Goal: Contribute content: Contribute content

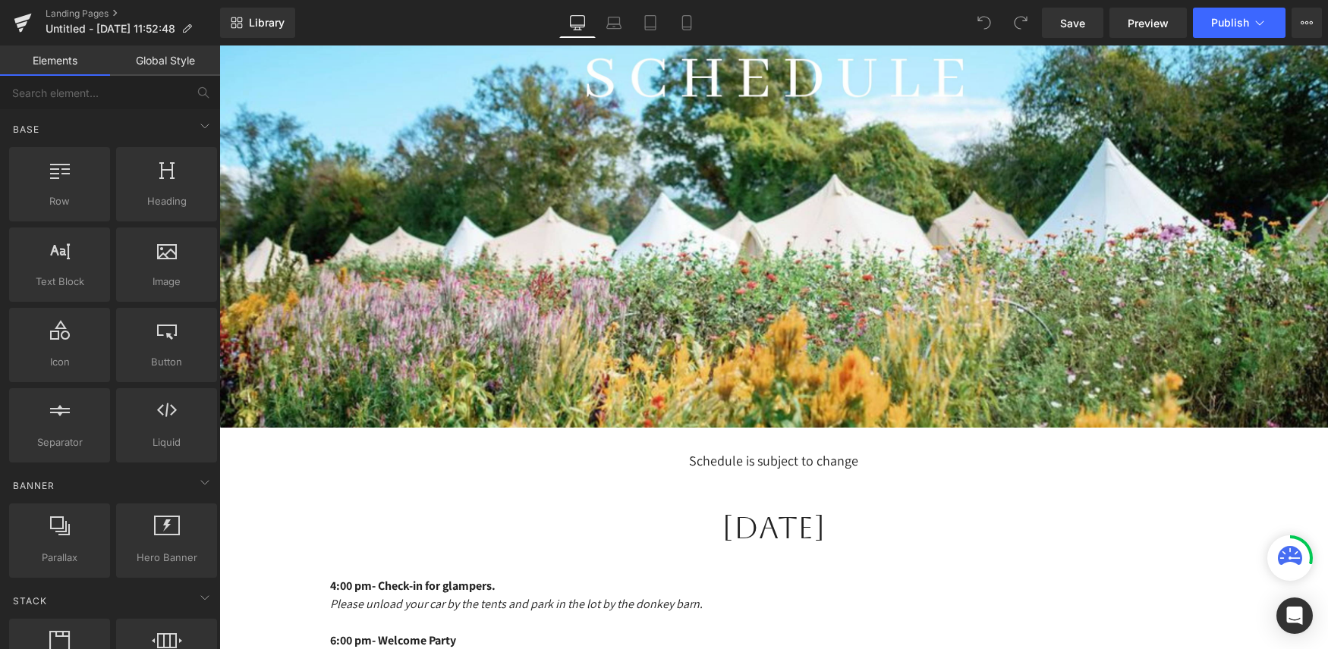
scroll to position [584, 0]
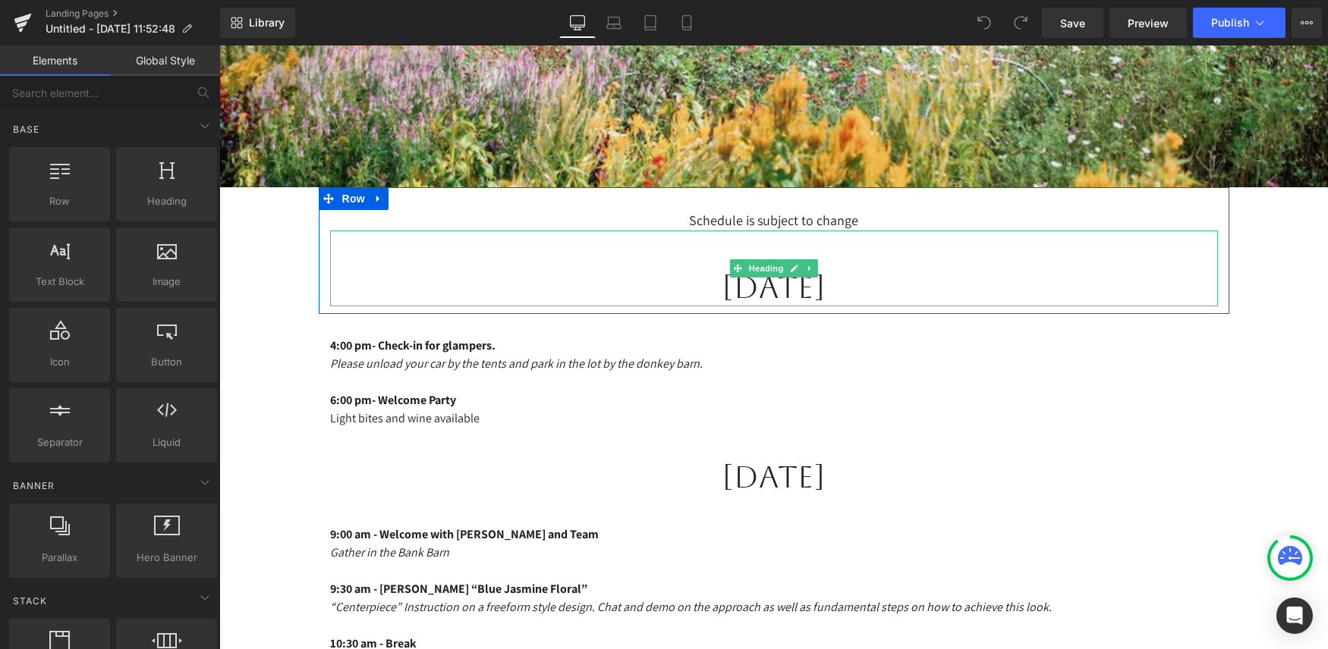
click at [917, 278] on h1 "Sunday, October 13th" at bounding box center [774, 288] width 888 height 38
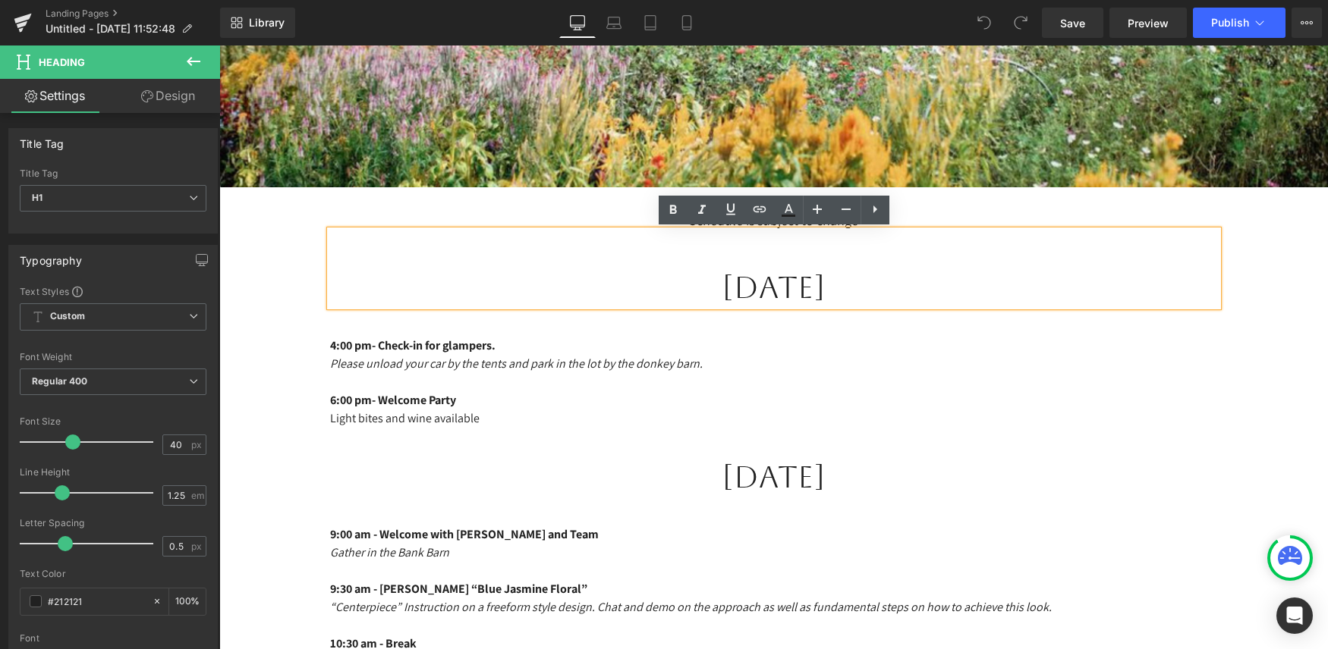
click at [917, 284] on h1 "Sunday, October 13th" at bounding box center [774, 288] width 888 height 38
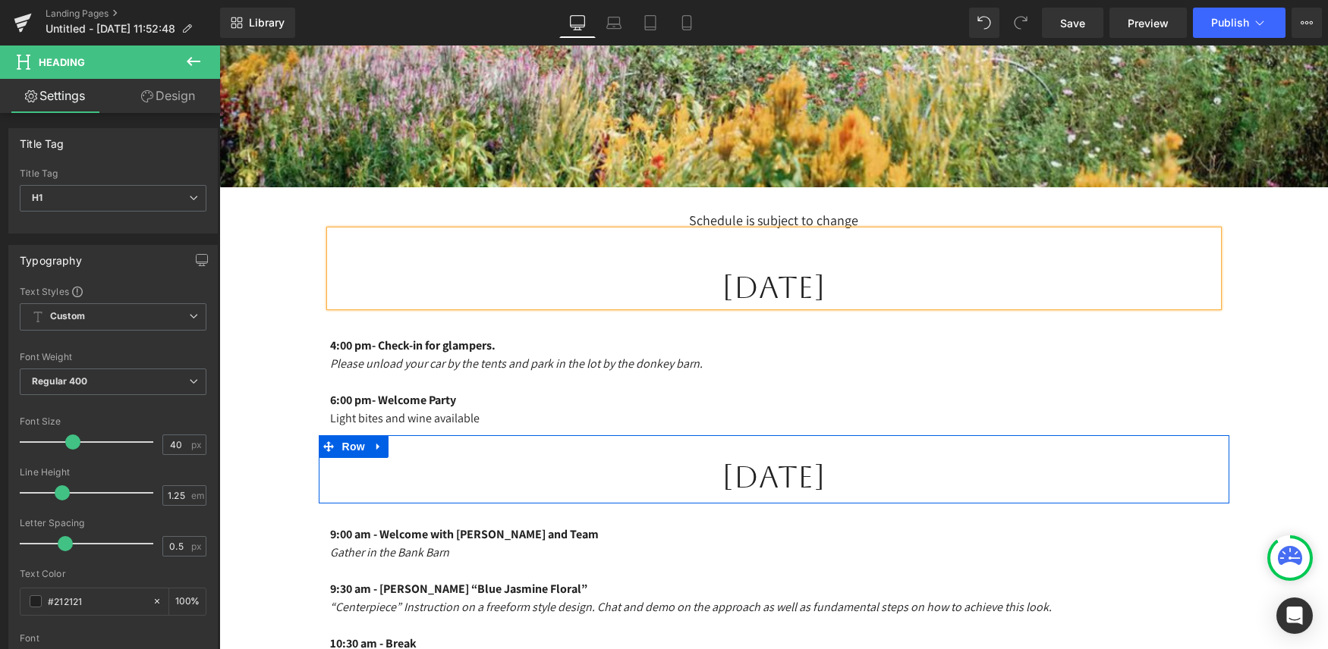
click at [918, 472] on h1 "Monday, October 14th" at bounding box center [774, 477] width 888 height 38
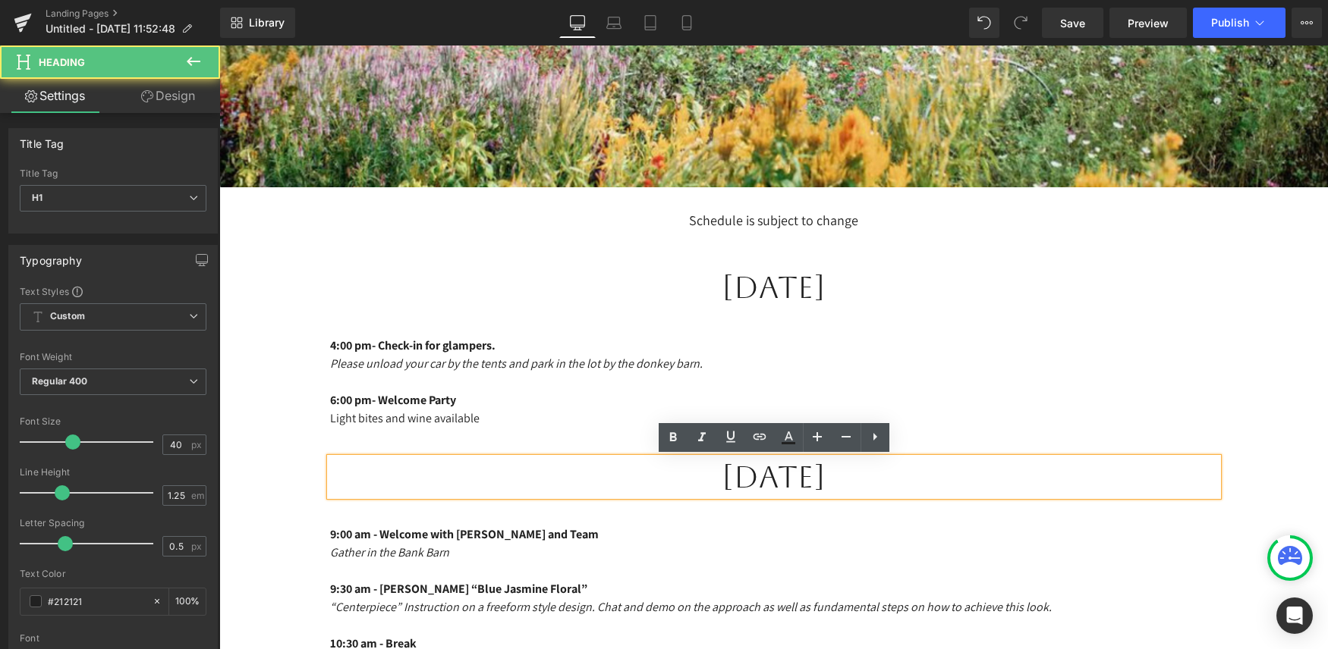
click at [922, 474] on h1 "Monday, October 14th" at bounding box center [774, 477] width 888 height 38
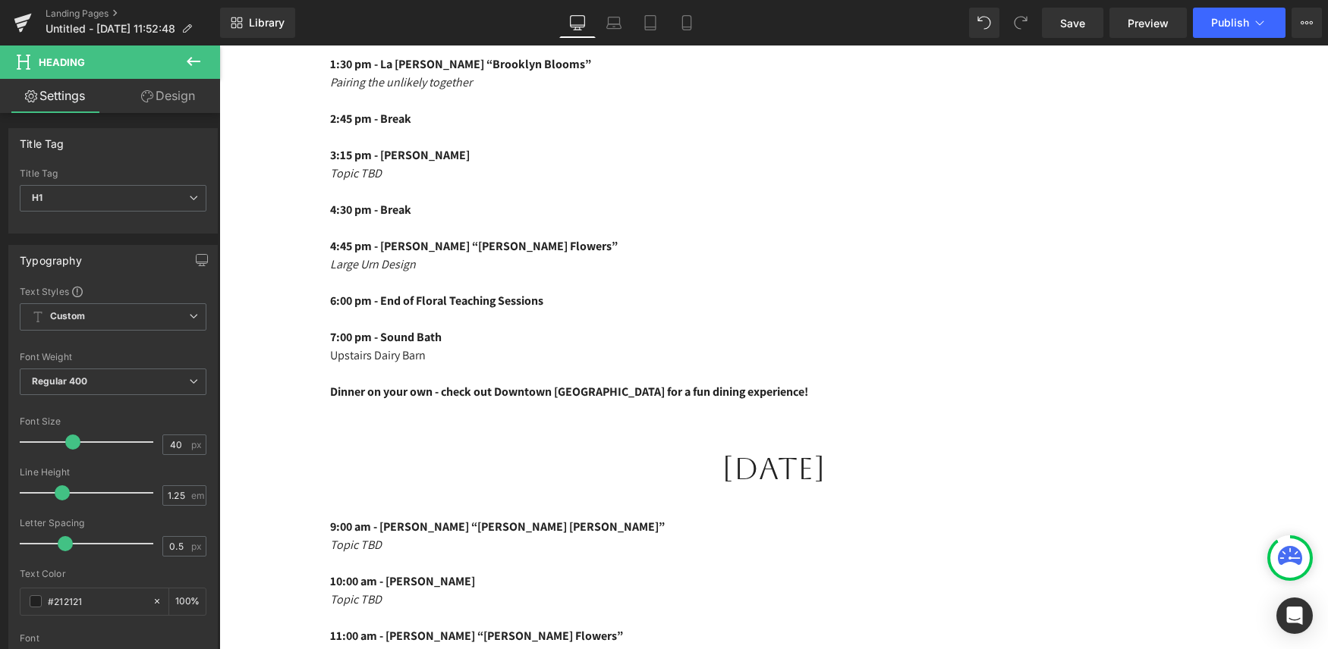
scroll to position [1333, 0]
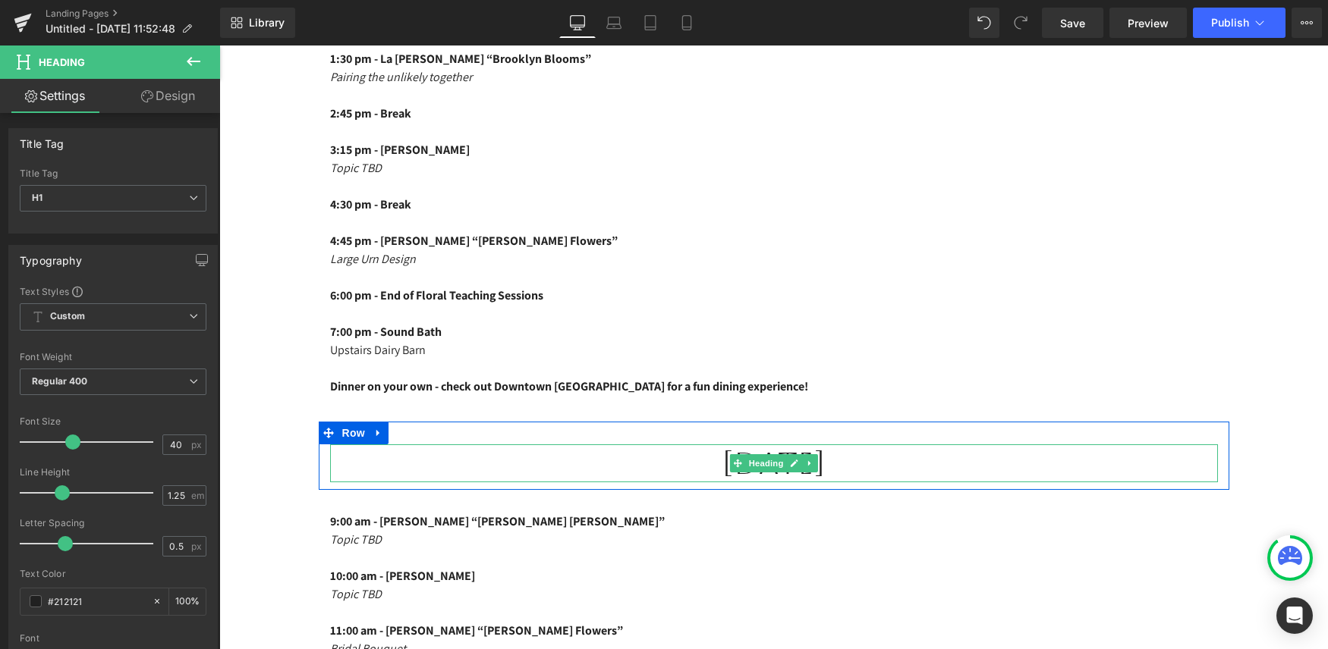
click at [876, 471] on h1 "Tuesday, October 15th" at bounding box center [774, 464] width 888 height 38
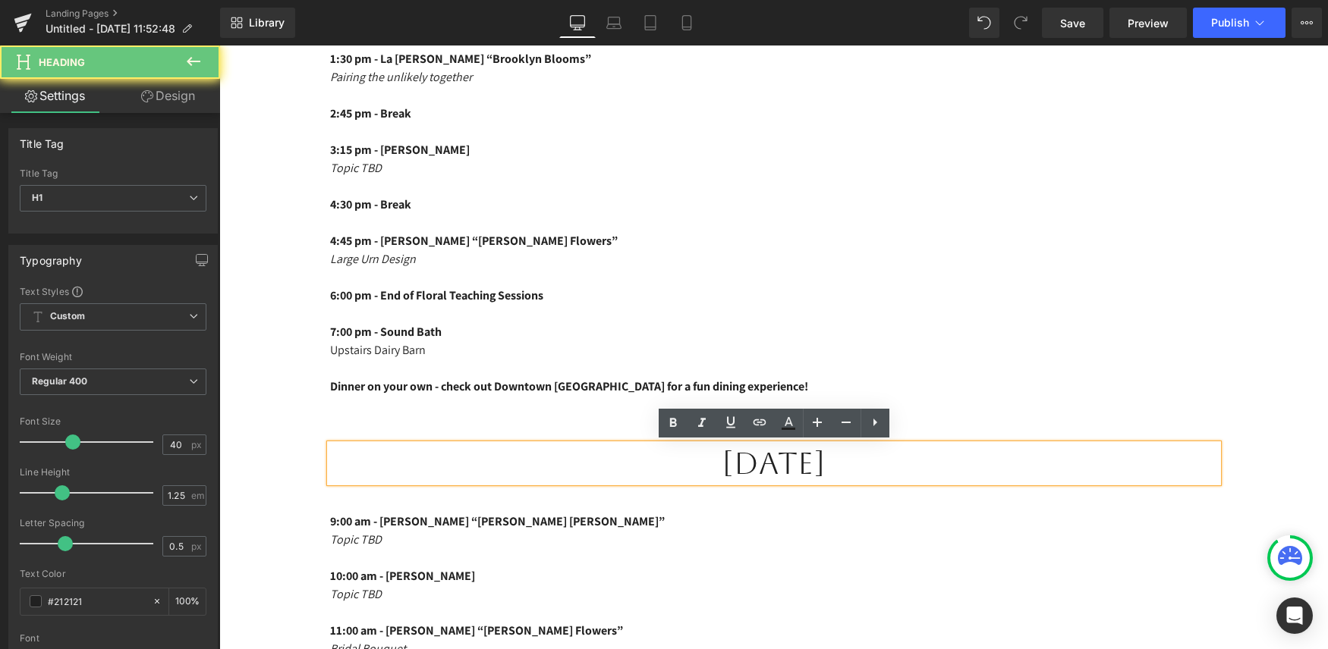
click at [923, 461] on h1 "Tuesday, October 15th" at bounding box center [774, 464] width 888 height 38
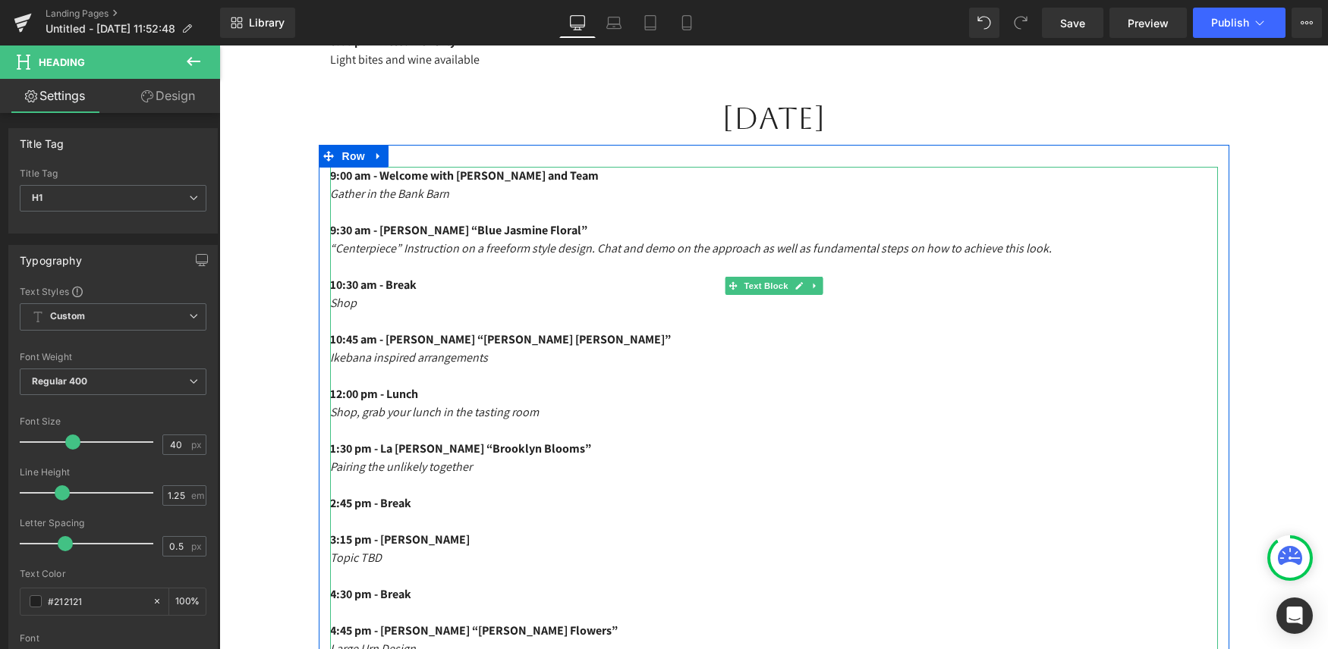
scroll to position [942, 0]
click at [505, 230] on span "9:30 am - Paulina Nieliwocki “Blue Jasmine Floral”" at bounding box center [458, 231] width 257 height 16
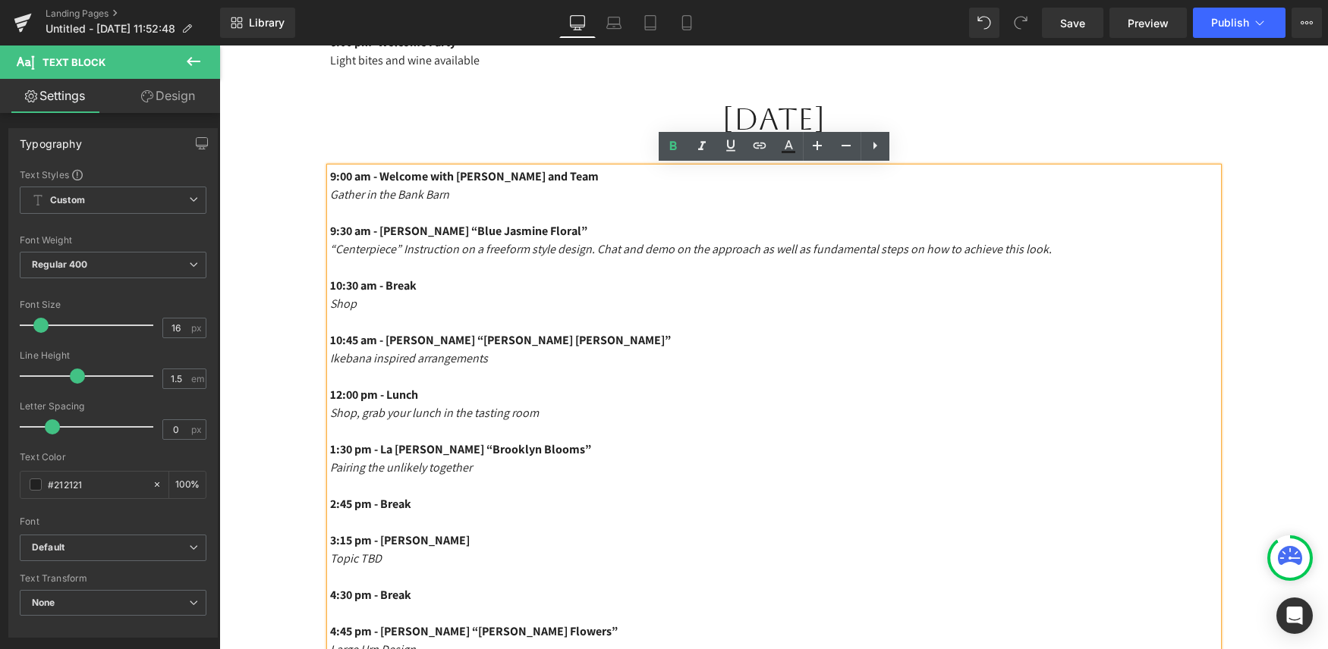
drag, startPoint x: 625, startPoint y: 231, endPoint x: 388, endPoint y: 230, distance: 237.5
click at [388, 230] on p "9:30 am - Paulina Nieliwocki “Blue Jasmine Floral”" at bounding box center [774, 231] width 888 height 18
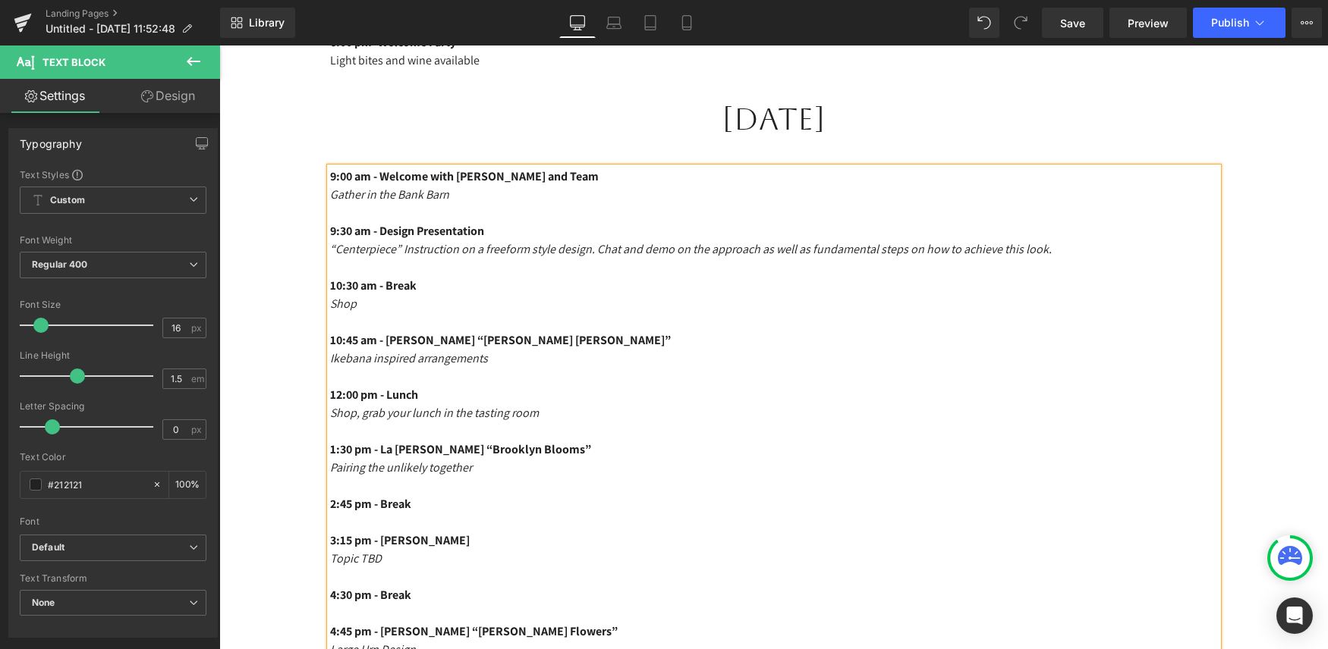
click at [565, 269] on p at bounding box center [774, 268] width 888 height 18
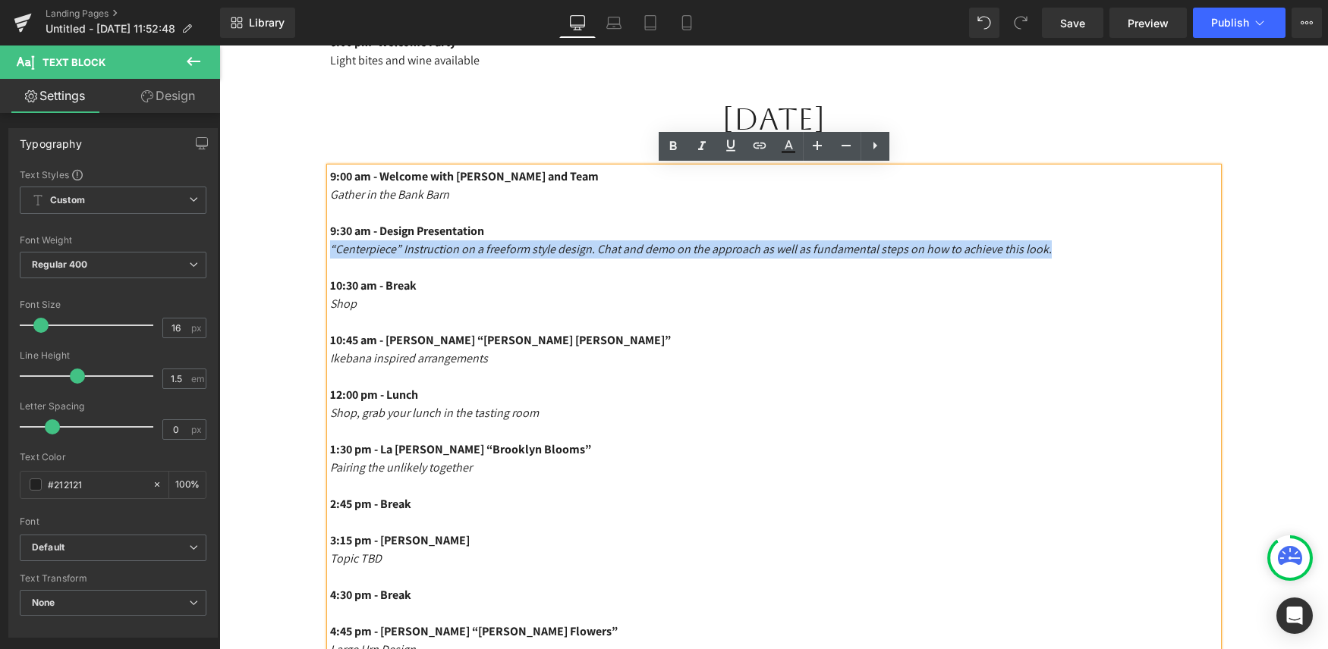
drag, startPoint x: 1102, startPoint y: 250, endPoint x: 319, endPoint y: 250, distance: 782.9
click at [319, 250] on div "9:00 am - Welcome with Holly and Team Gather in the Bank Barn 9:30 am - Design …" at bounding box center [774, 486] width 910 height 637
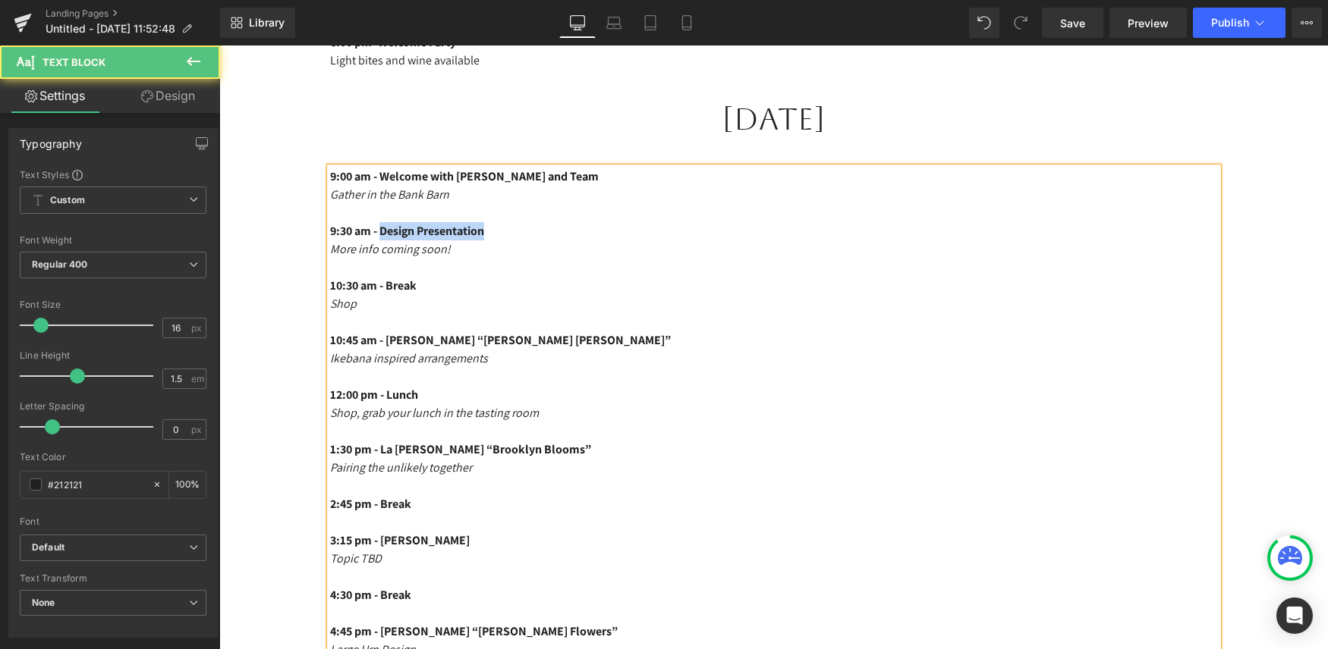
drag, startPoint x: 510, startPoint y: 229, endPoint x: 385, endPoint y: 225, distance: 124.5
click at [385, 225] on p "9:30 am - Design Presentation" at bounding box center [774, 231] width 888 height 18
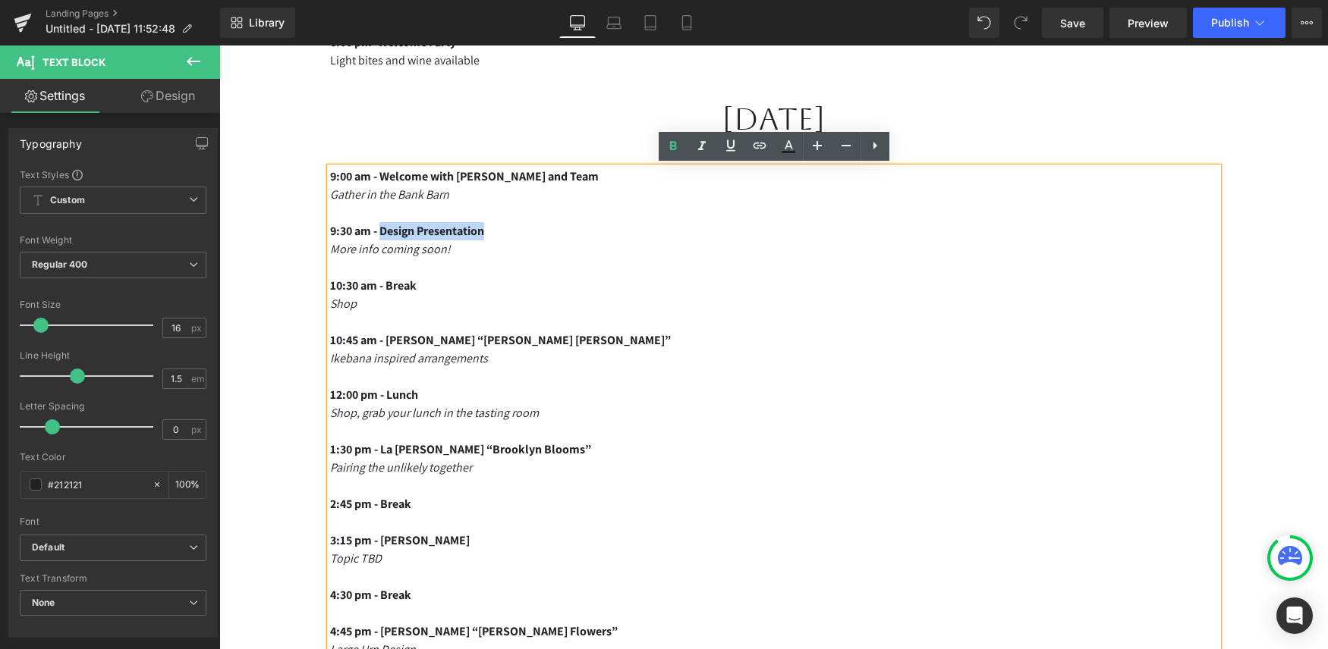
copy span "Design Presentation"
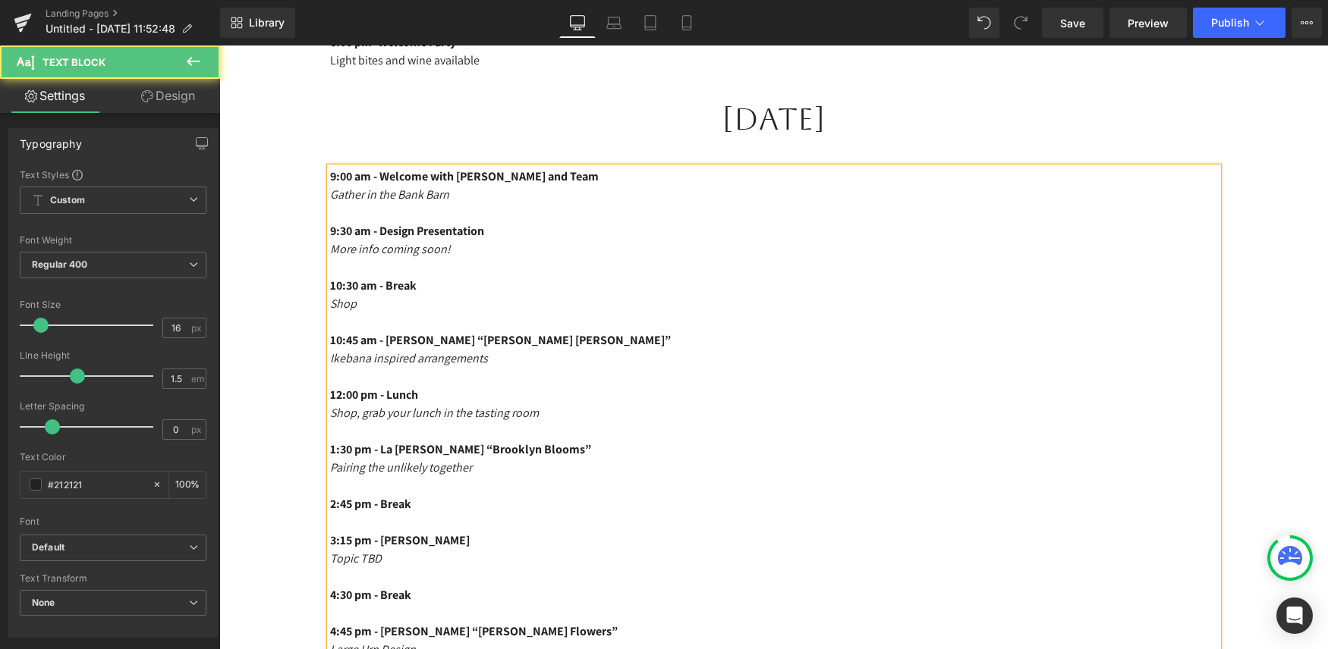
click at [463, 346] on span "10:45 am - Frida Kim “Frida Kim Flowers”" at bounding box center [500, 340] width 341 height 16
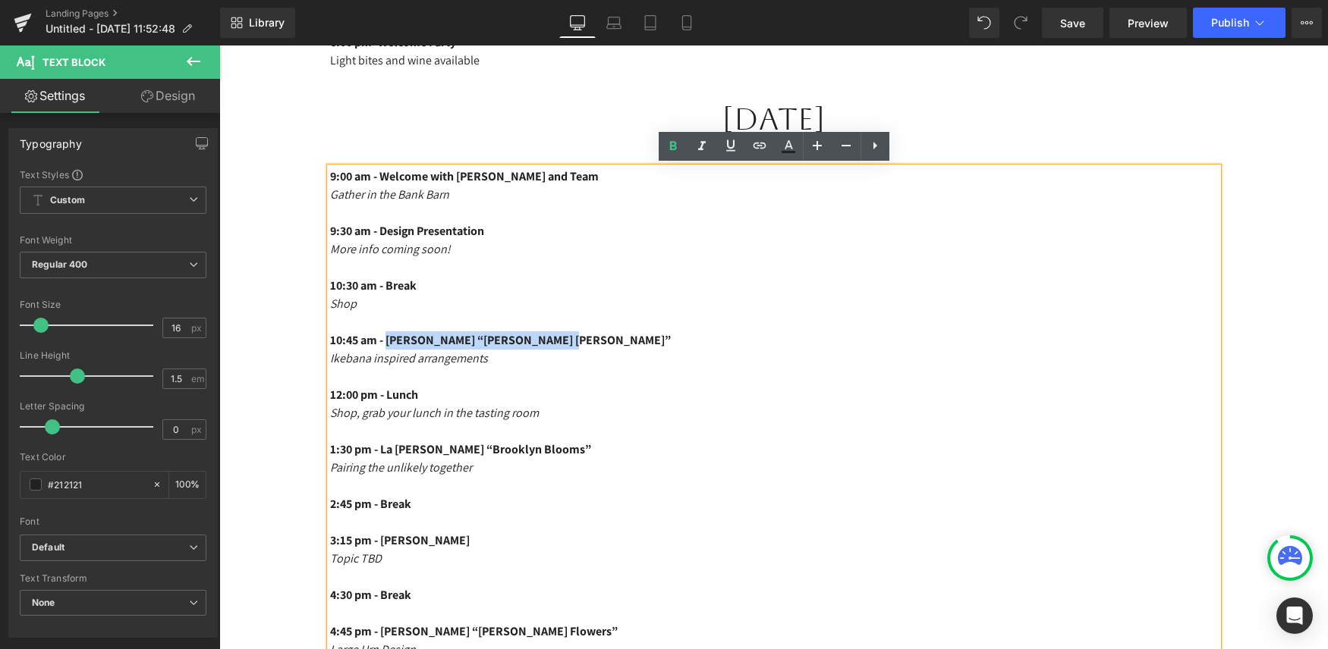
drag, startPoint x: 574, startPoint y: 341, endPoint x: 391, endPoint y: 341, distance: 182.1
click at [391, 341] on p "10:45 am - Frida Kim “Frida Kim Flowers”" at bounding box center [774, 341] width 888 height 18
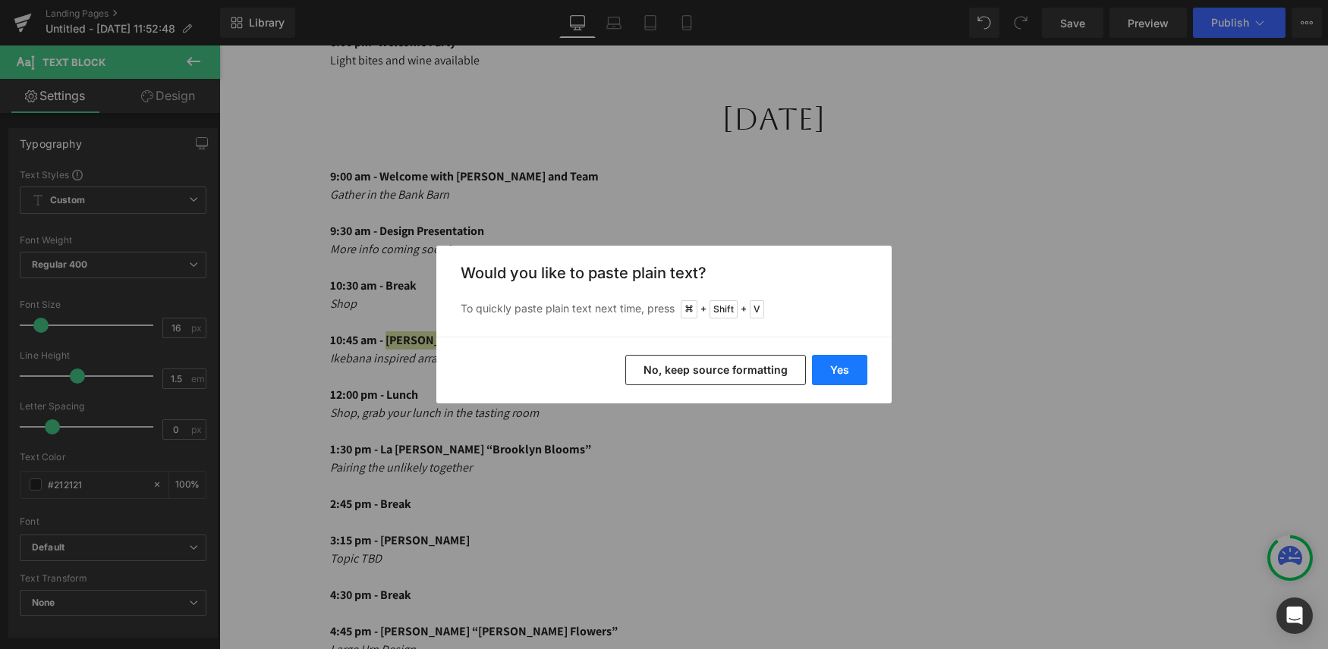
click at [828, 373] on button "Yes" at bounding box center [839, 370] width 55 height 30
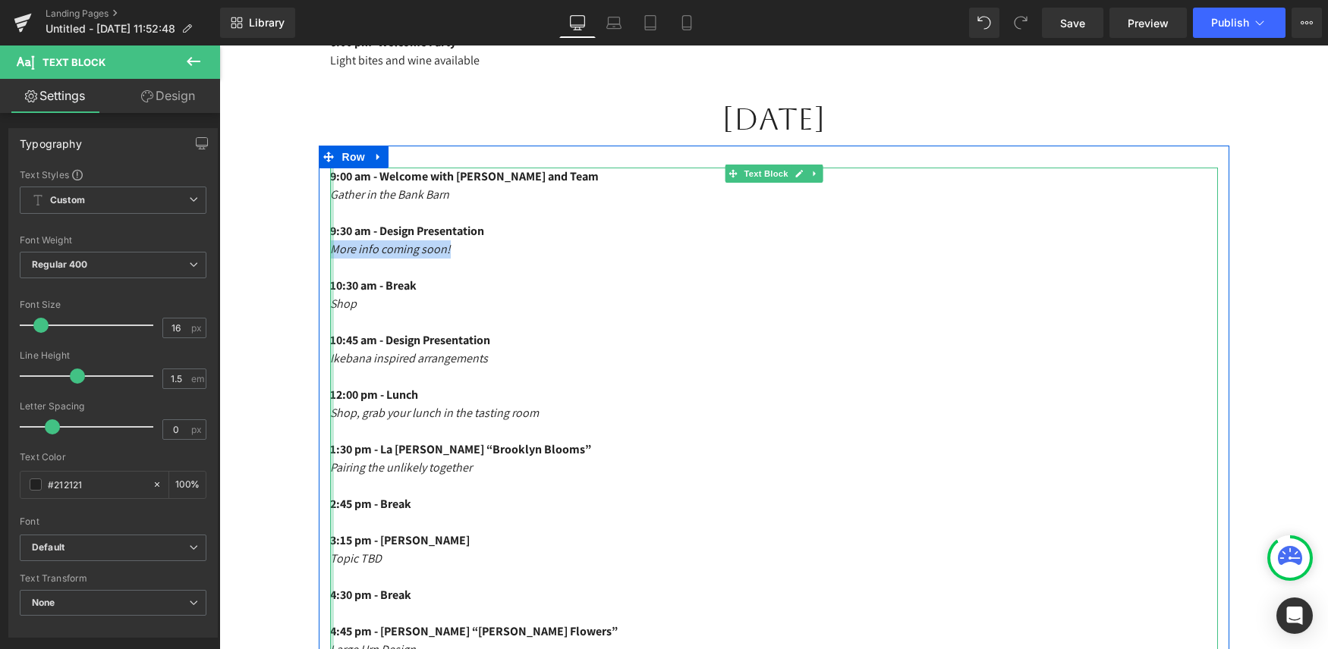
drag, startPoint x: 461, startPoint y: 246, endPoint x: 332, endPoint y: 248, distance: 129.0
click at [332, 248] on div "9:00 am - Welcome with Holly and Team Gather in the Bank Barn 9:30 am - Design …" at bounding box center [774, 486] width 888 height 637
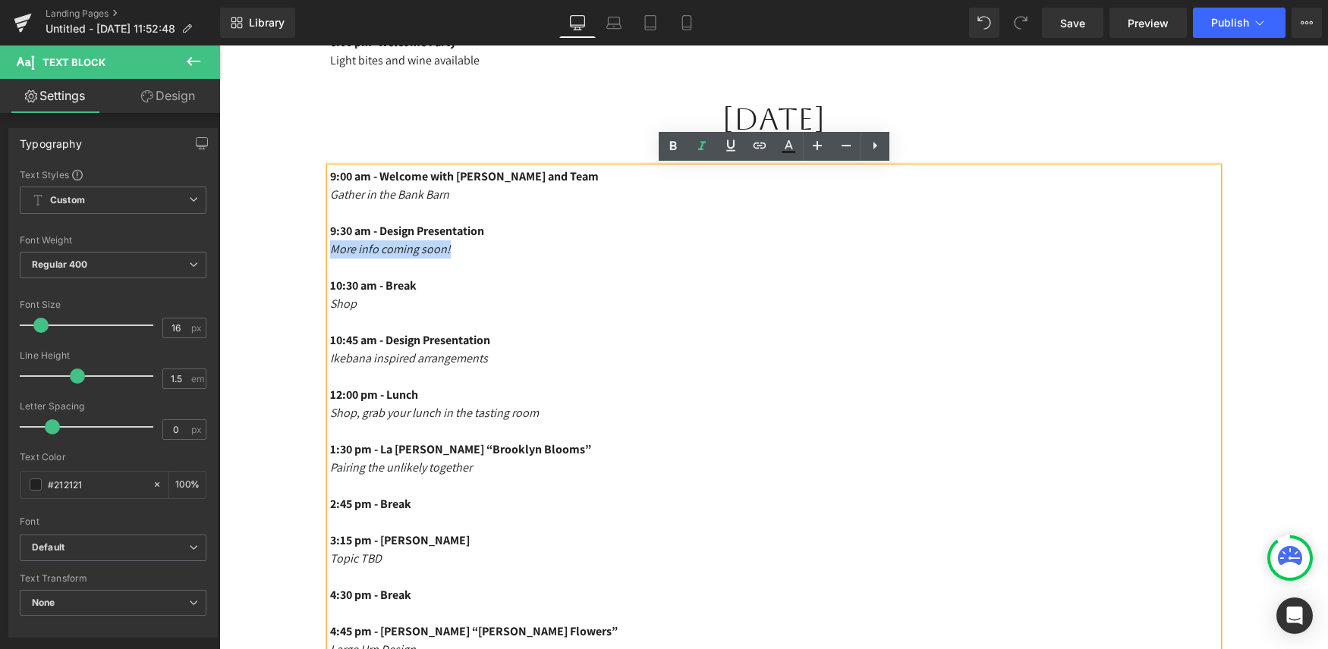
copy span "More info coming soon!"
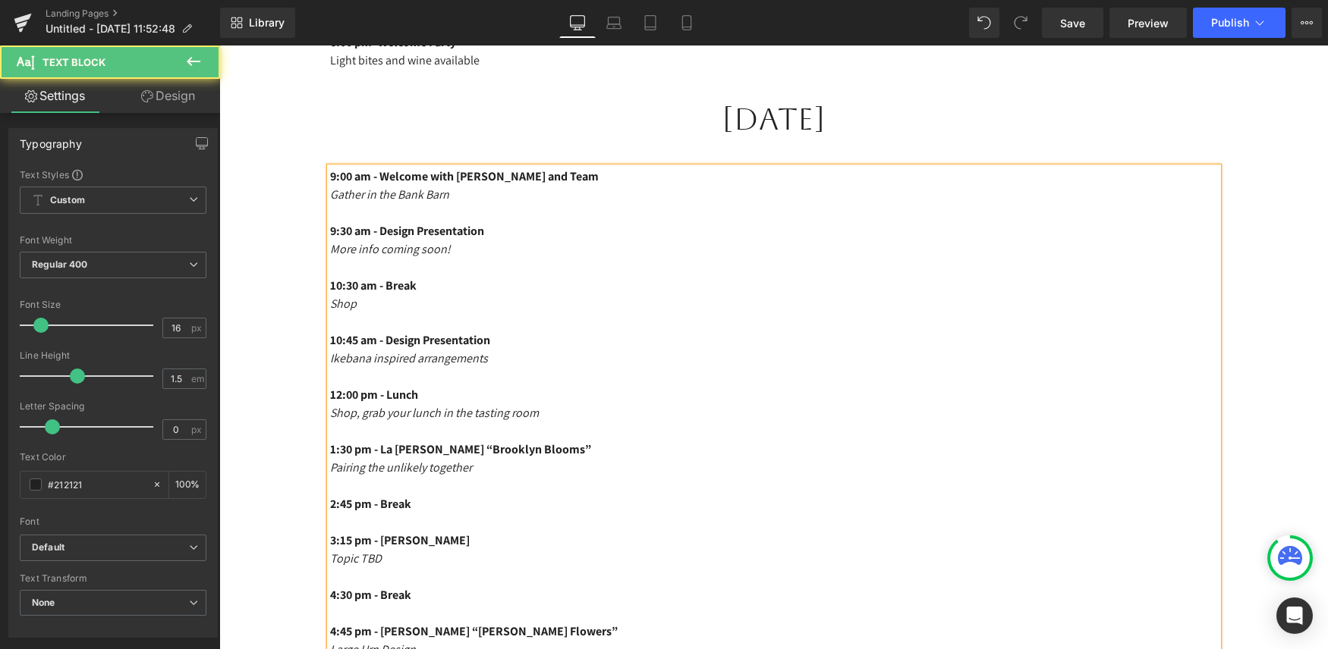
click at [488, 364] on icon "Ikebana inspired arrangements" at bounding box center [409, 359] width 158 height 16
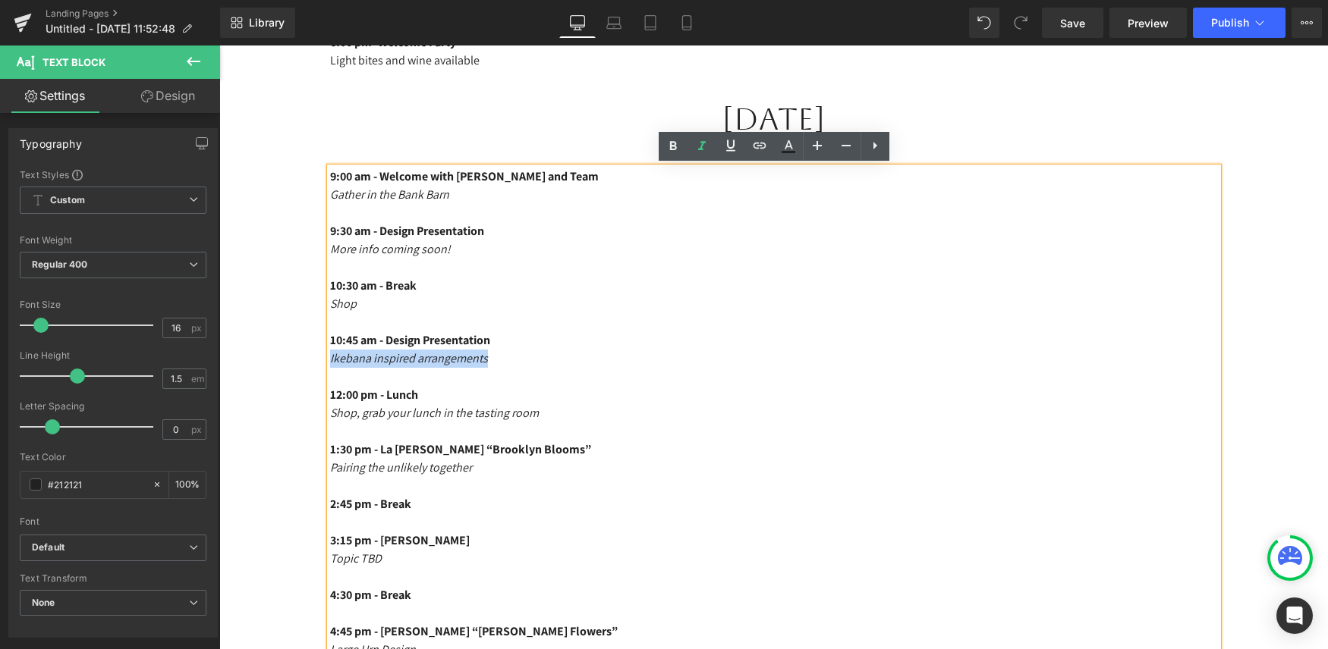
drag, startPoint x: 501, startPoint y: 360, endPoint x: 324, endPoint y: 360, distance: 177.5
click at [324, 360] on div "9:00 am - Welcome with Holly and Team Gather in the Bank Barn 9:30 am - Design …" at bounding box center [774, 486] width 910 height 637
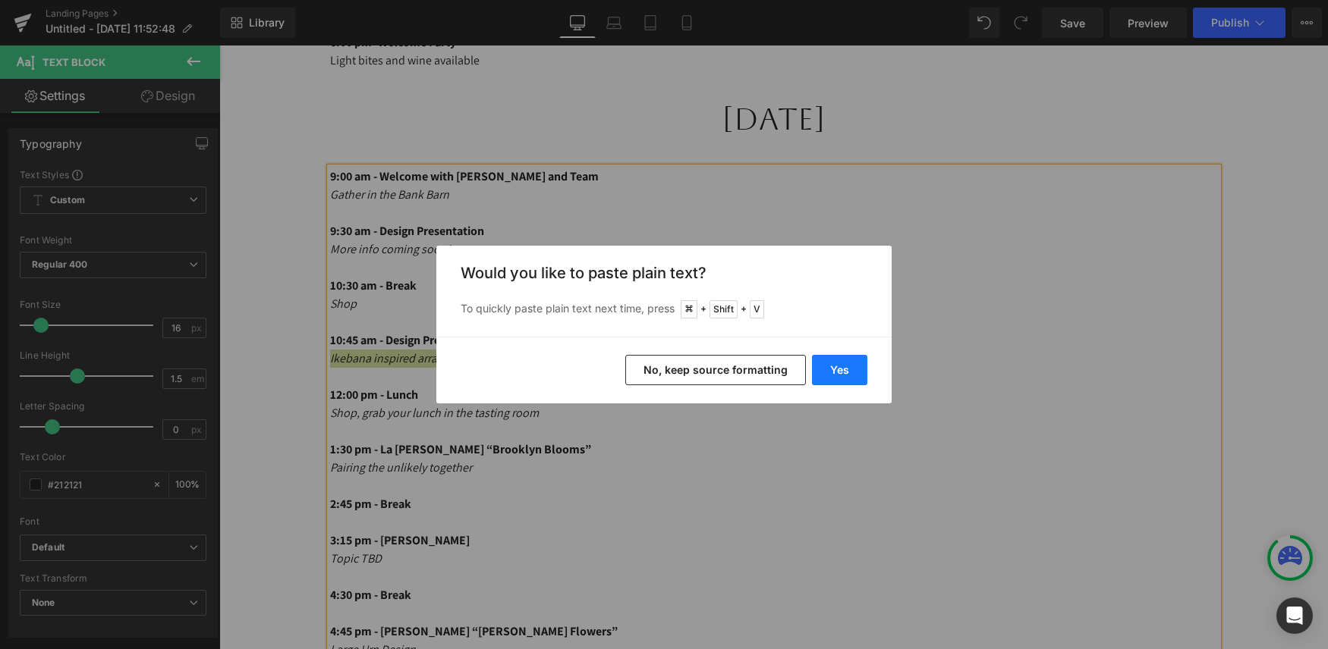
click at [850, 369] on button "Yes" at bounding box center [839, 370] width 55 height 30
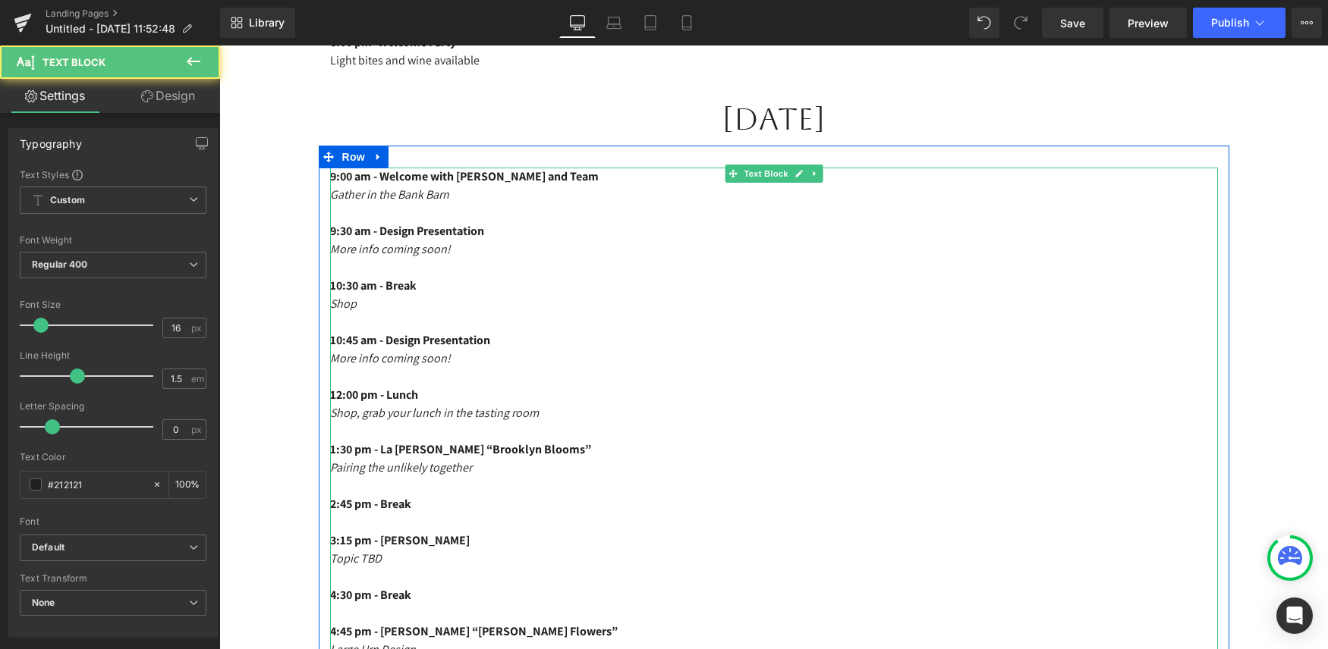
drag, startPoint x: 602, startPoint y: 448, endPoint x: 389, endPoint y: 449, distance: 213.2
click at [389, 449] on p "1:30 pm - La Paris Phillips “Brooklyn Blooms”" at bounding box center [774, 450] width 888 height 18
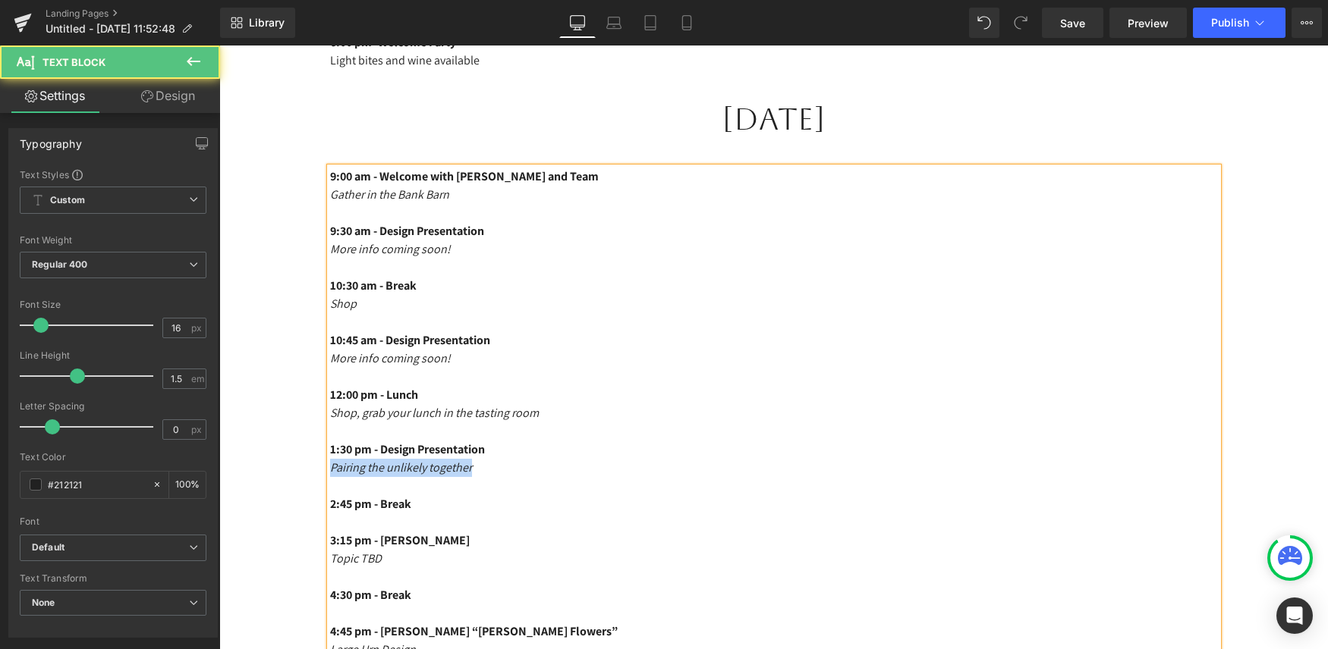
drag, startPoint x: 491, startPoint y: 464, endPoint x: 319, endPoint y: 463, distance: 172.2
click at [319, 463] on div "9:00 am - Welcome with Holly and Team Gather in the Bank Barn 9:30 am - Design …" at bounding box center [774, 486] width 910 height 637
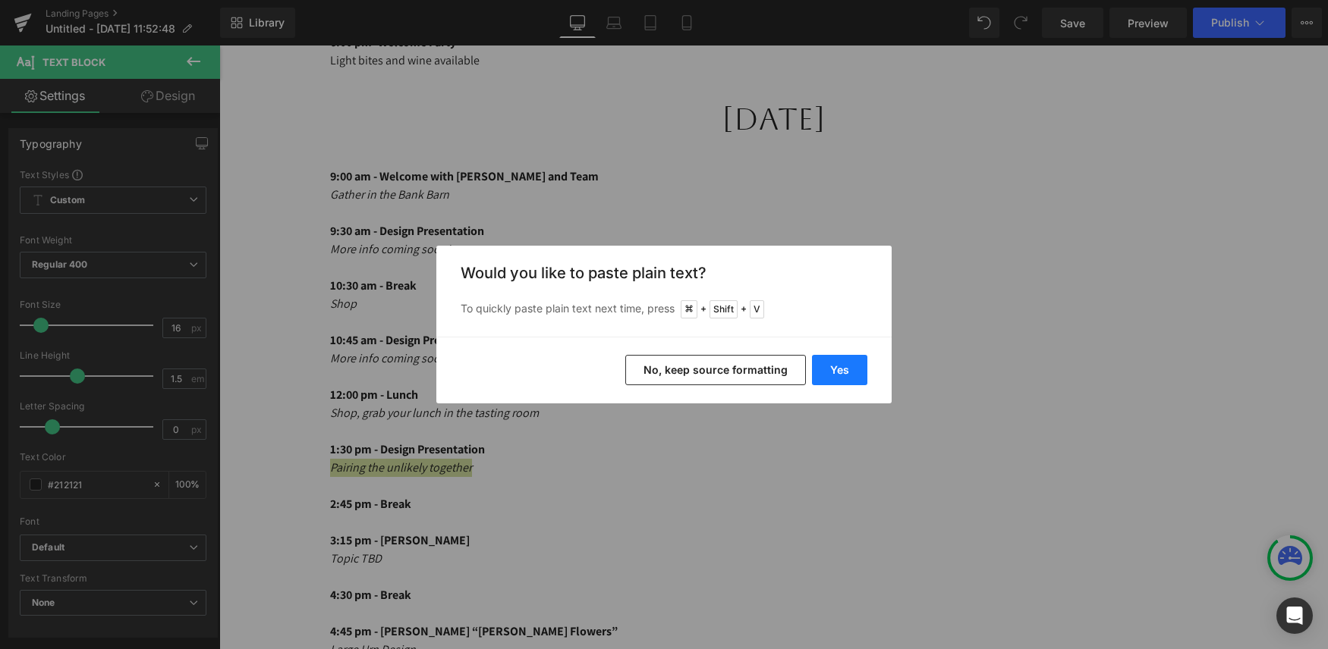
click at [848, 369] on button "Yes" at bounding box center [839, 370] width 55 height 30
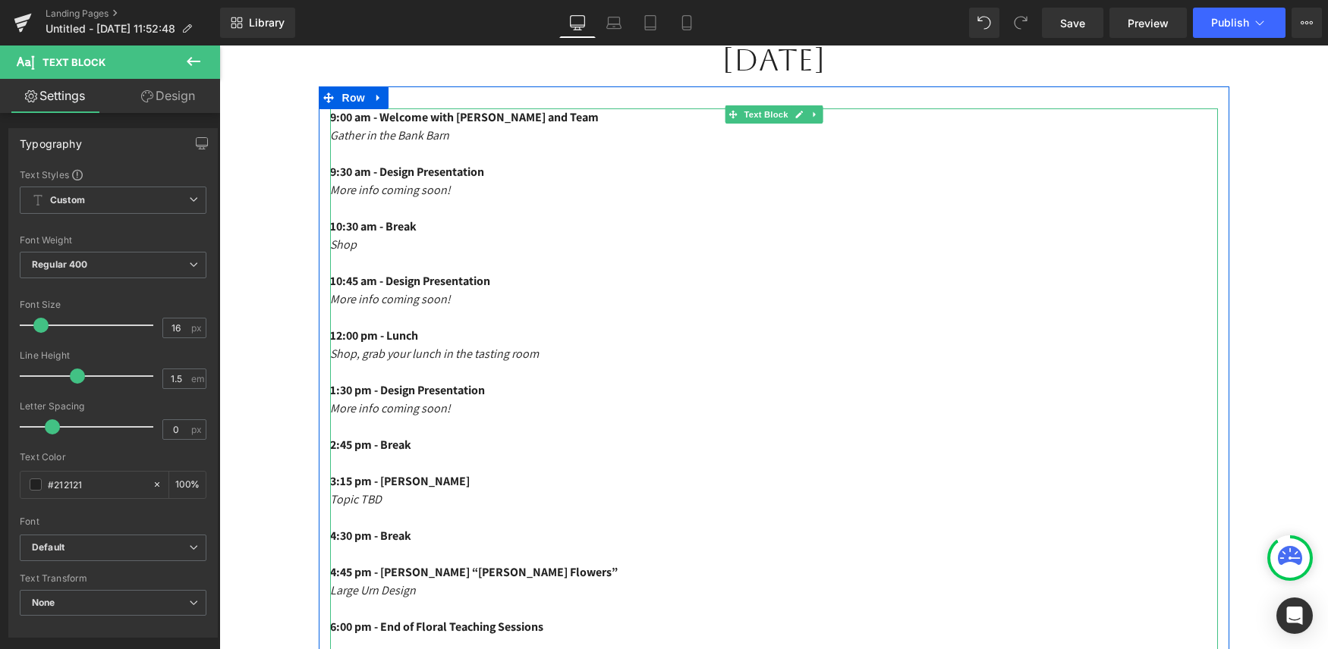
scroll to position [1002, 0]
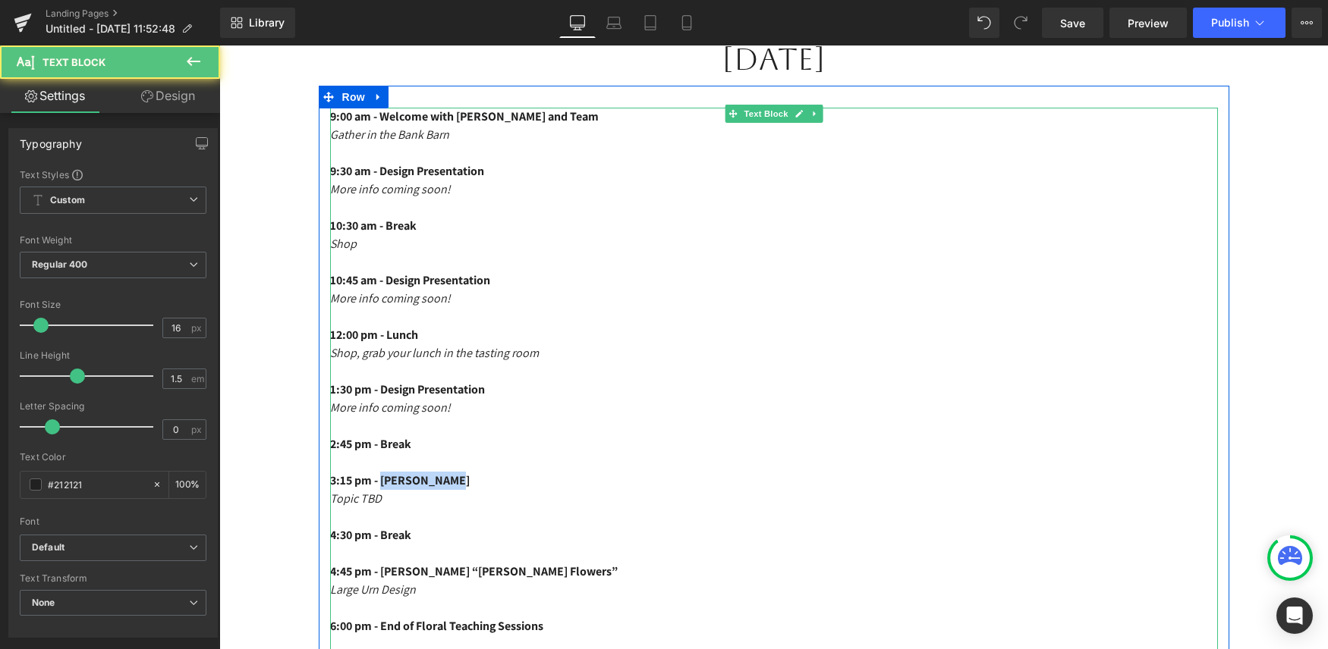
drag, startPoint x: 469, startPoint y: 486, endPoint x: 386, endPoint y: 486, distance: 82.7
click at [386, 486] on span "3:15 pm - Robbie Honey" at bounding box center [400, 481] width 140 height 16
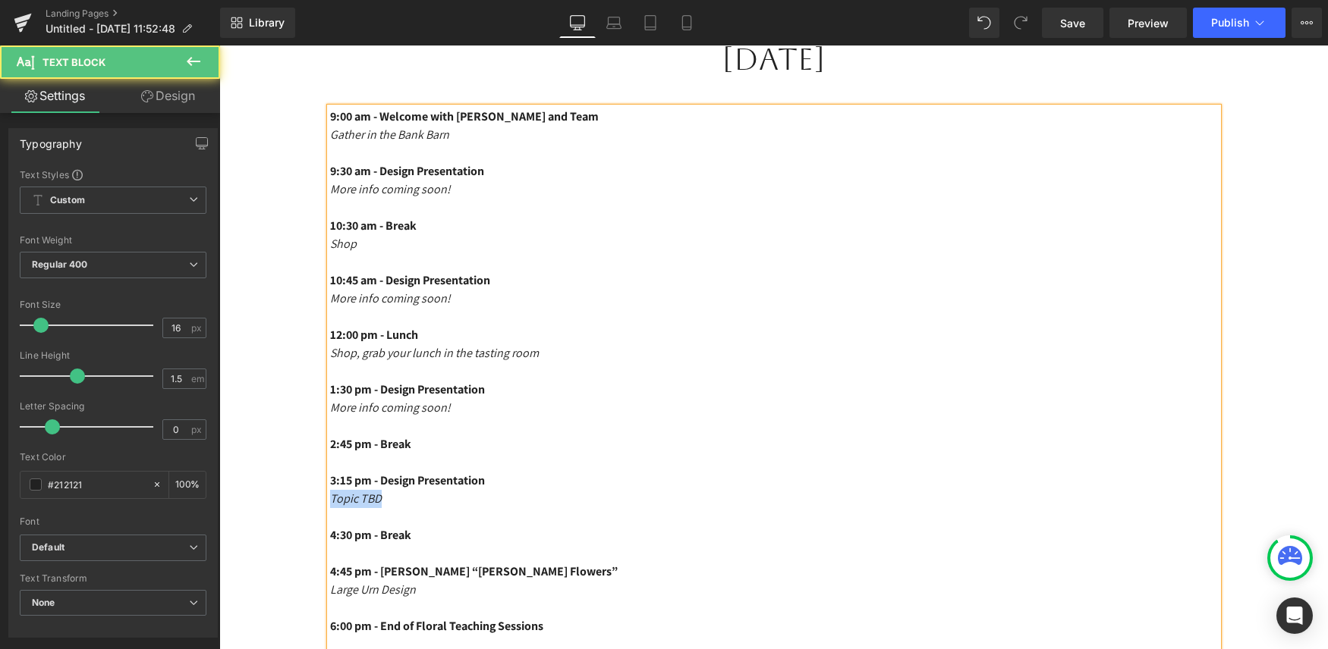
drag, startPoint x: 393, startPoint y: 503, endPoint x: 325, endPoint y: 500, distance: 68.3
click at [325, 500] on div "9:00 am - Welcome with Holly and Team Gather in the Bank Barn 9:30 am - Design …" at bounding box center [774, 426] width 910 height 637
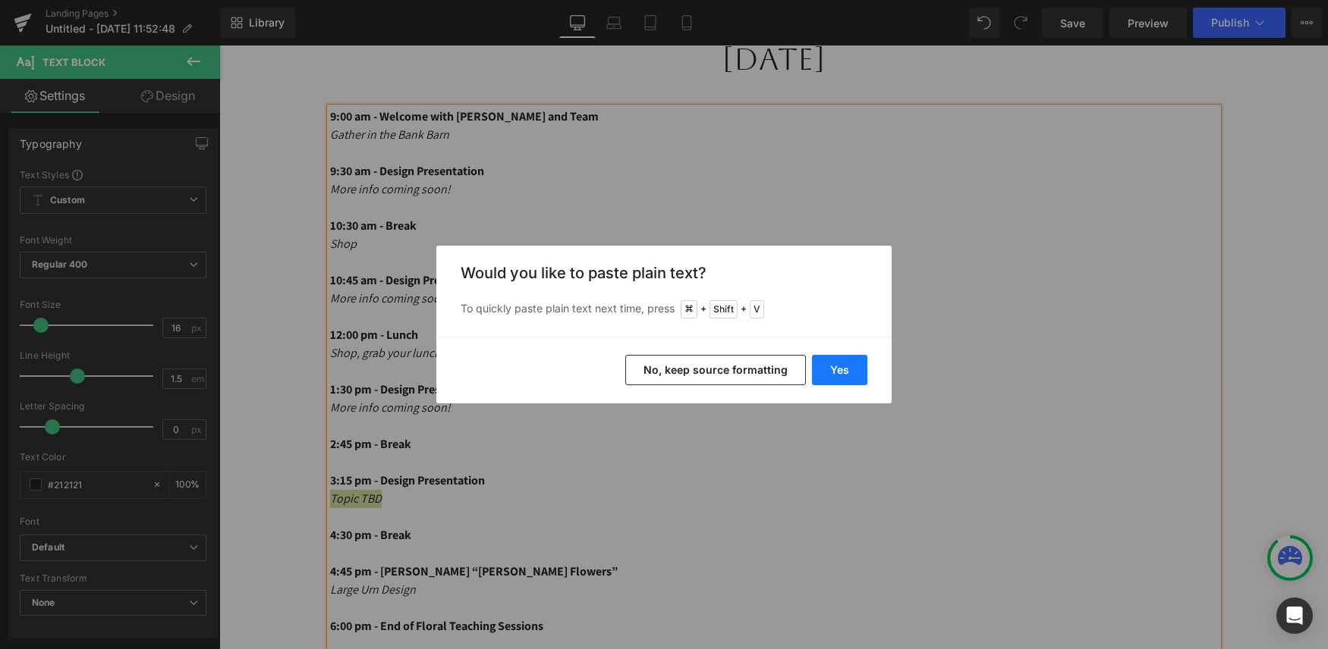
click at [850, 374] on button "Yes" at bounding box center [839, 370] width 55 height 30
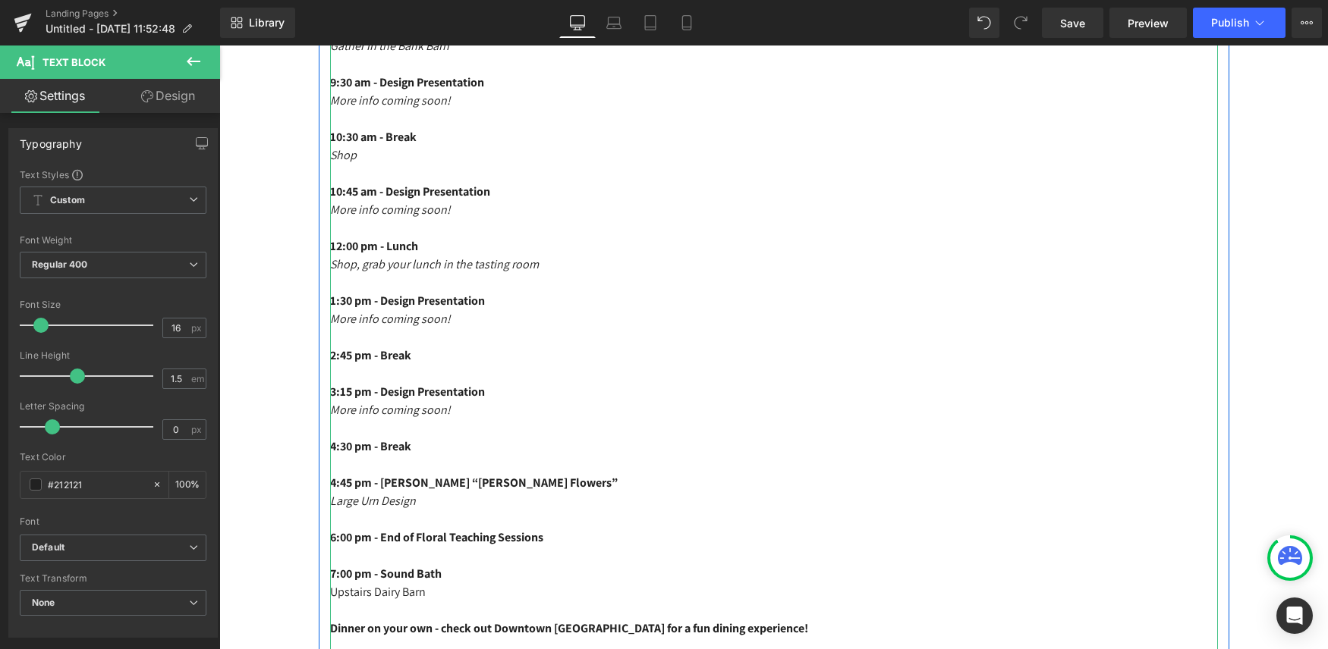
scroll to position [1094, 0]
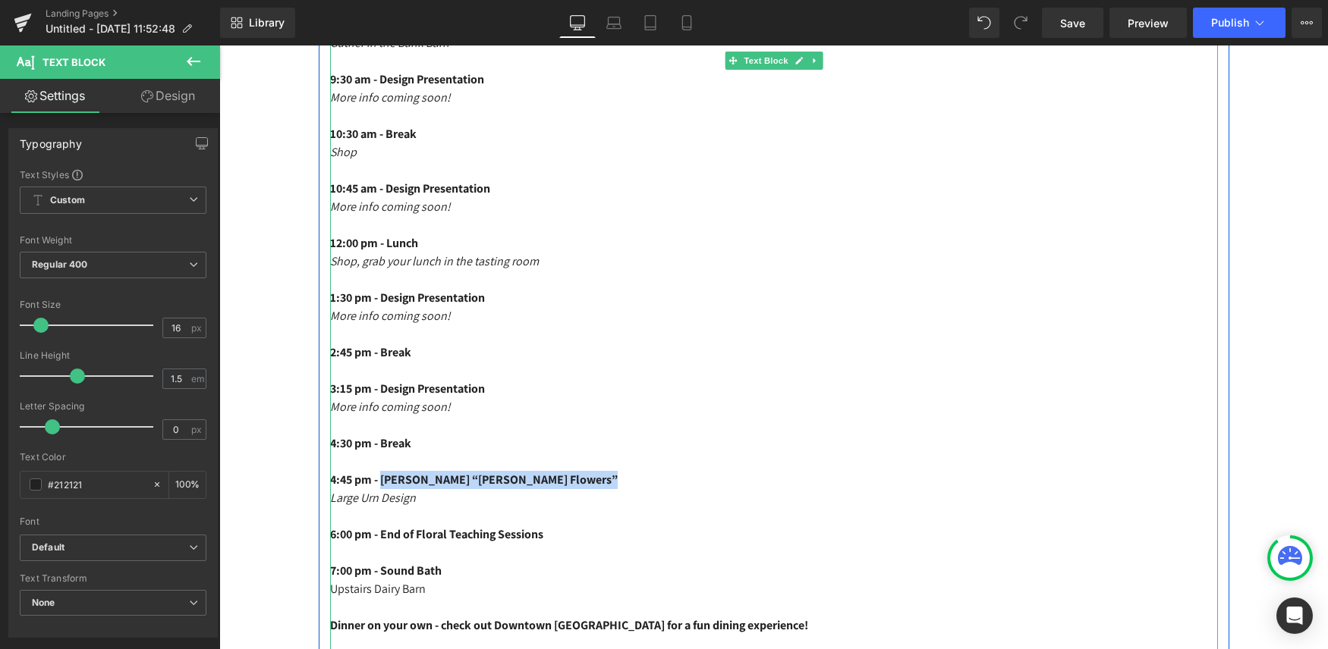
drag, startPoint x: 615, startPoint y: 481, endPoint x: 388, endPoint y: 478, distance: 226.1
click at [388, 478] on p "4:45 pm - Holly Chapple “Holly Chapple Flowers”" at bounding box center [774, 480] width 888 height 18
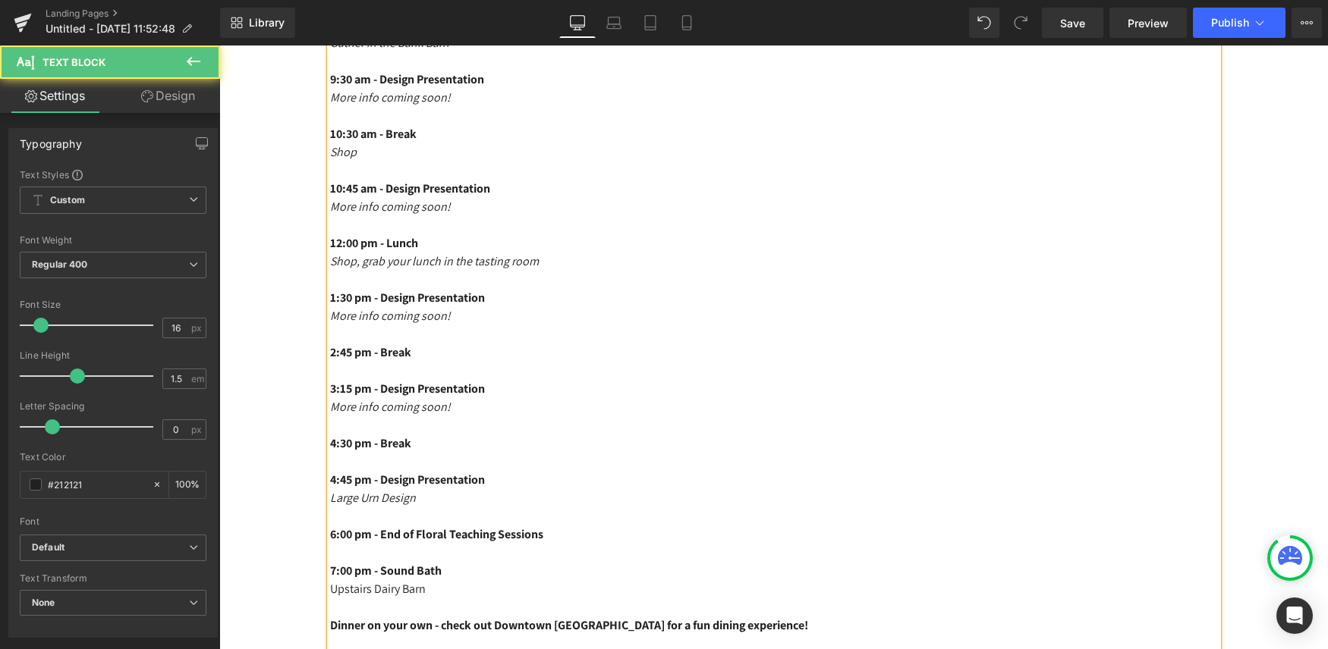
drag, startPoint x: 434, startPoint y: 497, endPoint x: 316, endPoint y: 495, distance: 117.6
click at [316, 495] on div "Image Schedule is subject to change Text Block Sunday, October 5th Heading Row …" at bounding box center [773, 367] width 1108 height 2488
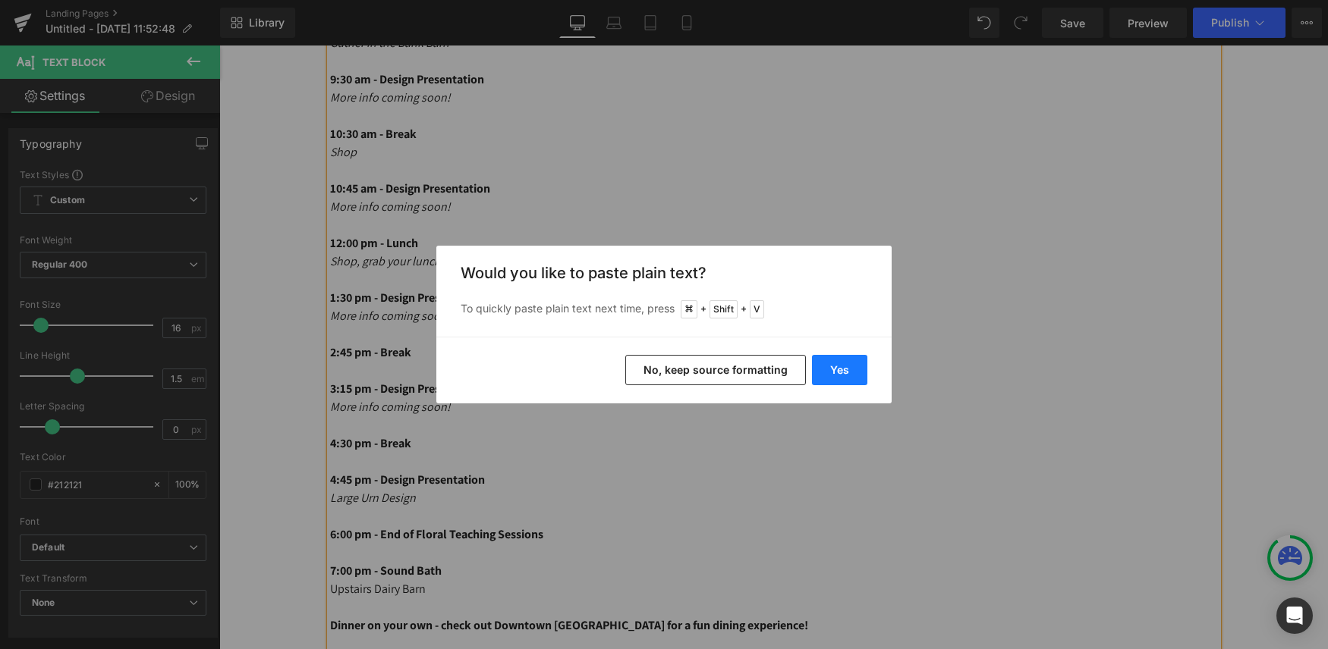
click at [834, 362] on button "Yes" at bounding box center [839, 370] width 55 height 30
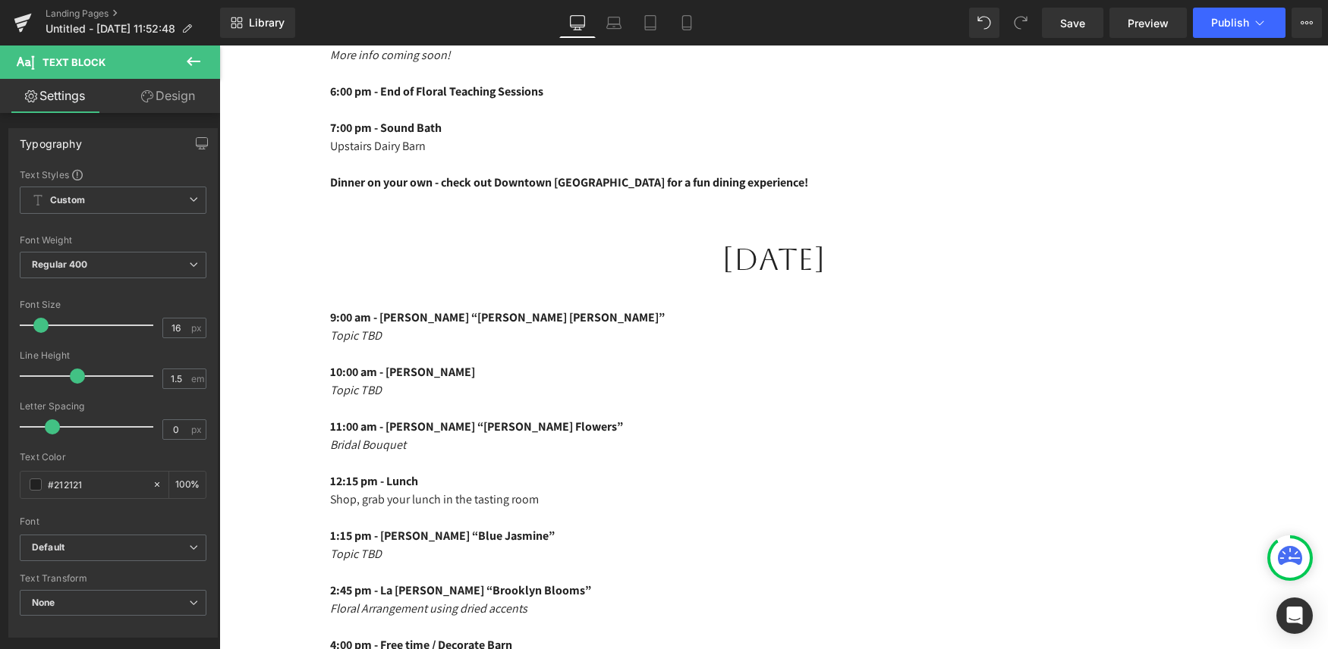
scroll to position [1536, 0]
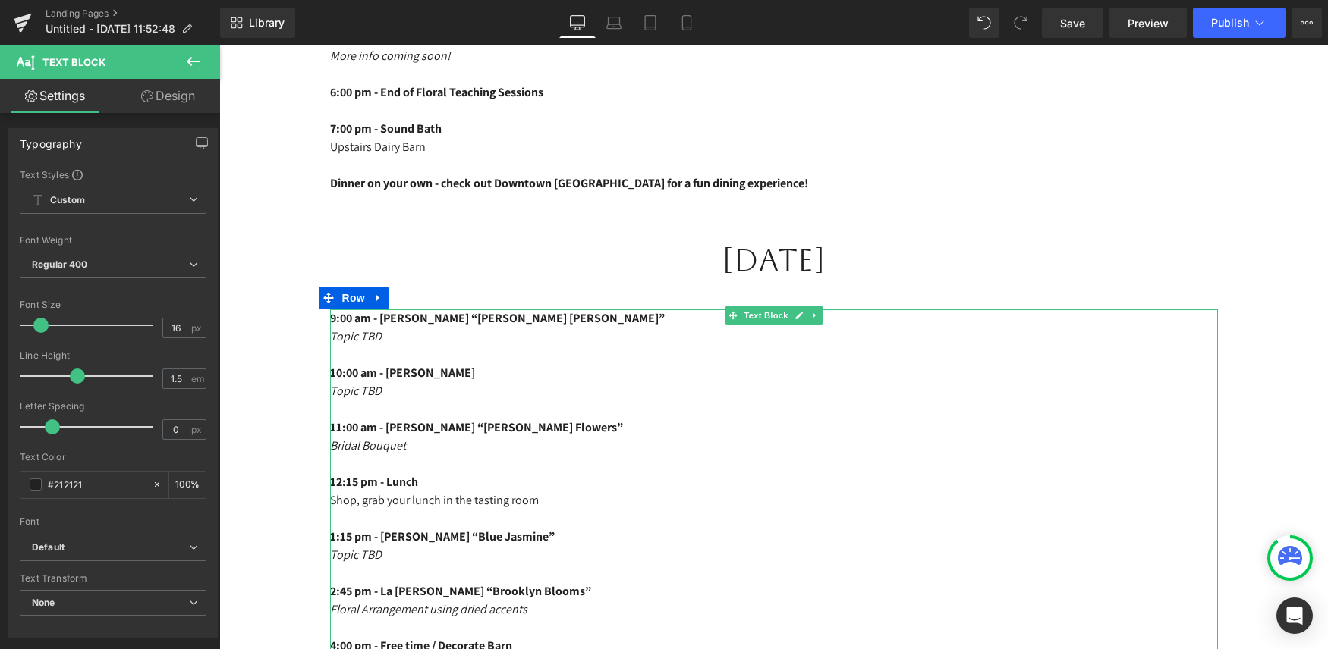
click at [561, 316] on span "9:00 am - Frida Kim “Frida Kim Flowers”" at bounding box center [497, 318] width 335 height 16
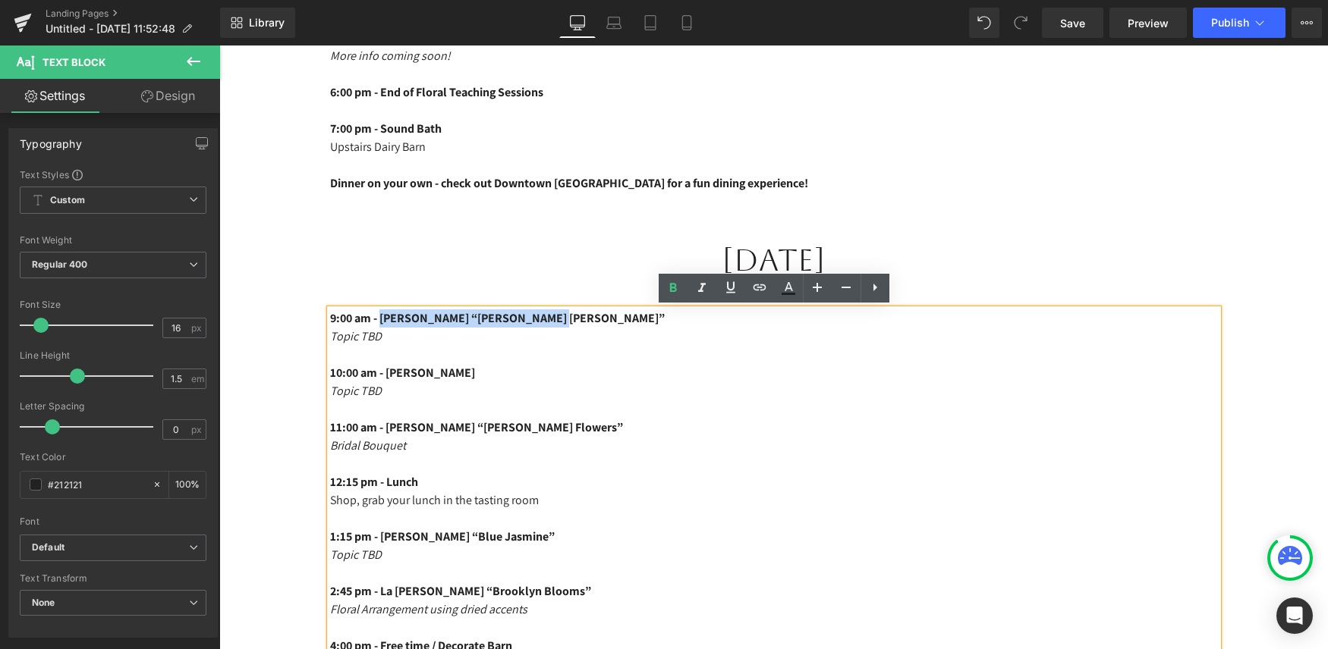
drag, startPoint x: 580, startPoint y: 321, endPoint x: 386, endPoint y: 317, distance: 193.5
click at [386, 317] on p "9:00 am - Frida Kim “Frida Kim Flowers”" at bounding box center [774, 319] width 888 height 18
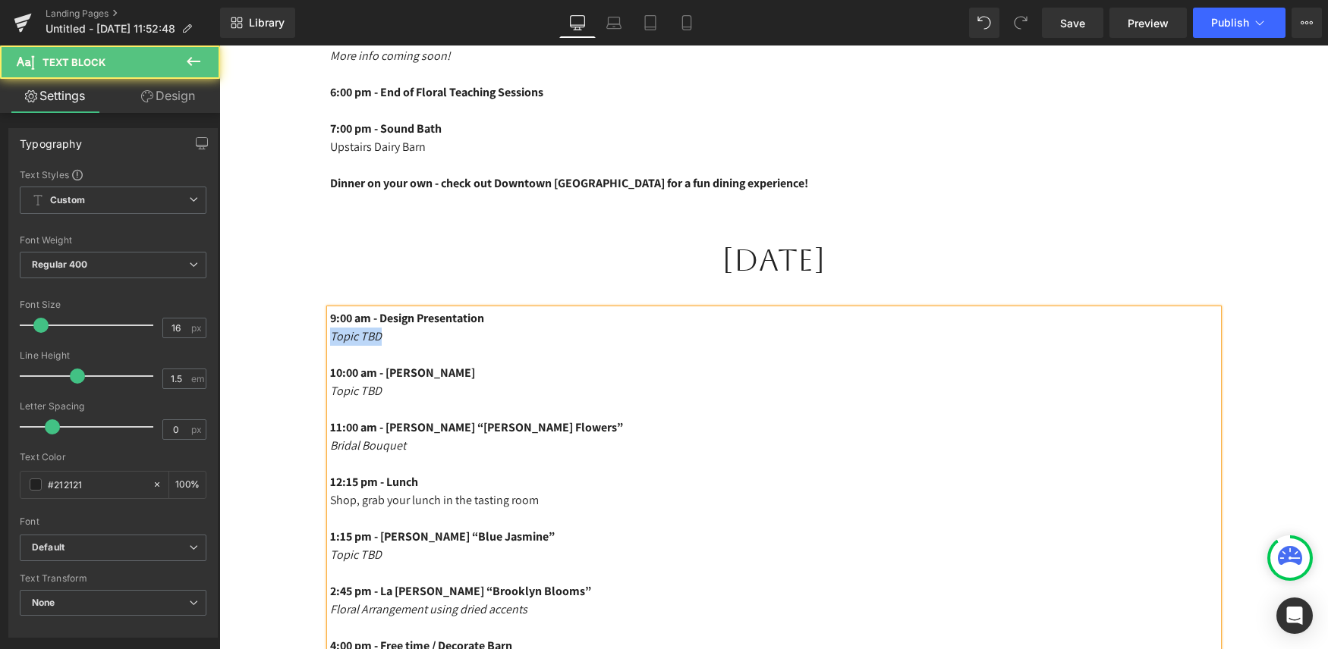
drag, startPoint x: 388, startPoint y: 338, endPoint x: 332, endPoint y: 338, distance: 56.9
click at [332, 338] on p "Topic TBD" at bounding box center [774, 337] width 888 height 18
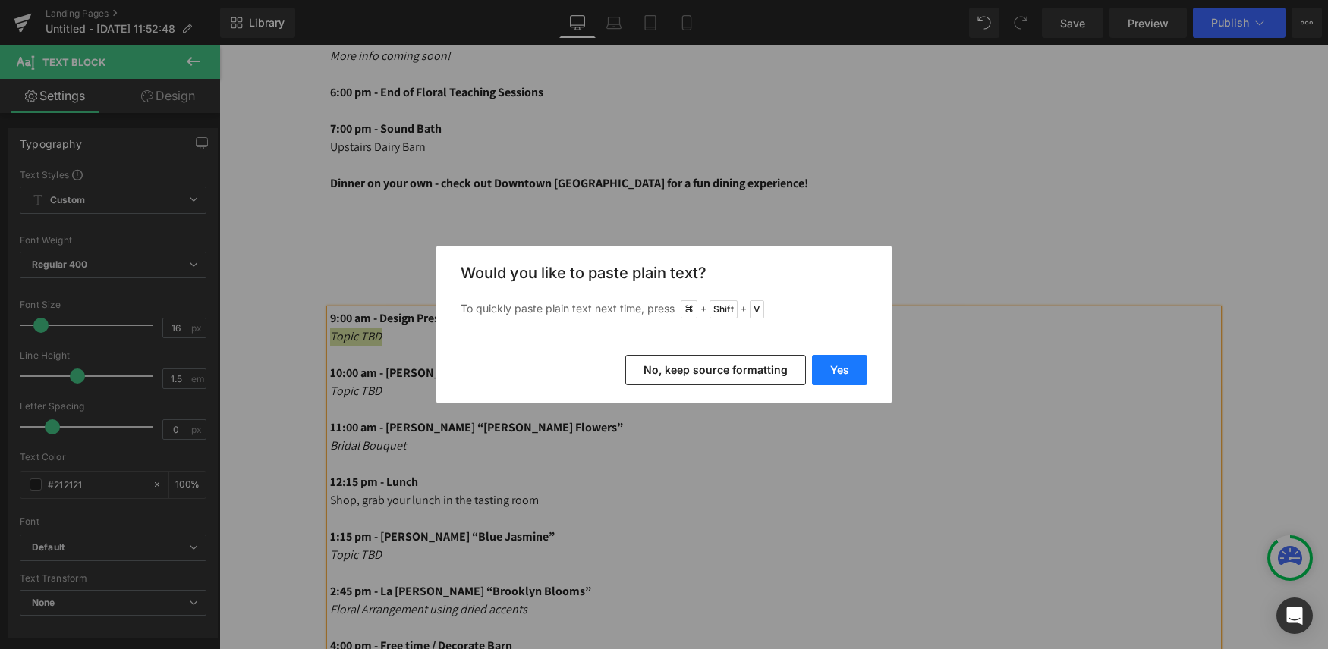
click at [859, 369] on button "Yes" at bounding box center [839, 370] width 55 height 30
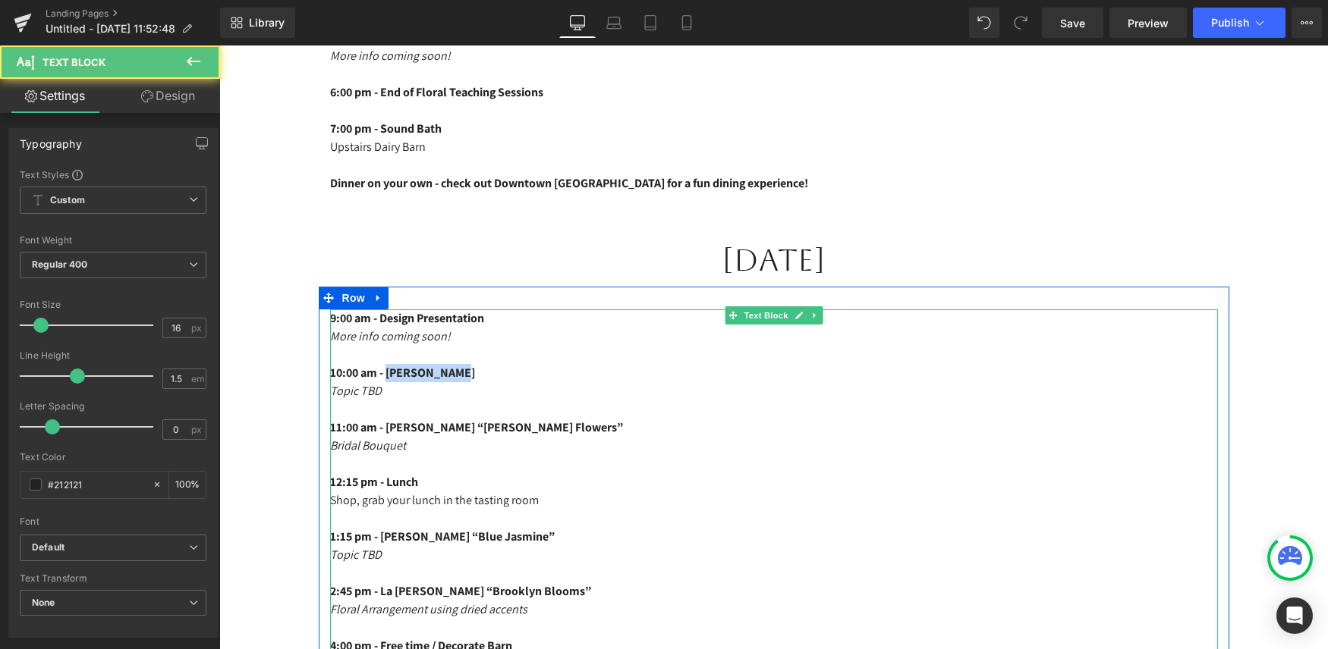
drag, startPoint x: 479, startPoint y: 375, endPoint x: 393, endPoint y: 375, distance: 86.5
click at [393, 375] on p "10:00 am - Robbie Honey" at bounding box center [774, 373] width 888 height 18
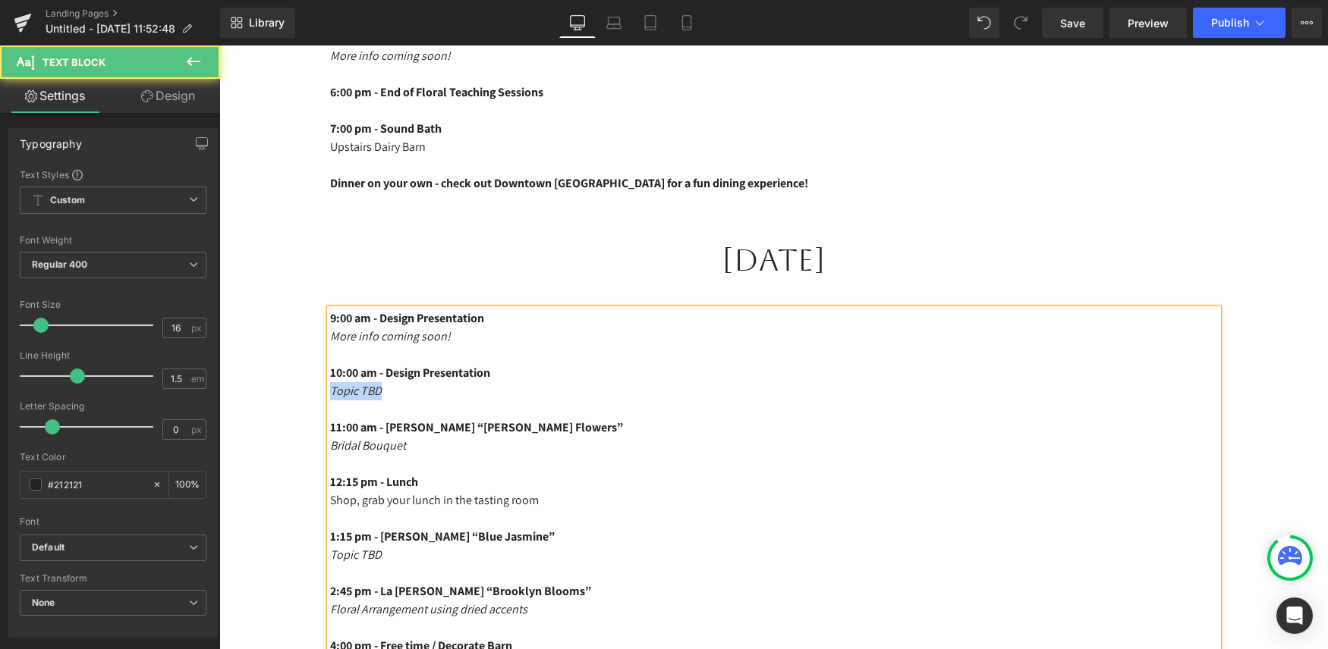
drag, startPoint x: 396, startPoint y: 386, endPoint x: 330, endPoint y: 389, distance: 66.1
click at [330, 389] on p "Topic TBD" at bounding box center [774, 391] width 888 height 18
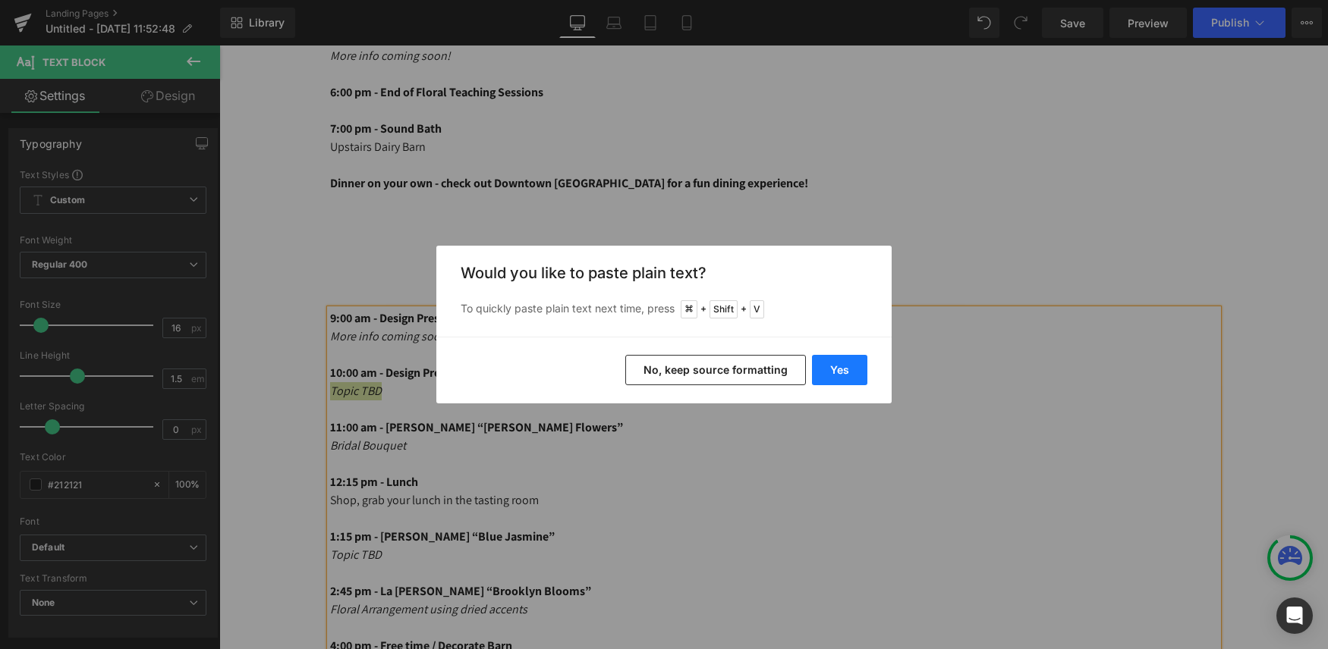
click at [850, 373] on button "Yes" at bounding box center [839, 370] width 55 height 30
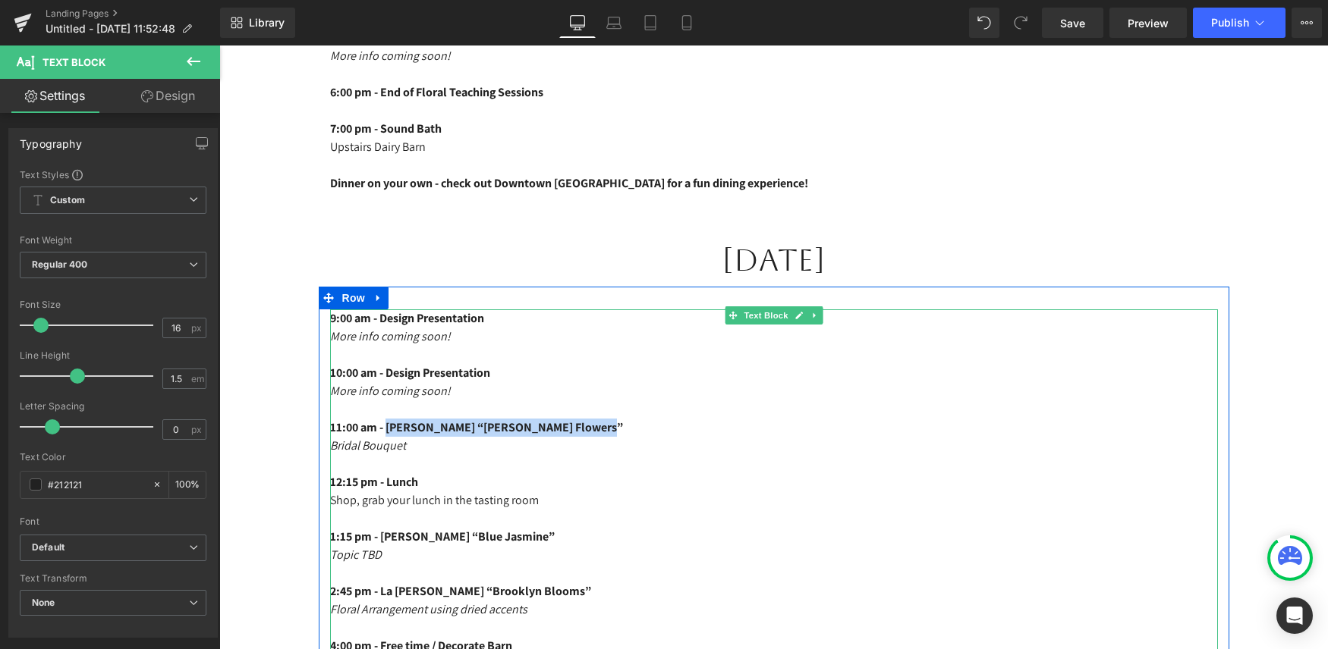
drag, startPoint x: 611, startPoint y: 430, endPoint x: 393, endPoint y: 421, distance: 217.9
click at [393, 421] on span "11:00 am - Holly Chapple “Holly Chapple Flowers”" at bounding box center [476, 428] width 293 height 16
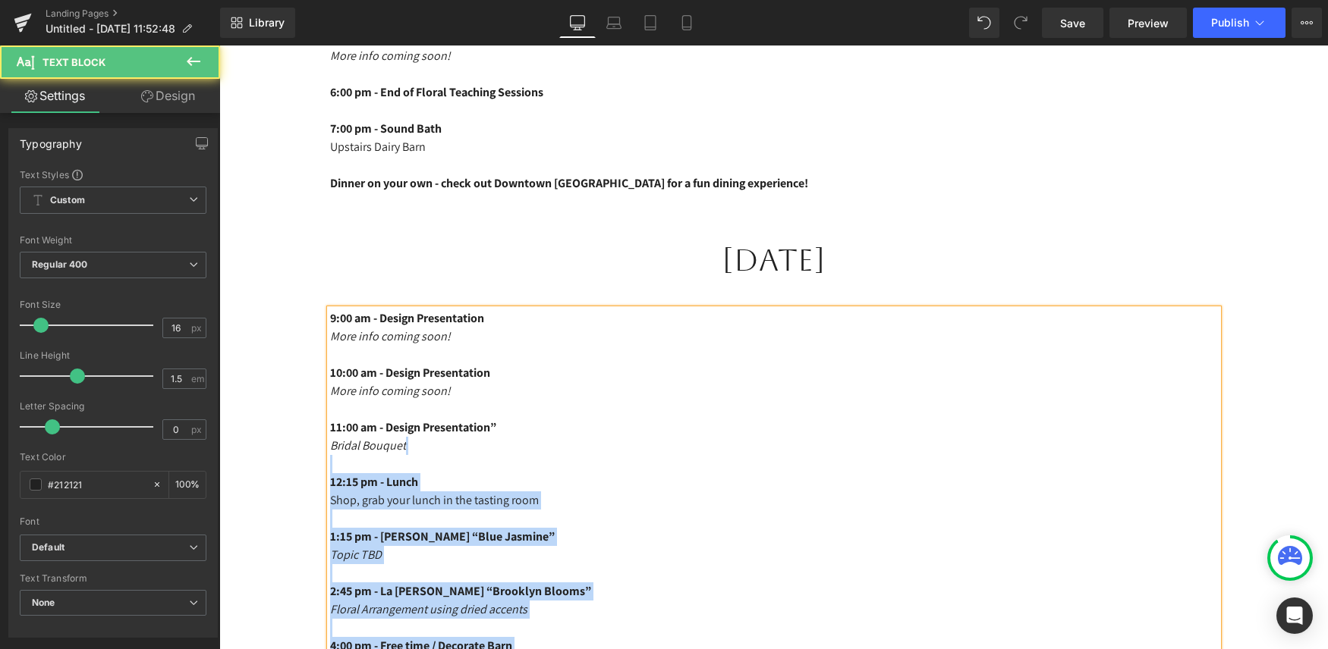
drag, startPoint x: 384, startPoint y: 445, endPoint x: 327, endPoint y: 445, distance: 56.9
click at [330, 445] on div "9:00 am - Design Presentation More info coming soon! 10:00 am - Design Presenta…" at bounding box center [774, 528] width 888 height 437
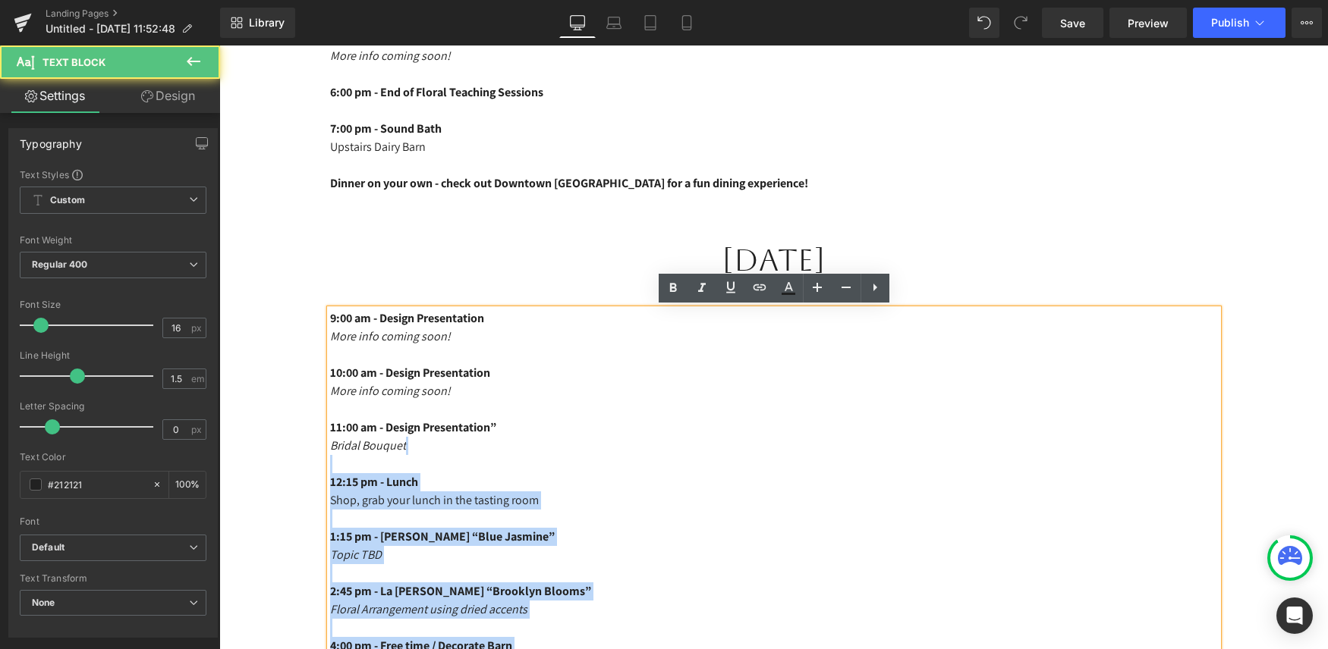
click at [435, 442] on p "Bridal Bouquet" at bounding box center [774, 446] width 888 height 18
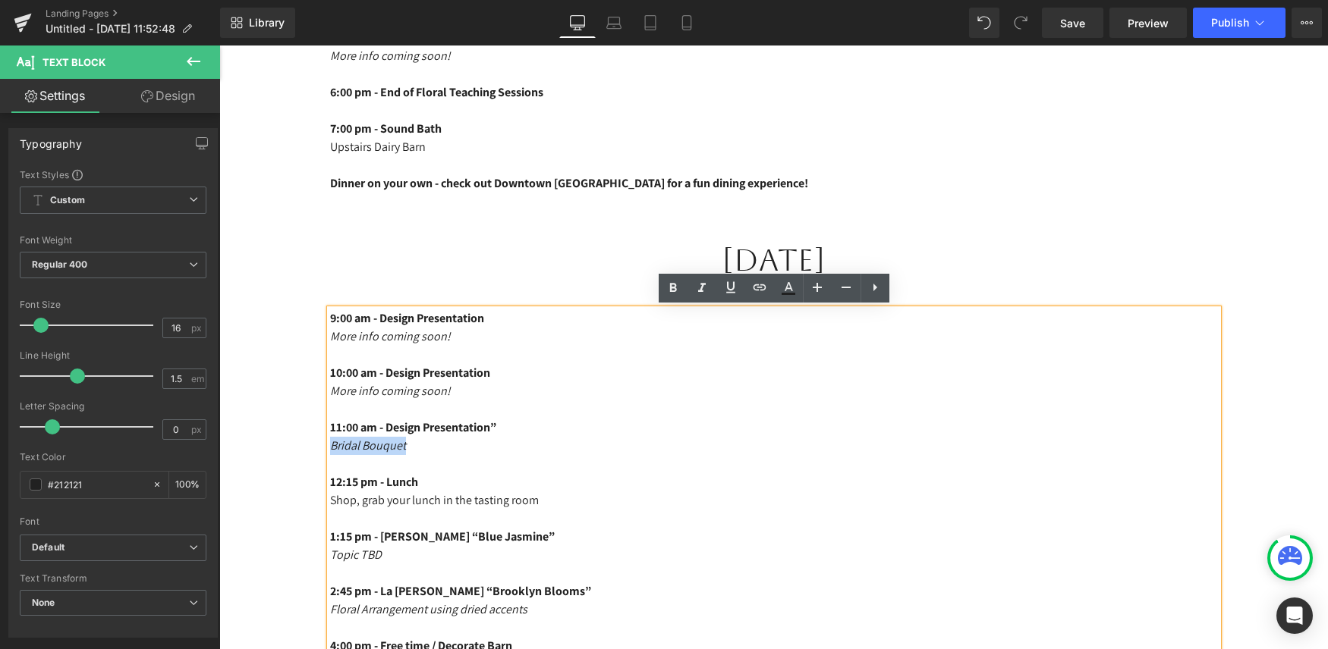
drag, startPoint x: 417, startPoint y: 443, endPoint x: 331, endPoint y: 445, distance: 85.7
click at [331, 445] on p "Bridal Bouquet" at bounding box center [774, 446] width 888 height 18
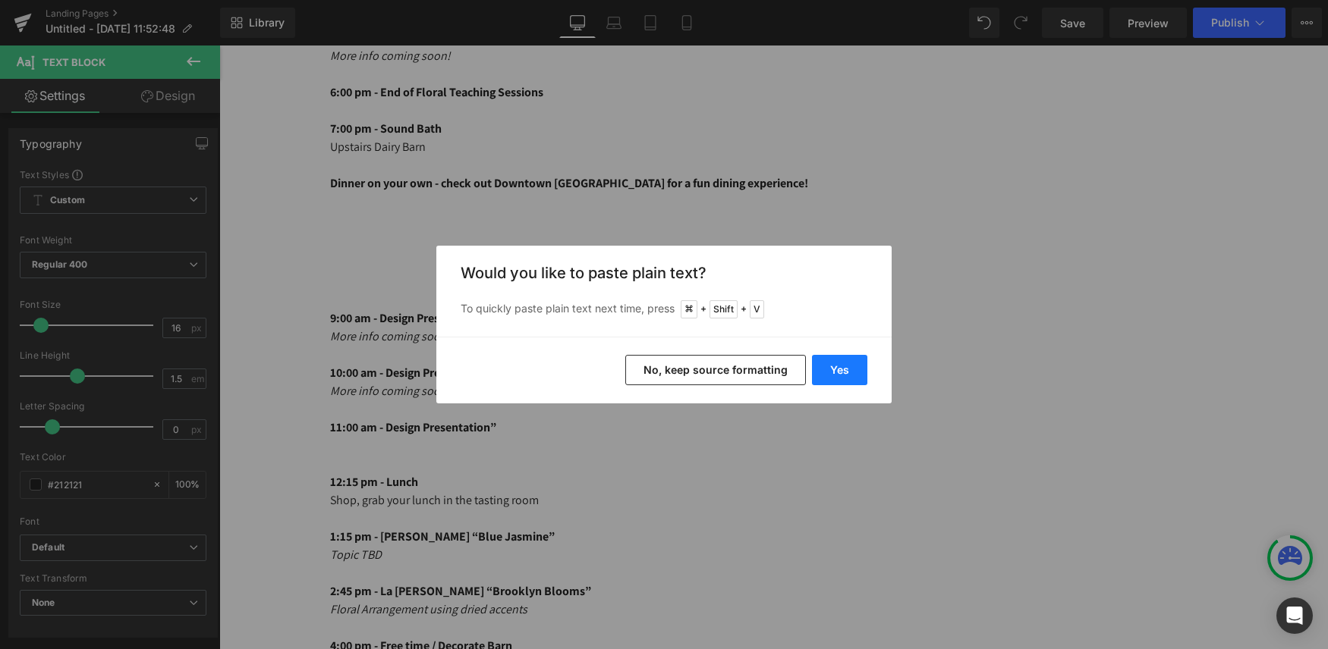
click at [828, 375] on button "Yes" at bounding box center [839, 370] width 55 height 30
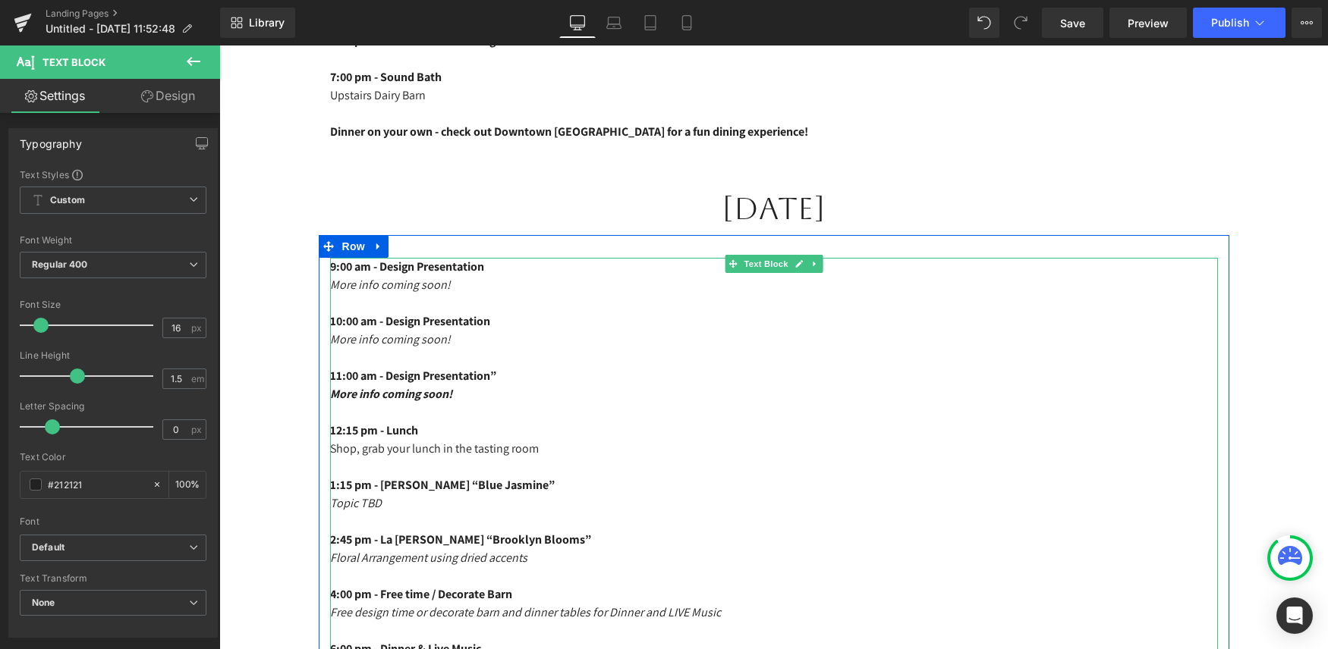
scroll to position [1605, 0]
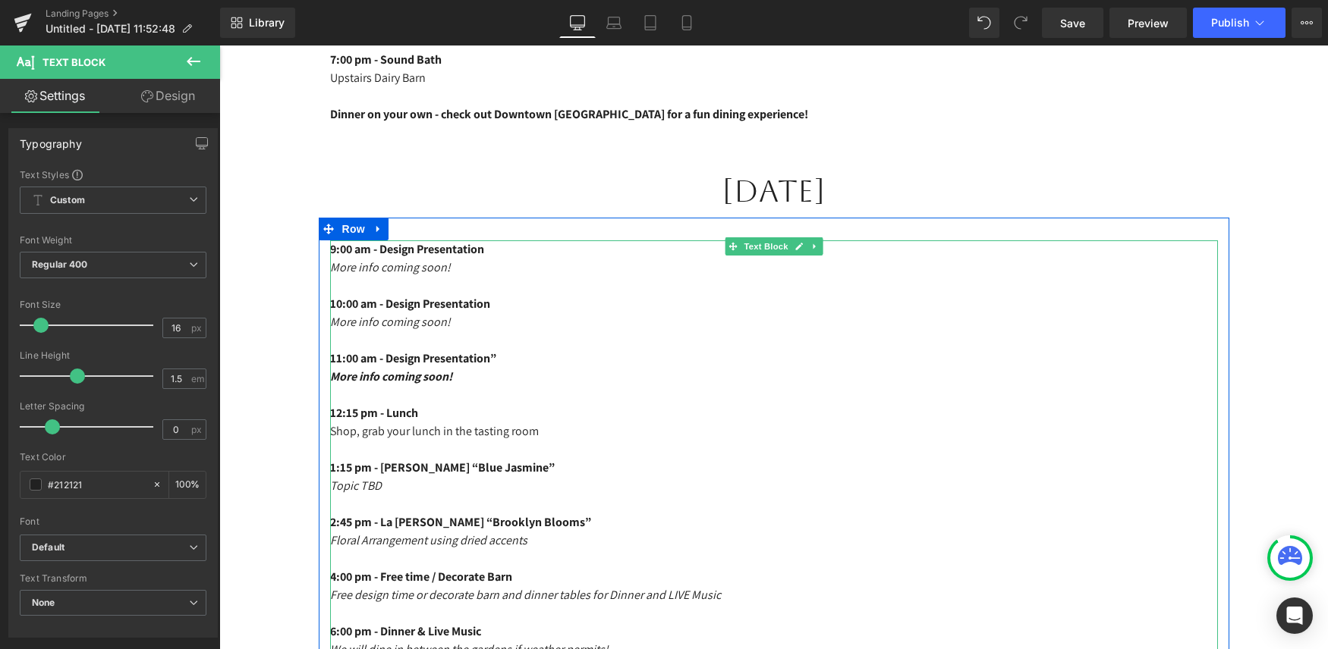
drag, startPoint x: 588, startPoint y: 464, endPoint x: 388, endPoint y: 472, distance: 200.5
click at [388, 472] on p "1:15 pm - Paulina Nieliwocki “Blue Jasmine”" at bounding box center [774, 468] width 888 height 18
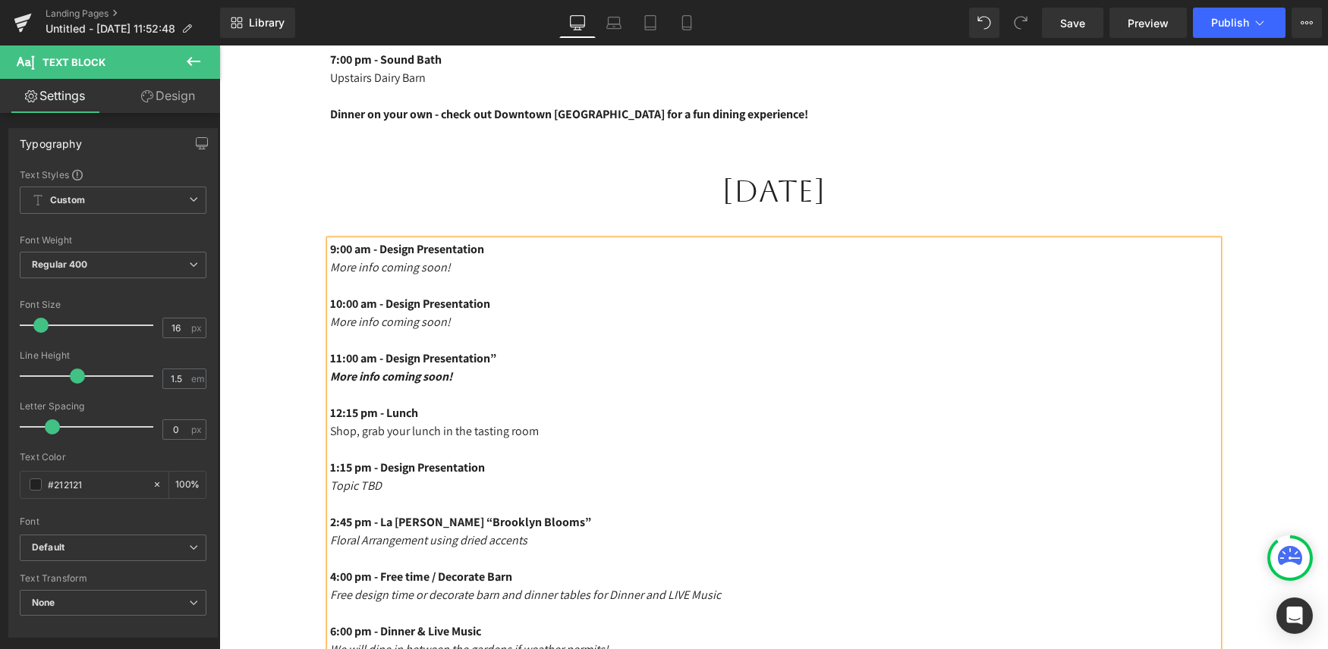
click at [525, 357] on p "11:00 am - Design Presentation”" at bounding box center [774, 359] width 888 height 18
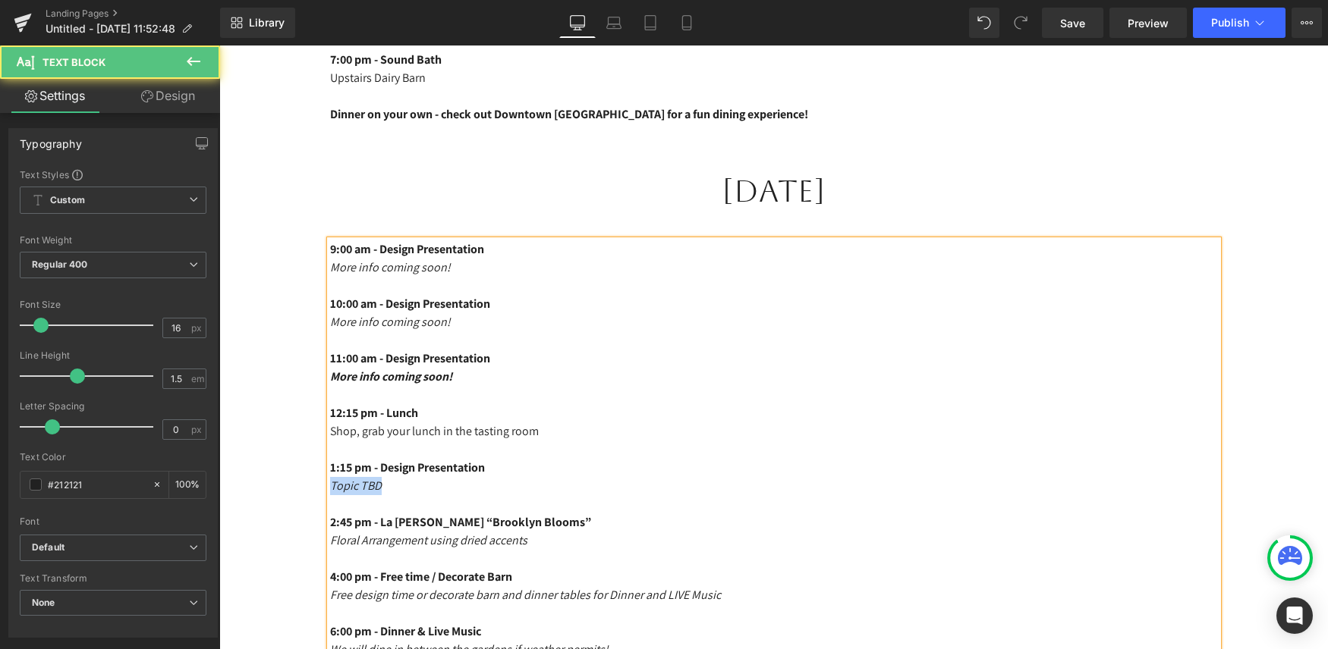
drag, startPoint x: 392, startPoint y: 490, endPoint x: 323, endPoint y: 491, distance: 69.0
click at [323, 491] on div "9:00 am - Design Presentation More info coming soon! 10:00 am - Design Presenta…" at bounding box center [774, 458] width 910 height 437
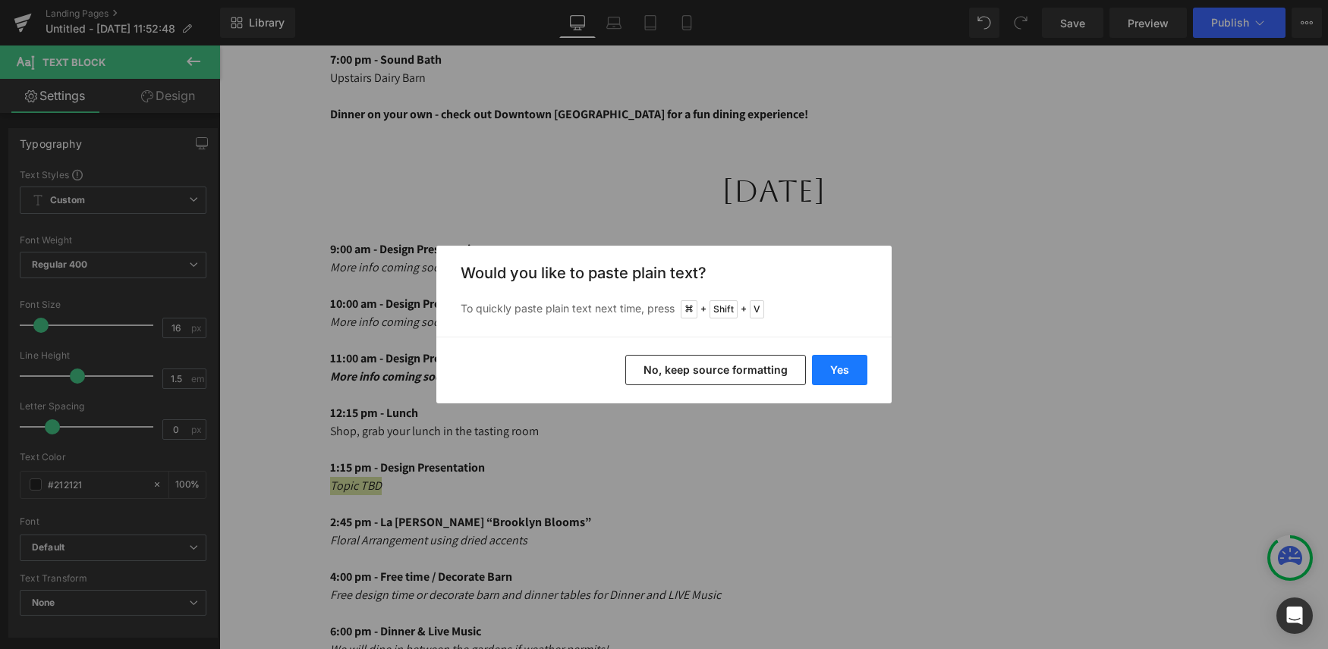
click at [844, 365] on button "Yes" at bounding box center [839, 370] width 55 height 30
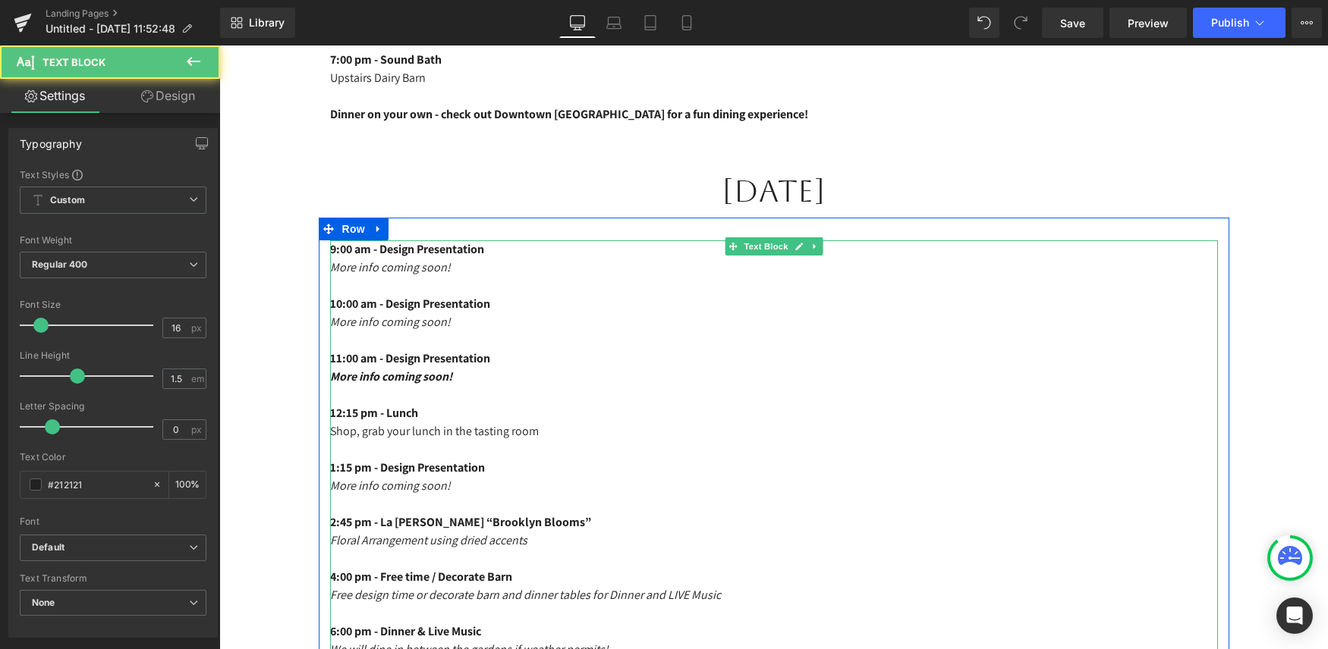
drag, startPoint x: 599, startPoint y: 521, endPoint x: 385, endPoint y: 519, distance: 214.0
click at [385, 519] on p "2:45 pm - La Paris Phillips “Brooklyn Blooms”" at bounding box center [774, 523] width 888 height 18
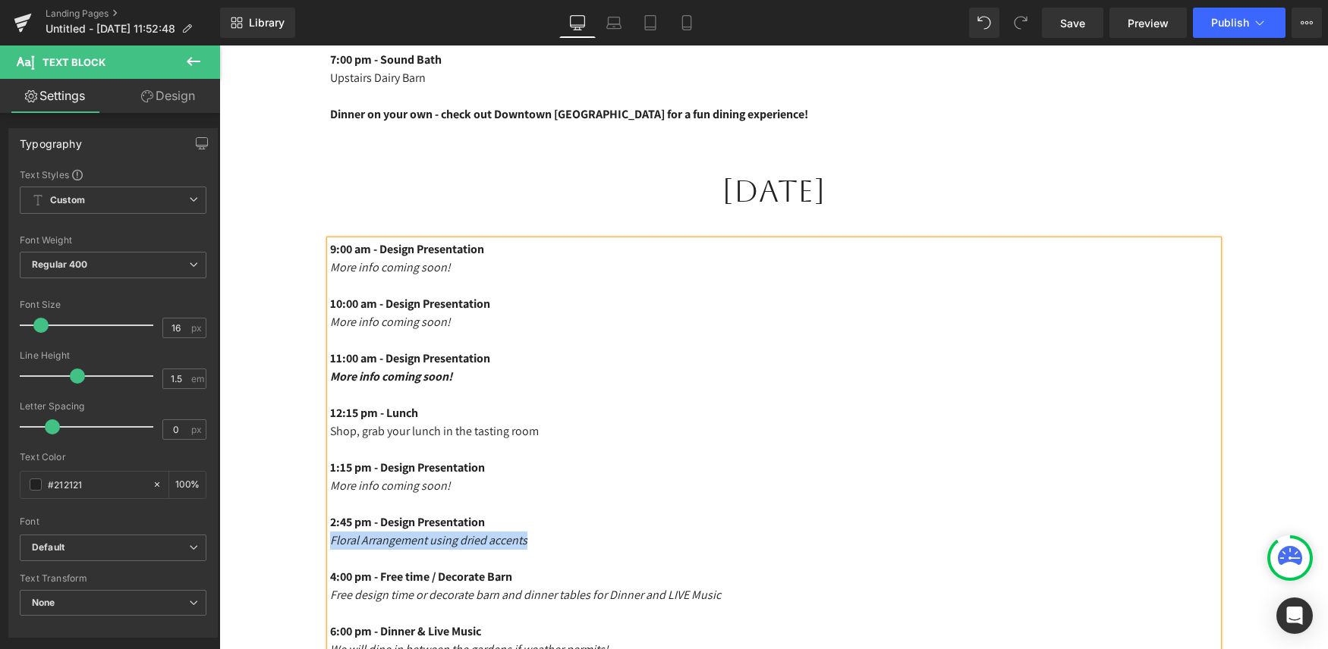
drag, startPoint x: 545, startPoint y: 544, endPoint x: 330, endPoint y: 541, distance: 215.5
click at [330, 541] on p "Floral Arrangement using dried accents" at bounding box center [774, 541] width 888 height 18
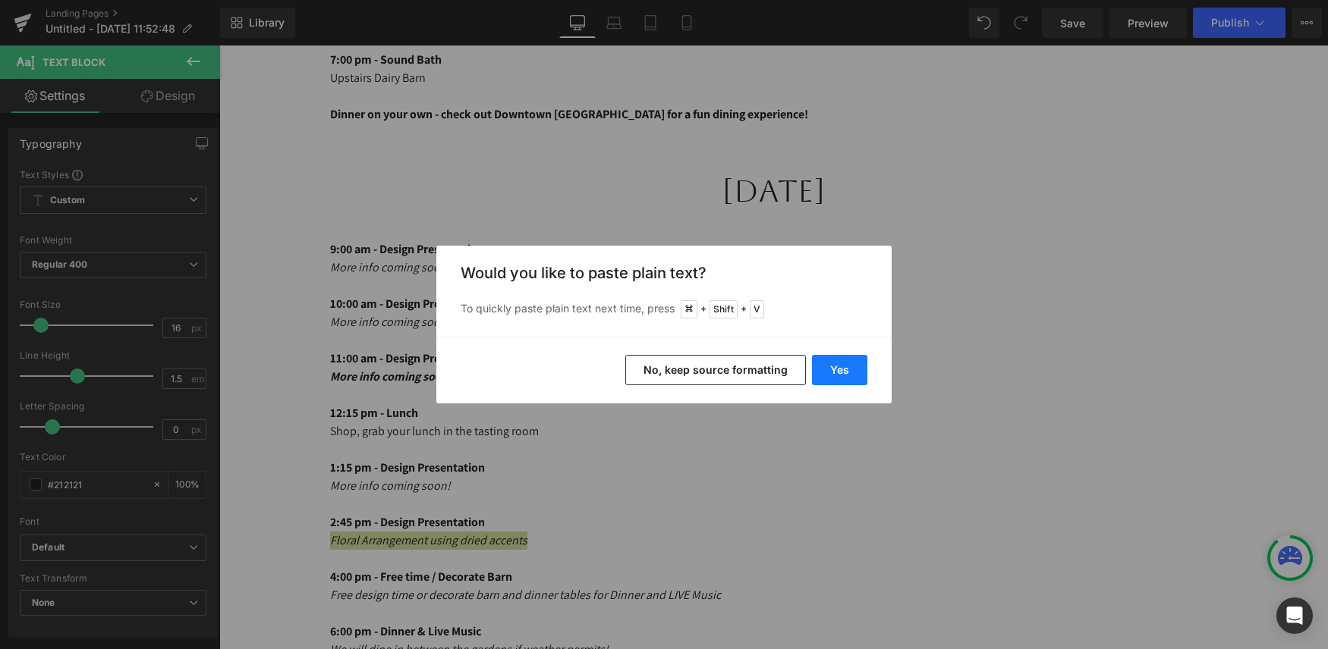
click at [845, 374] on button "Yes" at bounding box center [839, 370] width 55 height 30
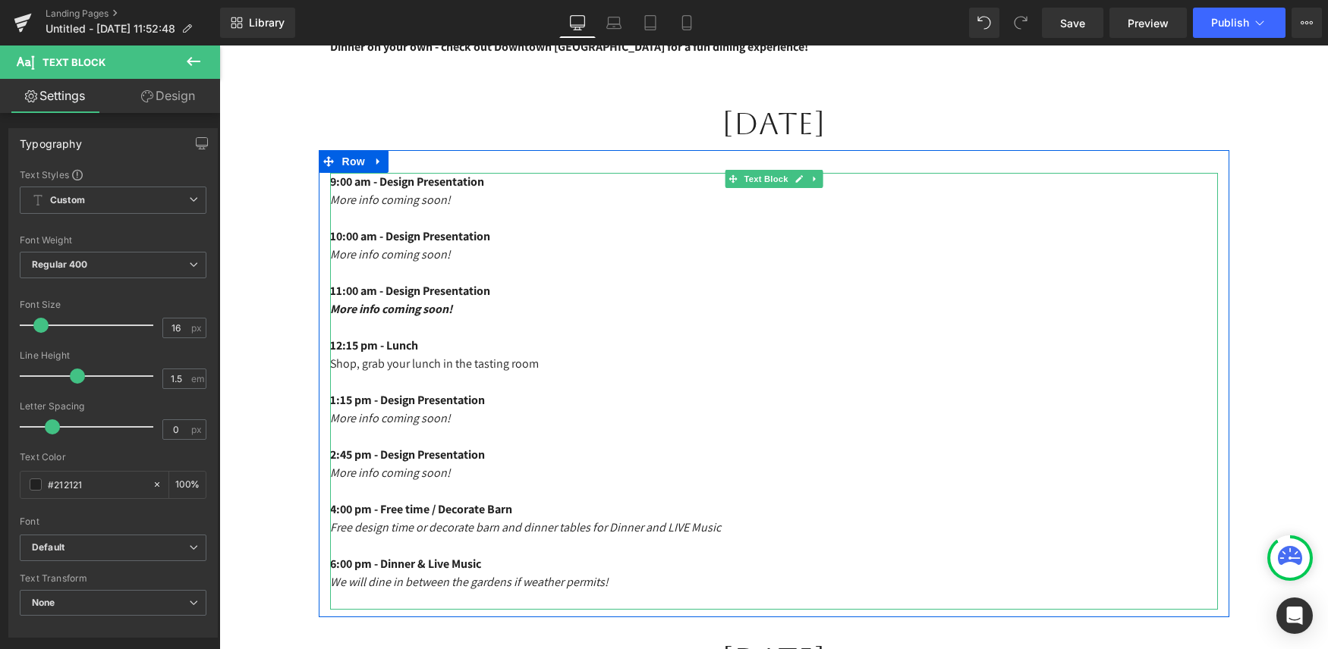
scroll to position [1687, 0]
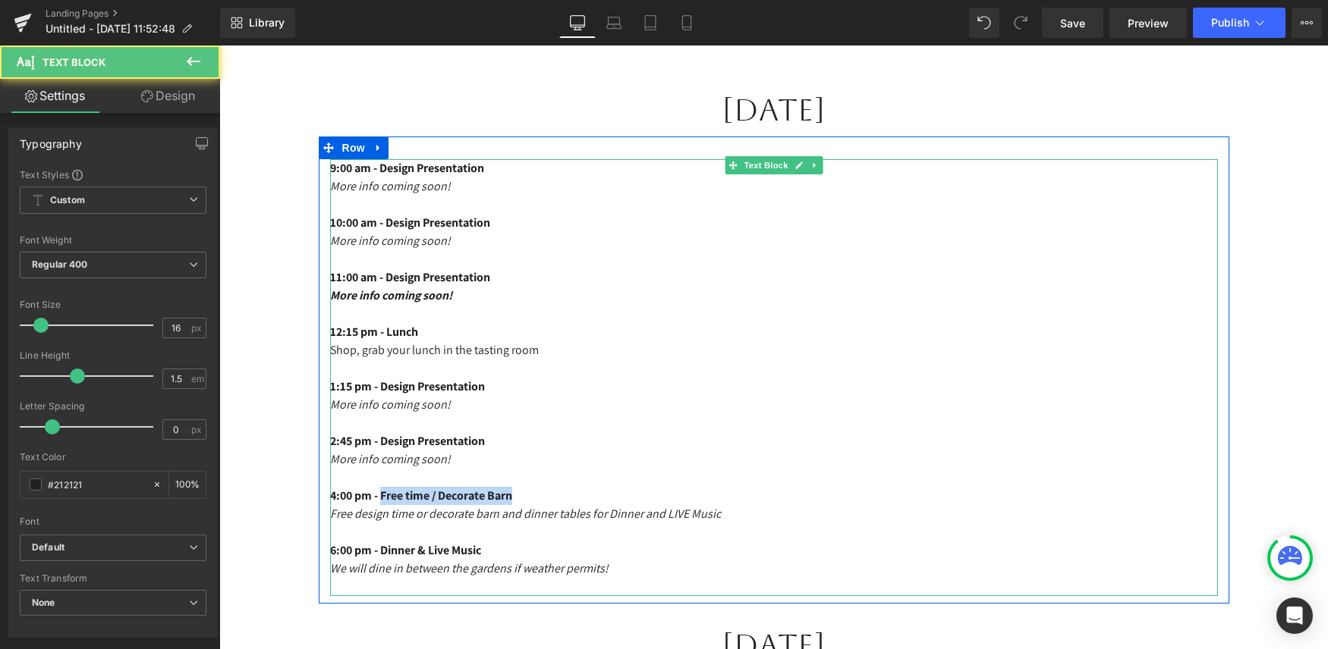
drag, startPoint x: 534, startPoint y: 495, endPoint x: 387, endPoint y: 503, distance: 147.4
click at [387, 503] on p "4:00 pm - Free time / Decorate Barn" at bounding box center [774, 496] width 888 height 18
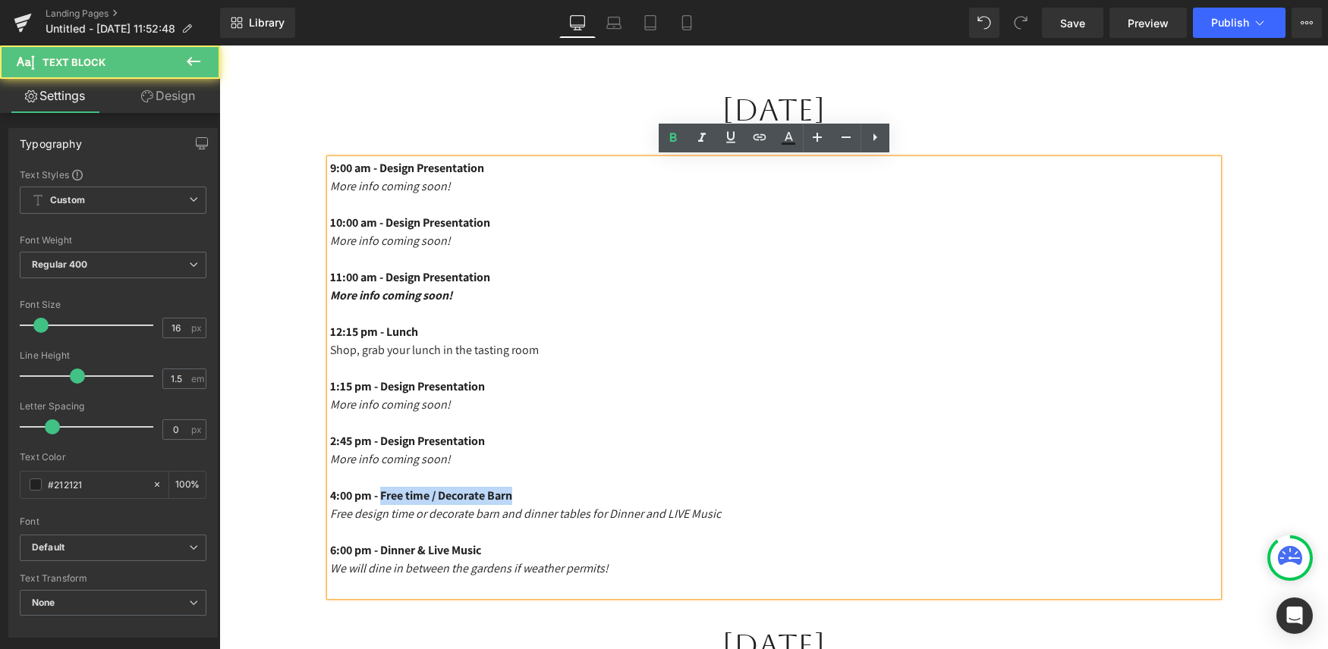
click at [446, 492] on span "4:00 pm - Free time / Decorate Barn" at bounding box center [421, 496] width 182 height 16
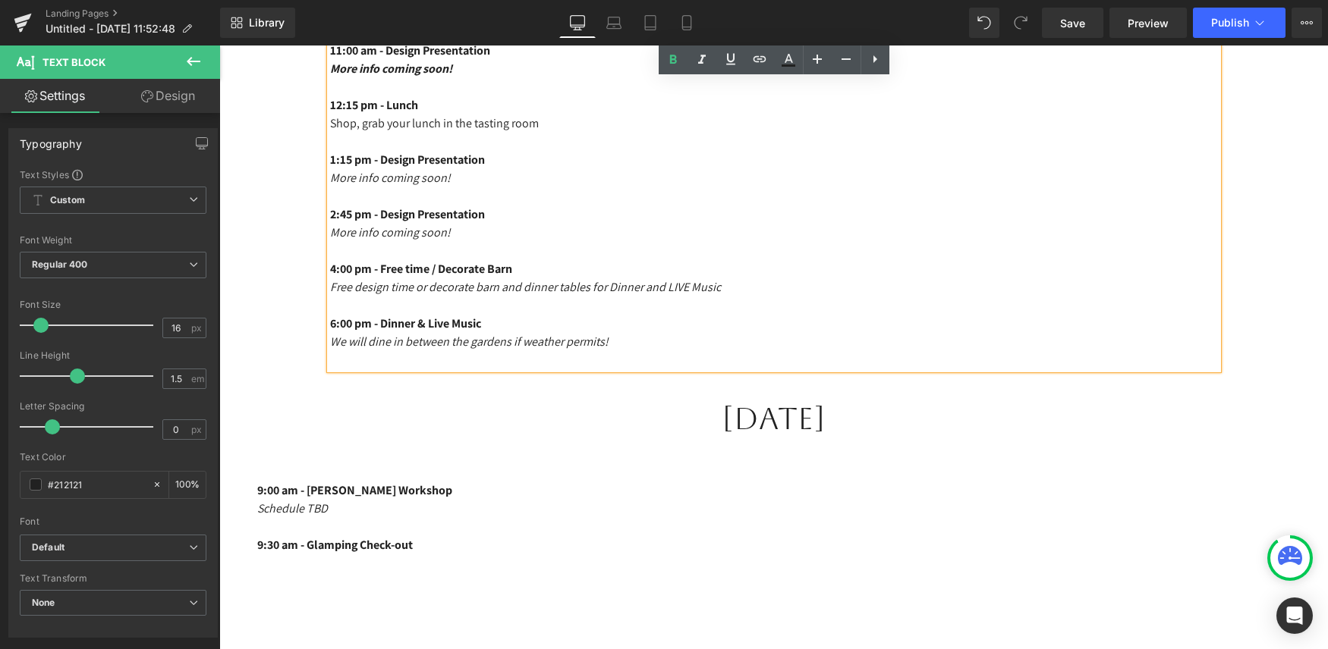
scroll to position [1931, 0]
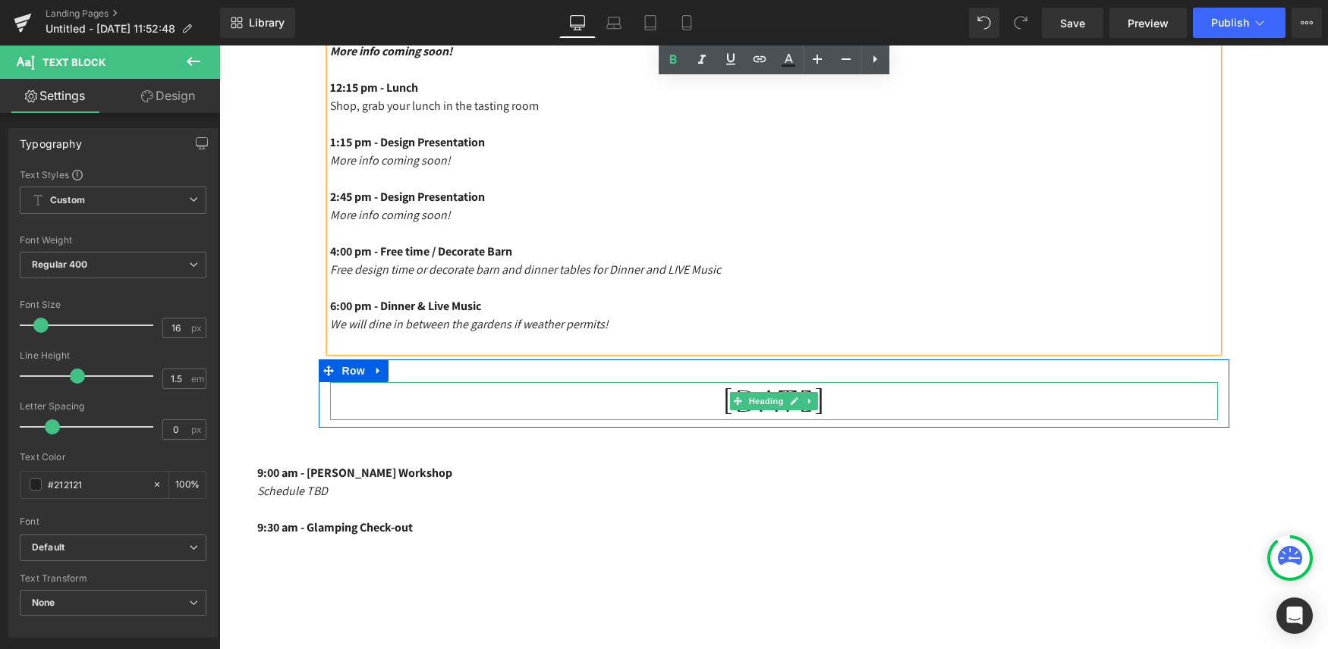
click at [854, 397] on h1 "Wednesday, October 16th" at bounding box center [774, 401] width 888 height 38
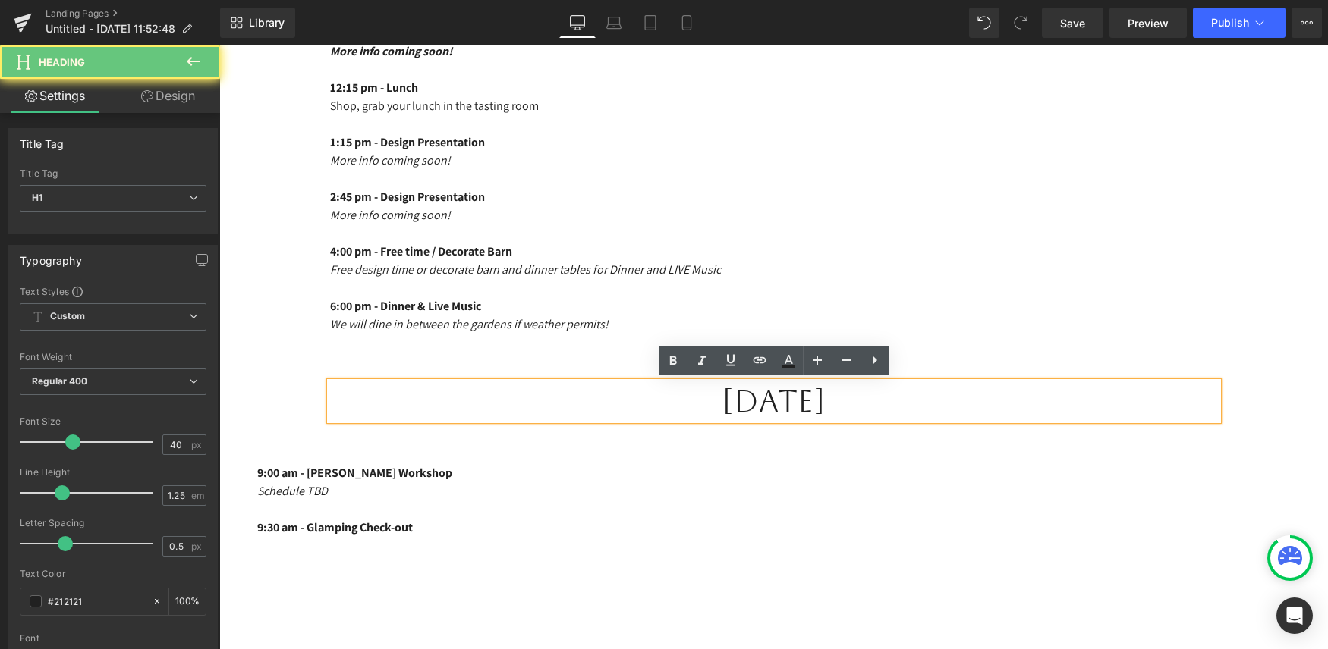
click at [951, 398] on h1 "Wednesday, October 16th" at bounding box center [774, 401] width 888 height 38
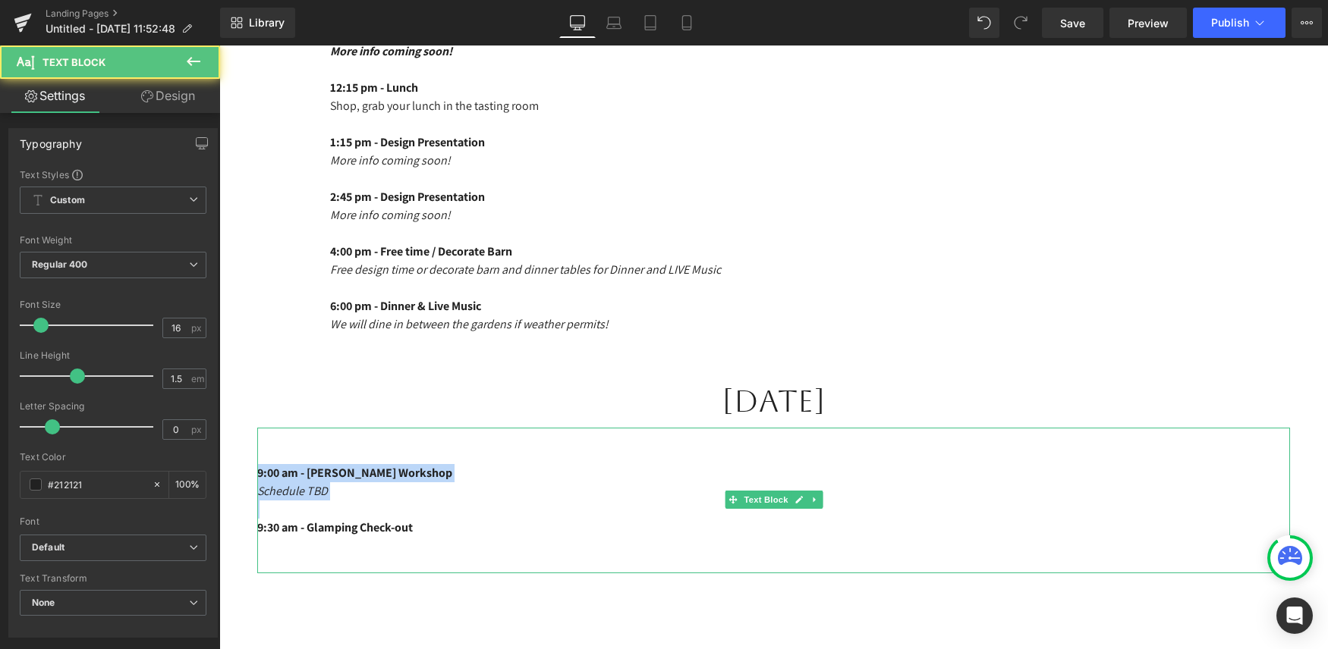
click at [385, 510] on p at bounding box center [773, 510] width 1033 height 18
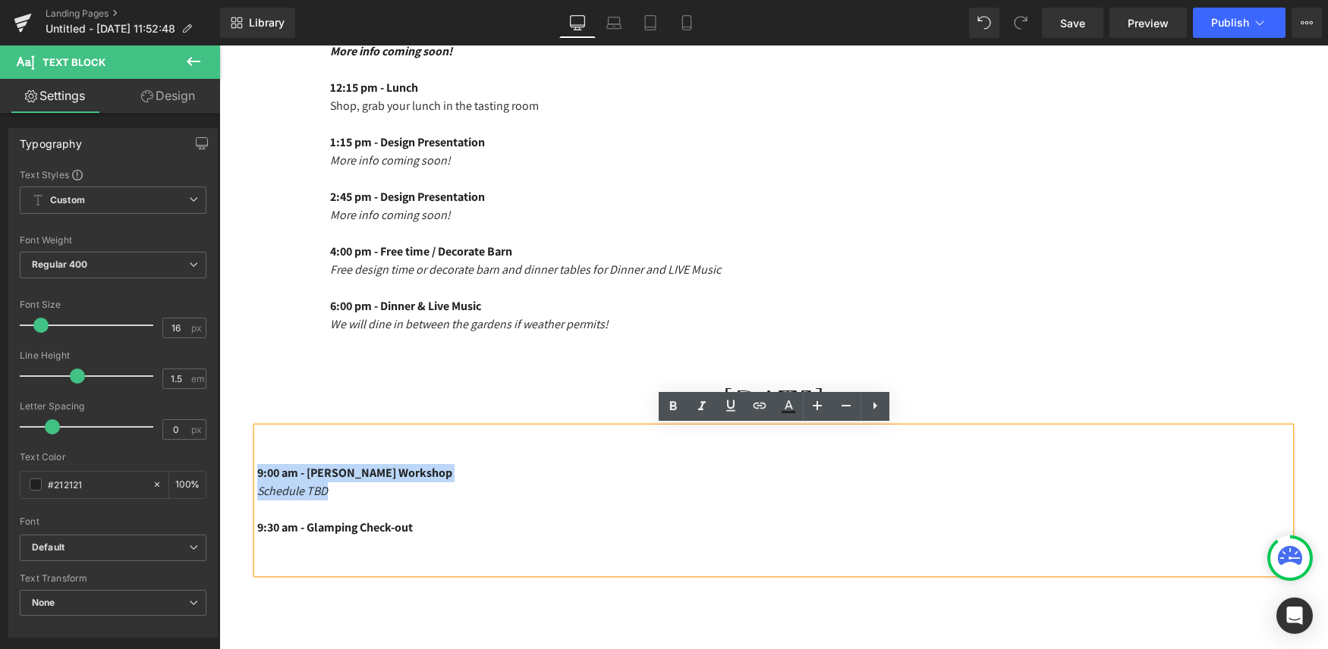
drag, startPoint x: 349, startPoint y: 491, endPoint x: 247, endPoint y: 476, distance: 102.8
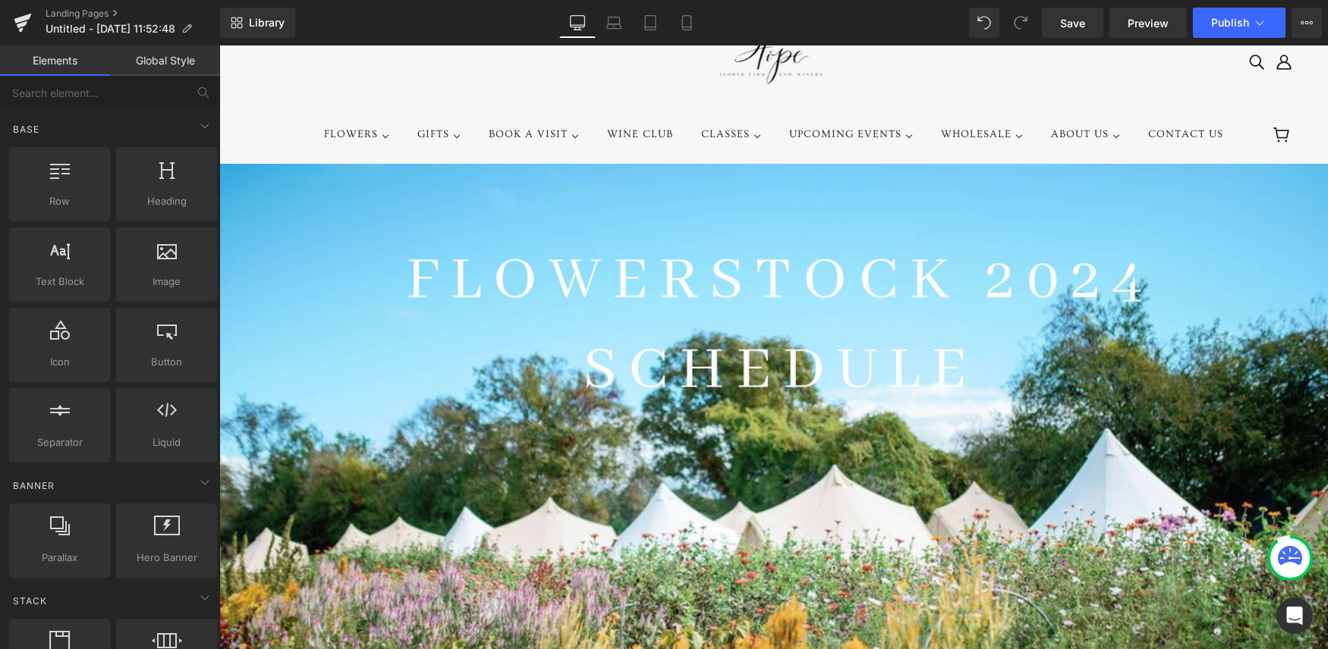
scroll to position [0, 0]
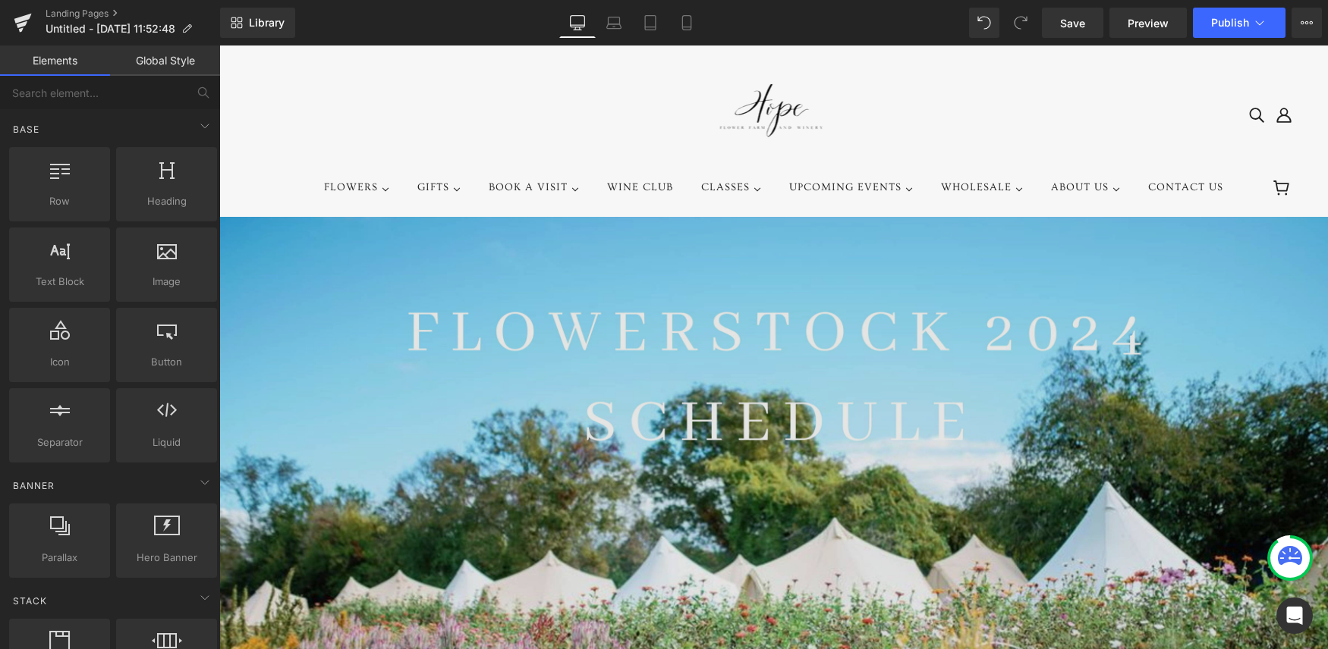
click at [1061, 332] on img at bounding box center [773, 494] width 1108 height 555
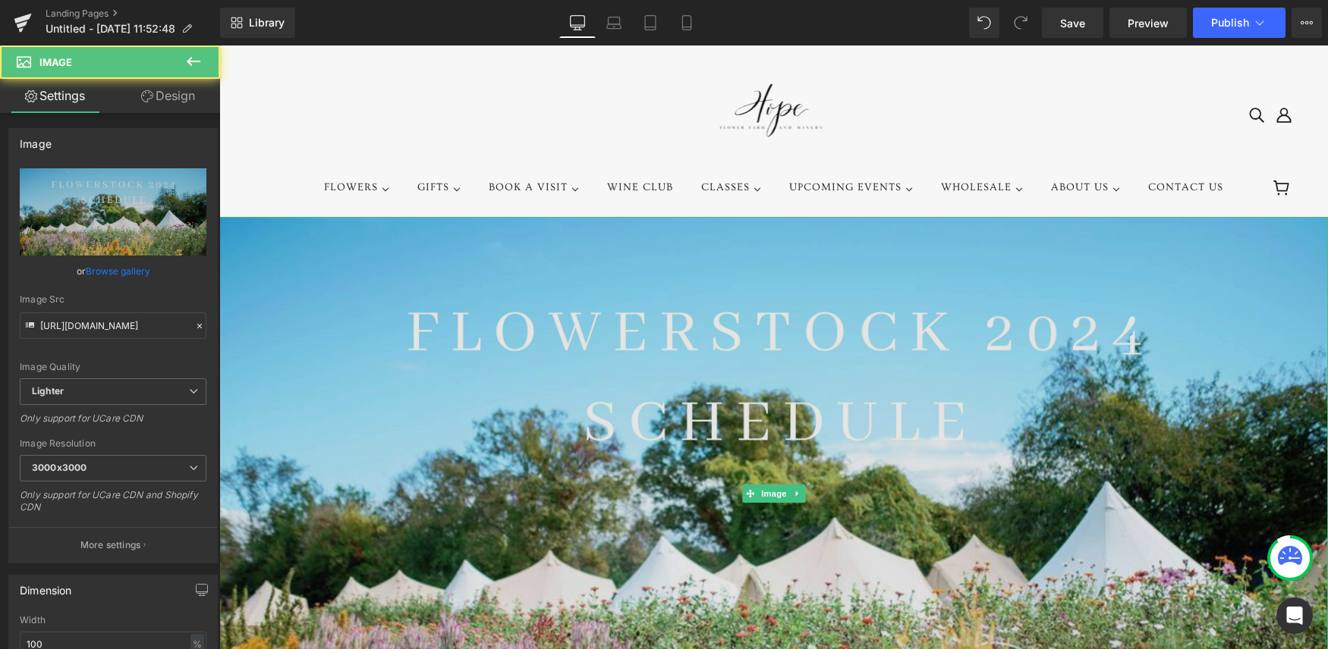
click at [793, 342] on img at bounding box center [773, 494] width 1108 height 555
click at [920, 424] on img at bounding box center [773, 494] width 1108 height 555
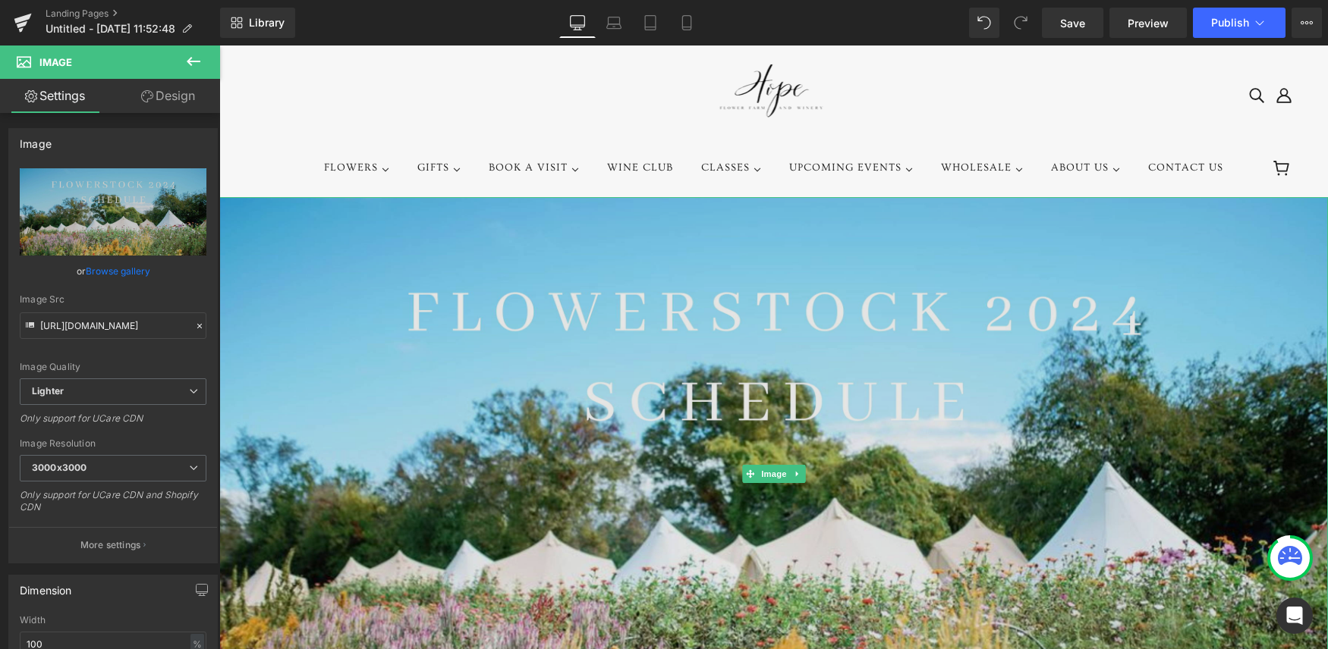
scroll to position [2, 0]
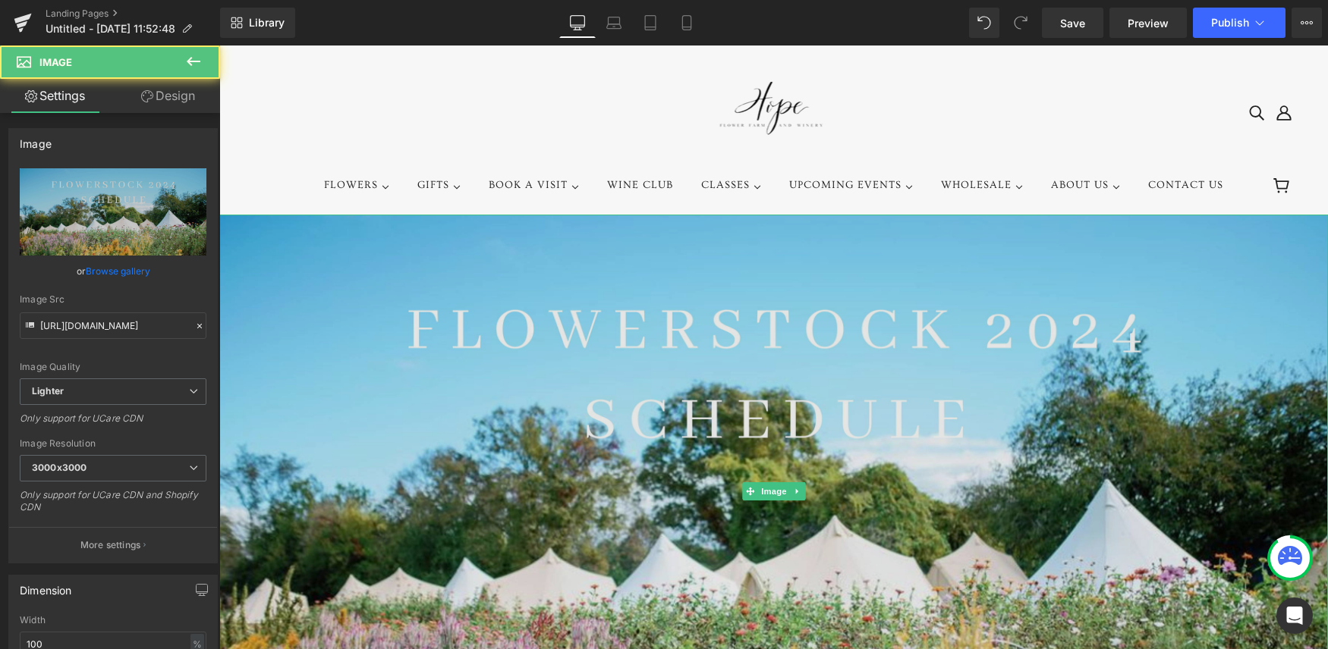
click at [921, 343] on img at bounding box center [773, 492] width 1108 height 555
click at [789, 341] on img at bounding box center [773, 492] width 1108 height 555
click at [685, 337] on img at bounding box center [773, 492] width 1108 height 555
click at [760, 480] on img at bounding box center [773, 492] width 1108 height 555
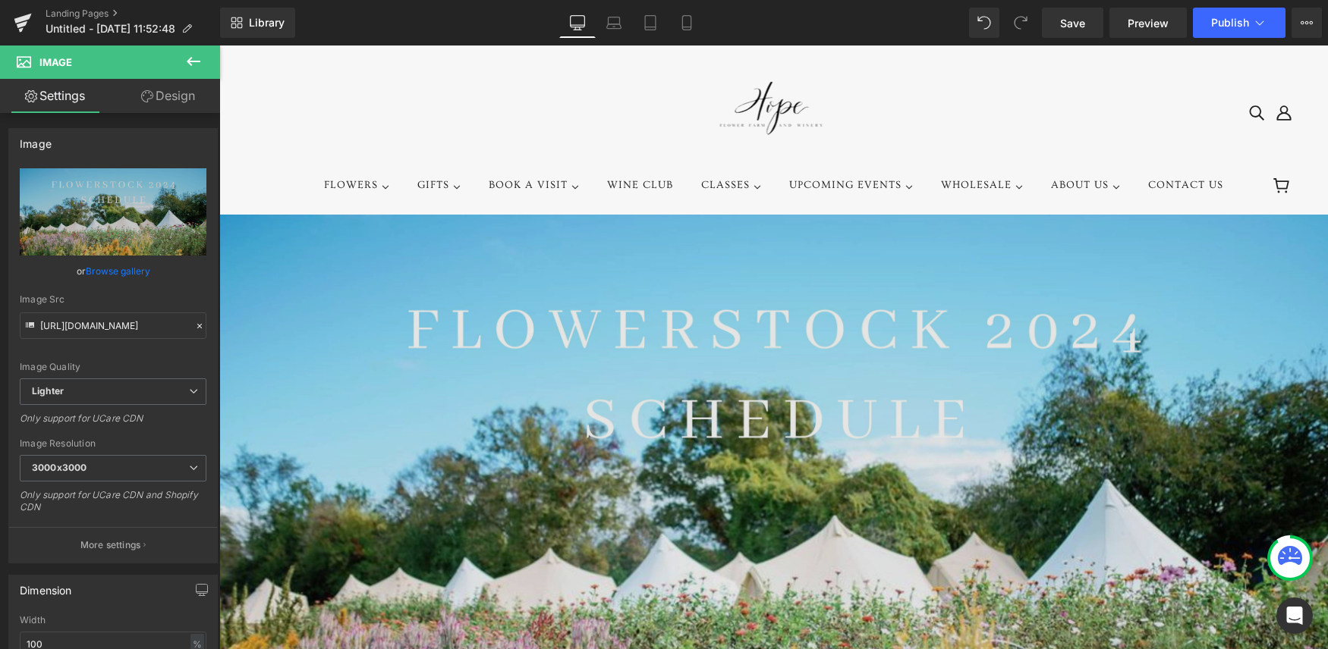
click at [882, 417] on img at bounding box center [773, 492] width 1108 height 555
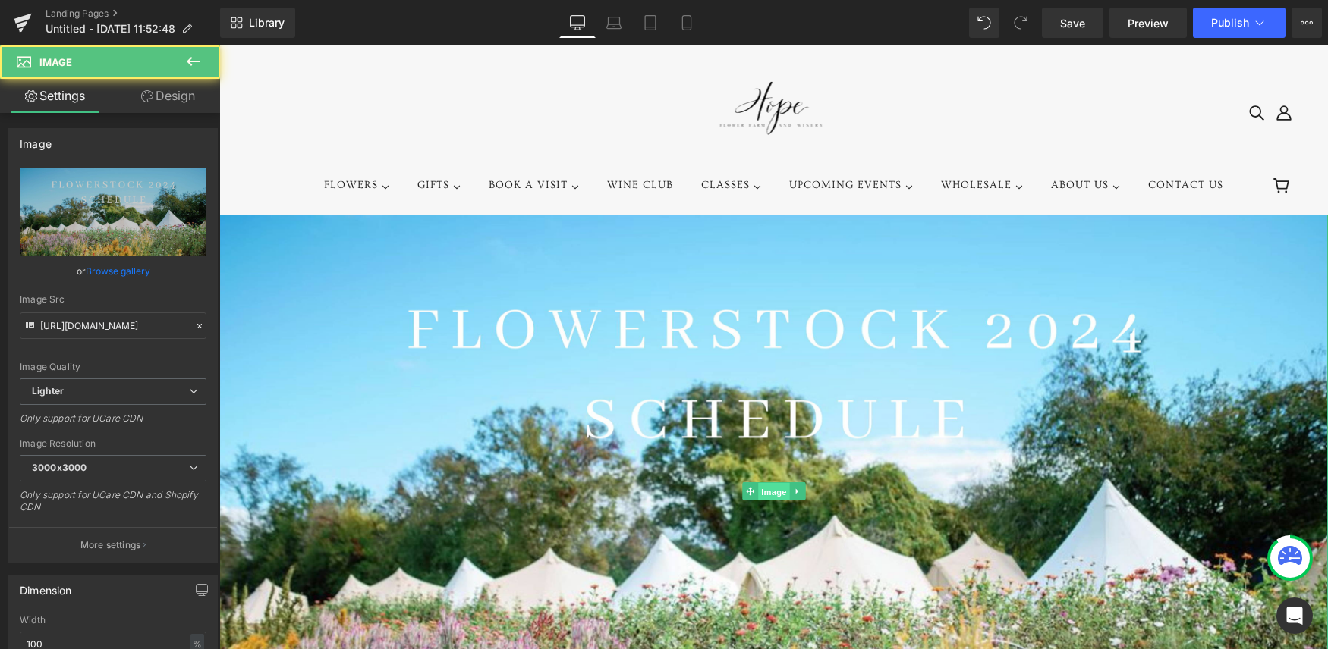
click at [760, 490] on span "Image" at bounding box center [774, 492] width 32 height 18
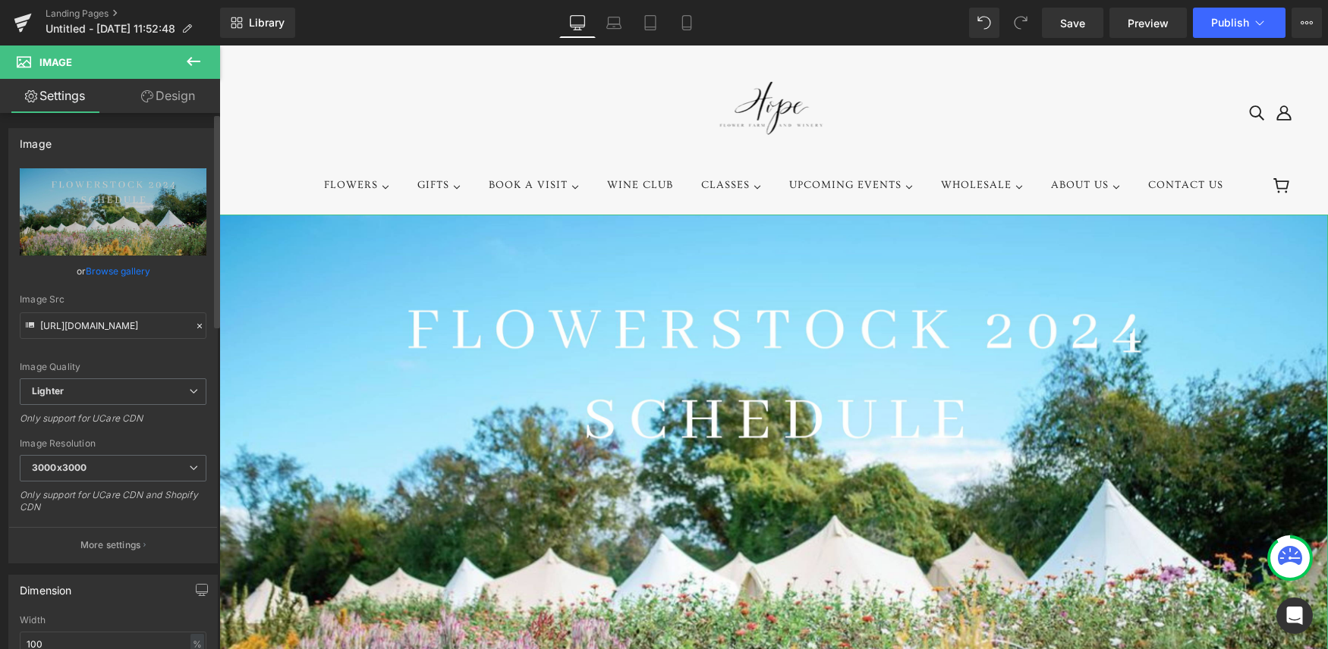
click at [99, 272] on link "Browse gallery" at bounding box center [118, 271] width 64 height 27
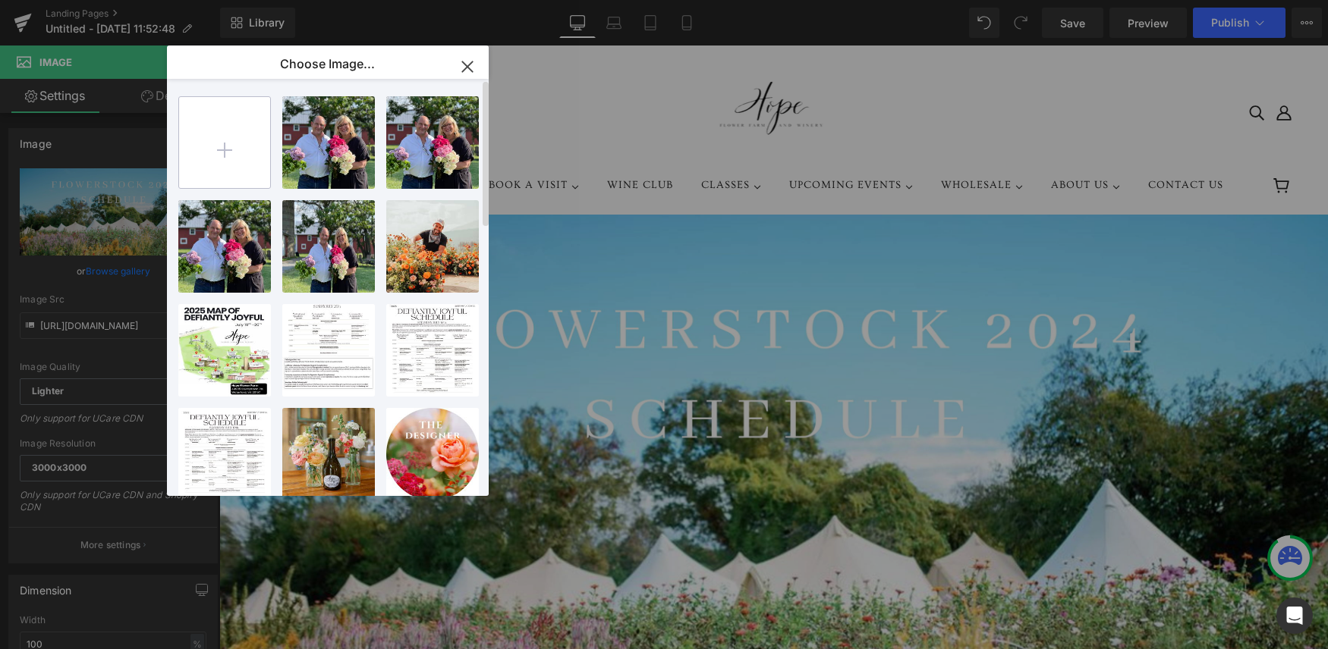
click at [233, 147] on input "file" at bounding box center [224, 142] width 91 height 91
type input "C:\fakepath\FLOWERSTOCK 2025 Schedule.jpg"
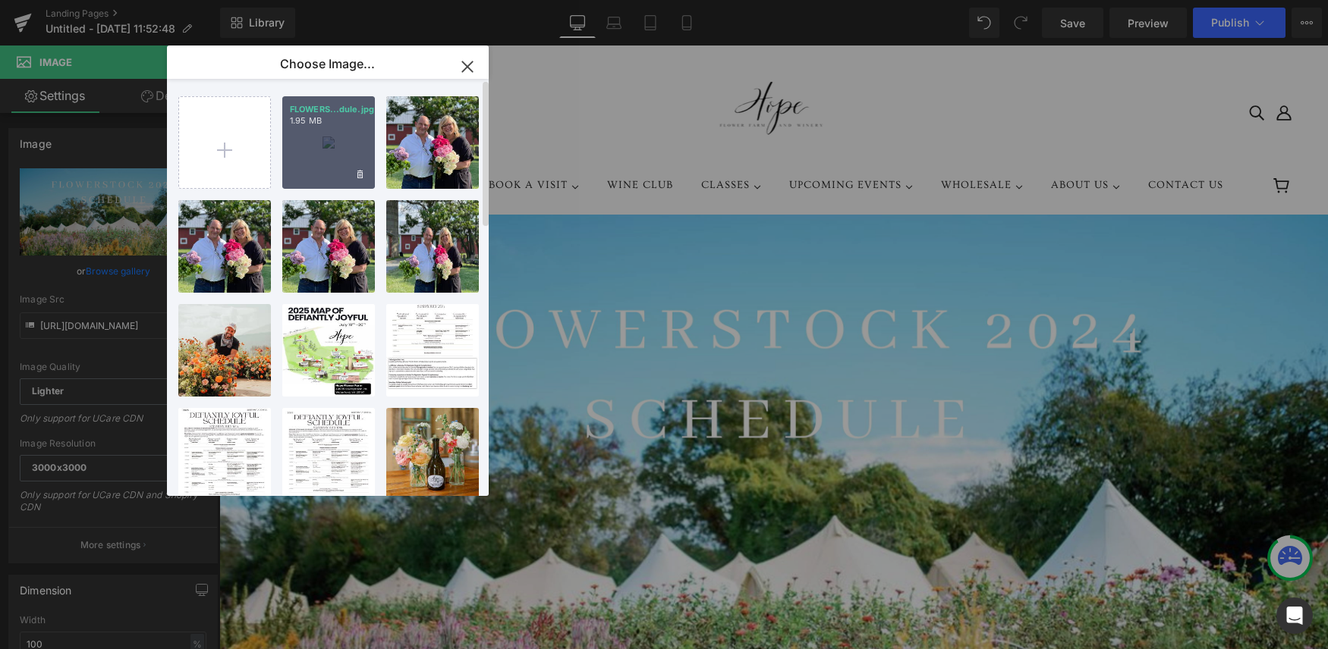
click at [329, 146] on div "FLOWERS...dule.jpg 1.95 MB" at bounding box center [328, 142] width 93 height 93
type input "https://ucarecdn.com/c2ce89ac-1930-4776-aade-d8fa86a9cb8d/-/format/auto/-/previ…"
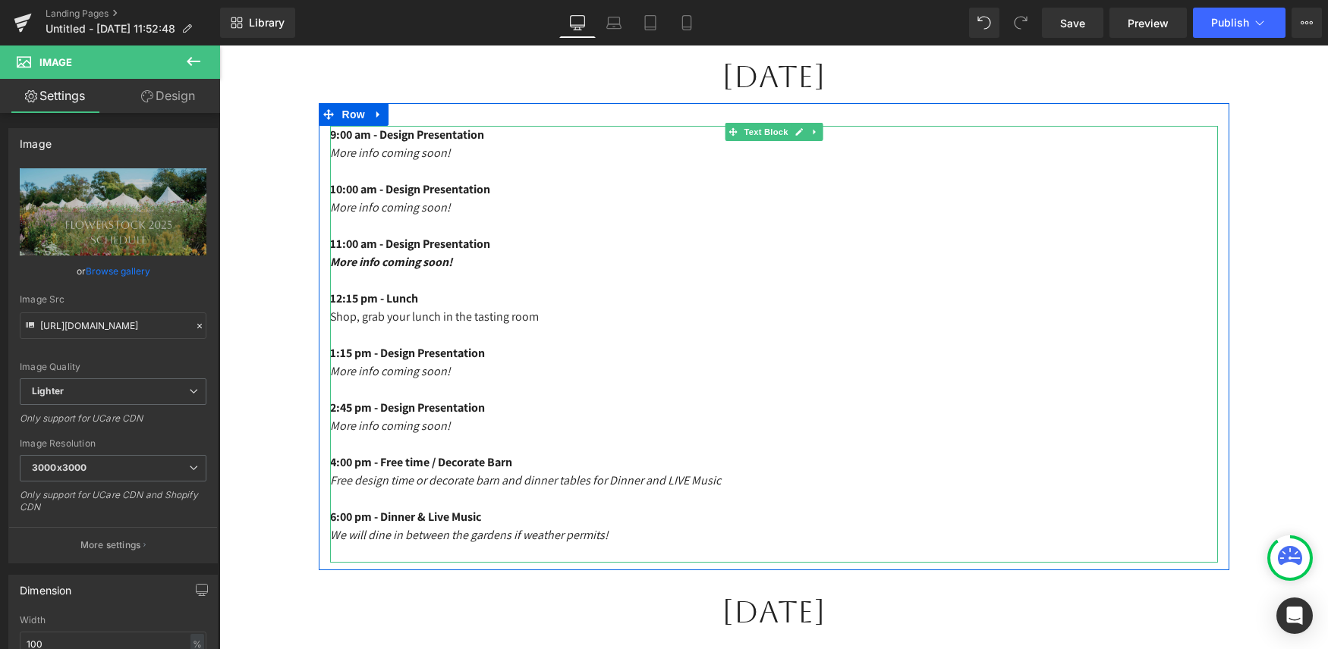
scroll to position [1716, 0]
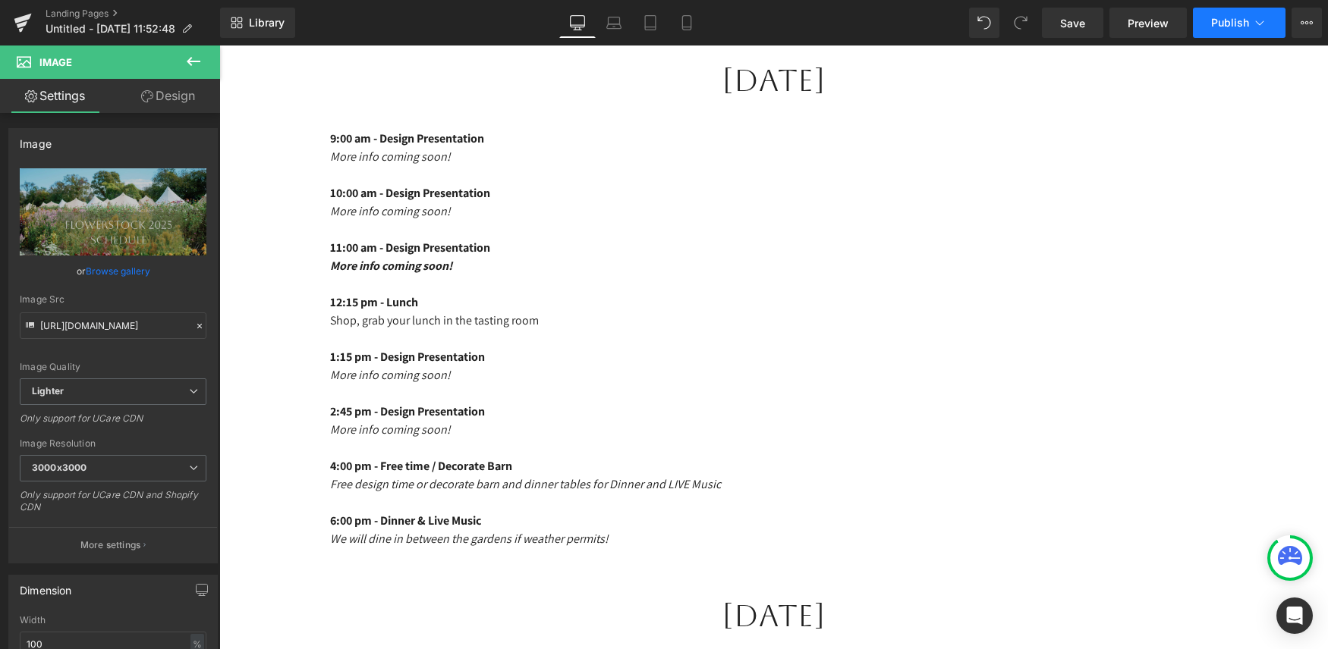
click at [1216, 30] on button "Publish" at bounding box center [1239, 23] width 93 height 30
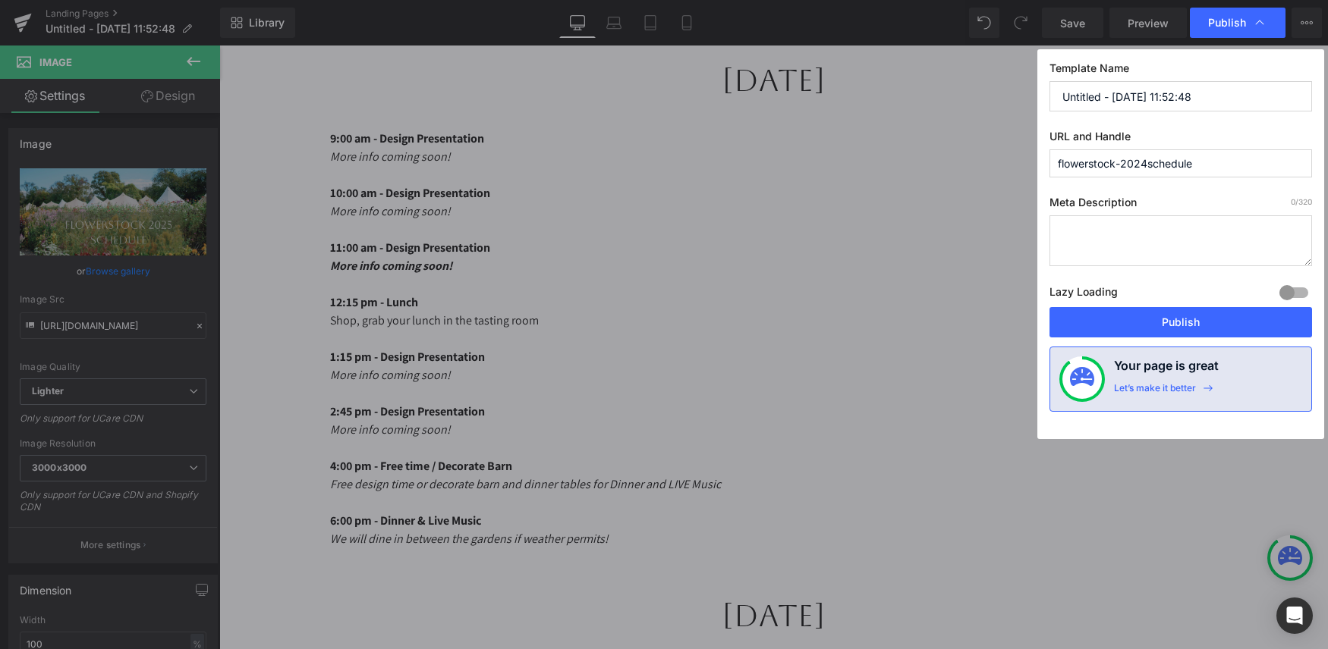
click at [1144, 160] on input "flowerstock-2024schedule" at bounding box center [1180, 163] width 262 height 28
type input "flowerstock-2025schedule"
click at [1143, 321] on button "Publish" at bounding box center [1180, 322] width 262 height 30
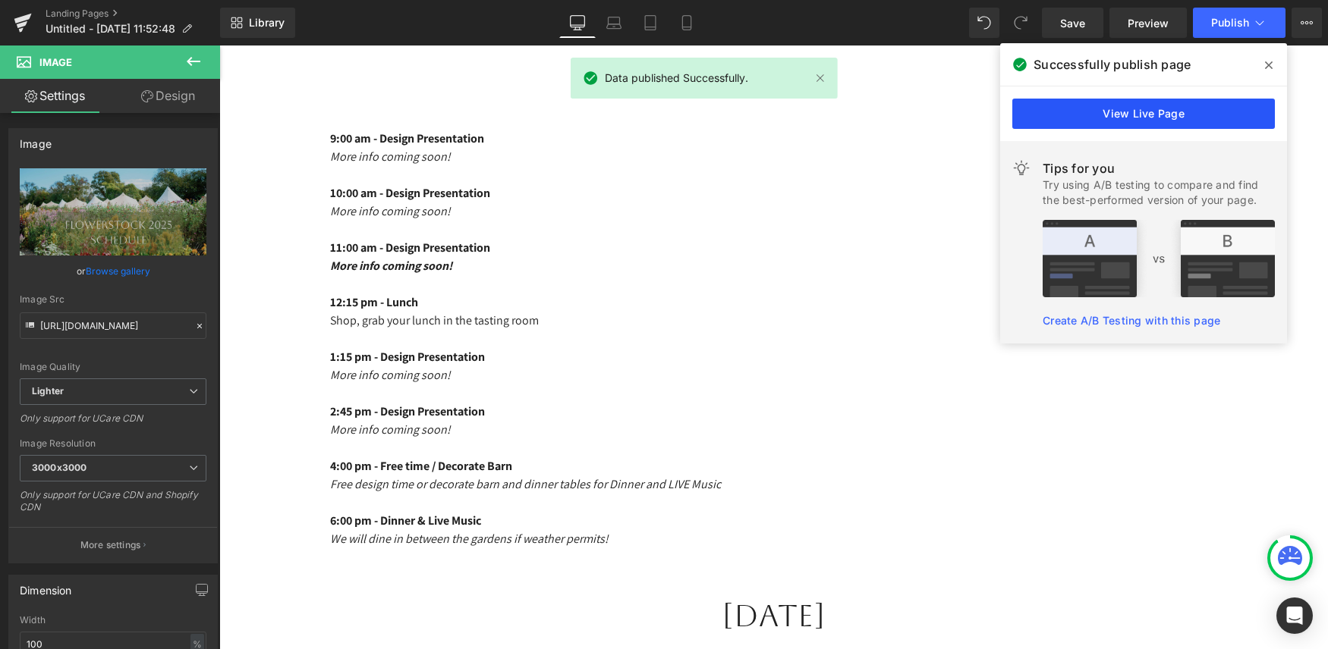
click at [1137, 106] on link "View Live Page" at bounding box center [1143, 114] width 262 height 30
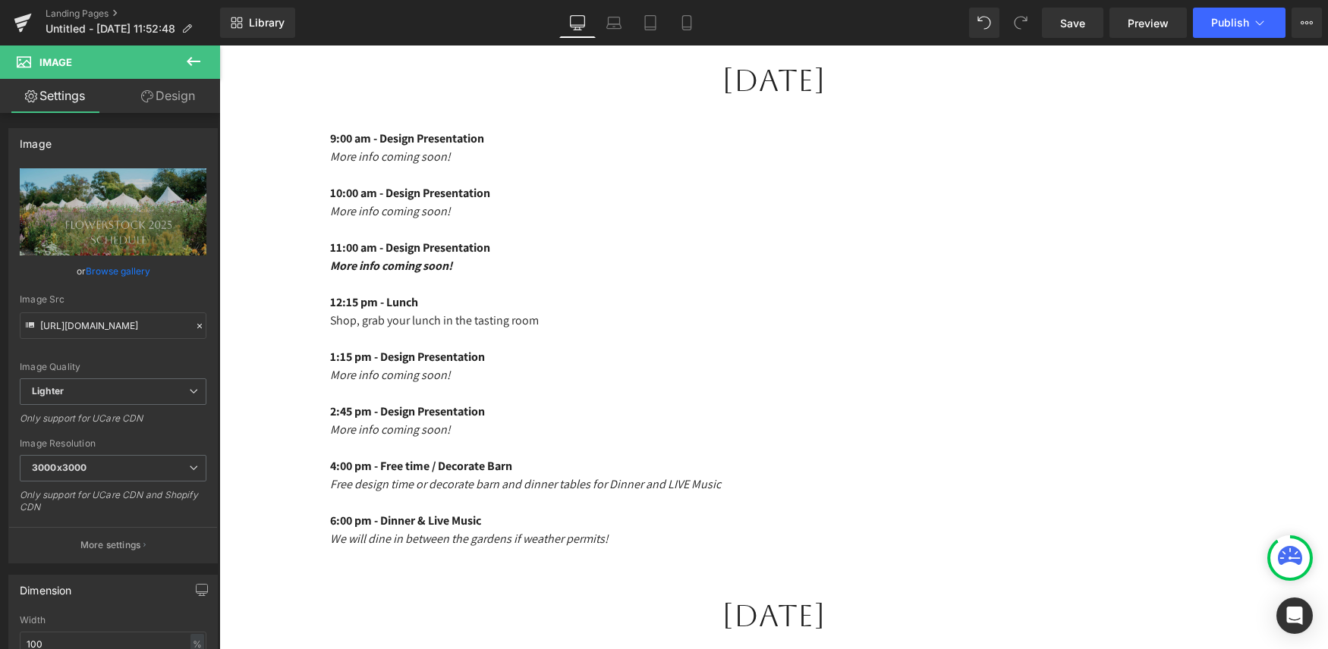
click at [198, 57] on icon at bounding box center [193, 61] width 18 height 18
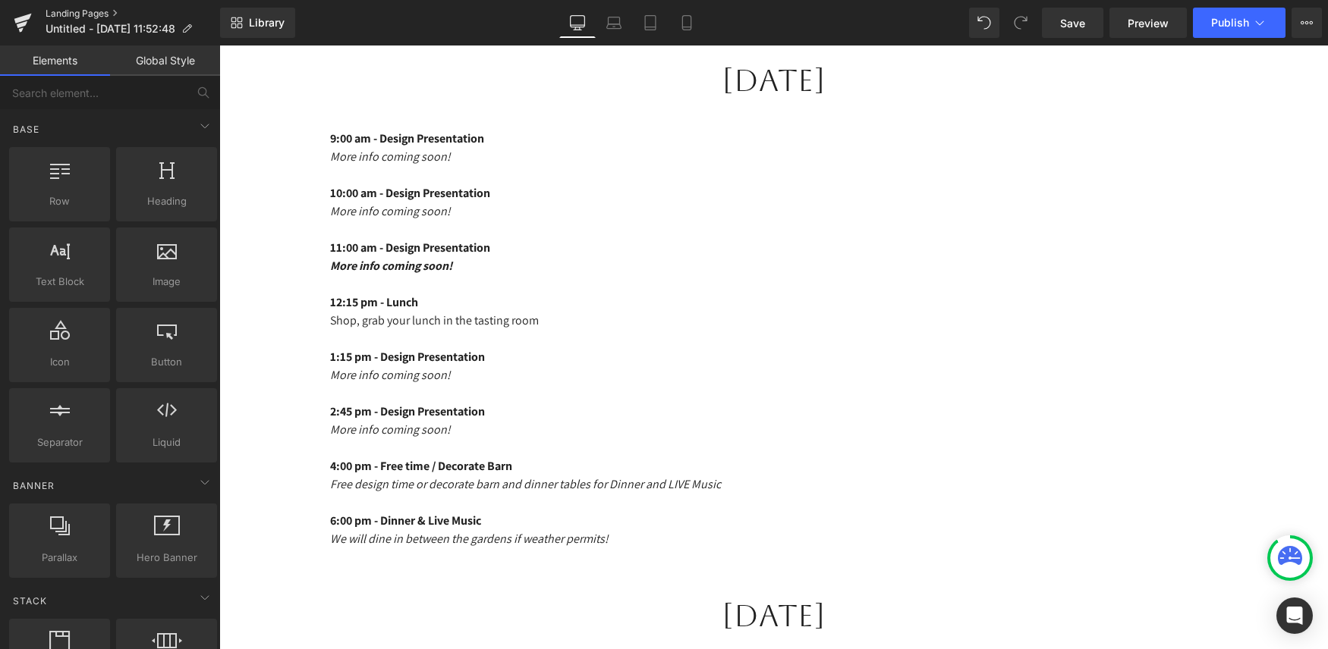
click at [62, 13] on link "Landing Pages" at bounding box center [133, 14] width 174 height 12
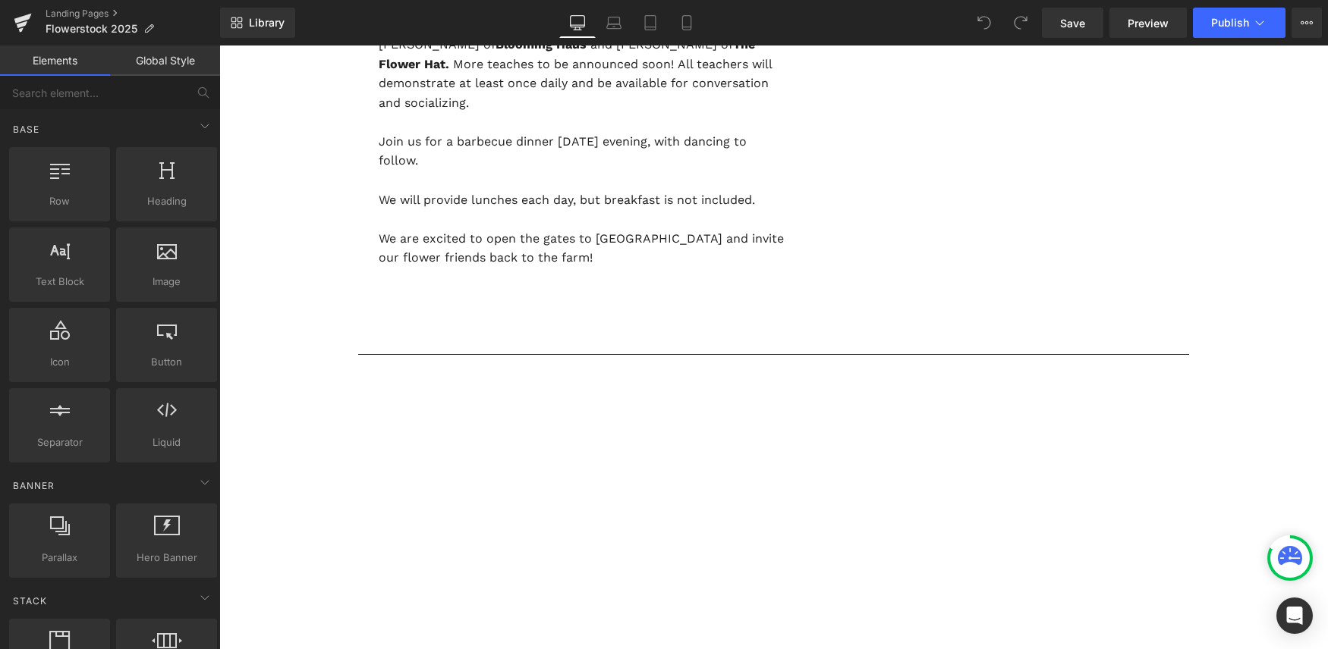
scroll to position [1176, 0]
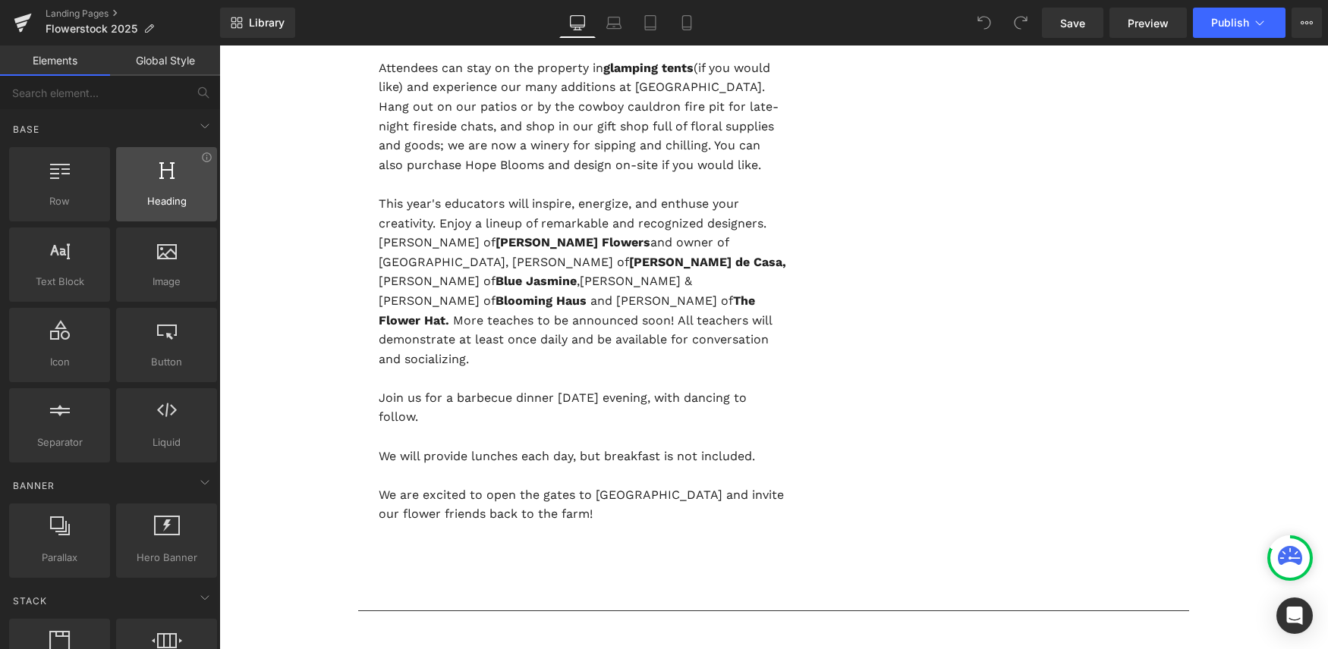
click at [138, 203] on span "Heading" at bounding box center [167, 201] width 92 height 16
click at [149, 190] on div at bounding box center [167, 176] width 92 height 34
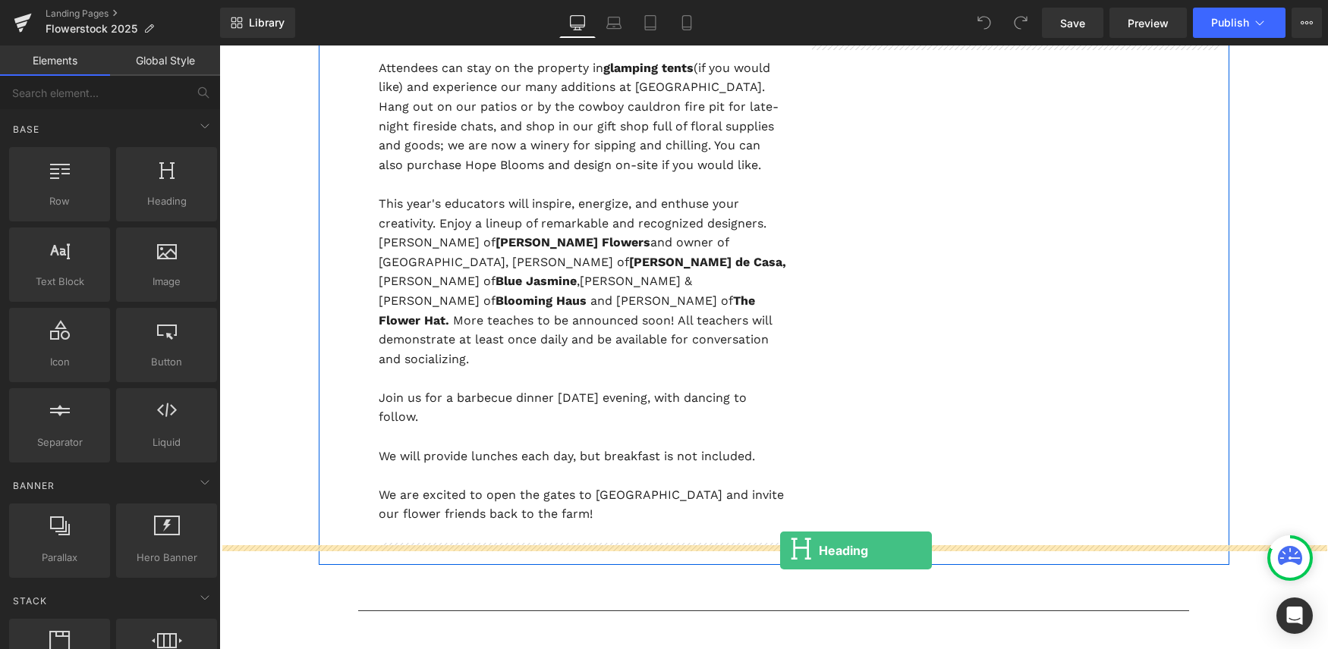
drag, startPoint x: 384, startPoint y: 225, endPoint x: 780, endPoint y: 551, distance: 512.6
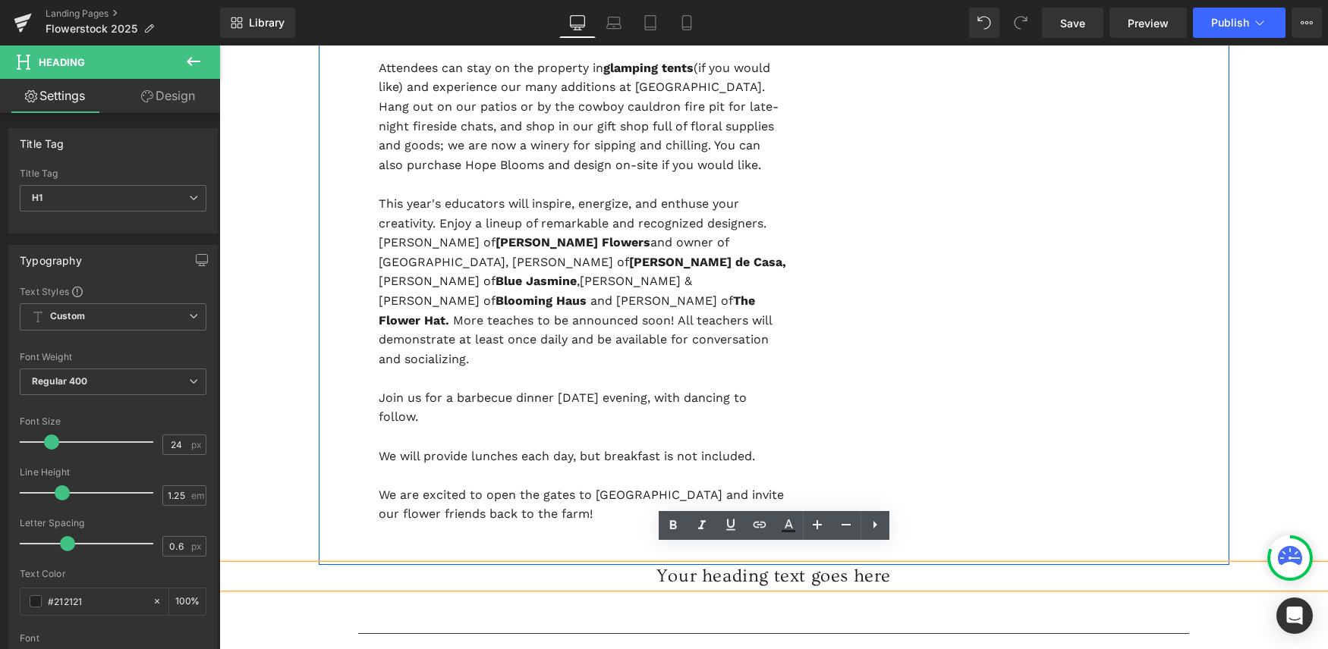
scroll to position [7281, 1108]
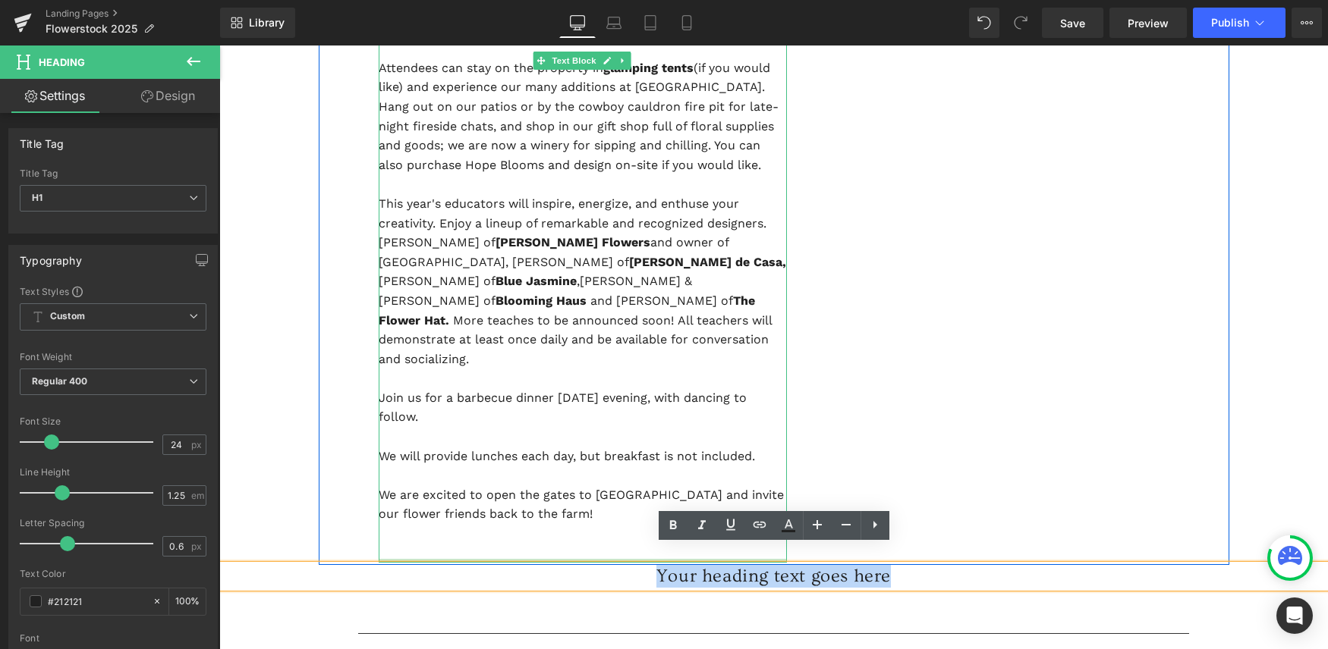
drag, startPoint x: 895, startPoint y: 558, endPoint x: 652, endPoint y: 540, distance: 244.2
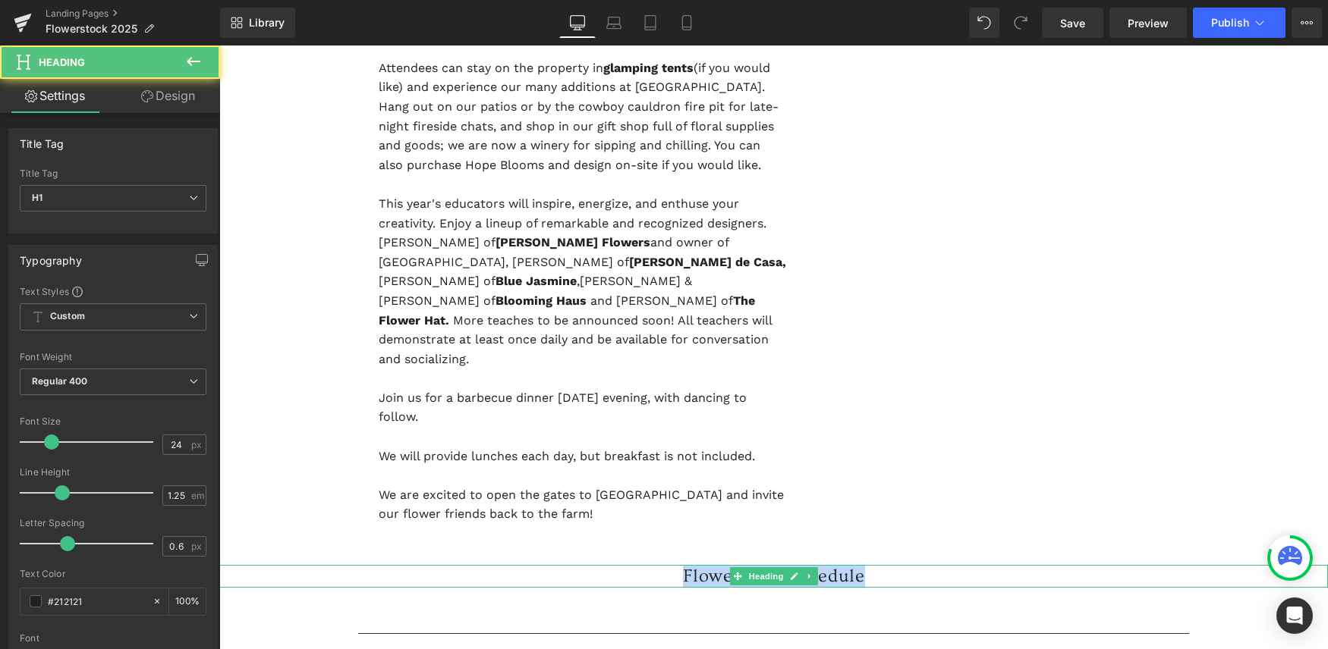
drag, startPoint x: 875, startPoint y: 554, endPoint x: 665, endPoint y: 550, distance: 210.2
click at [665, 565] on h1 "Flowerstock Schedule" at bounding box center [773, 576] width 1108 height 23
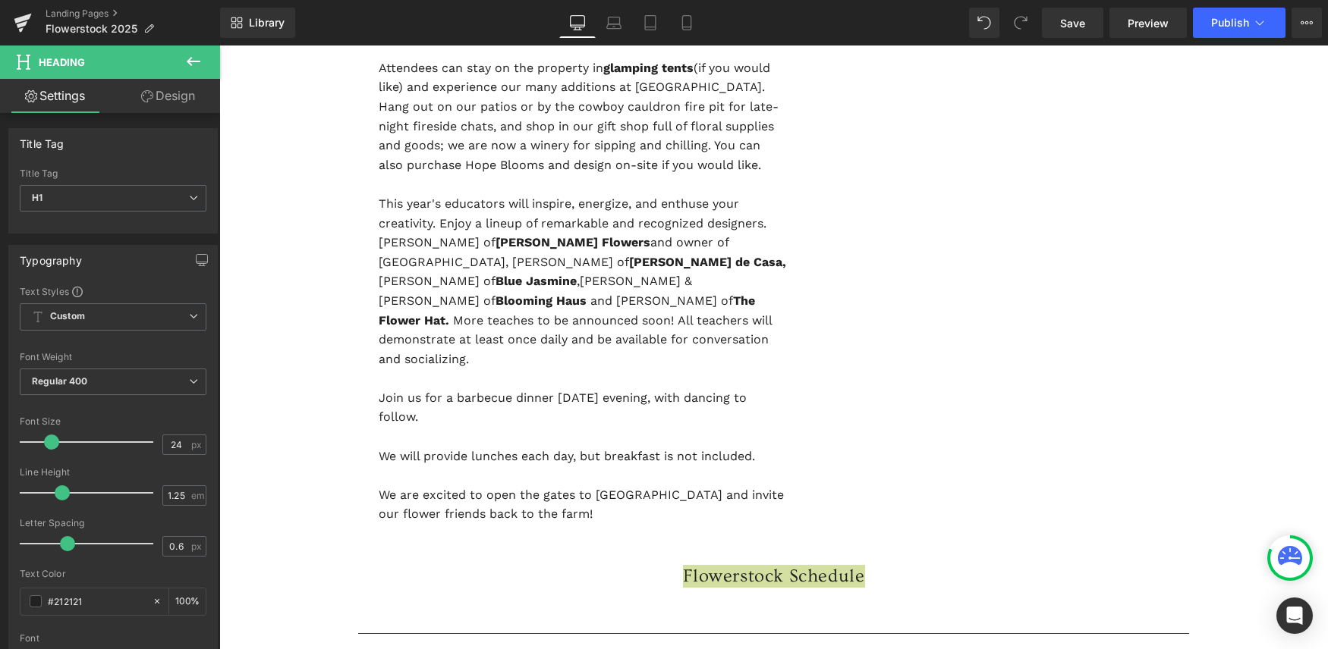
click at [187, 61] on icon at bounding box center [194, 61] width 14 height 9
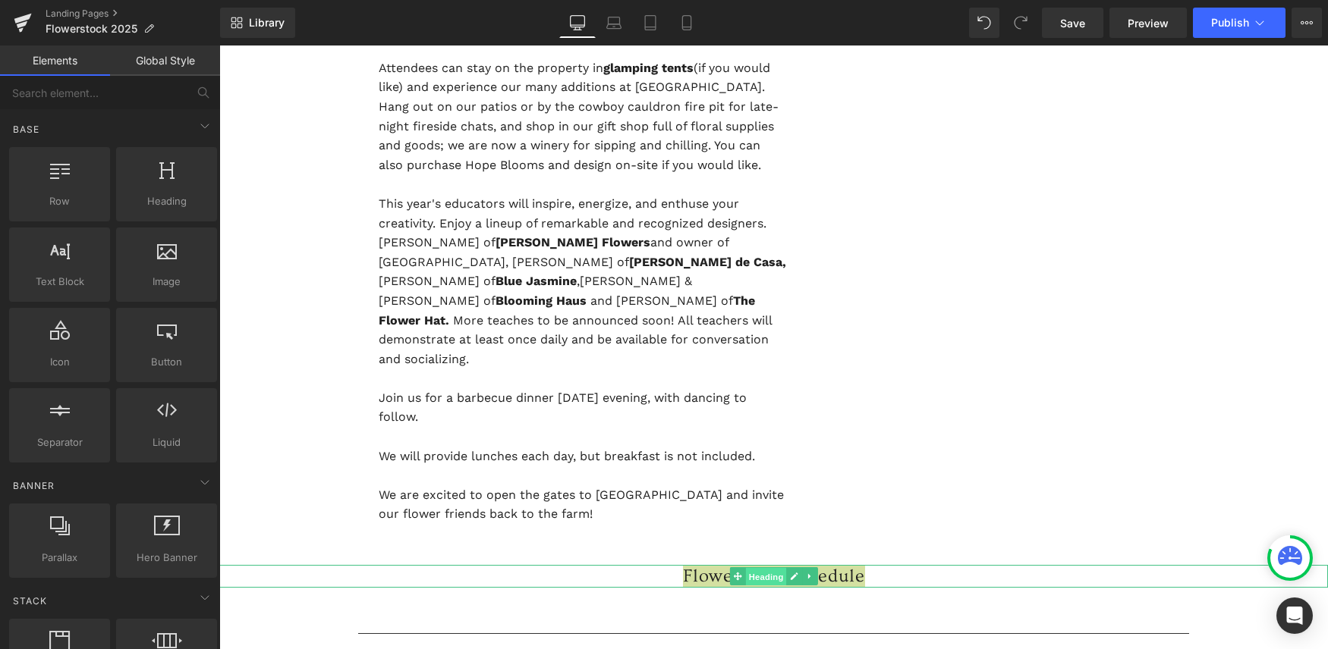
click at [759, 568] on span "Heading" at bounding box center [765, 577] width 41 height 18
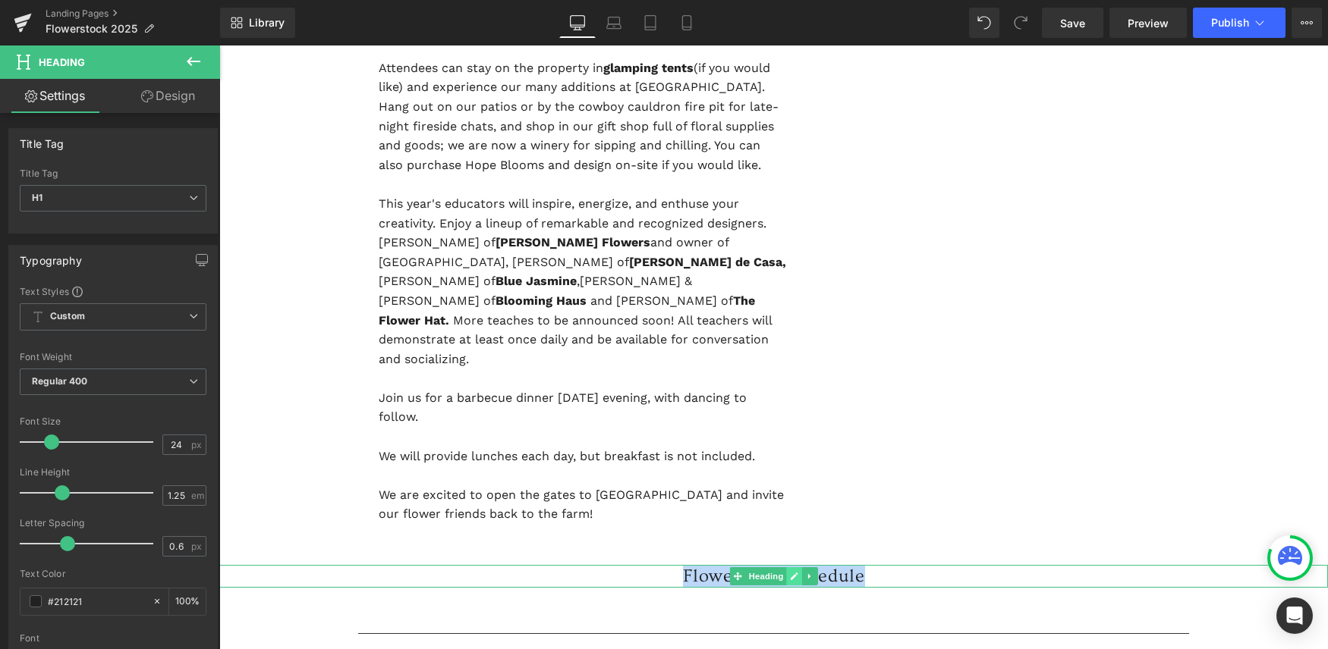
click at [791, 572] on icon at bounding box center [794, 576] width 8 height 9
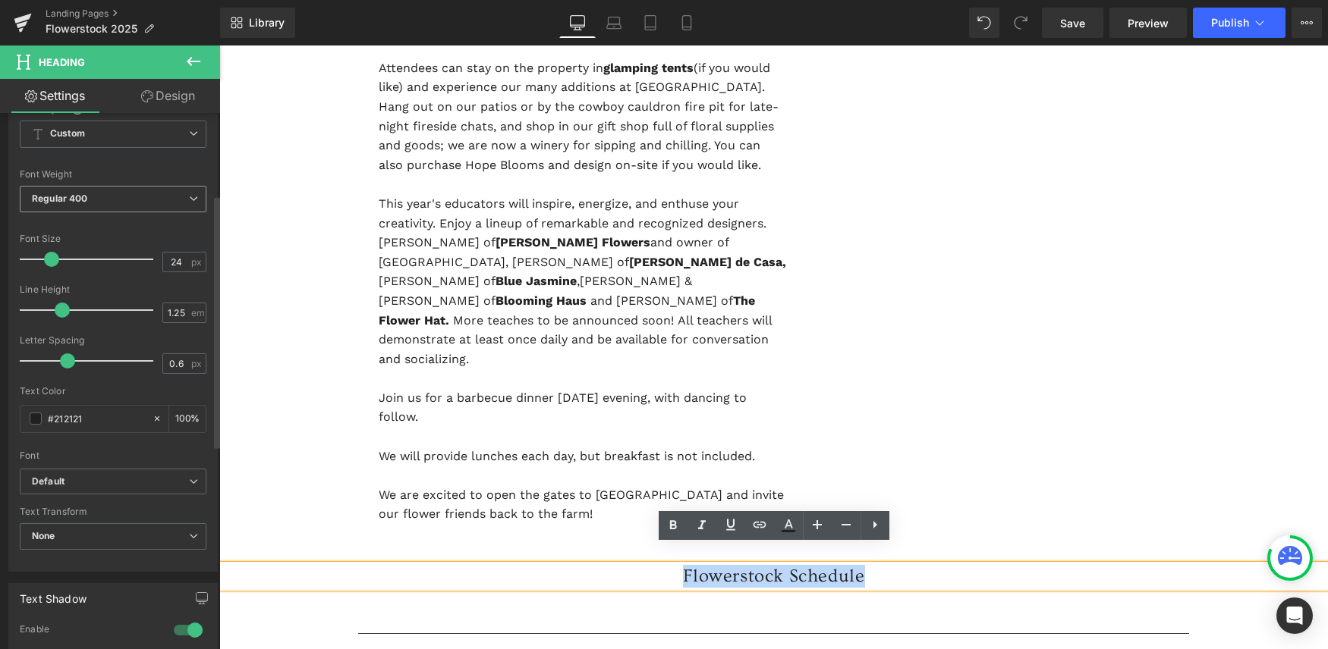
scroll to position [184, 0]
click at [84, 485] on span "Default" at bounding box center [113, 480] width 187 height 27
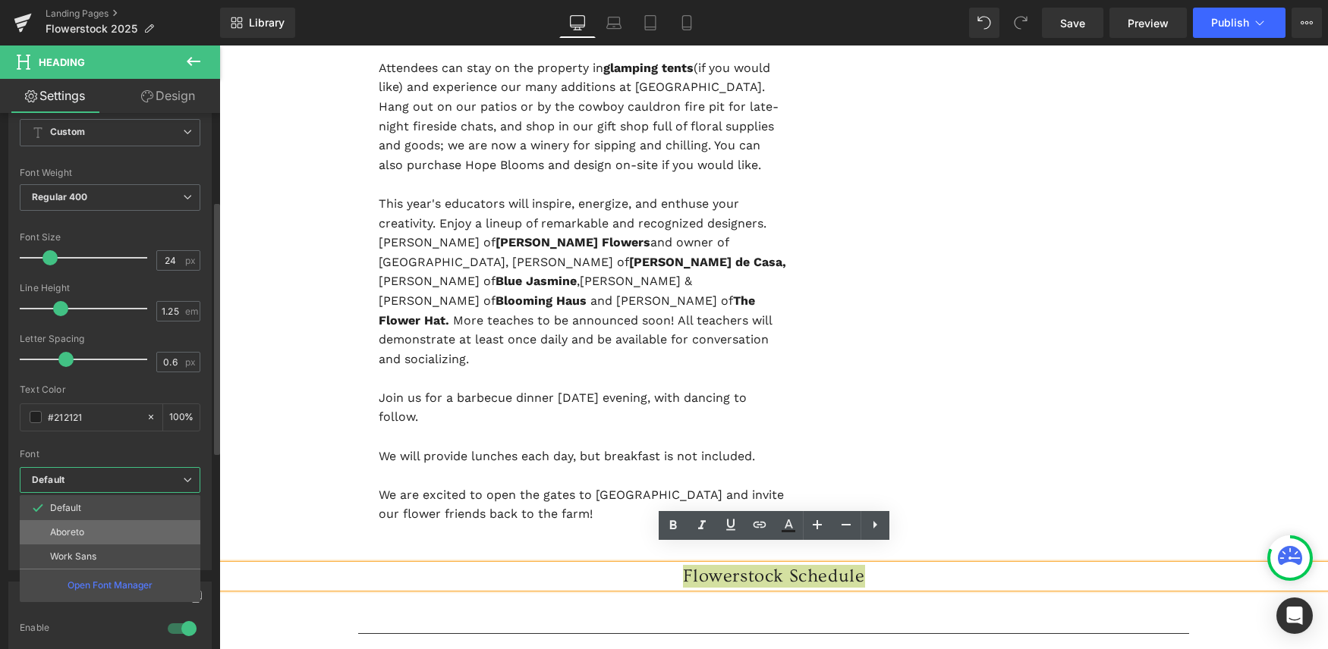
click at [74, 530] on p "Aboreto" at bounding box center [67, 532] width 34 height 11
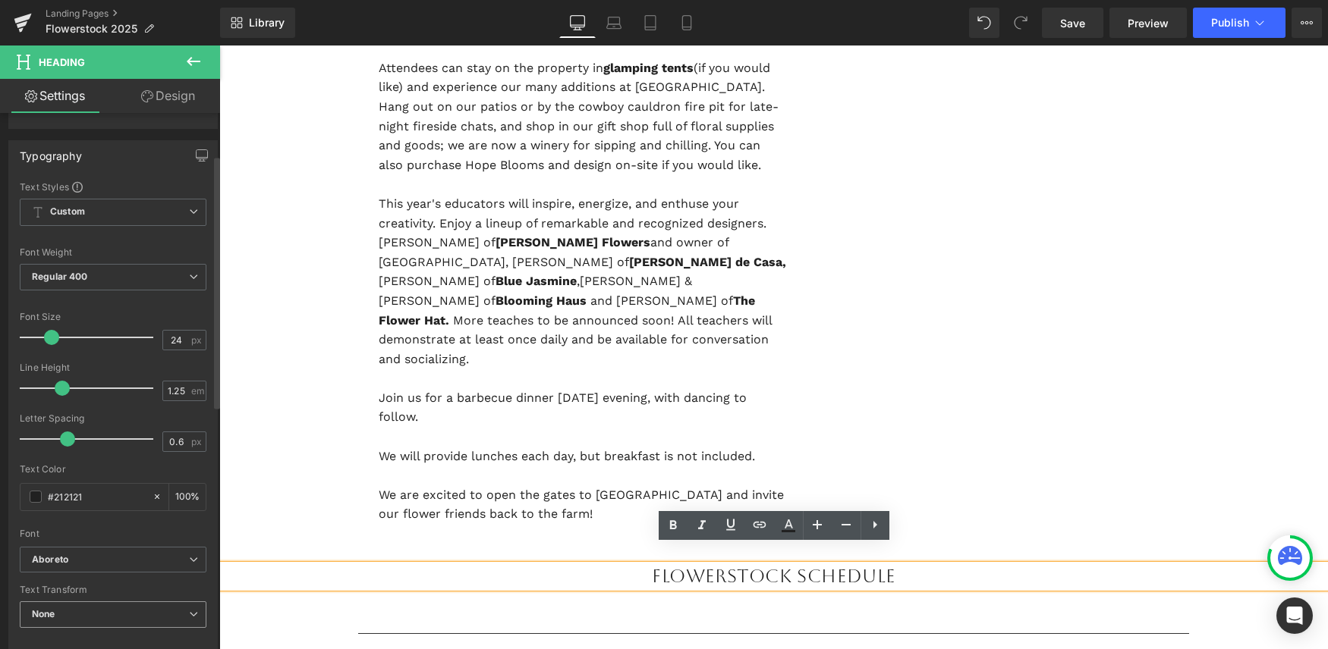
scroll to position [0, 0]
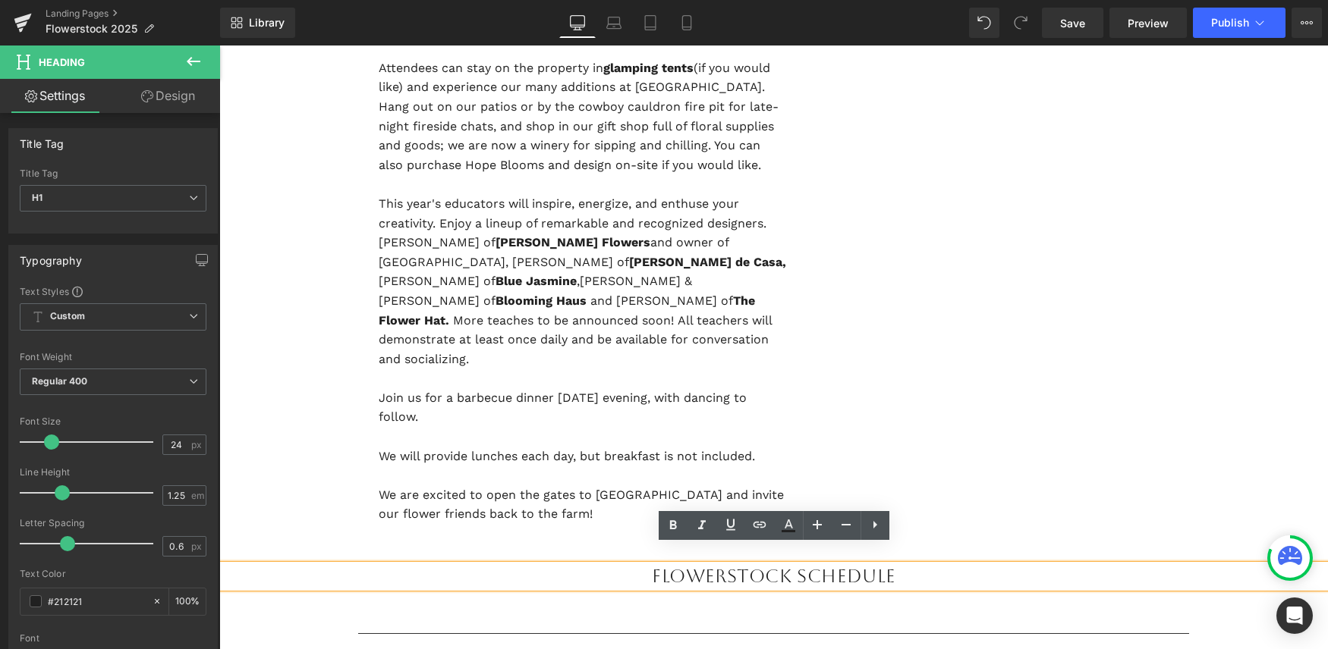
click at [171, 99] on link "Design" at bounding box center [168, 96] width 110 height 34
click at [913, 565] on h1 "Flowerstock Schedule" at bounding box center [773, 576] width 1108 height 23
drag, startPoint x: 668, startPoint y: 555, endPoint x: 654, endPoint y: 553, distance: 13.7
click at [654, 565] on h1 "Flowerstock Schedule" at bounding box center [773, 576] width 1108 height 23
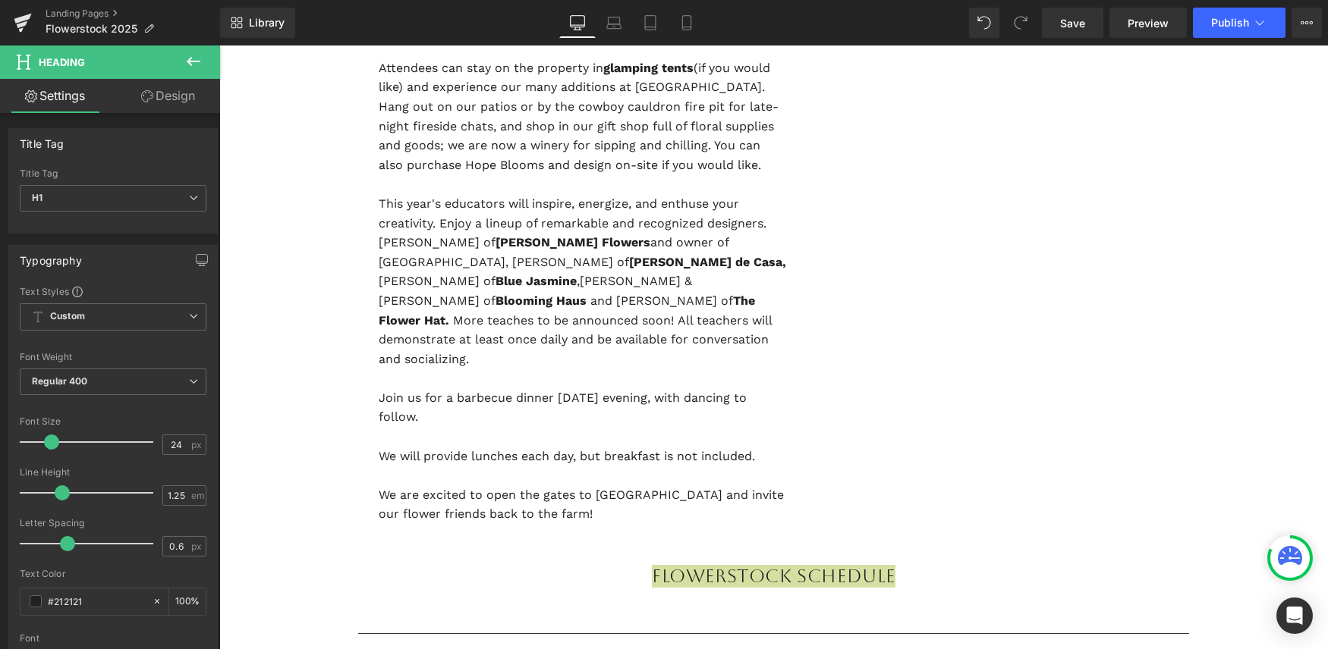
click at [169, 102] on link "Design" at bounding box center [168, 96] width 110 height 34
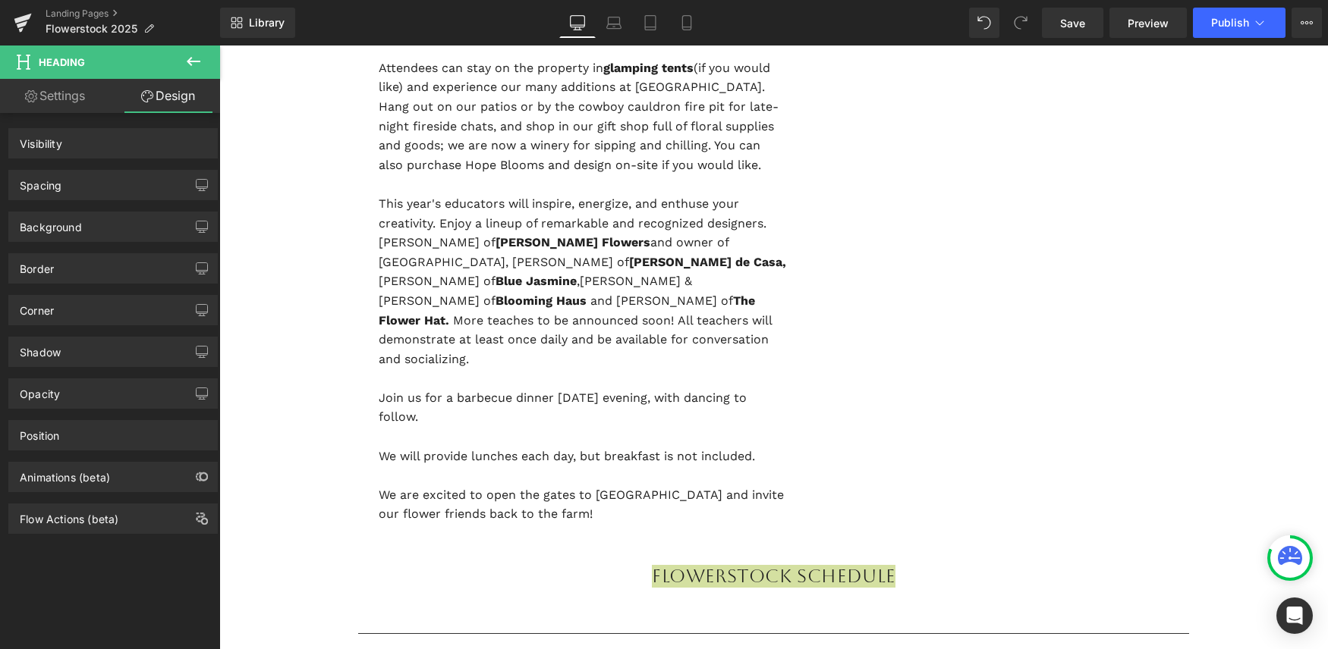
click at [37, 102] on link "Settings" at bounding box center [55, 96] width 110 height 34
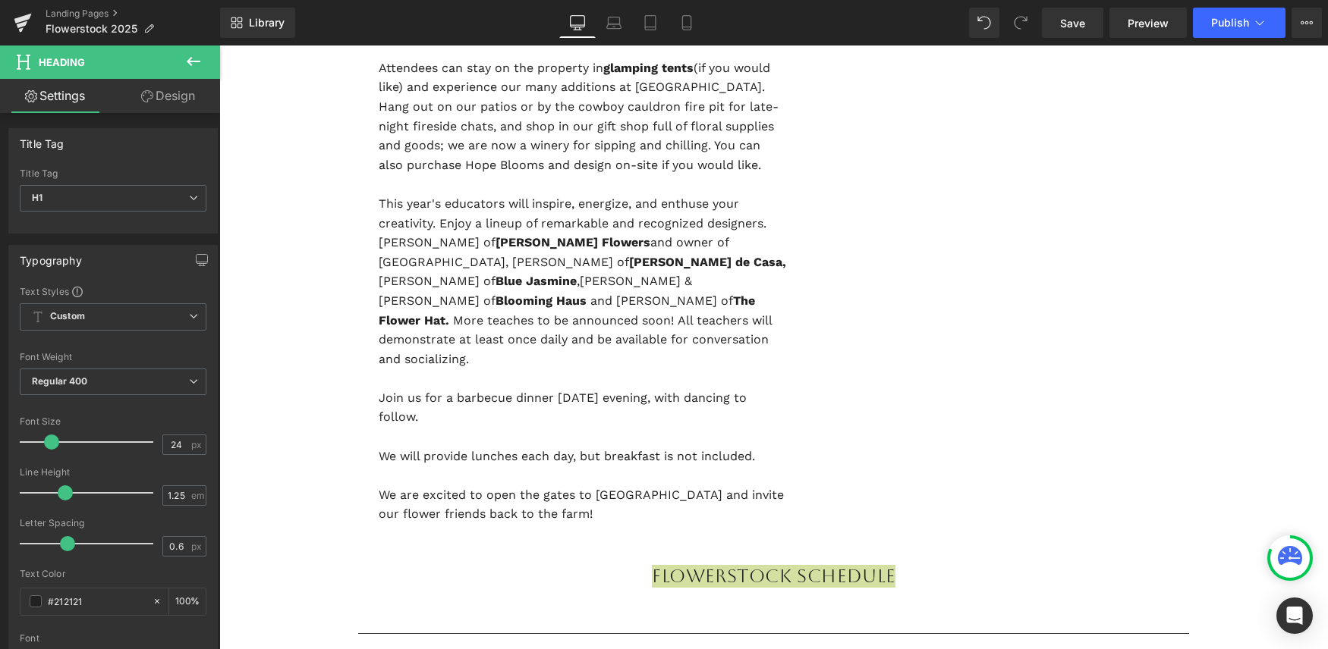
type input "100"
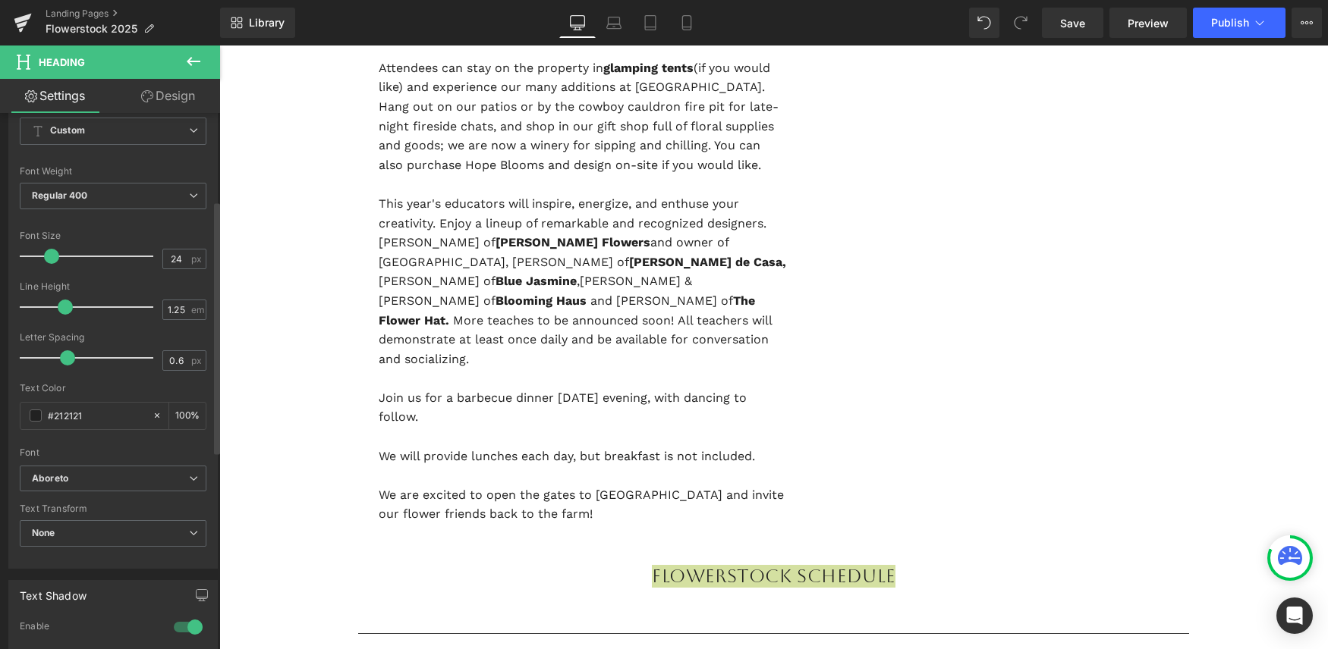
scroll to position [187, 0]
click at [35, 408] on span at bounding box center [36, 414] width 12 height 12
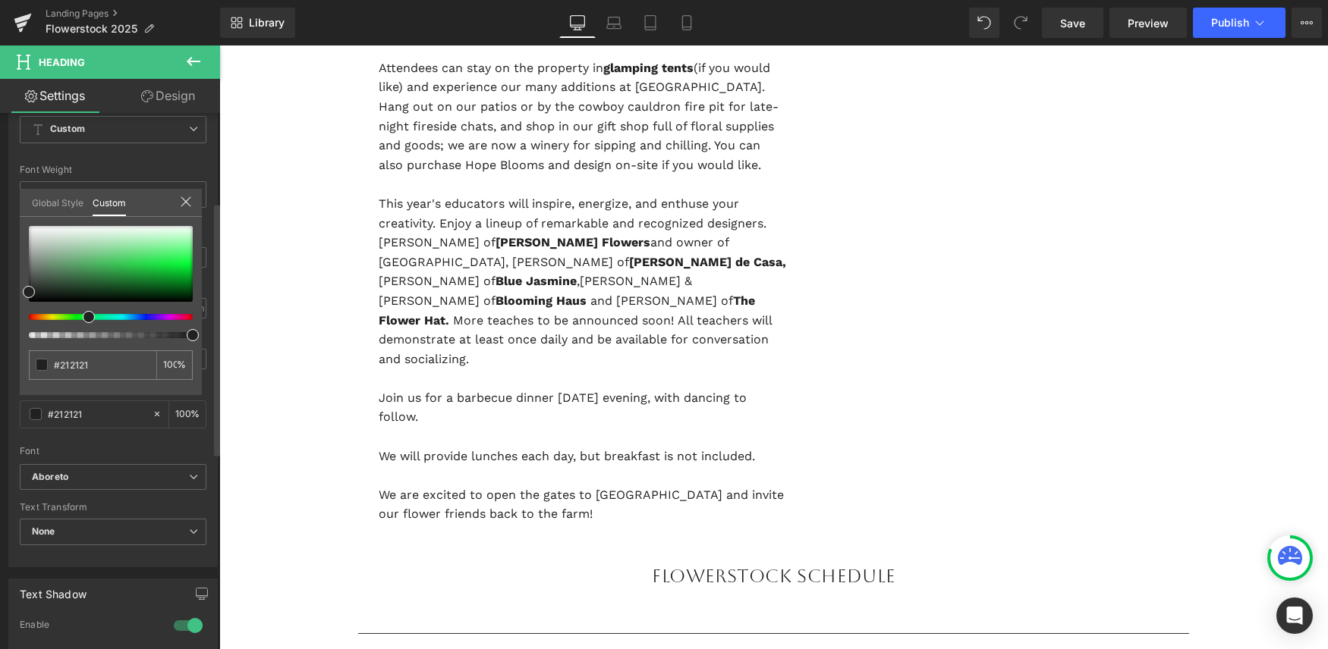
drag, startPoint x: 29, startPoint y: 315, endPoint x: 83, endPoint y: 315, distance: 54.6
click at [83, 315] on span at bounding box center [89, 317] width 12 height 12
type input "#64b964"
type input "#83c783"
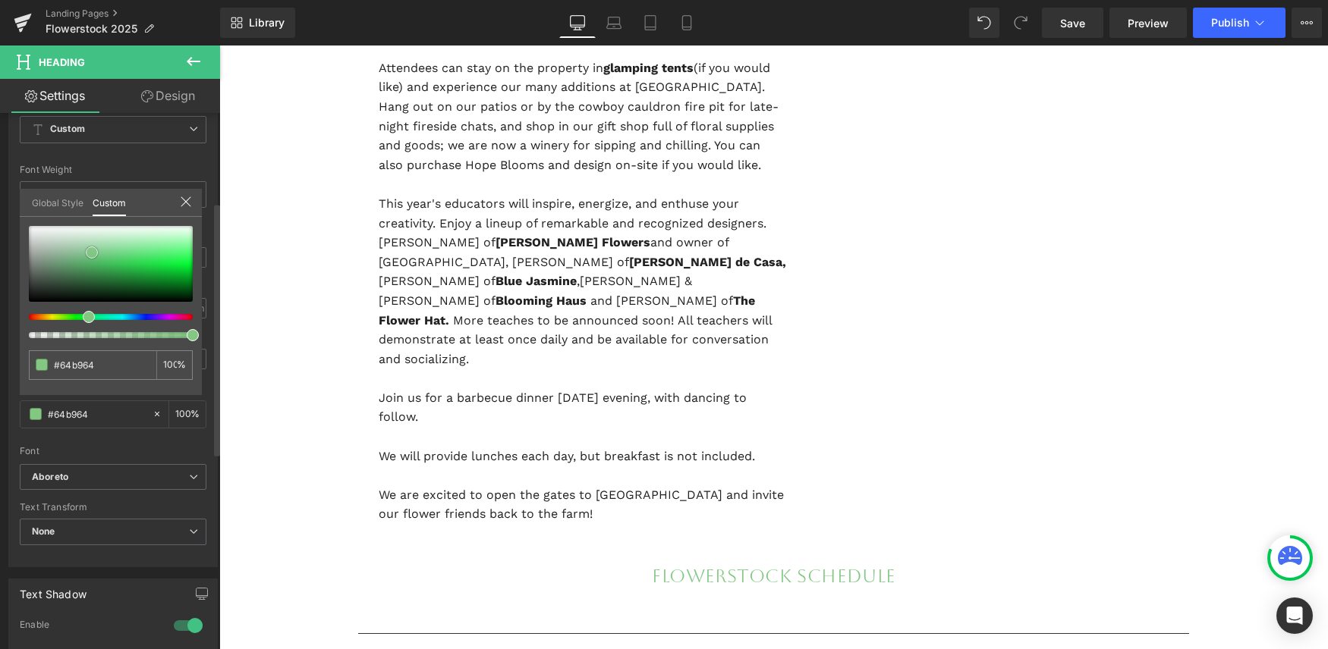
type input "#83c783"
type input "#82c882"
type input "#83cd83"
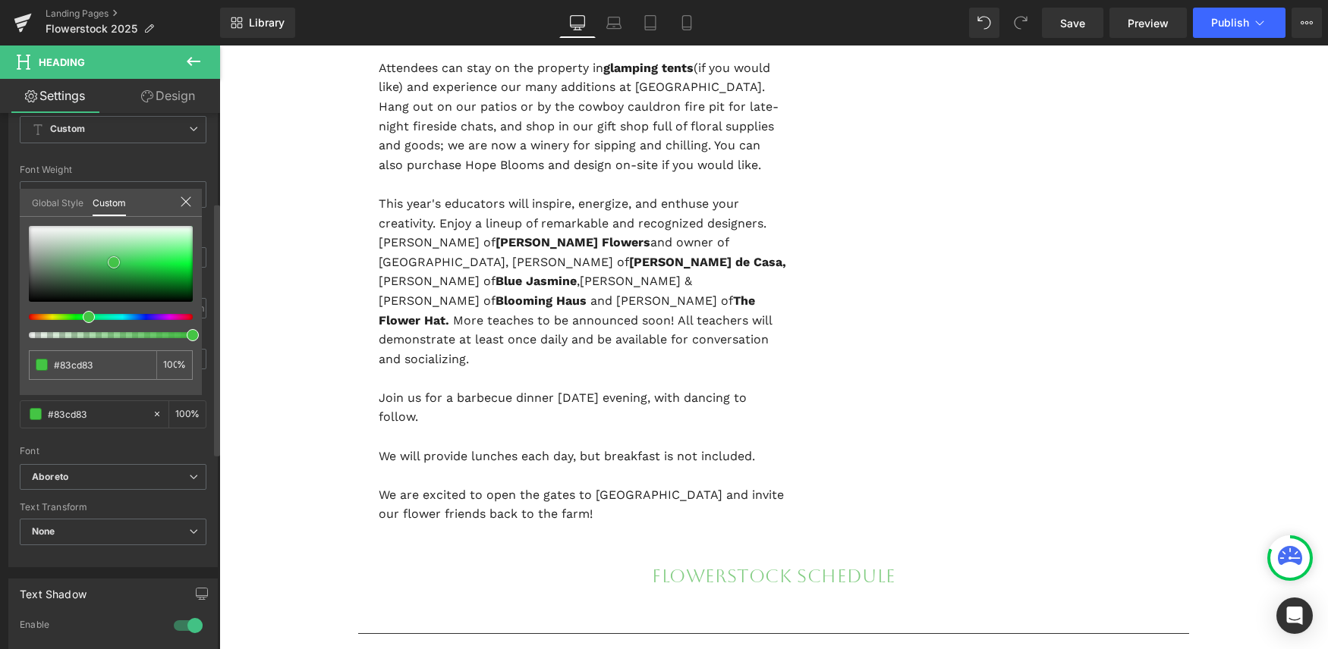
type input "#54c454"
type input "#3bc33b"
type input "#76cb76"
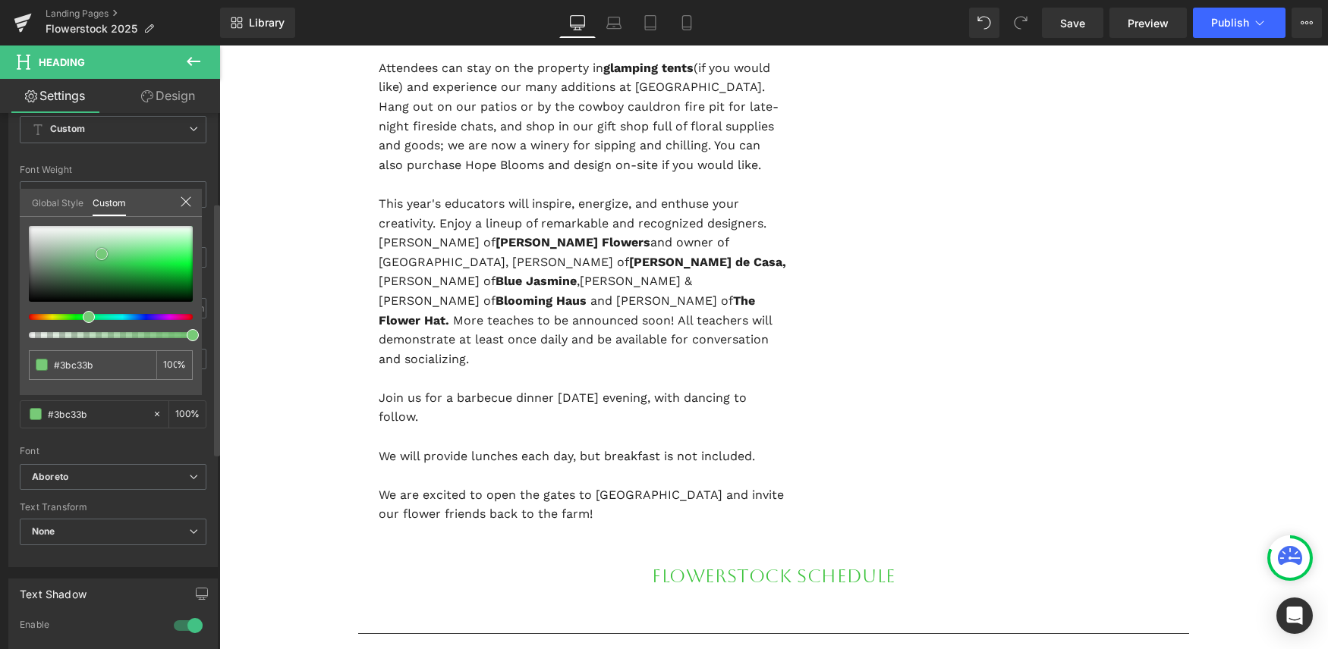
type input "#76cb76"
type input "#7fc77f"
type input "#7bb67b"
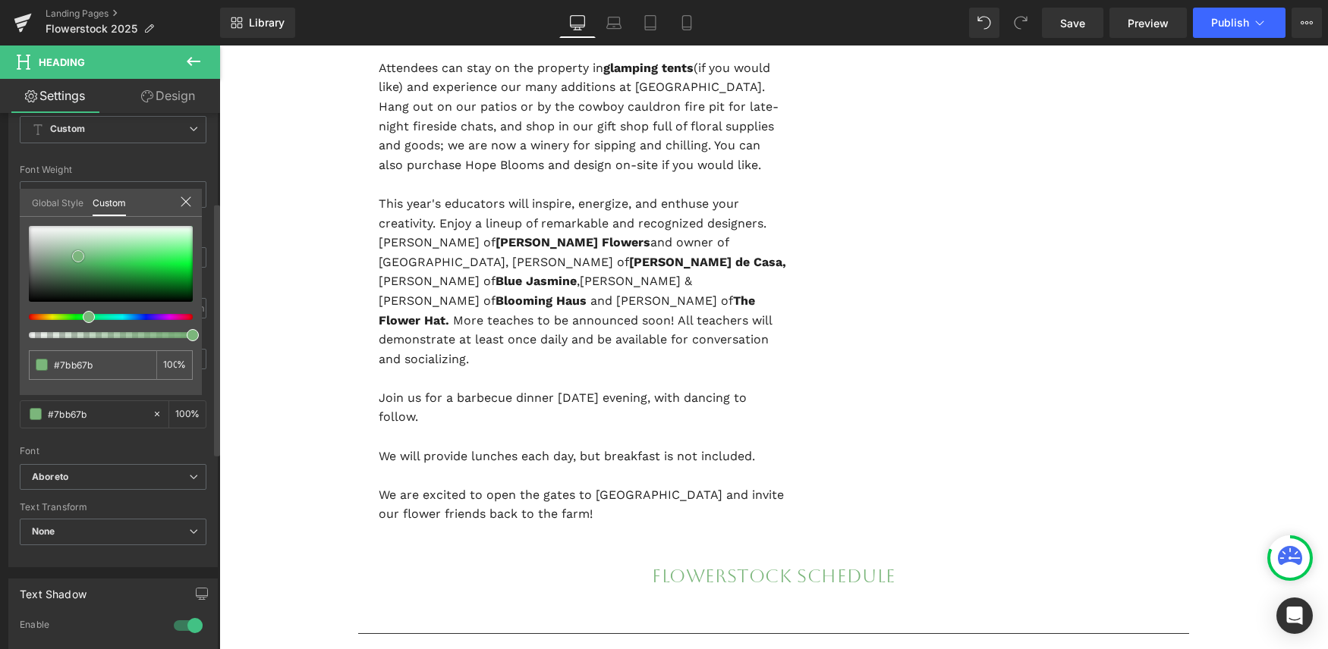
type input "#7ab77a"
type input "#7cba7c"
type input "#65b865"
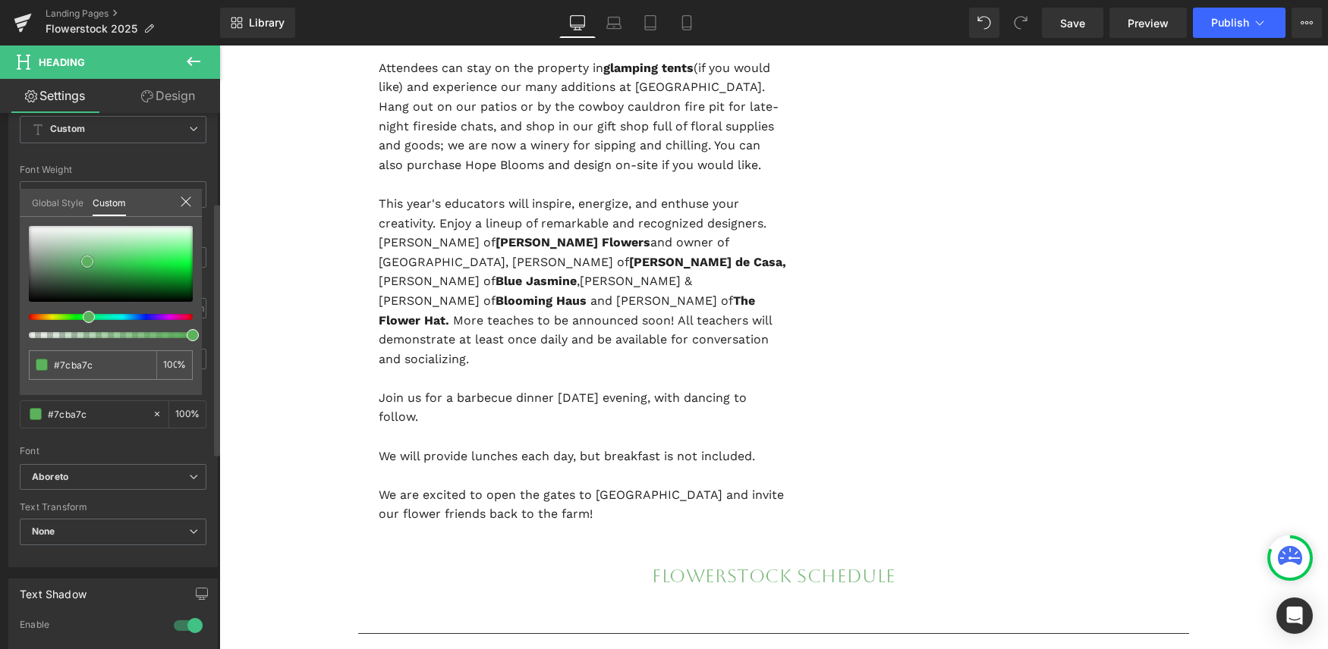
type input "#65b865"
type input "#519e51"
type input "#529d52"
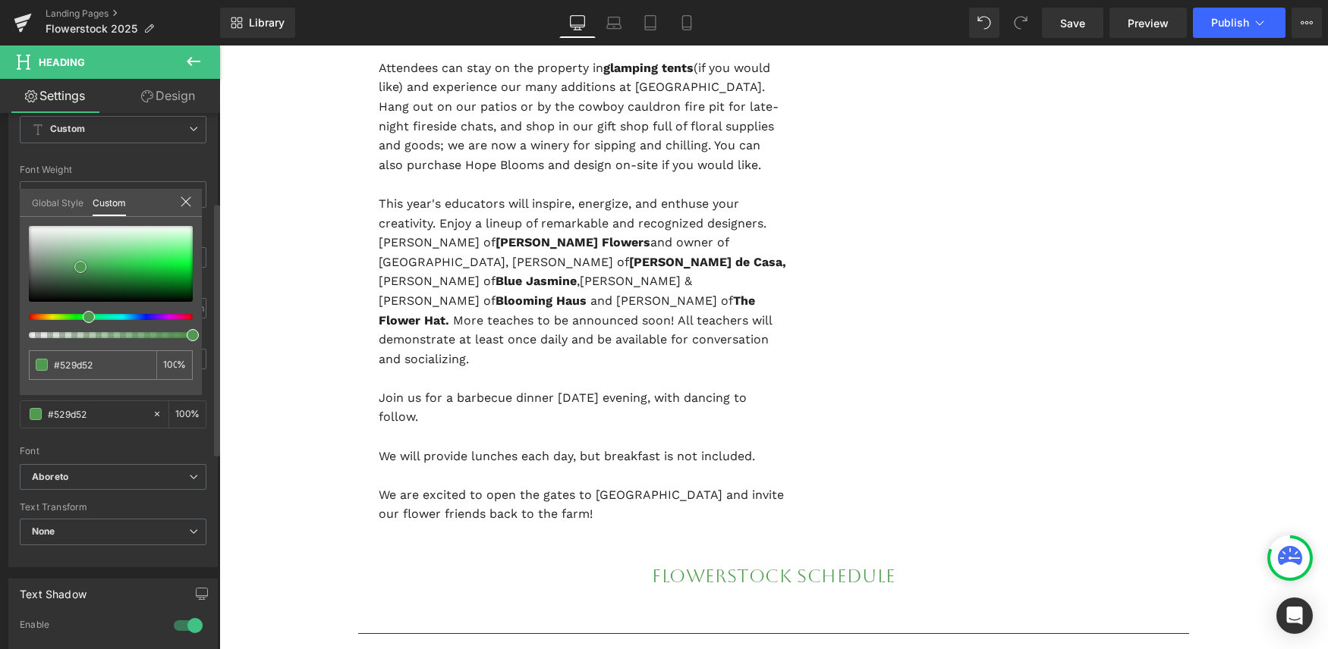
type input "#509950"
type input "#489748"
type input "#449144"
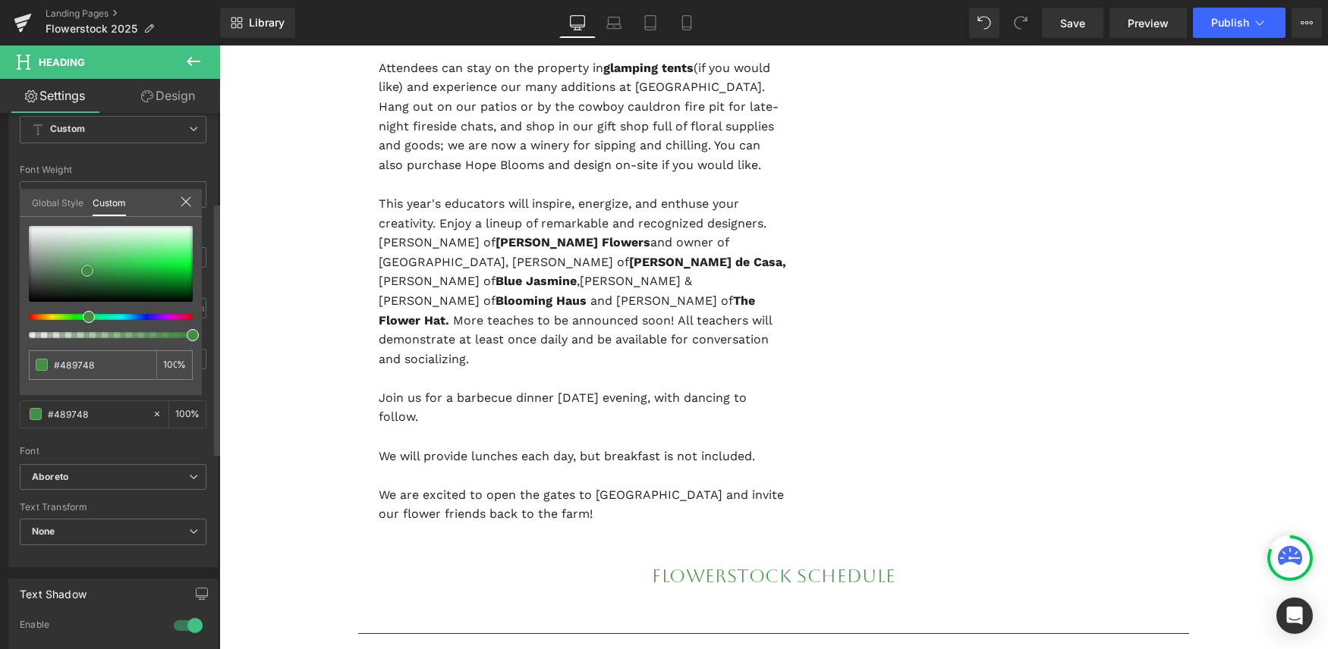
type input "#449144"
type input "#3e883e"
type input "#3e823e"
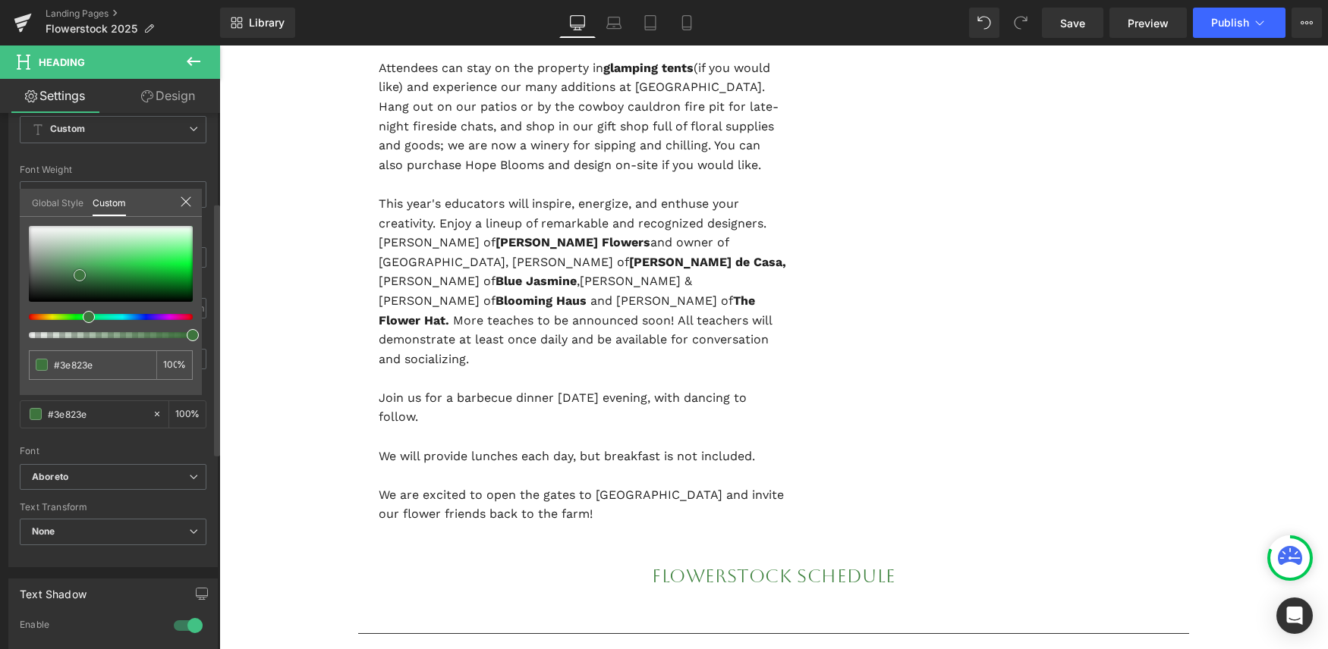
type input "#3d743d"
type input "#3b713b"
drag, startPoint x: 28, startPoint y: 289, endPoint x: 79, endPoint y: 270, distance: 54.3
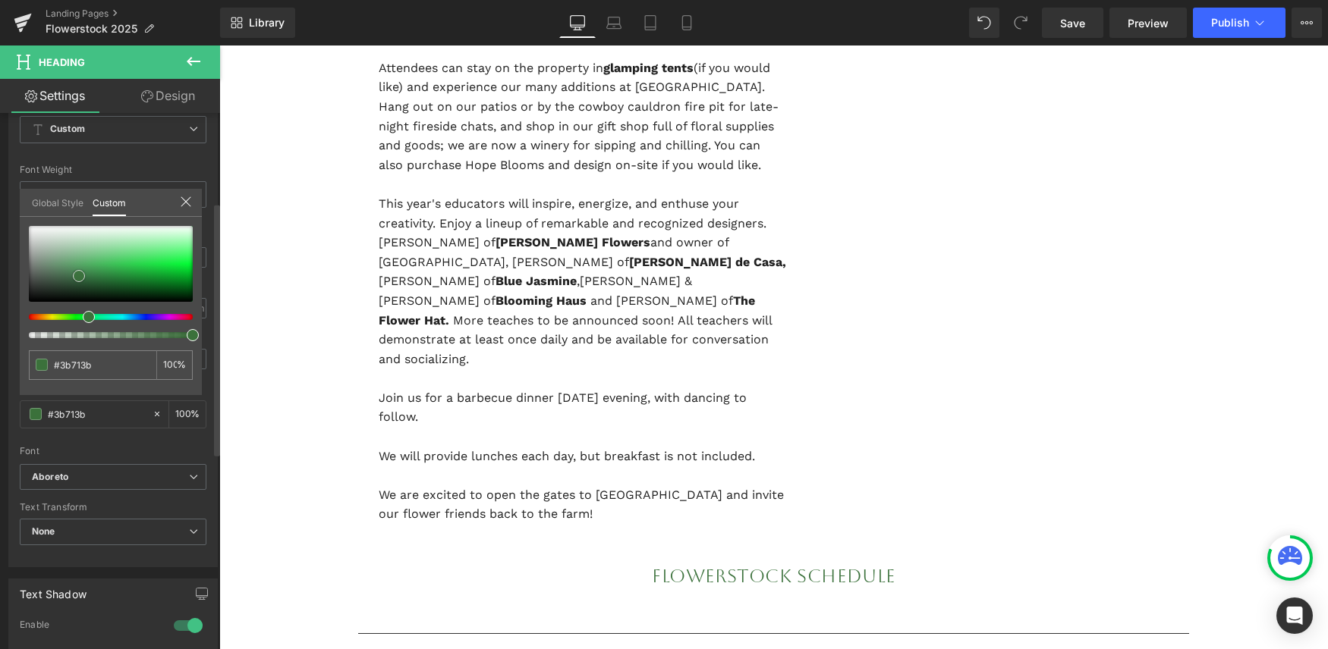
click at [79, 271] on span at bounding box center [79, 276] width 12 height 12
type input "#3d743d"
type input "#417b41"
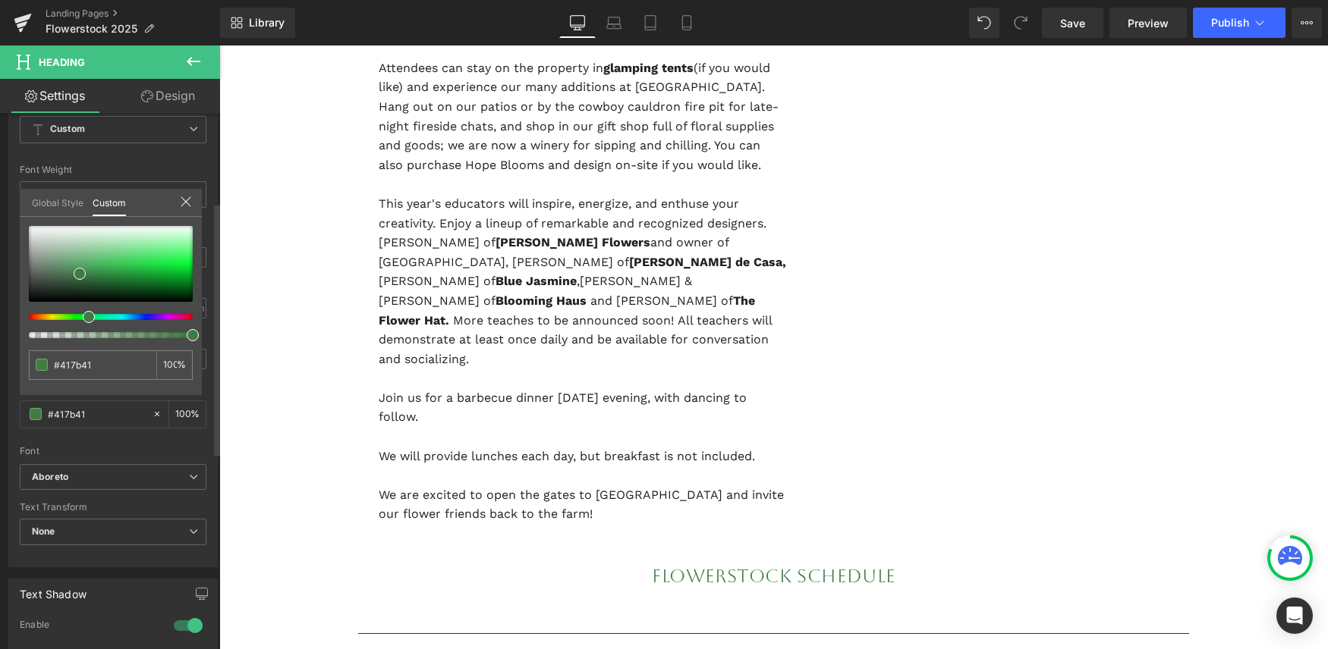
type input "#417b58"
type input "#417b5e"
click at [88, 315] on div at bounding box center [105, 317] width 164 height 6
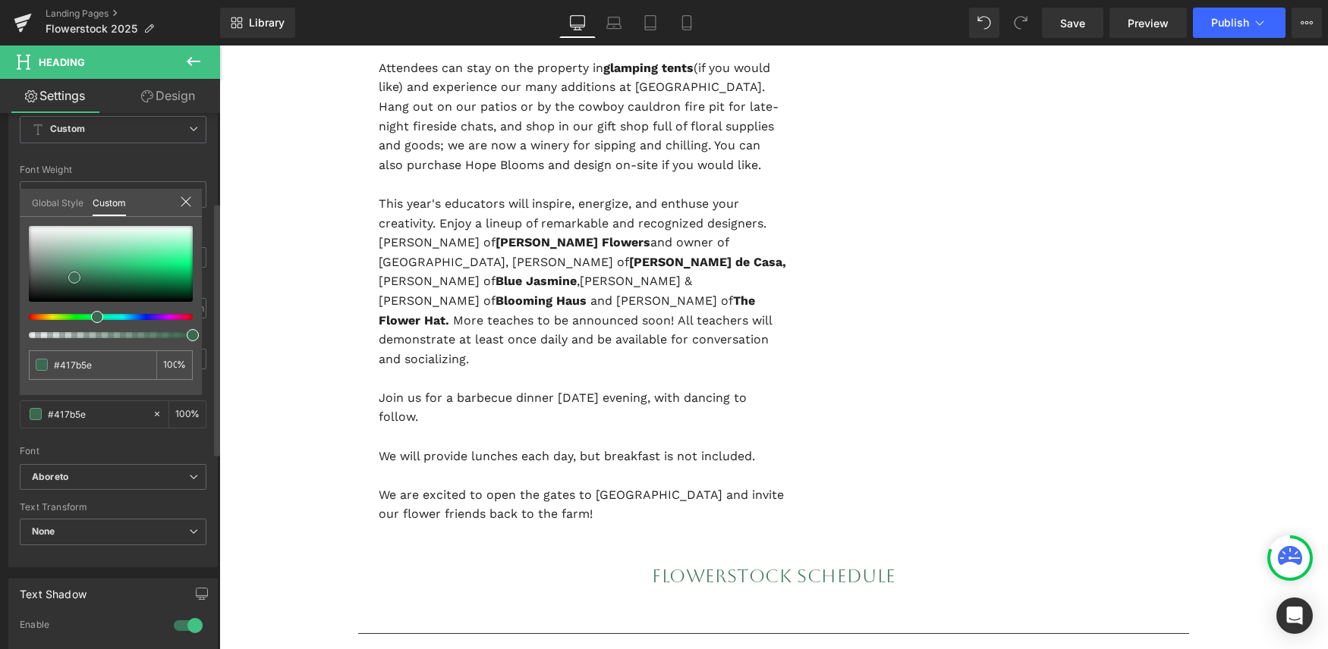
type input "#3d6f55"
type input "#3a6850"
type input "#3c6b53"
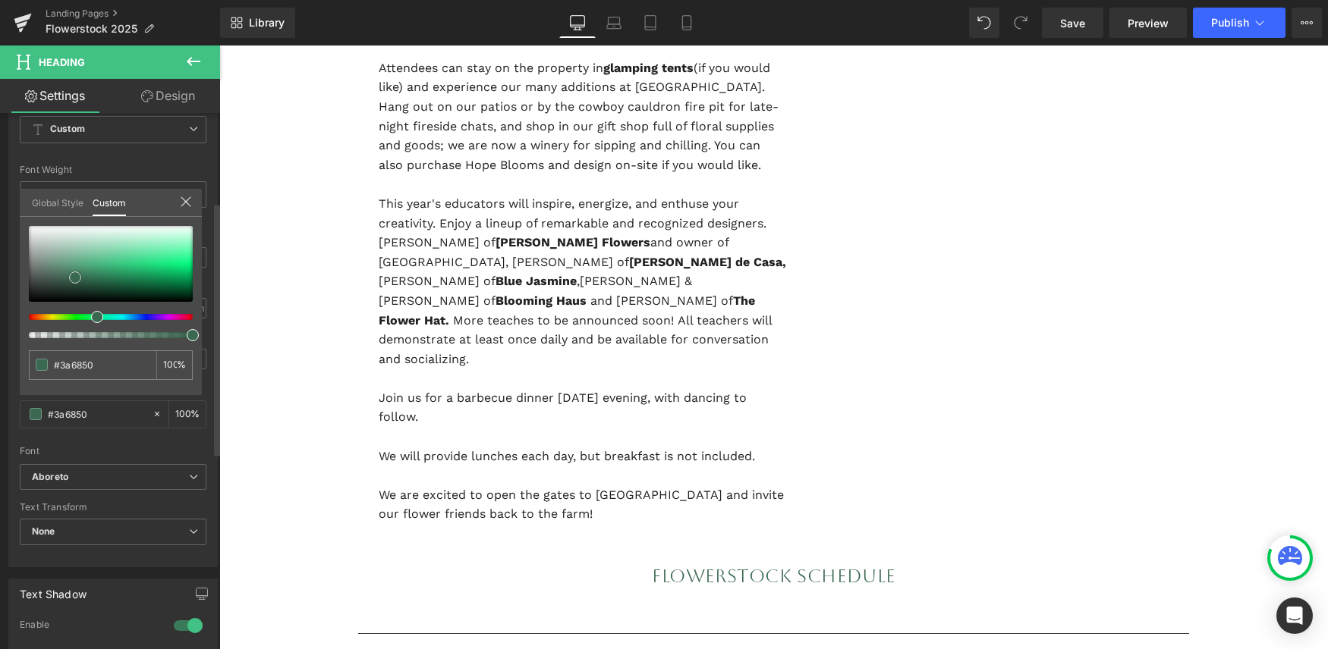
type input "#3c6b53"
type input "#4d896a"
type input "#549674"
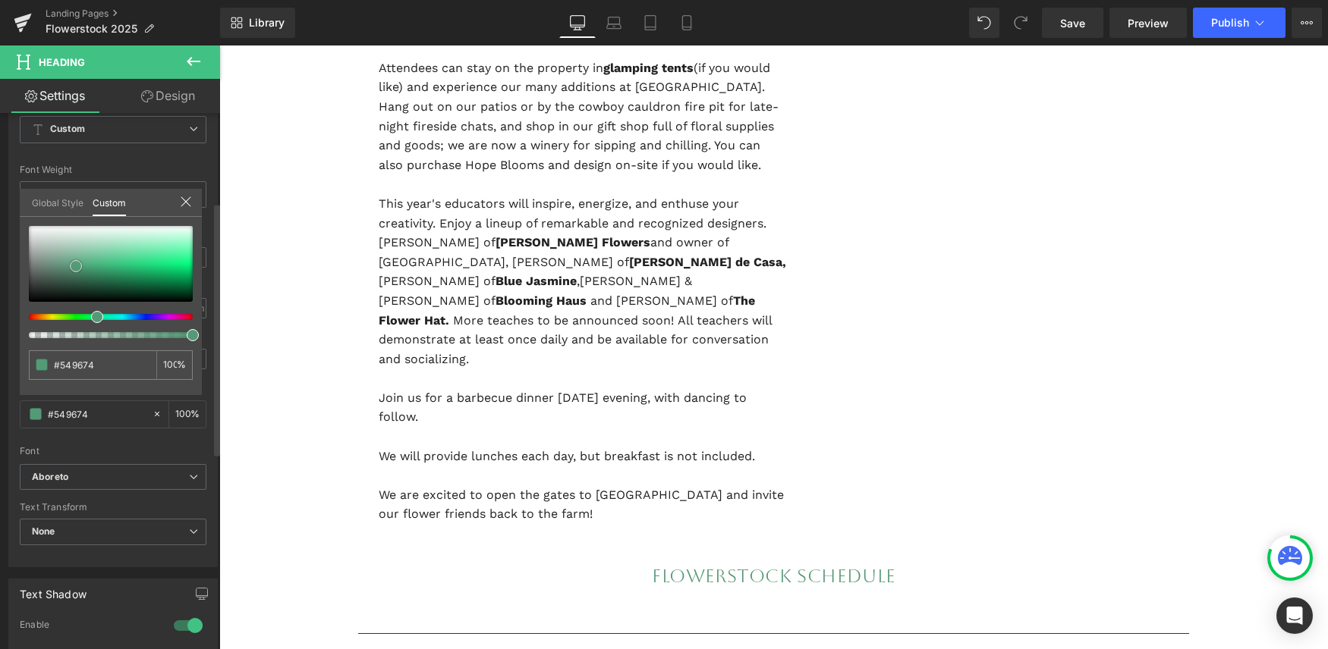
type input "#559a76"
type input "#7bb698"
type input "#59a57e"
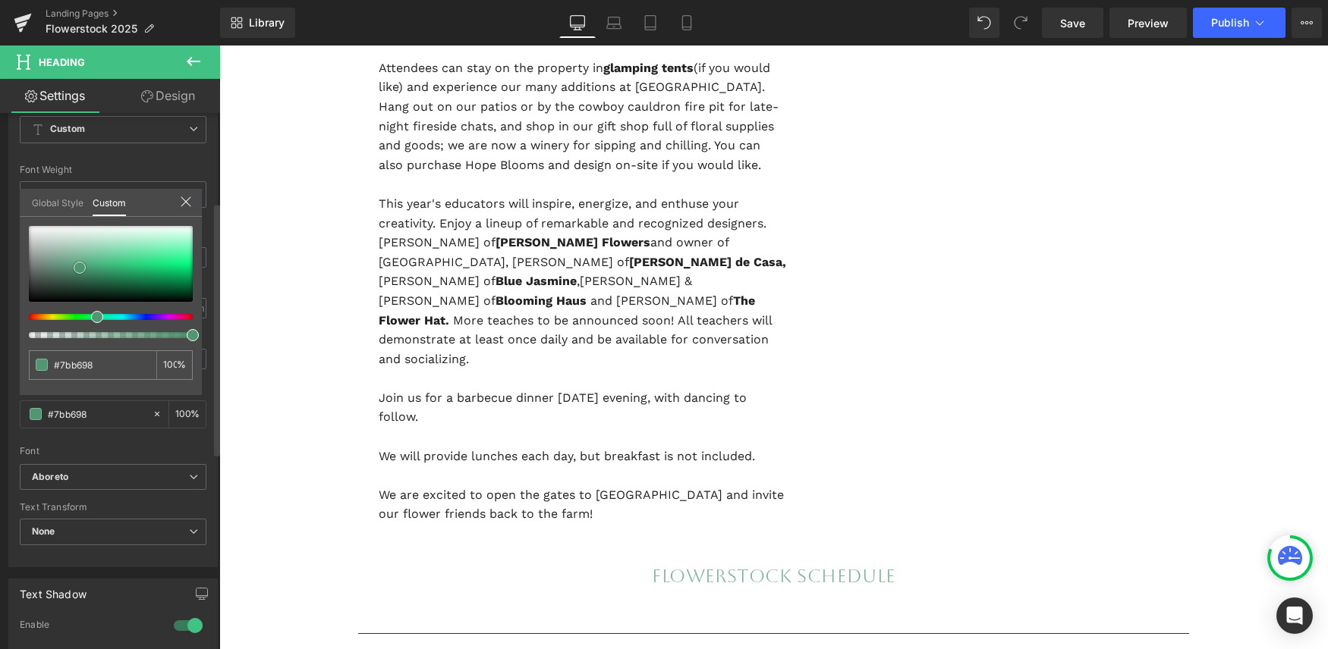
type input "#59a57e"
type input "#458664"
type input "#3e795a"
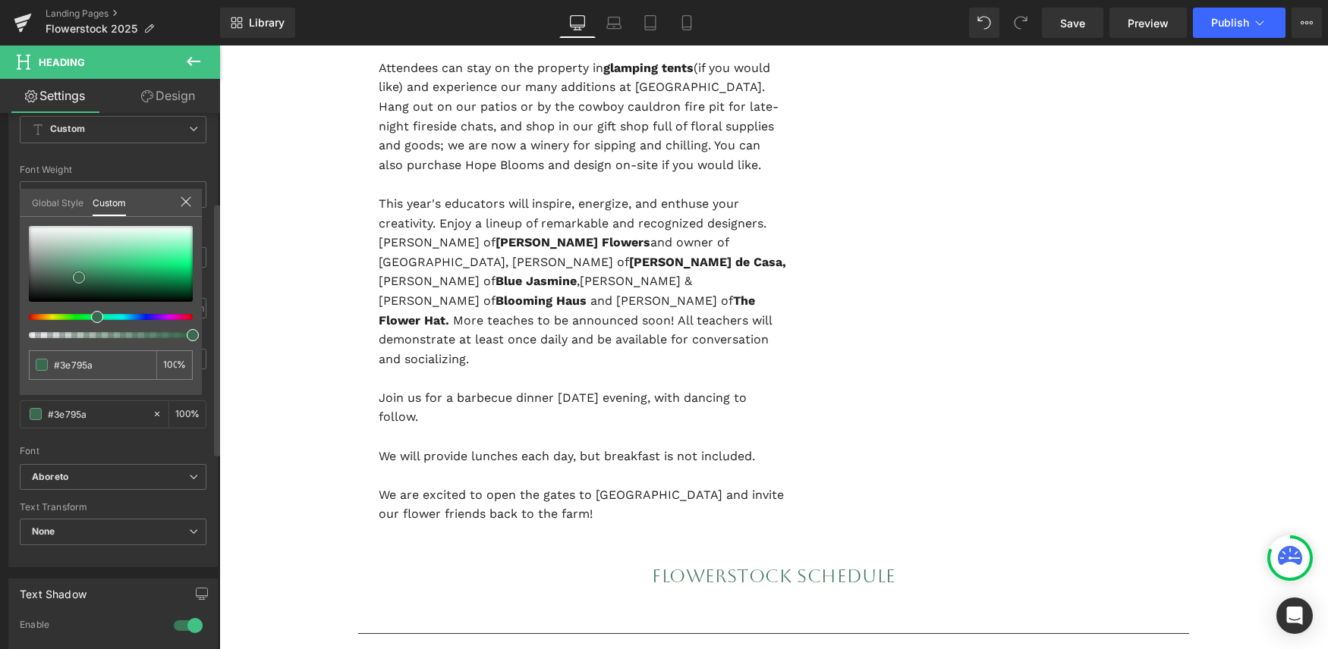
type input "#386a4f"
type input "#39644d"
type input "#3b6750"
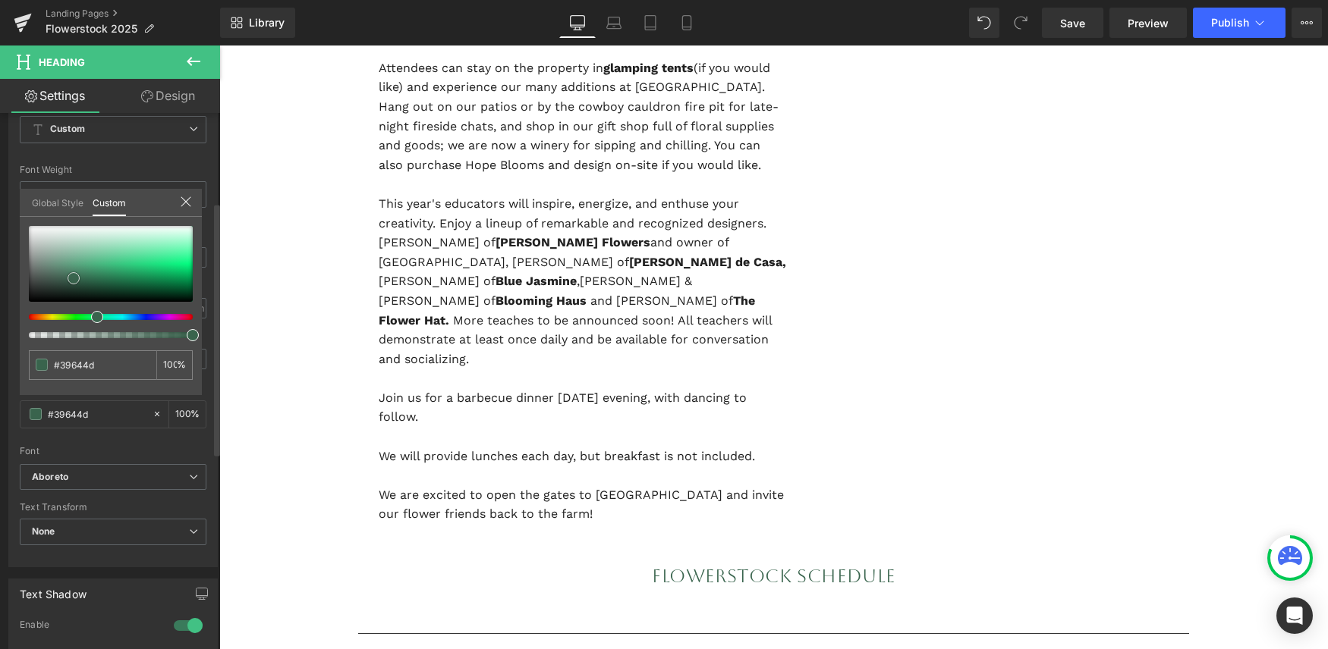
type input "#3b6750"
type input "#487e62"
type input "#4a8165"
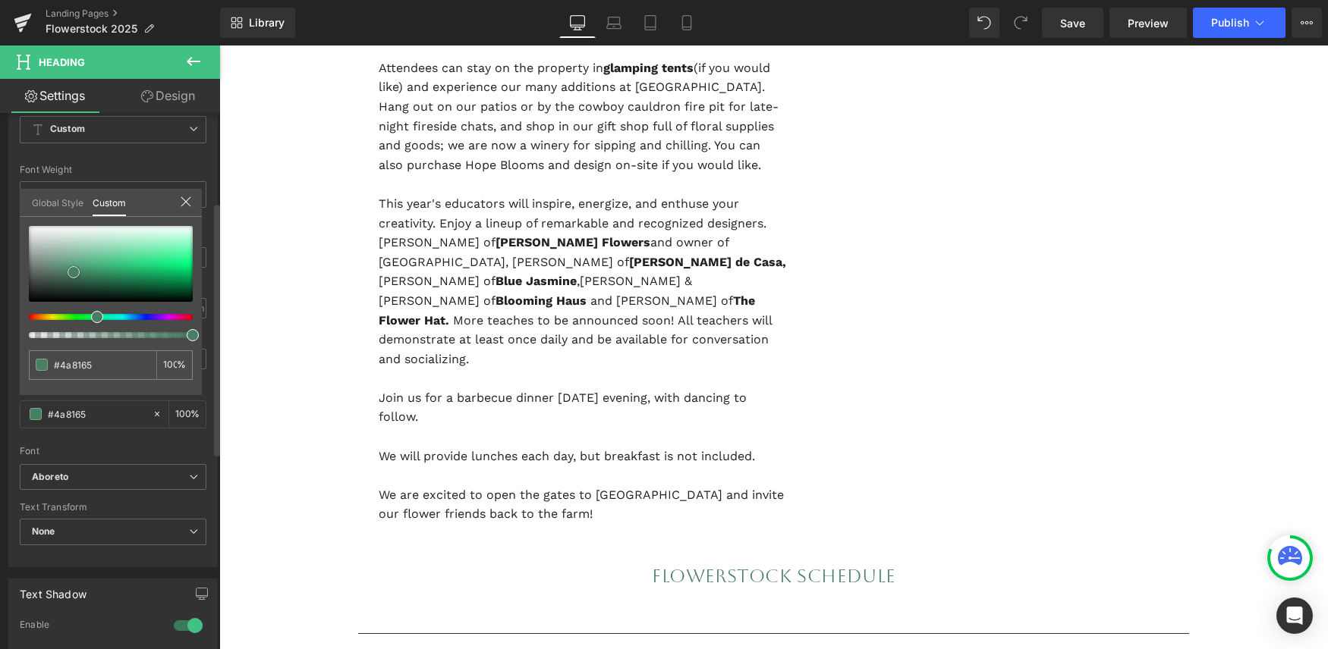
type input "#487e62"
type input "#4a8165"
type input "#518a6c"
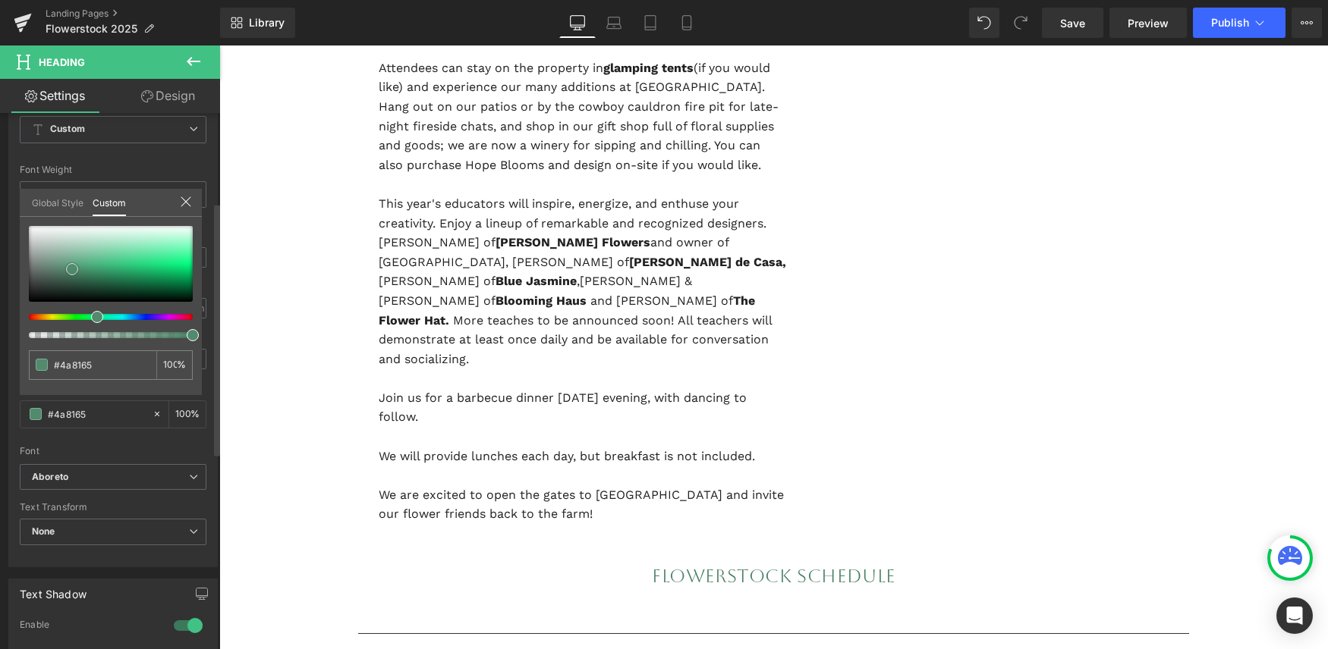
type input "#518a6c"
type input "#518a6b"
type input "#57a279"
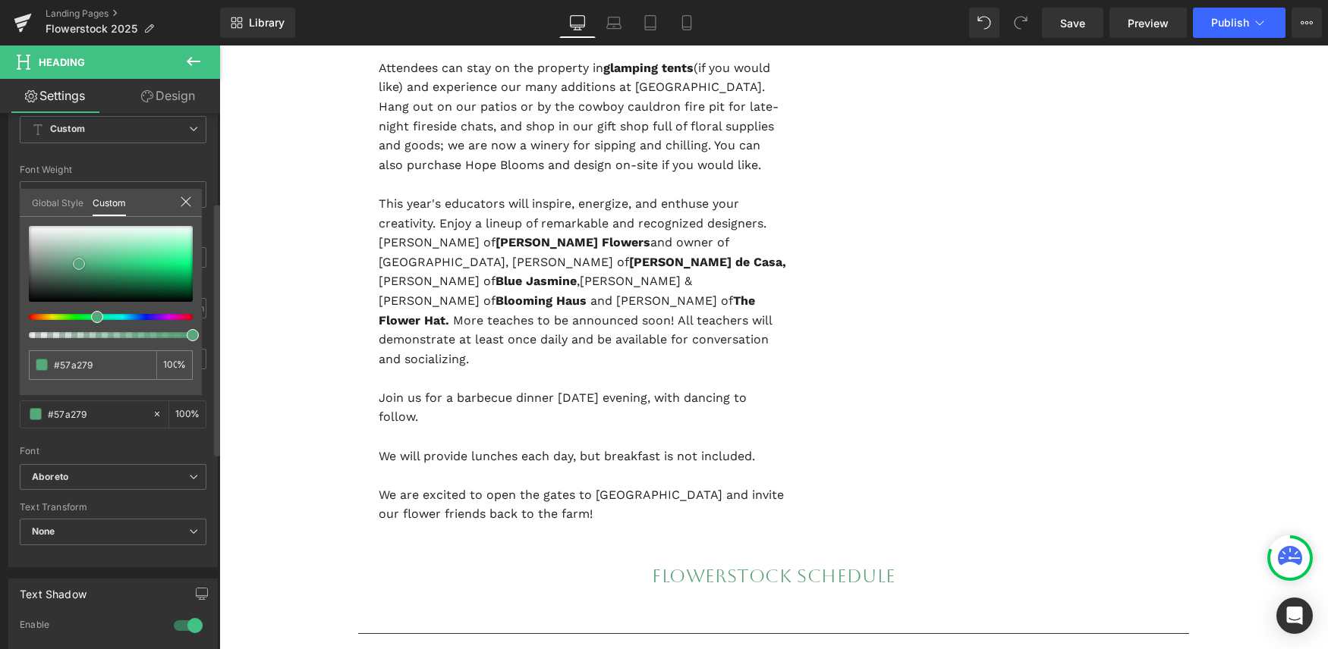
type input "#57a77b"
type input "#569974"
drag, startPoint x: 78, startPoint y: 272, endPoint x: 72, endPoint y: 265, distance: 9.7
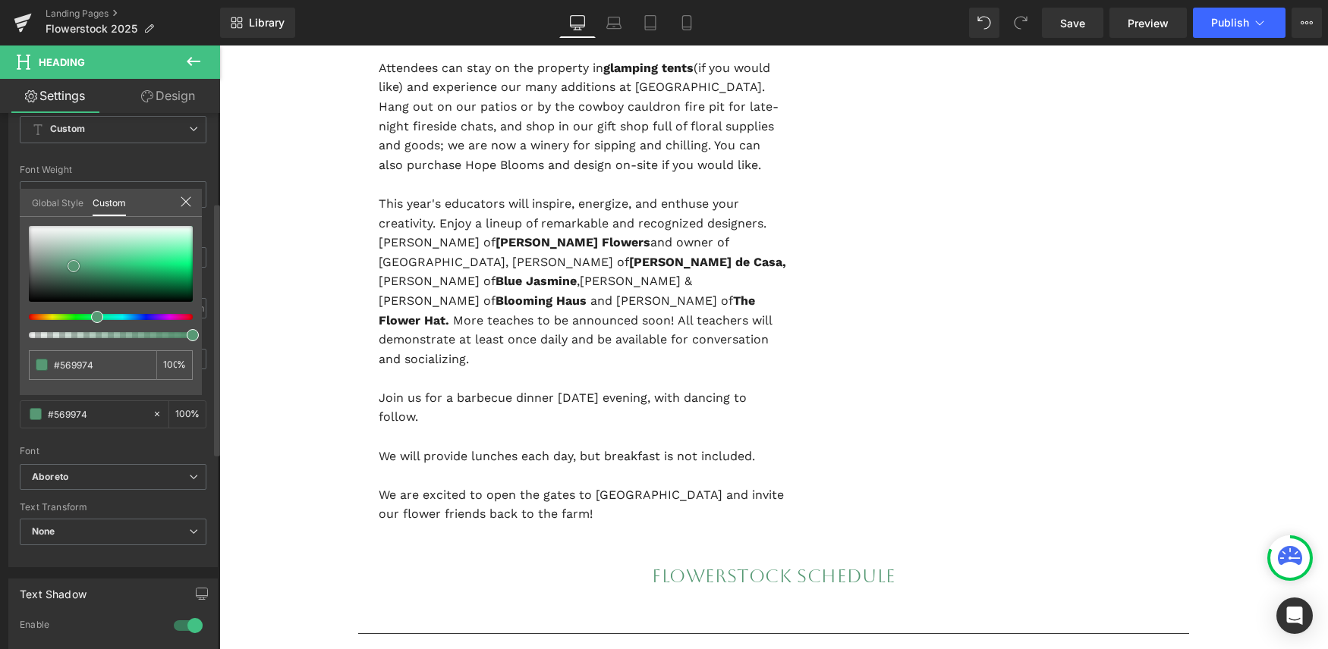
click at [72, 265] on span at bounding box center [74, 266] width 12 height 12
type input "#579884"
type input "#57987d"
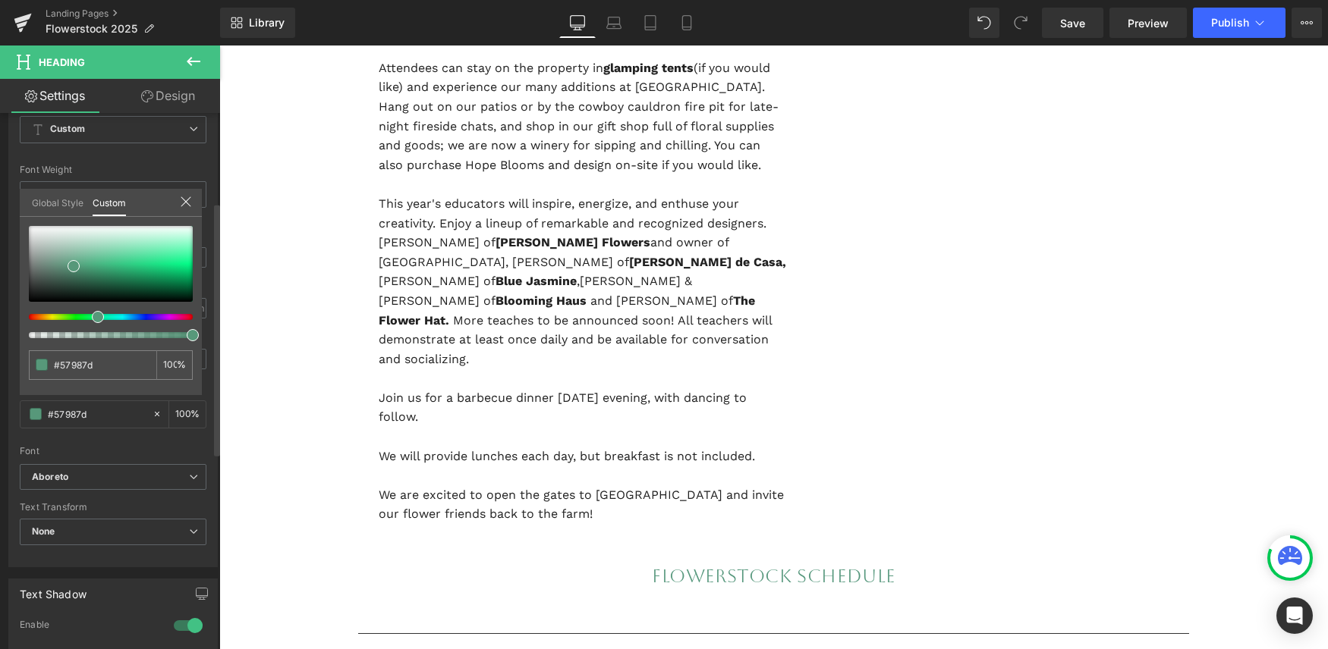
type input "#57987a"
type input "#579877"
type input "#579870"
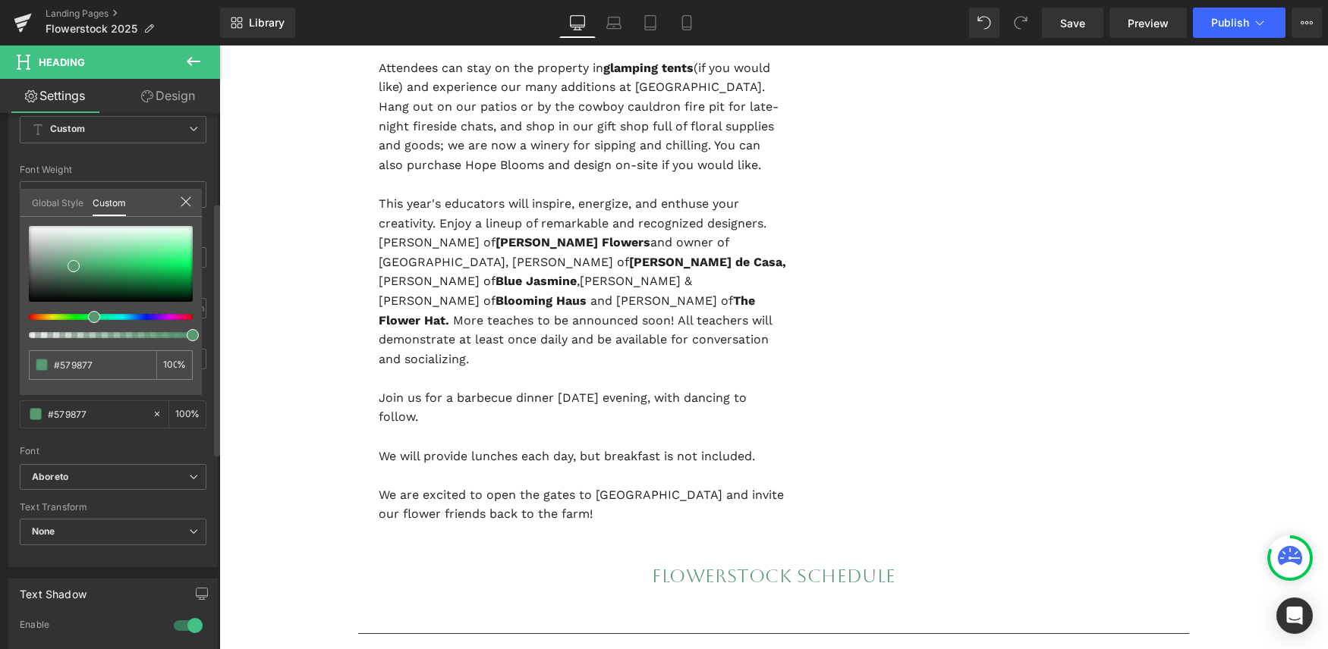
type input "#579870"
type input "#57986f"
type input "#57986a"
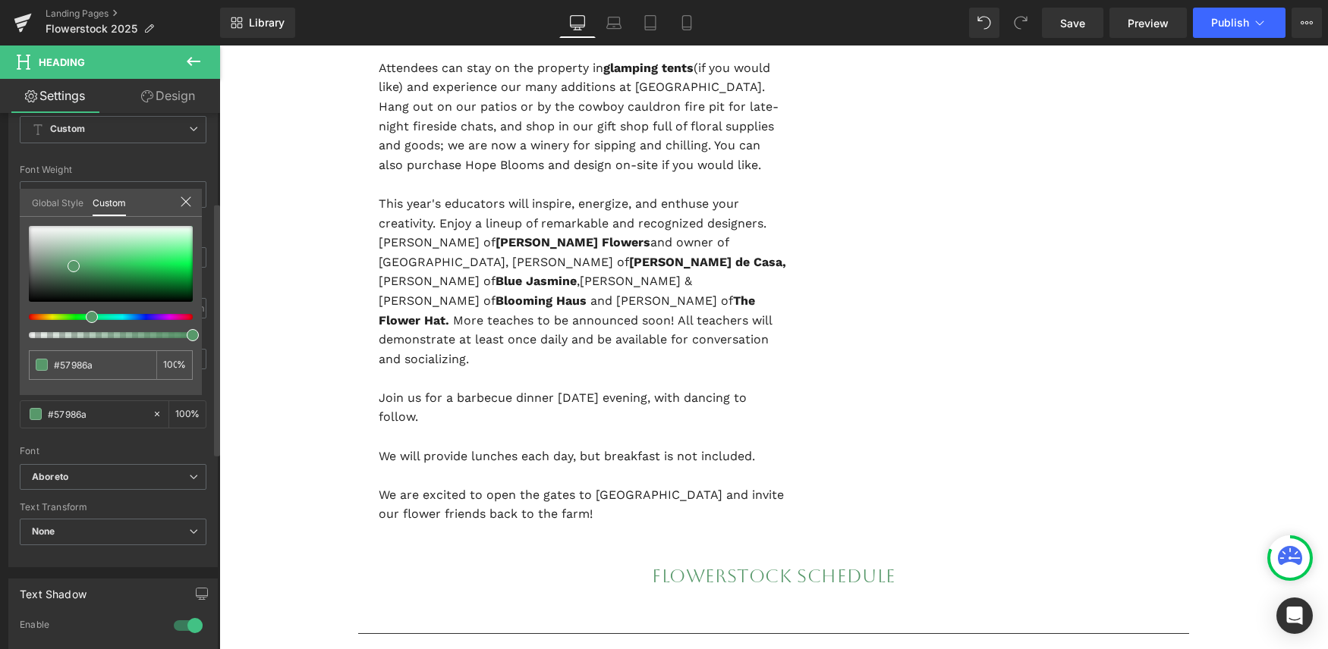
drag, startPoint x: 93, startPoint y: 314, endPoint x: 83, endPoint y: 315, distance: 9.9
click at [83, 315] on div at bounding box center [105, 317] width 164 height 6
type input "#57986d"
type input "#599b6f"
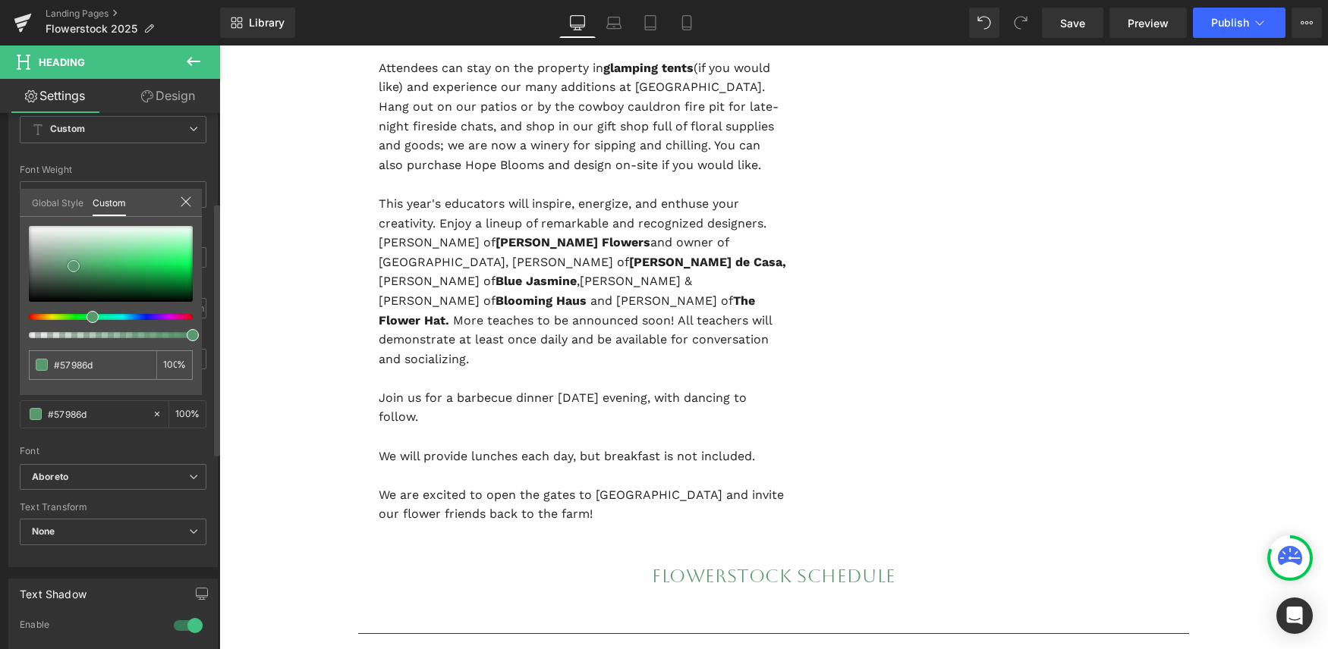
type input "#599b6f"
type input "#63a579"
click at [74, 266] on span at bounding box center [74, 262] width 12 height 12
type input "#66a77c"
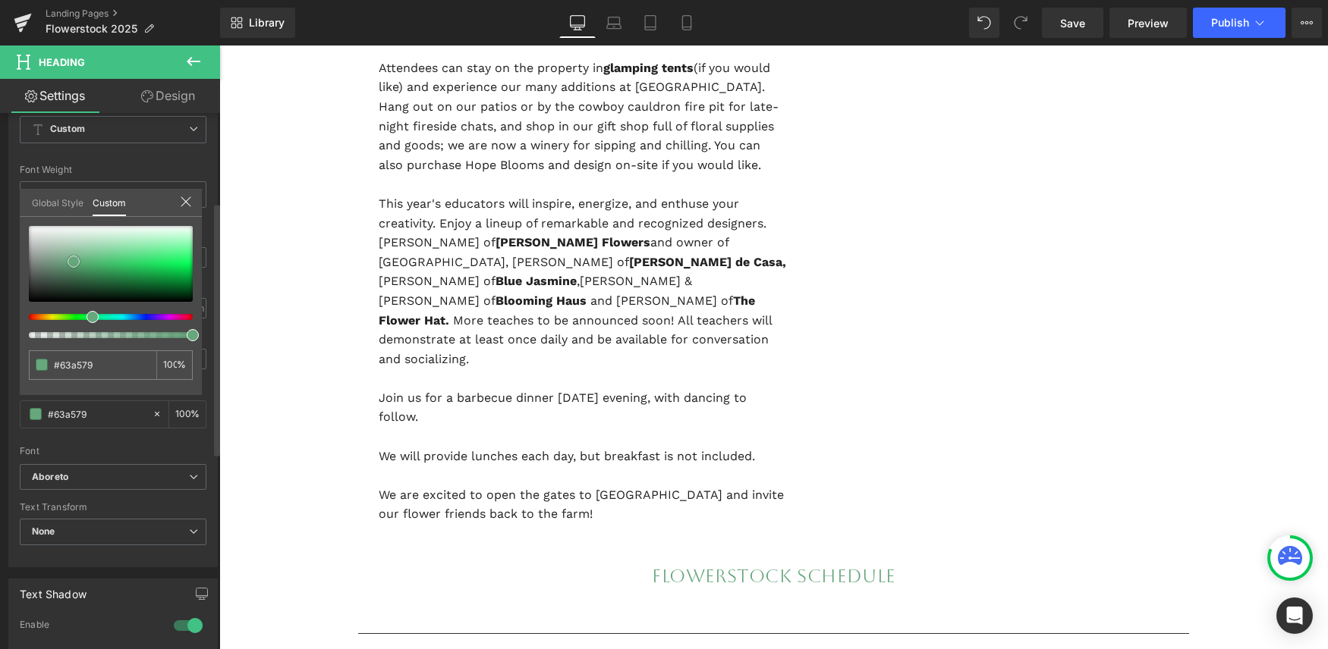
type input "#66a77c"
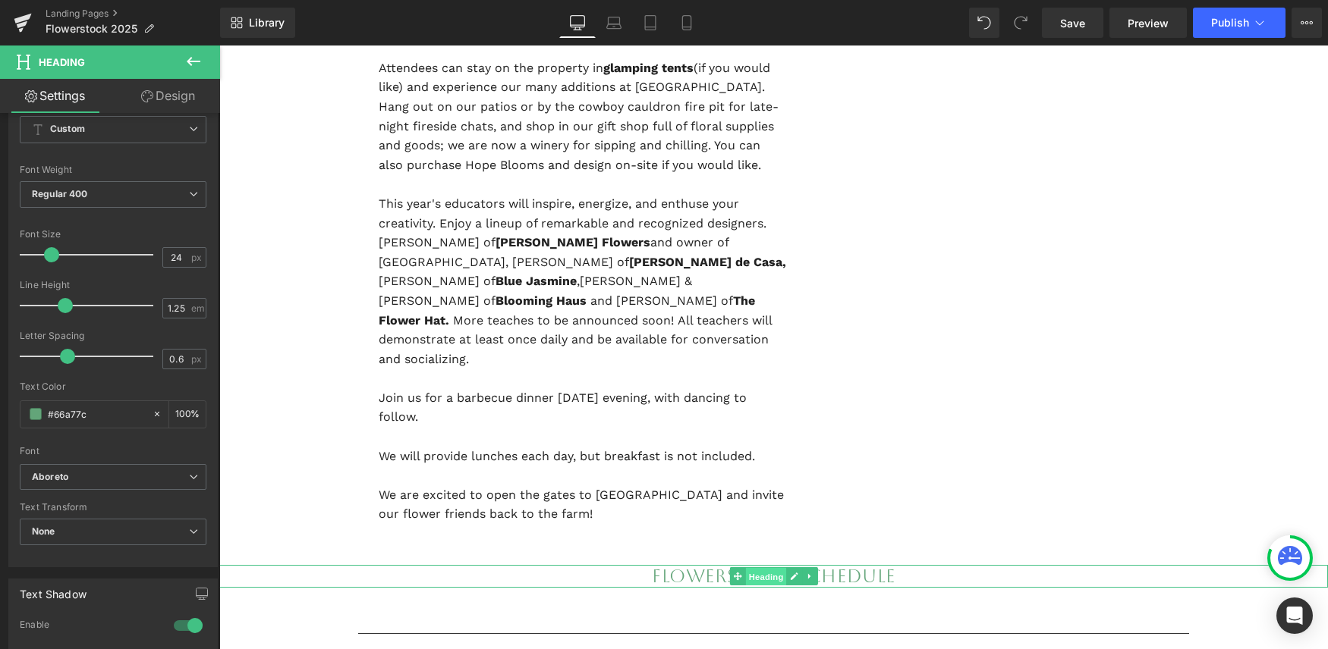
click at [772, 568] on span "Heading" at bounding box center [765, 577] width 41 height 18
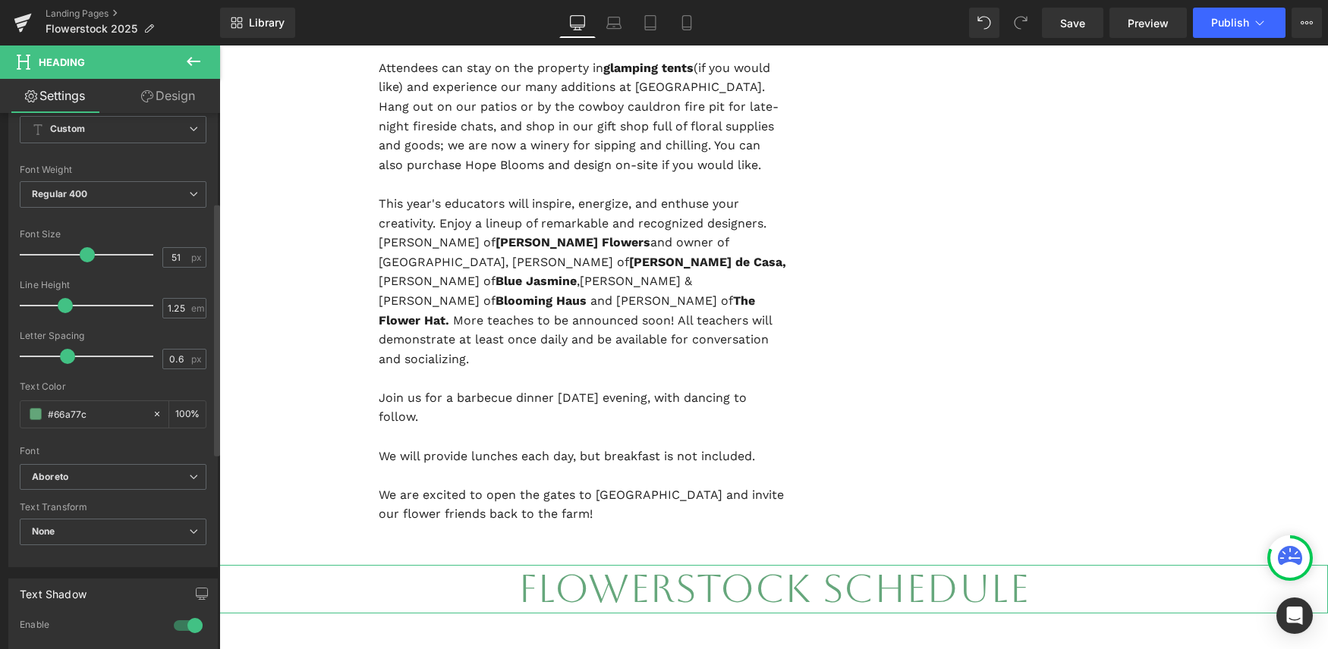
scroll to position [8, 8]
type input "49"
drag, startPoint x: 50, startPoint y: 247, endPoint x: 82, endPoint y: 253, distance: 32.6
click at [82, 253] on span at bounding box center [84, 254] width 15 height 15
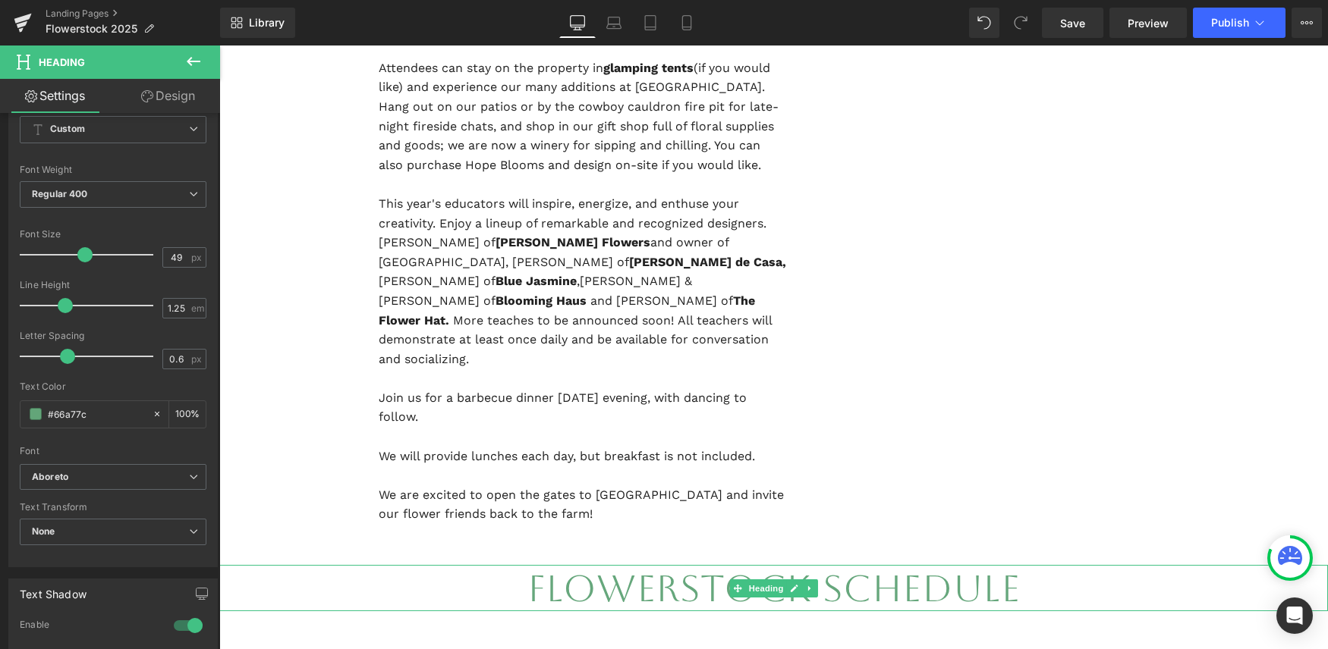
click at [1024, 572] on h1 "Flowerstock Schedule" at bounding box center [773, 588] width 1108 height 46
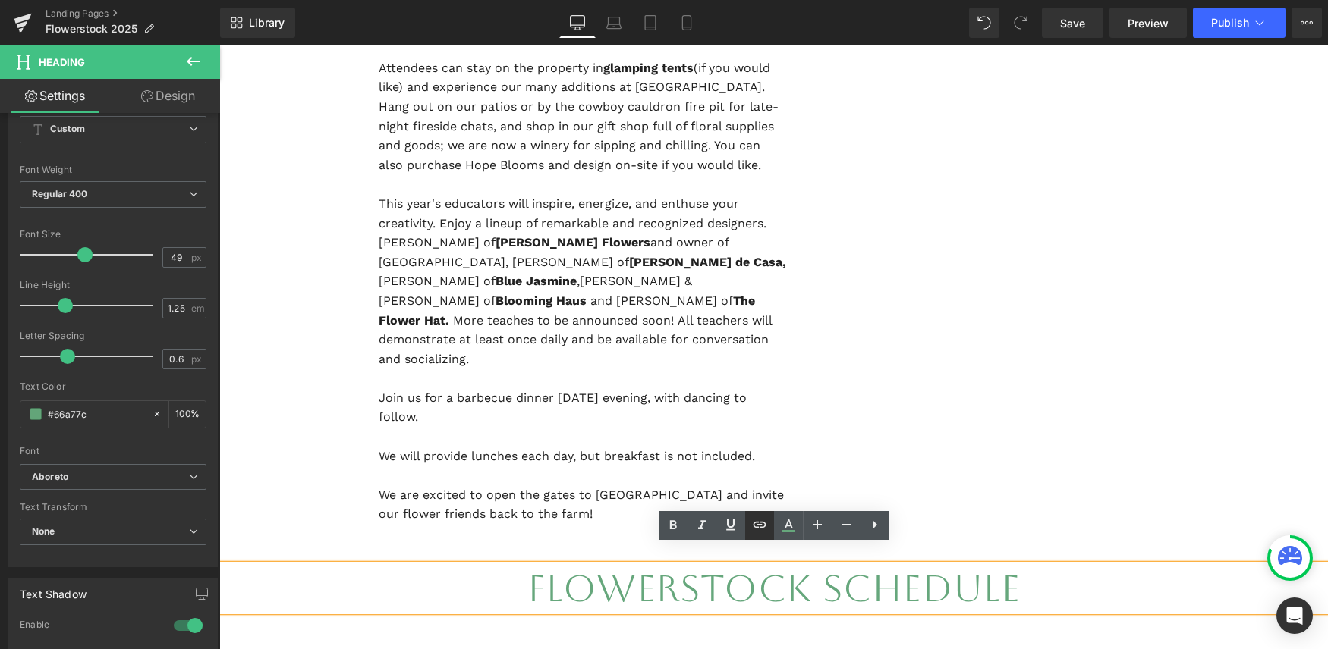
click at [760, 525] on icon at bounding box center [759, 524] width 13 height 6
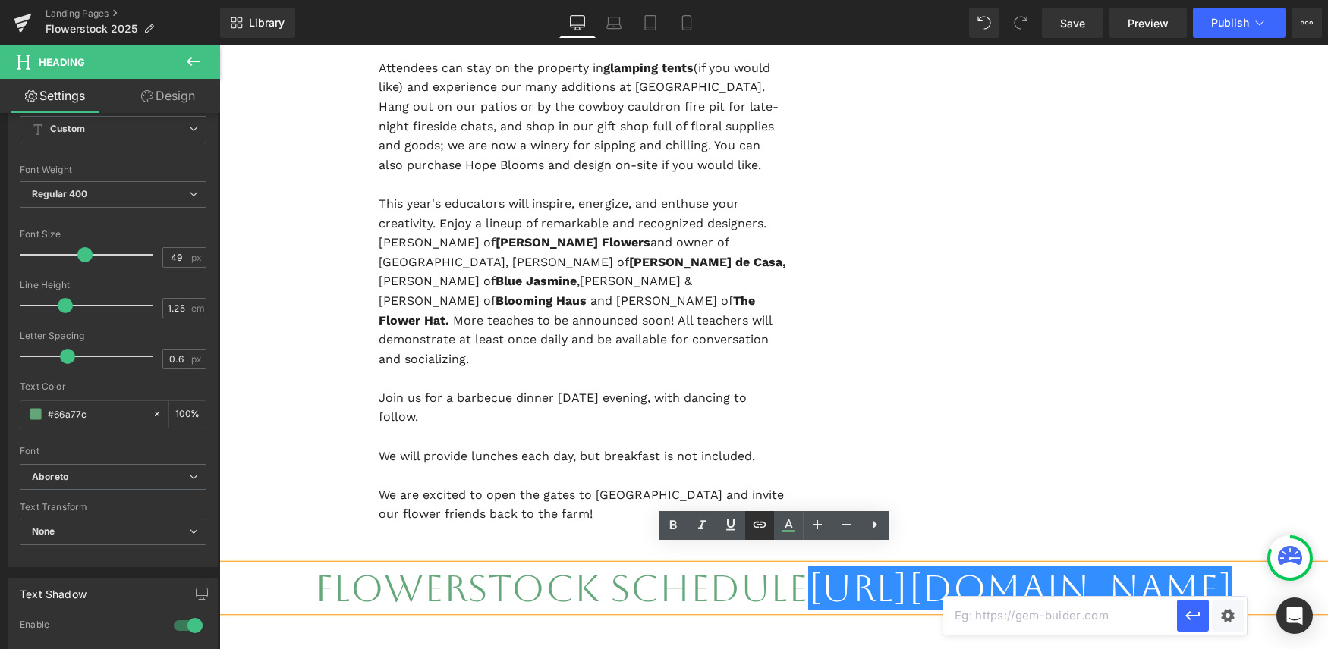
click at [759, 523] on icon at bounding box center [759, 525] width 18 height 18
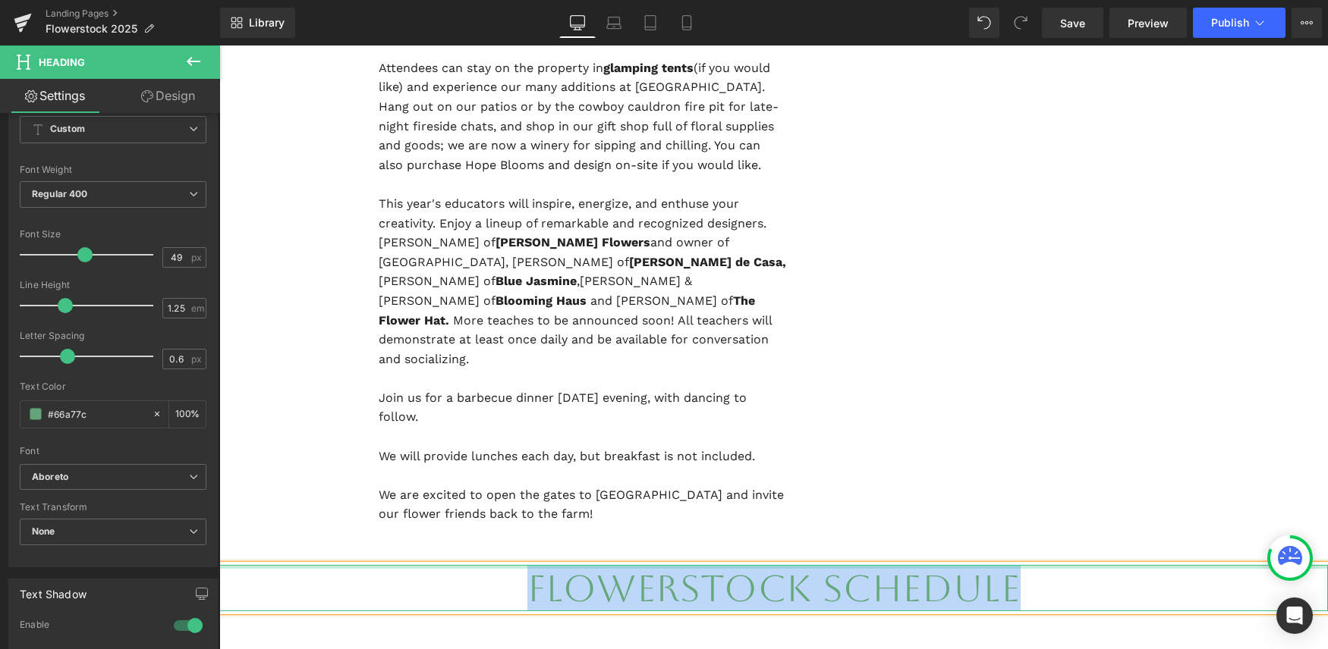
drag, startPoint x: 1033, startPoint y: 561, endPoint x: 520, endPoint y: 548, distance: 513.8
click at [520, 565] on div "Flowerstock Schedule Heading" at bounding box center [773, 588] width 1108 height 46
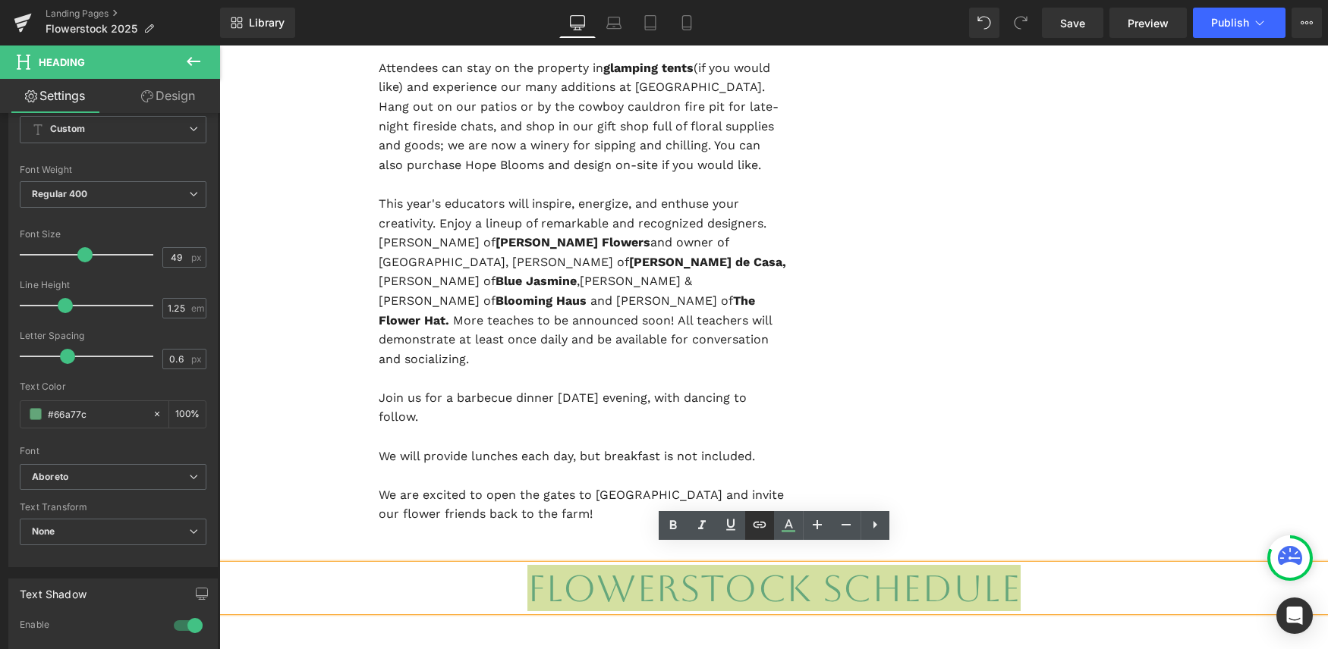
click at [761, 528] on icon at bounding box center [759, 525] width 18 height 18
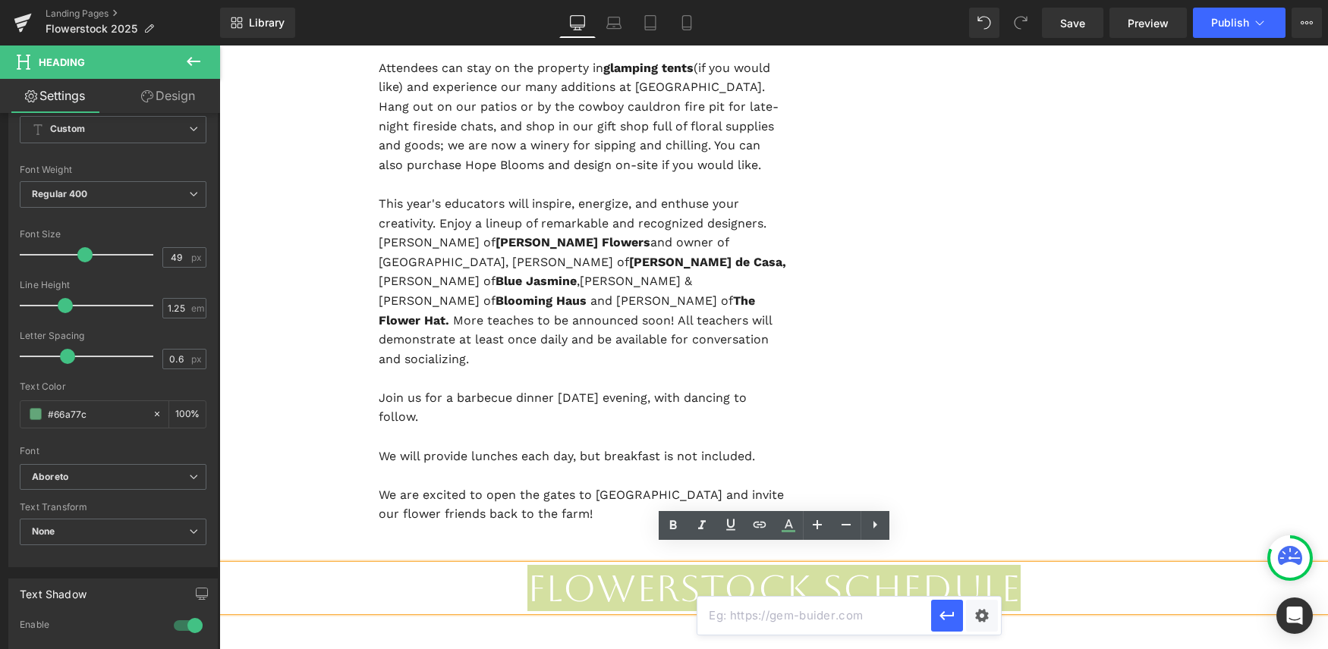
click at [759, 615] on input "text" at bounding box center [814, 616] width 234 height 38
paste input "[URL][DOMAIN_NAME]"
type input "[URL][DOMAIN_NAME]"
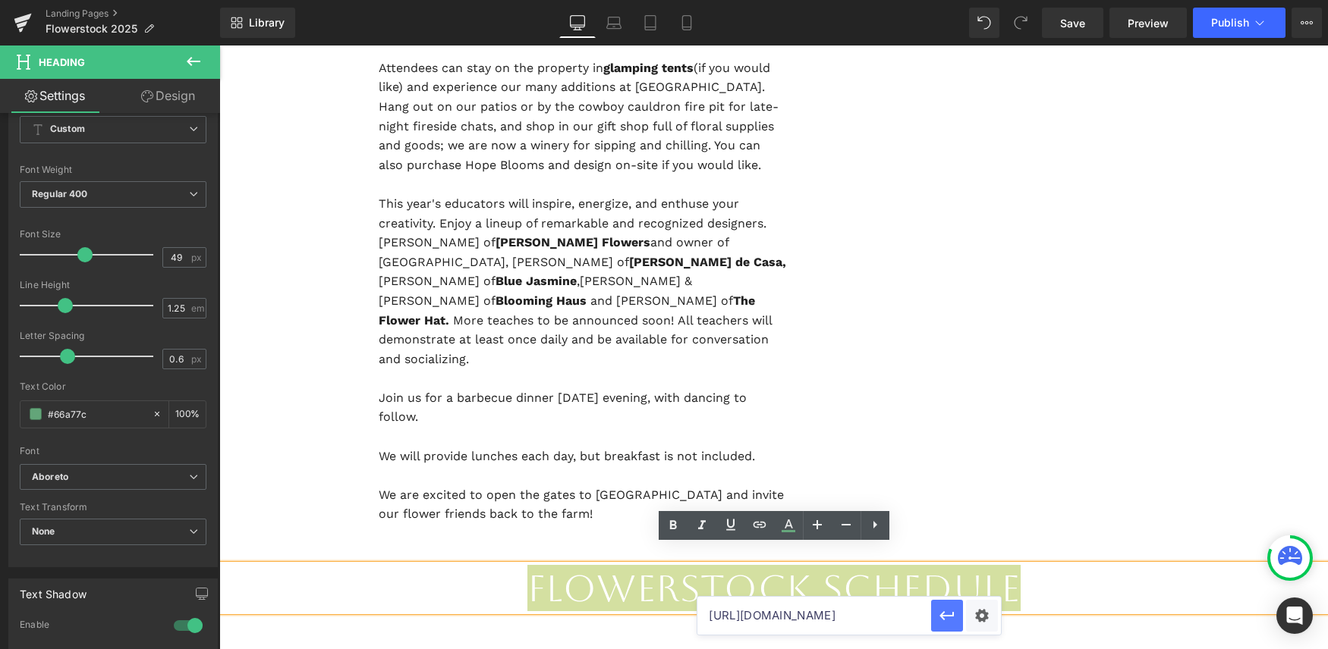
click at [948, 621] on icon "button" at bounding box center [947, 616] width 18 height 18
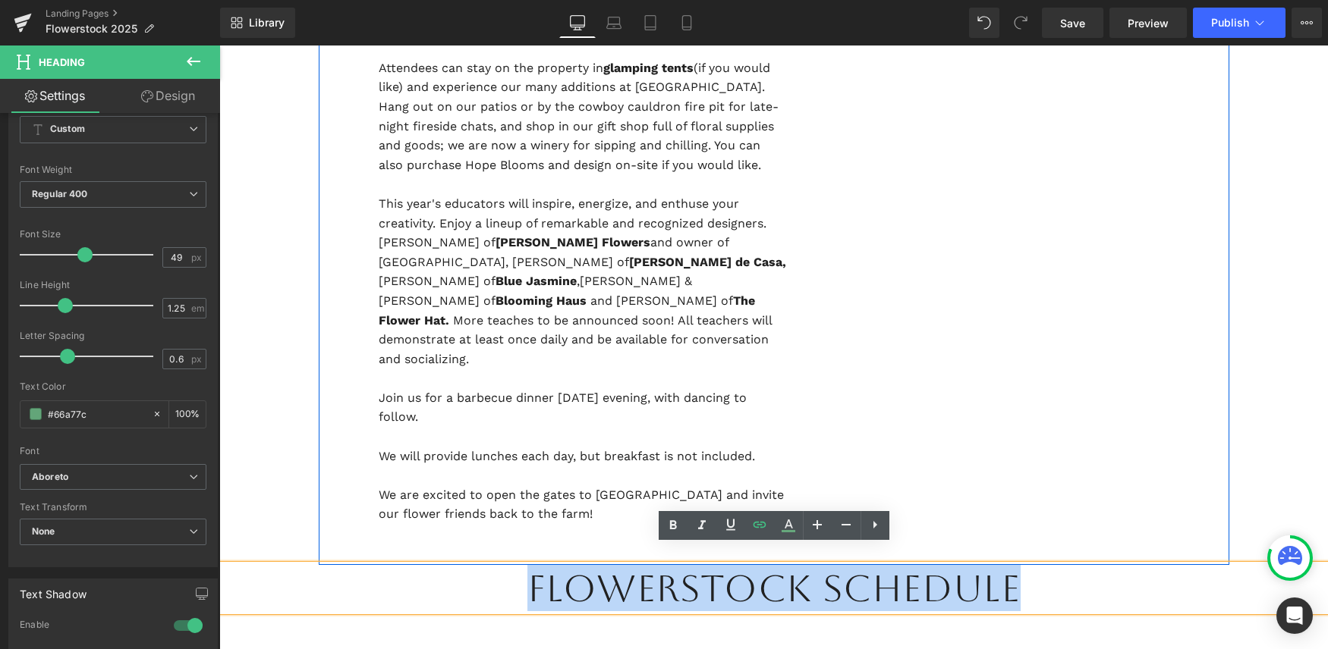
click at [1022, 397] on div "FLOWERSTOCK 2025 Heading Welcome back to [GEOGRAPHIC_DATA] hosted at [GEOGRAPHI…" at bounding box center [774, 57] width 910 height 1016
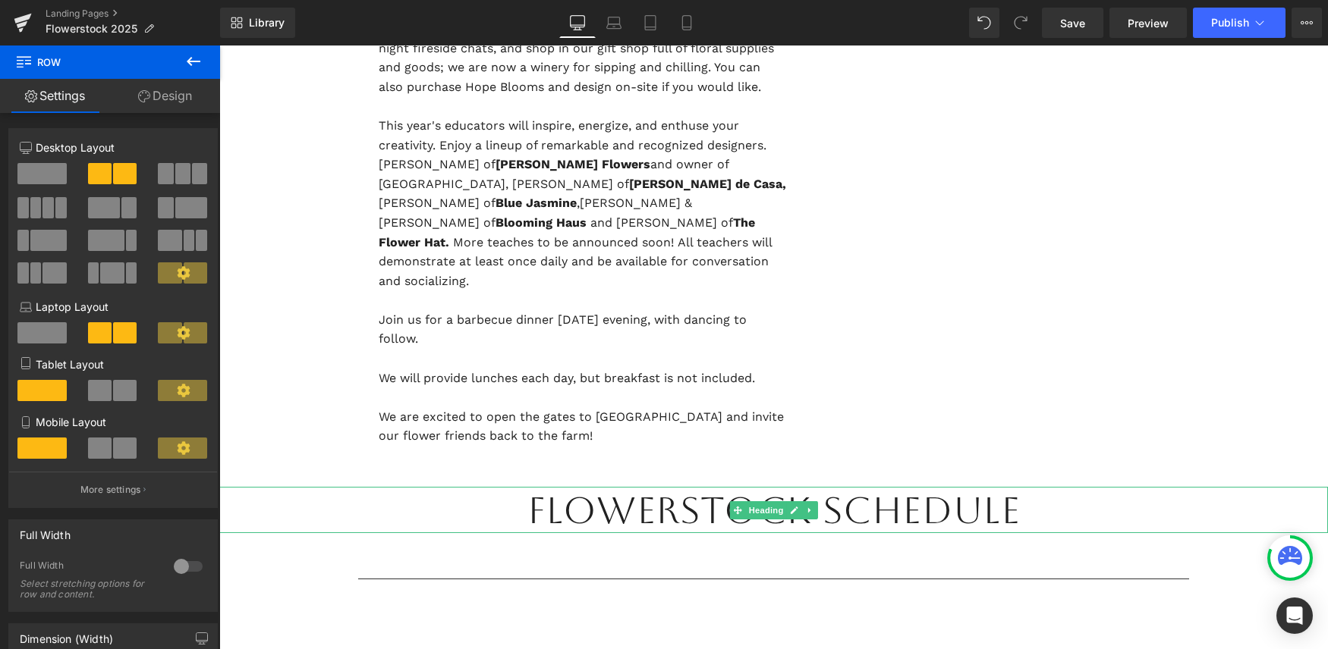
scroll to position [1269, 0]
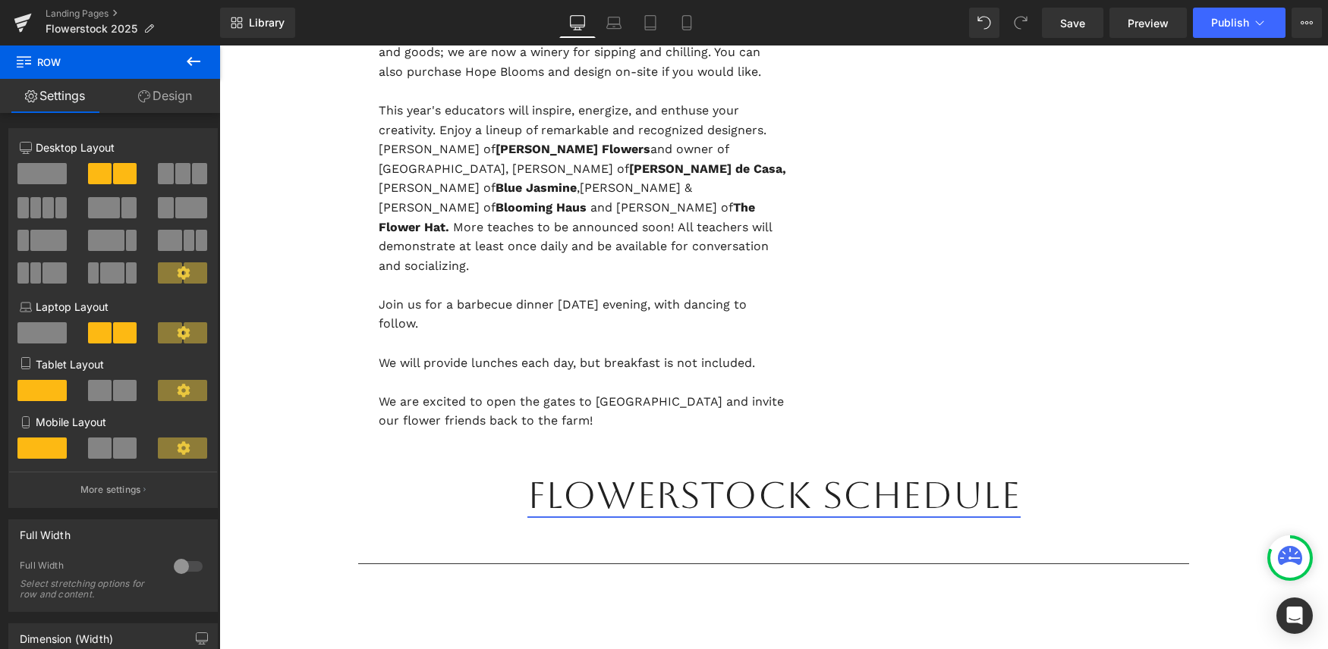
click at [896, 478] on link "Flowerstock Schedule" at bounding box center [773, 494] width 493 height 43
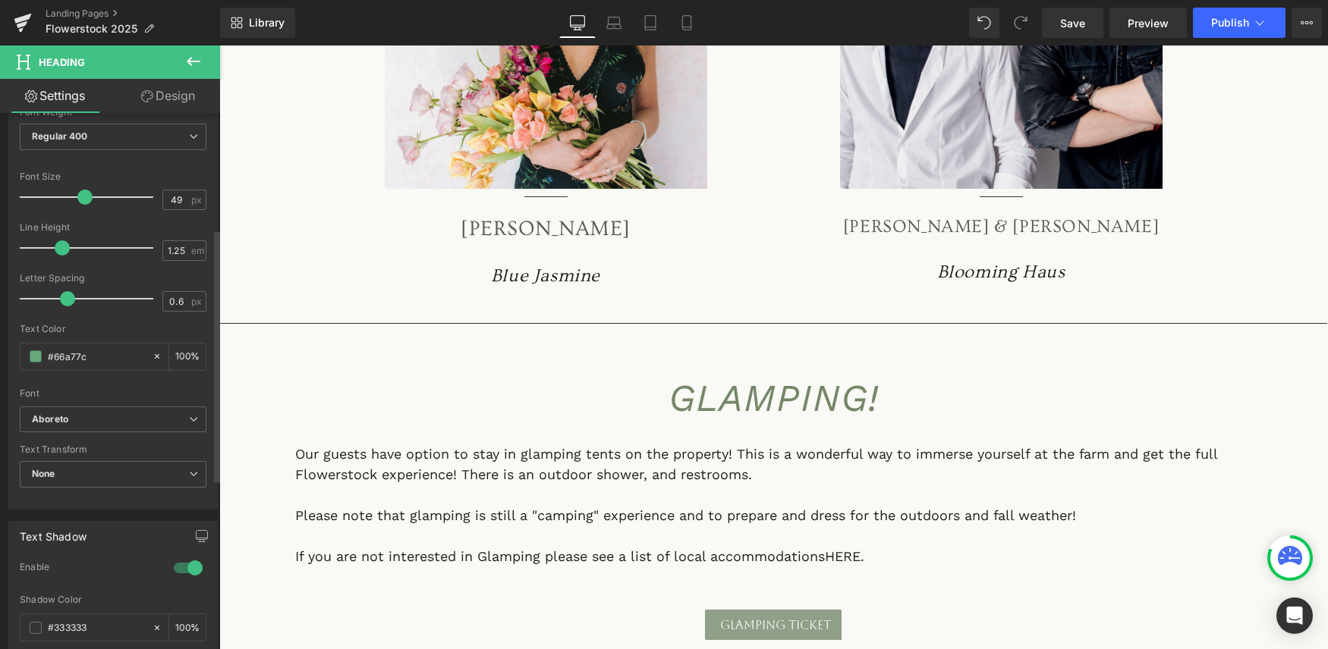
scroll to position [247, 0]
click at [184, 69] on icon at bounding box center [193, 61] width 18 height 18
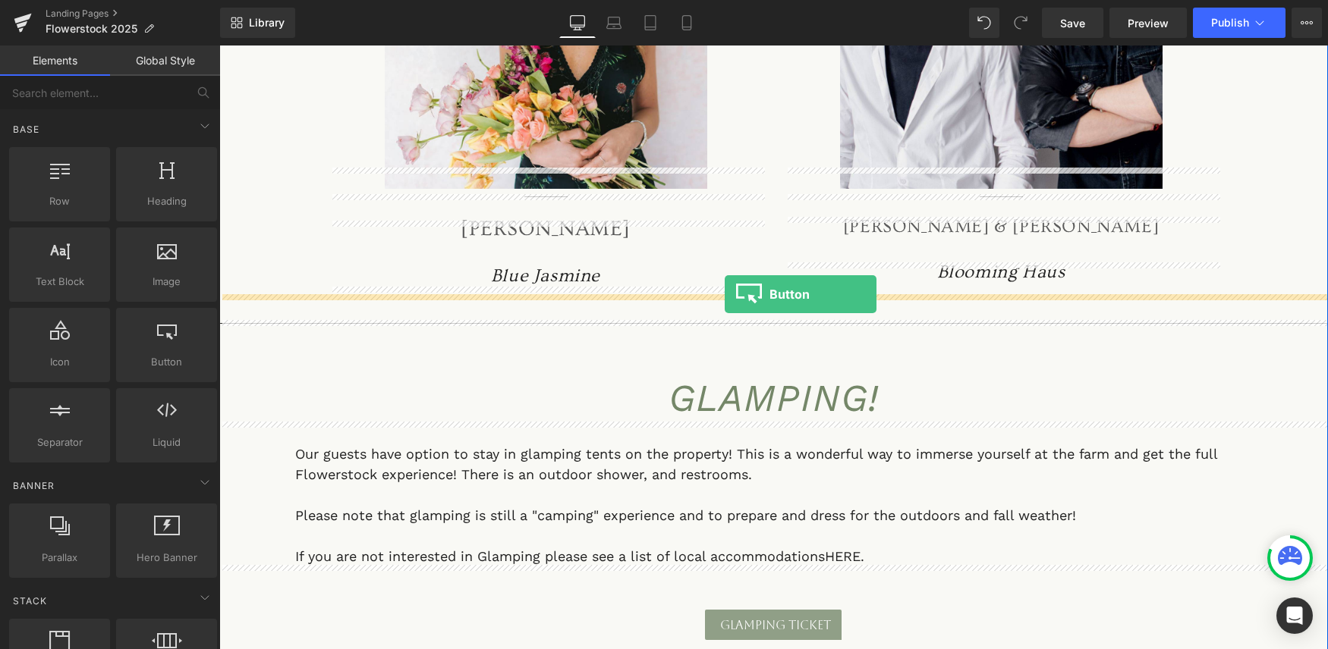
drag, startPoint x: 363, startPoint y: 385, endPoint x: 725, endPoint y: 294, distance: 372.2
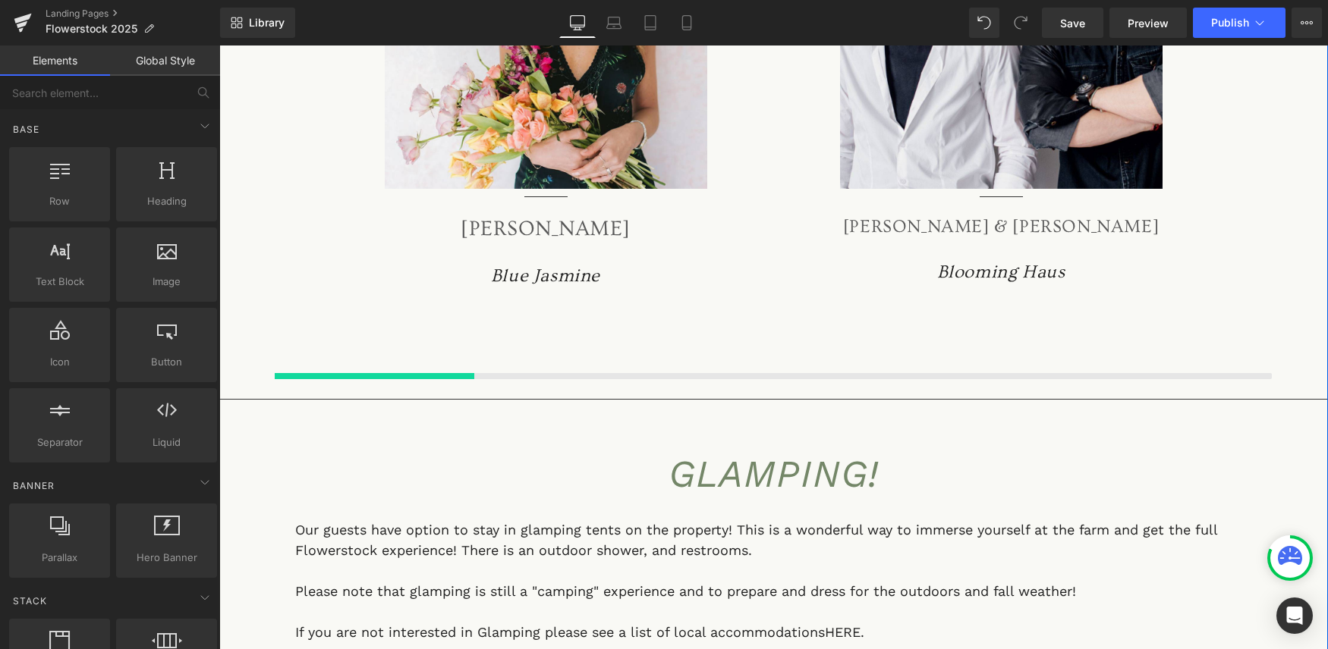
scroll to position [7380, 1108]
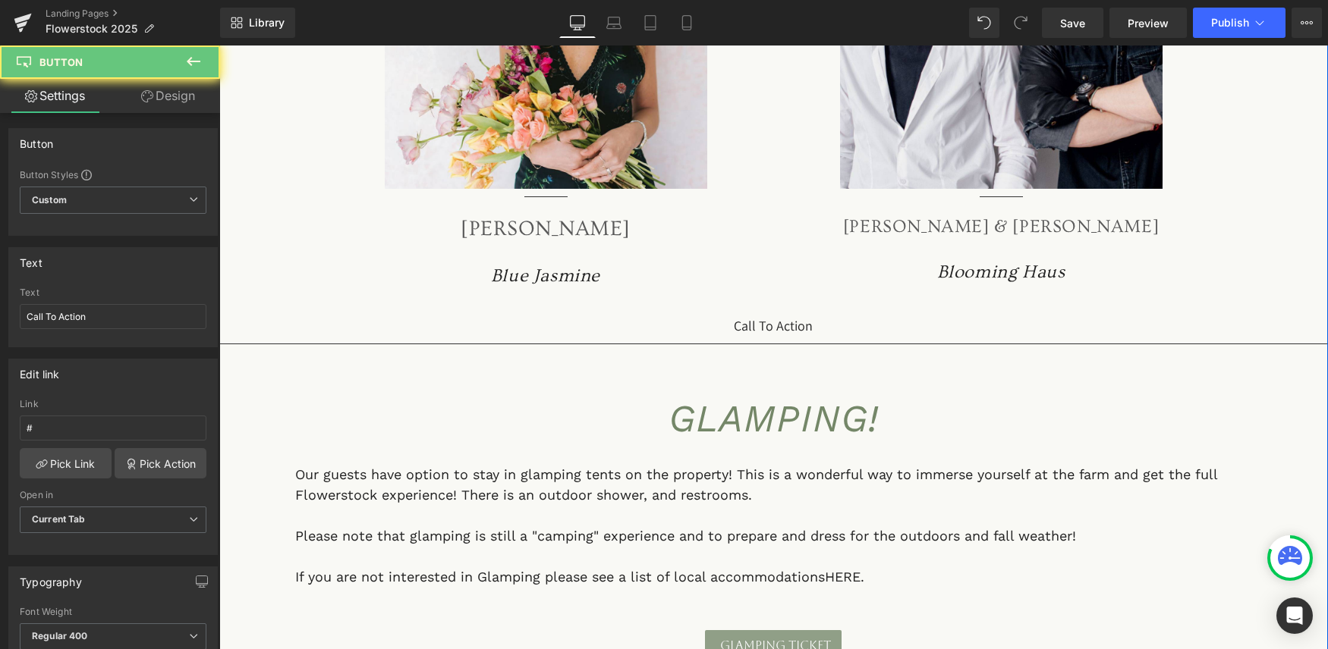
click at [777, 316] on div "Call To Action Button" at bounding box center [773, 326] width 1108 height 20
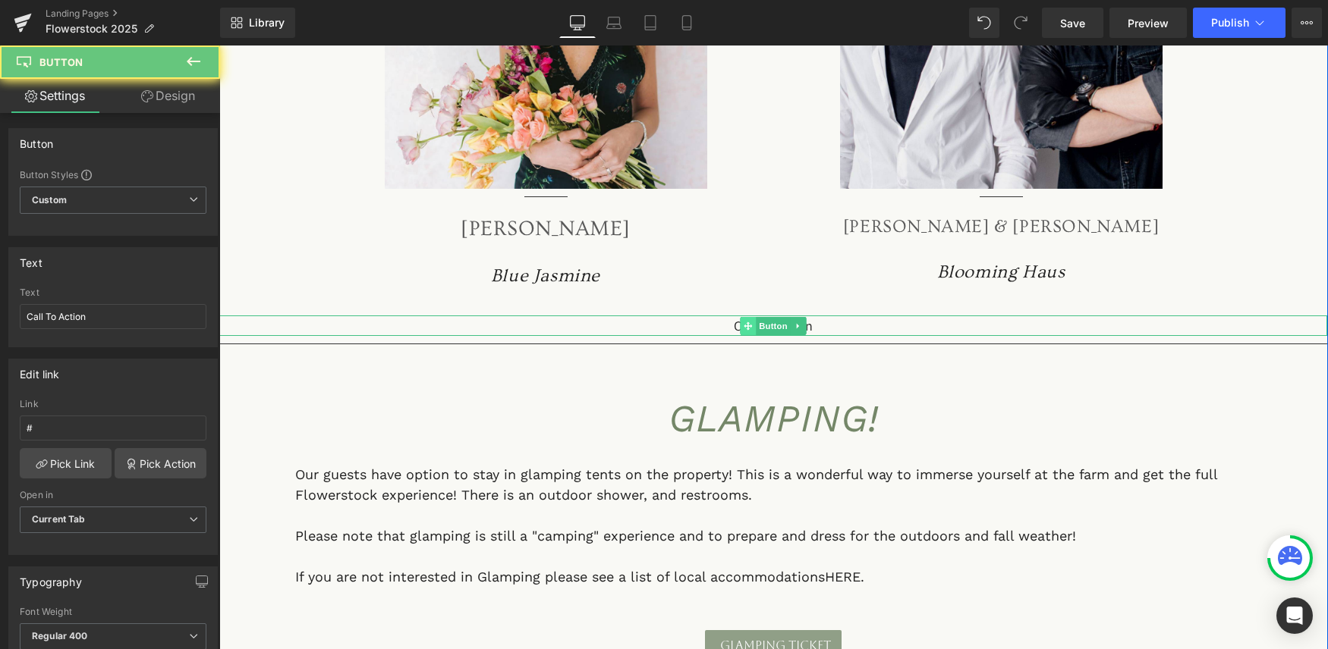
scroll to position [8, 8]
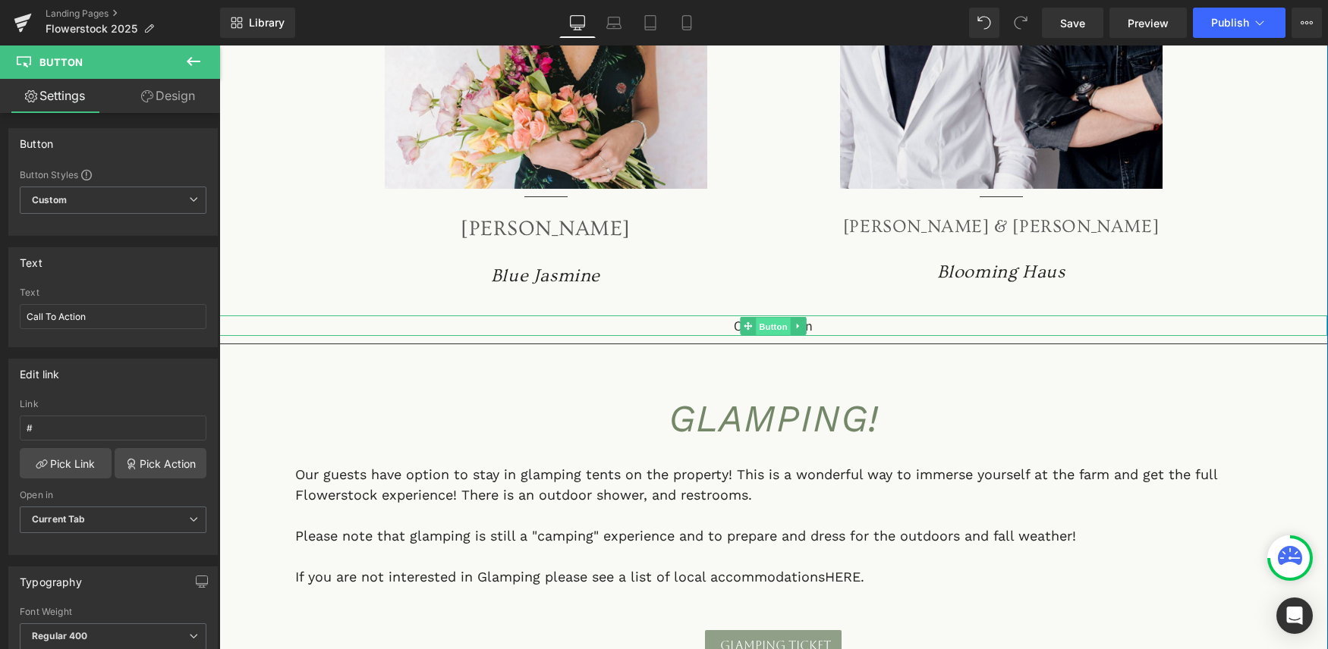
click at [775, 317] on span "Button" at bounding box center [773, 326] width 35 height 18
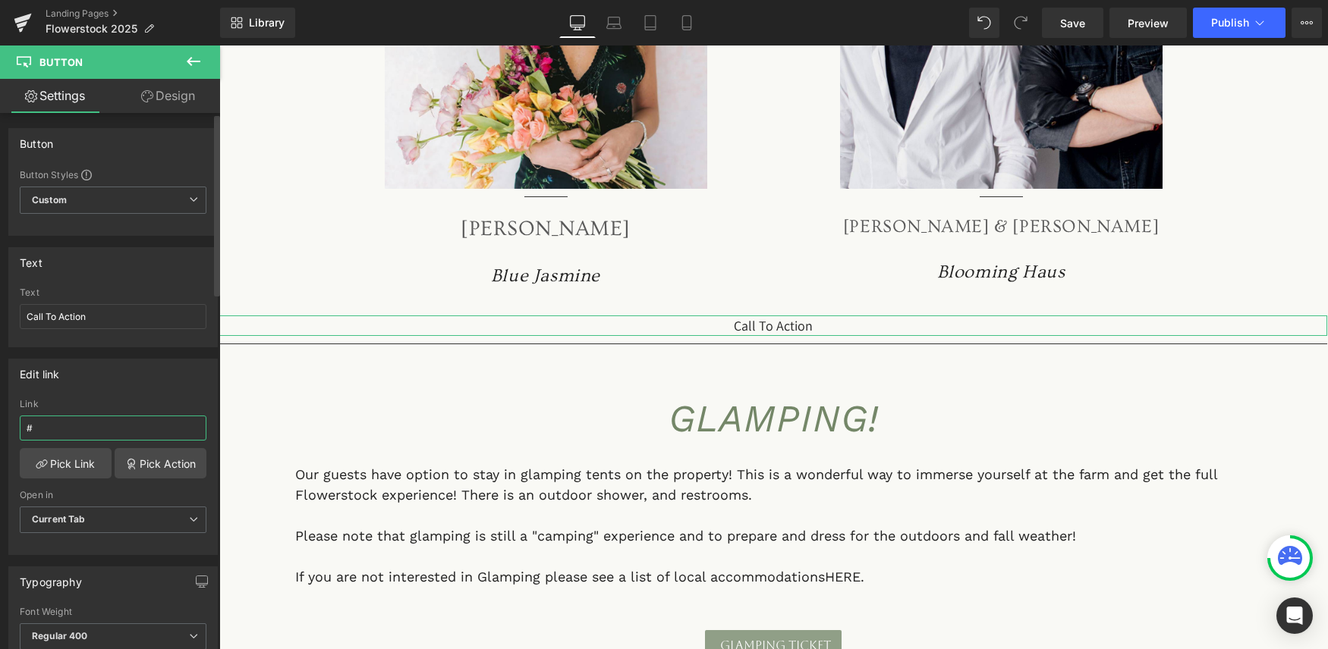
click at [67, 423] on input "#" at bounding box center [113, 428] width 187 height 25
type input "#[URL][DOMAIN_NAME]"
drag, startPoint x: 93, startPoint y: 314, endPoint x: 11, endPoint y: 310, distance: 82.0
click at [11, 310] on div "Call To Action Text Call To Action" at bounding box center [113, 317] width 208 height 59
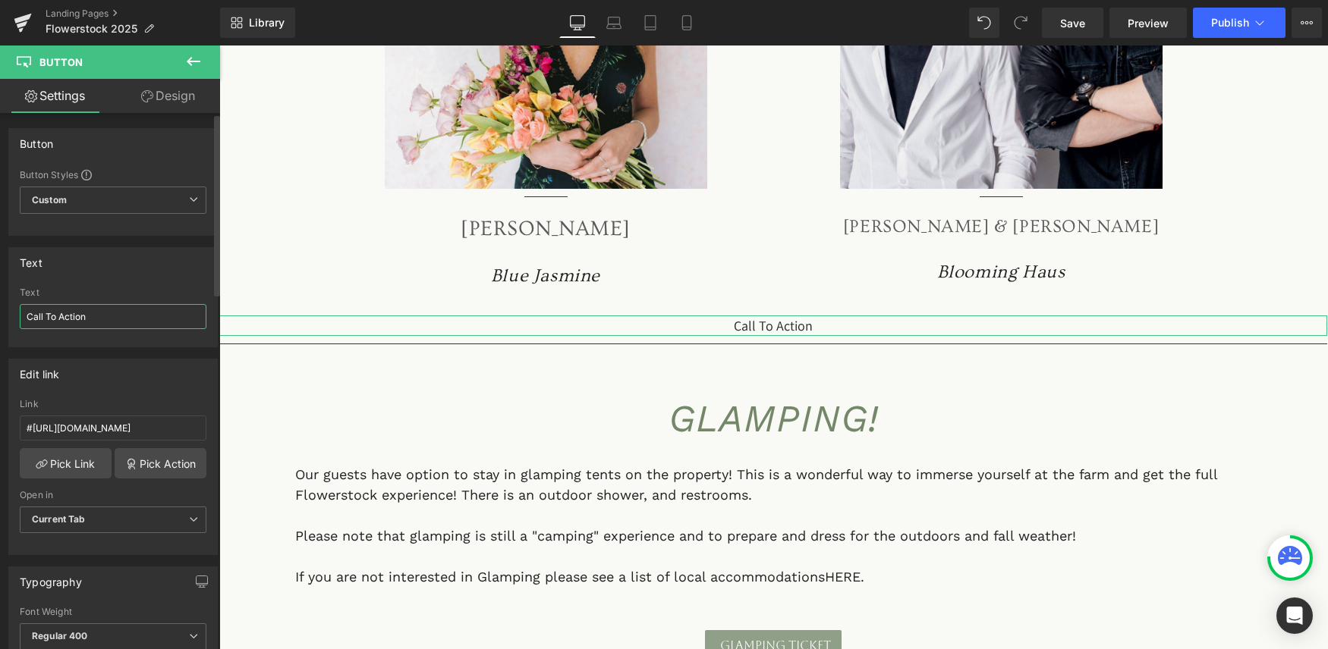
scroll to position [0, 0]
type input "View Schedule"
click at [144, 279] on div "Text View Schedule Text View Schedule" at bounding box center [112, 297] width 209 height 100
click at [156, 98] on link "Design" at bounding box center [168, 96] width 110 height 34
click at [0, 0] on div "Spacing" at bounding box center [0, 0] width 0 height 0
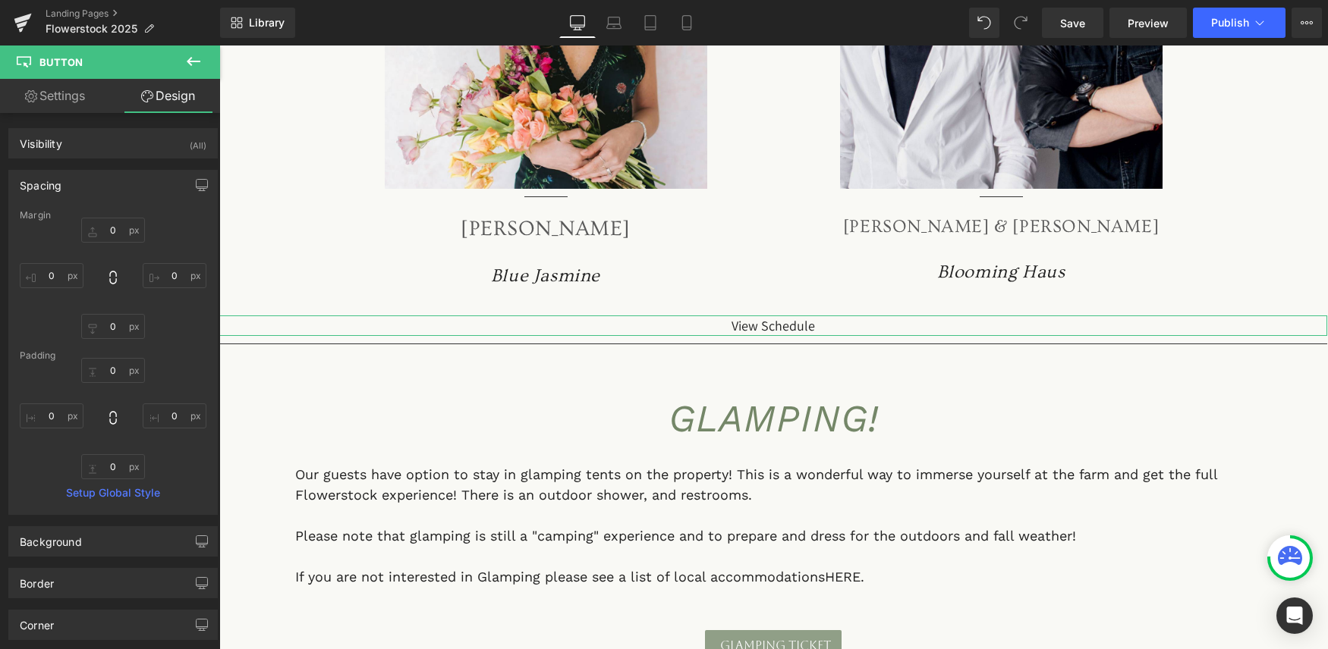
type input "0"
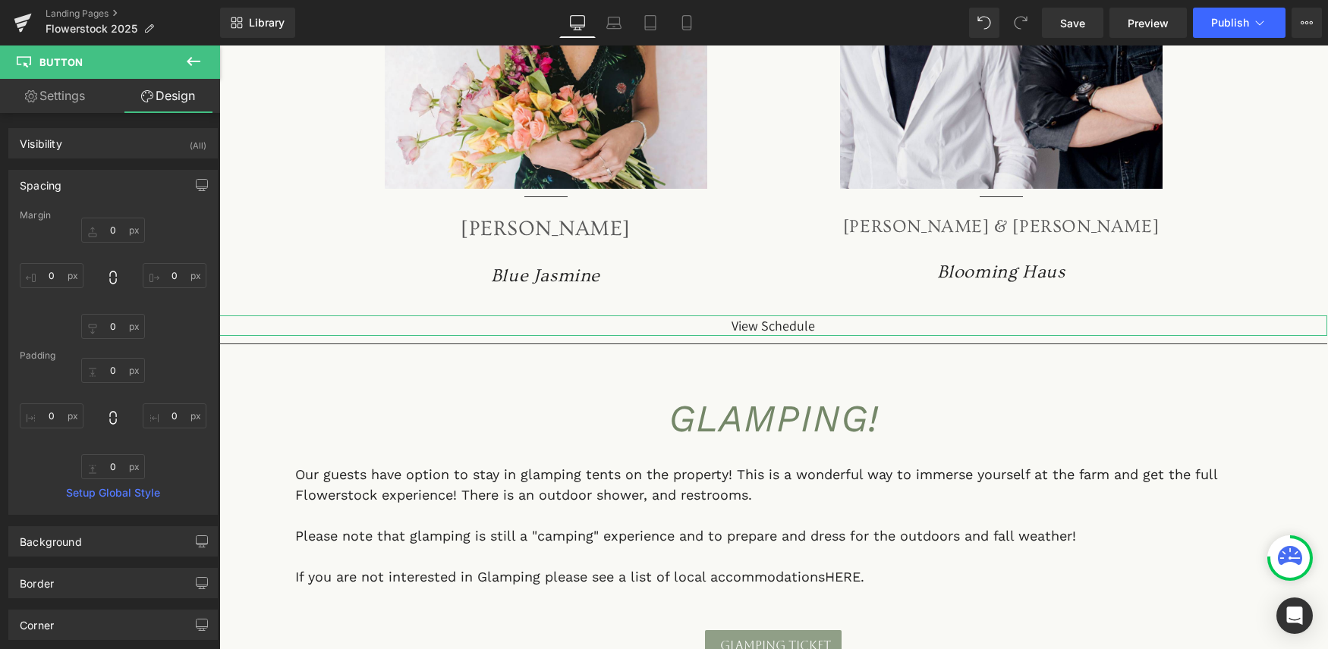
type input "0"
click at [111, 368] on input "0" at bounding box center [113, 370] width 64 height 25
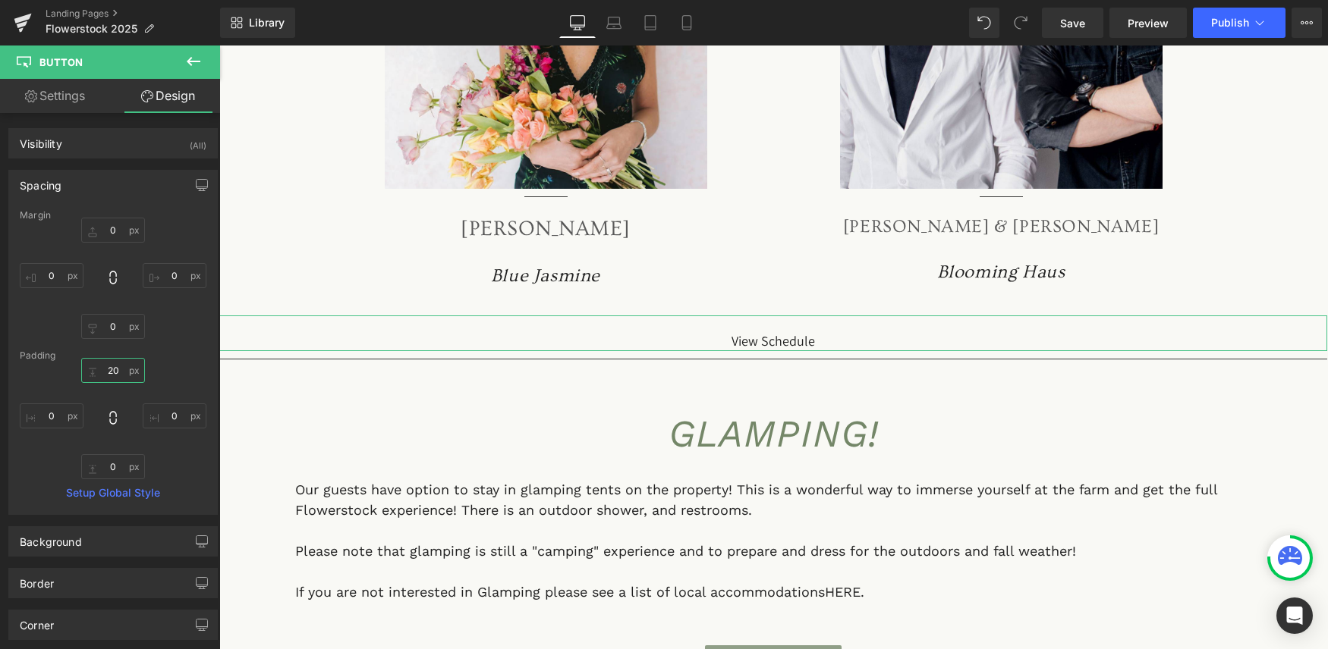
scroll to position [7341, 1108]
type input "20"
click at [168, 412] on input "0" at bounding box center [175, 416] width 64 height 25
type input "20"
click at [52, 413] on input "0" at bounding box center [52, 416] width 64 height 25
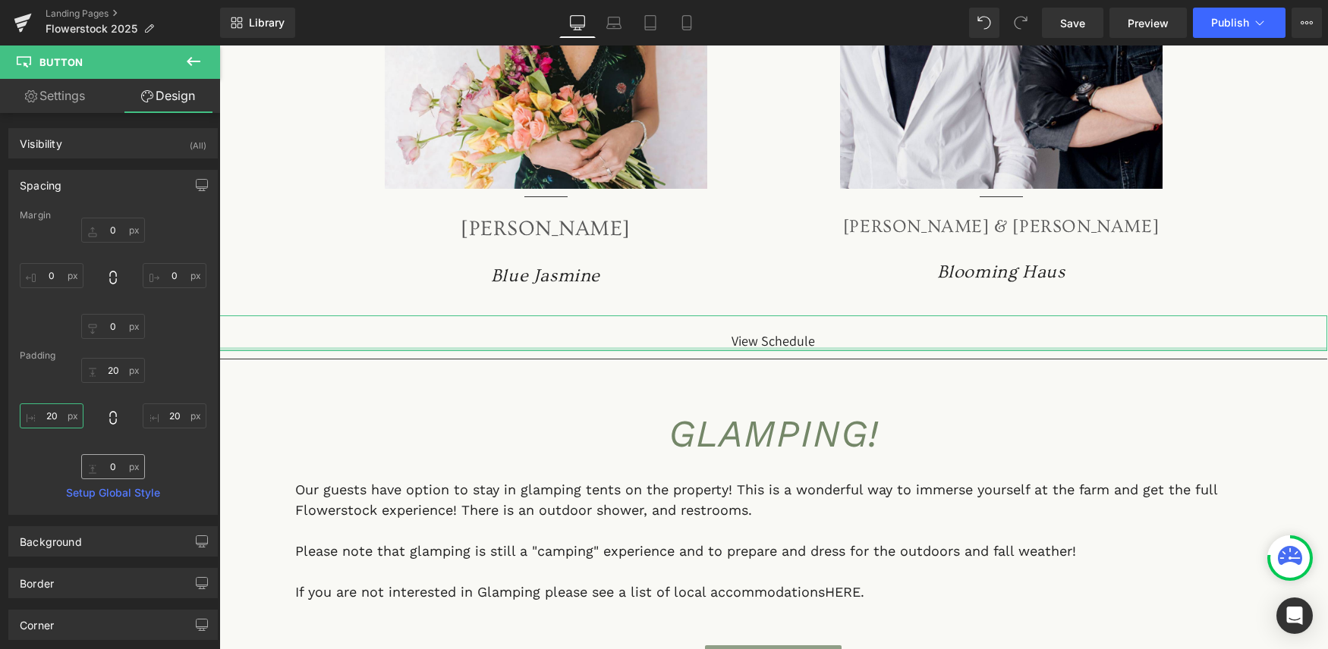
type input "20"
click at [117, 470] on input "0" at bounding box center [113, 466] width 64 height 25
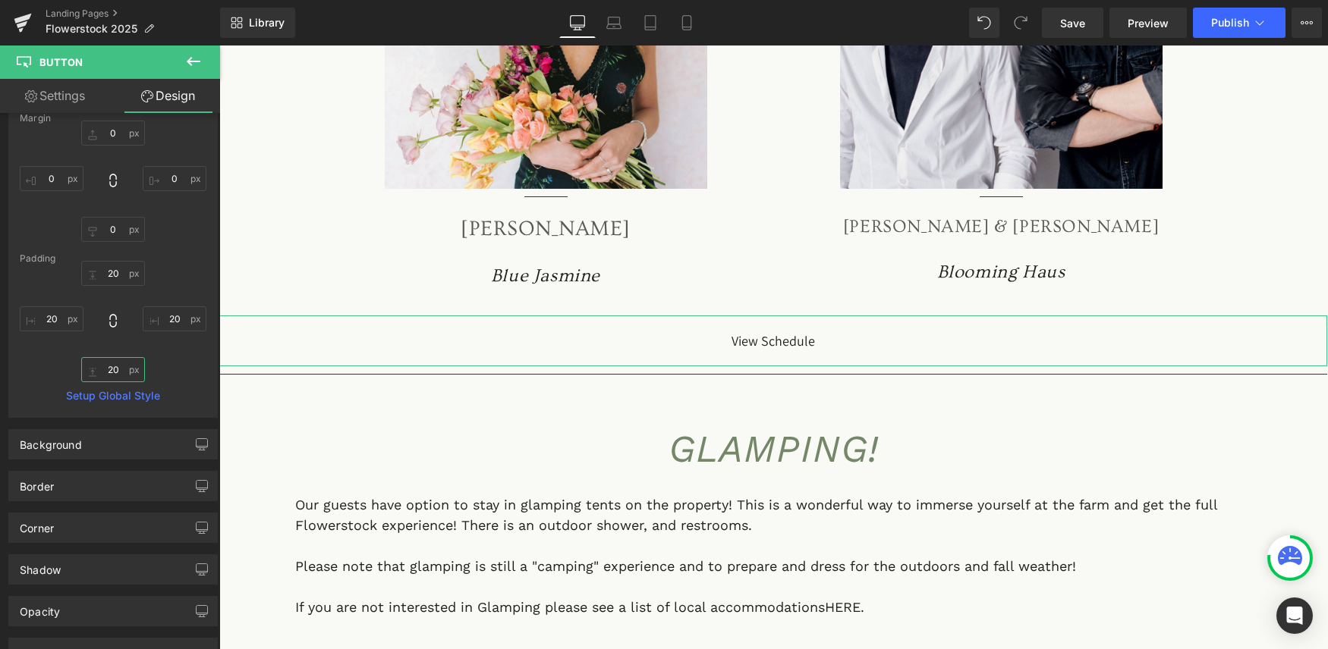
scroll to position [96, 0]
type input "20"
click at [68, 444] on div "Background" at bounding box center [51, 441] width 62 height 21
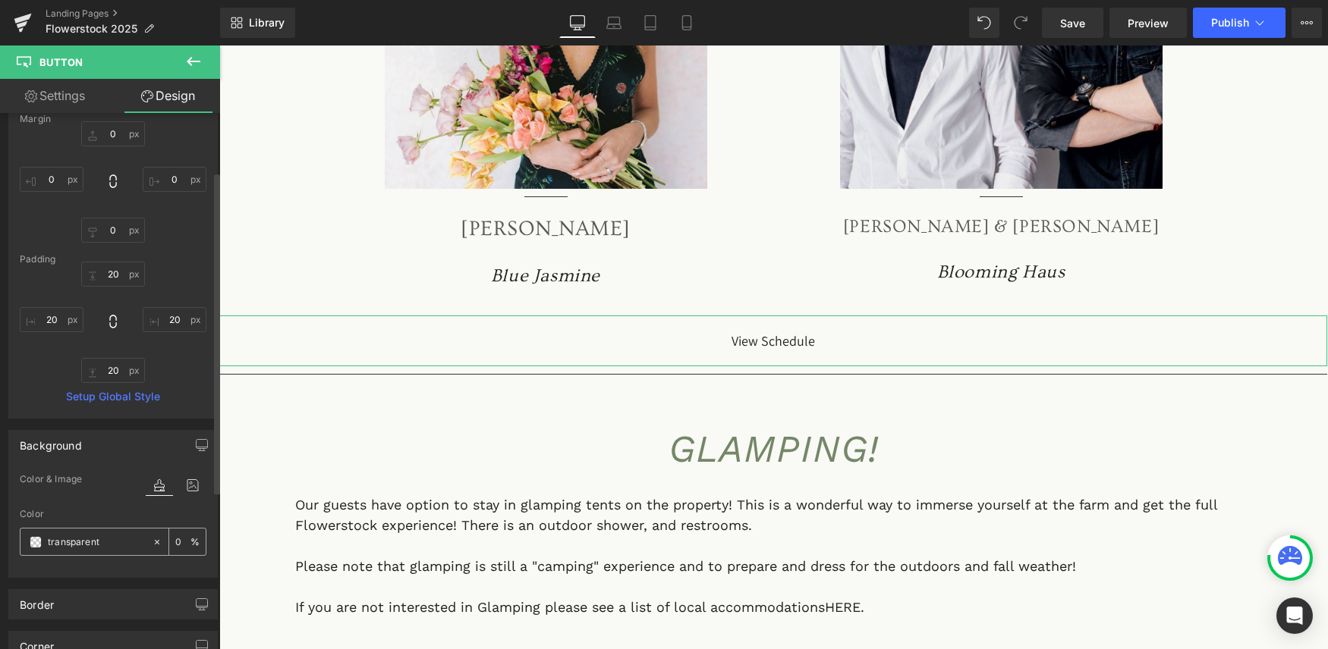
click at [52, 540] on input "transparent" at bounding box center [96, 542] width 97 height 17
click at [33, 540] on span at bounding box center [36, 542] width 12 height 12
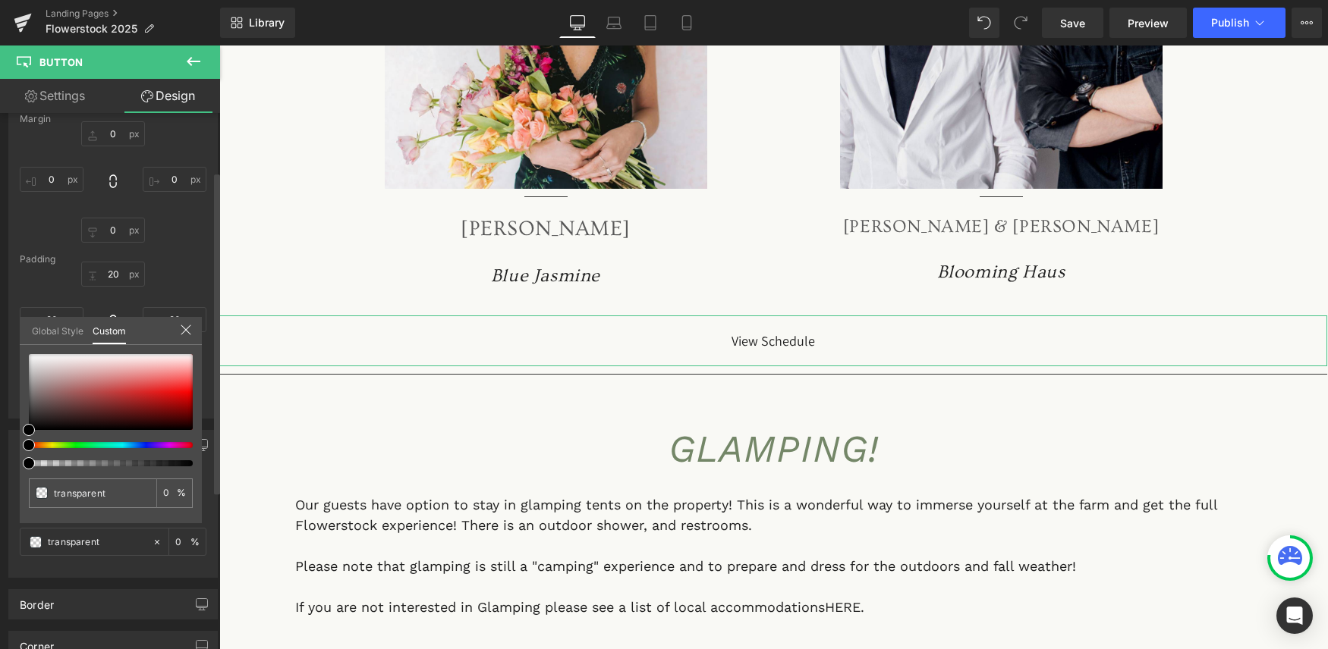
type input "#000000"
type input "100"
type input "#000000"
type input "100"
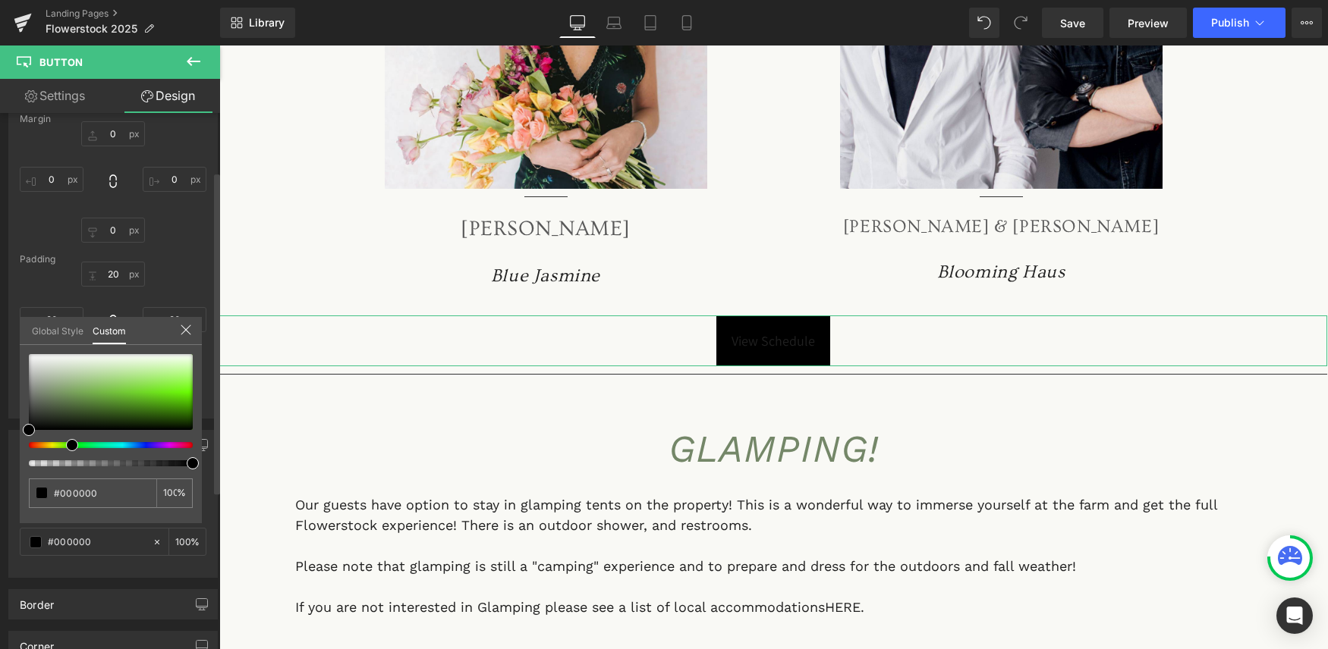
drag, startPoint x: 27, startPoint y: 445, endPoint x: 65, endPoint y: 451, distance: 38.4
click at [65, 451] on div at bounding box center [111, 410] width 164 height 112
type input "#050505"
type input "#1e1f1d"
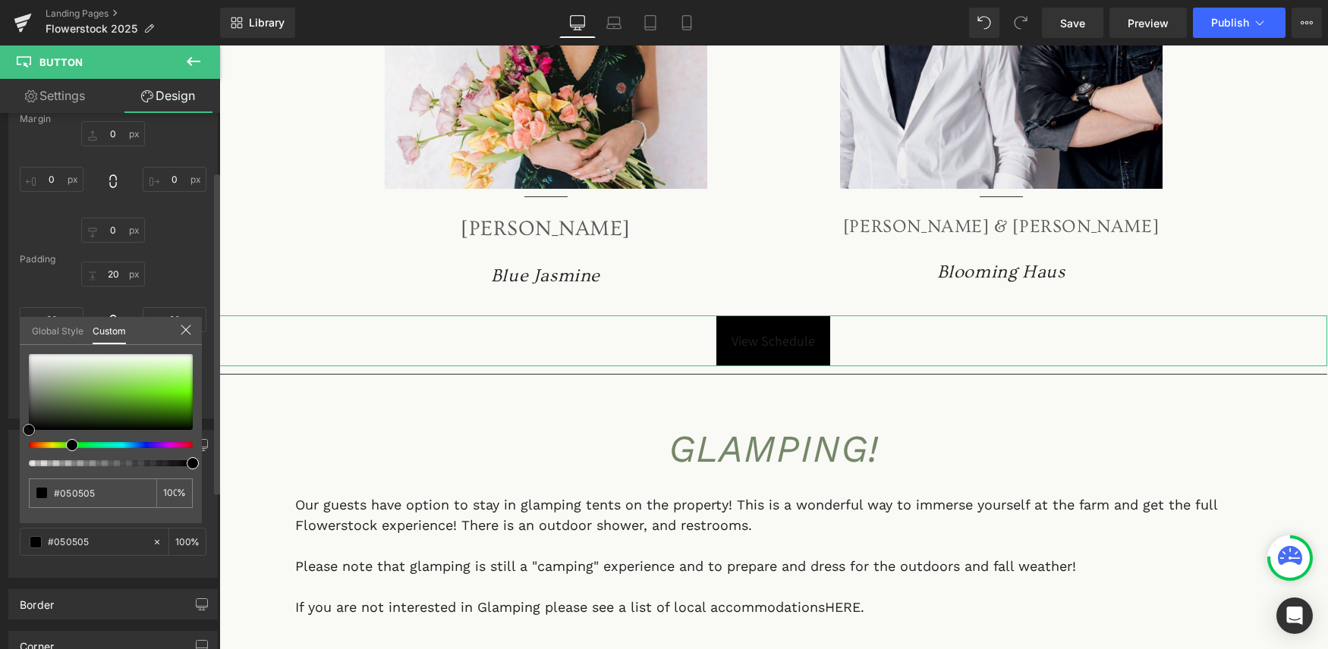
type input "#1e1f1d"
type input "#394134"
type input "#46553e"
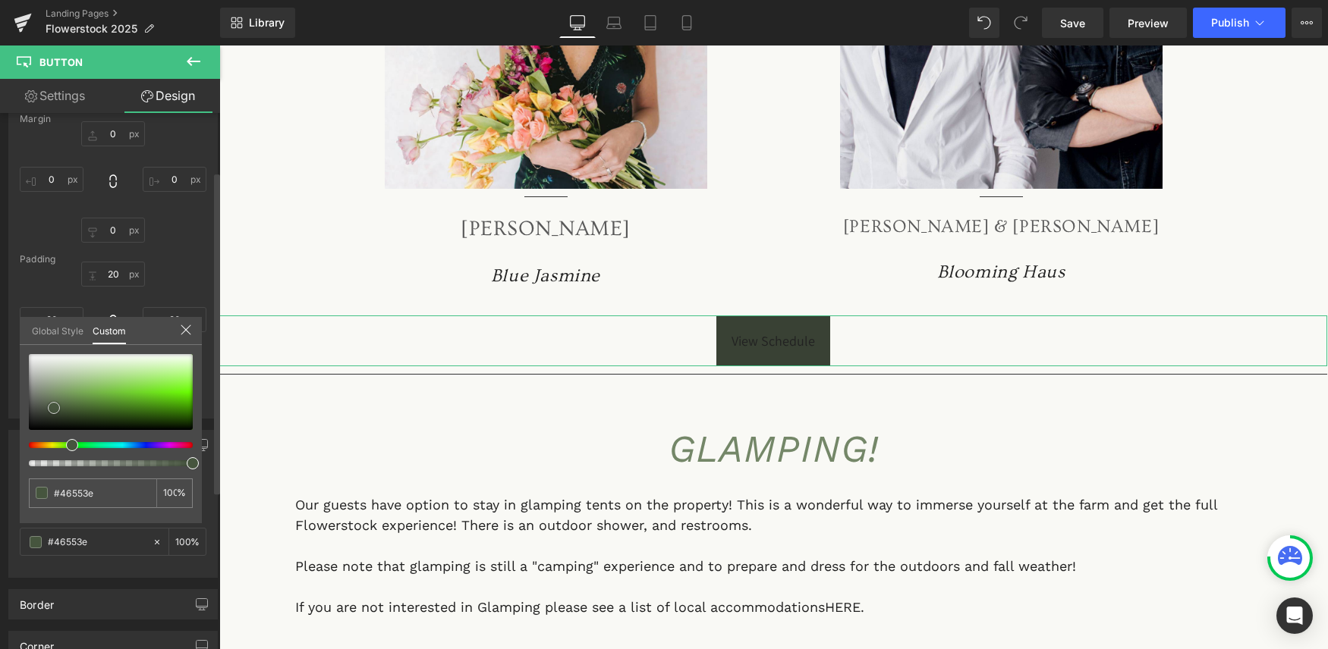
type input "#4c5f43"
type input "#57704c"
type input "#799e6a"
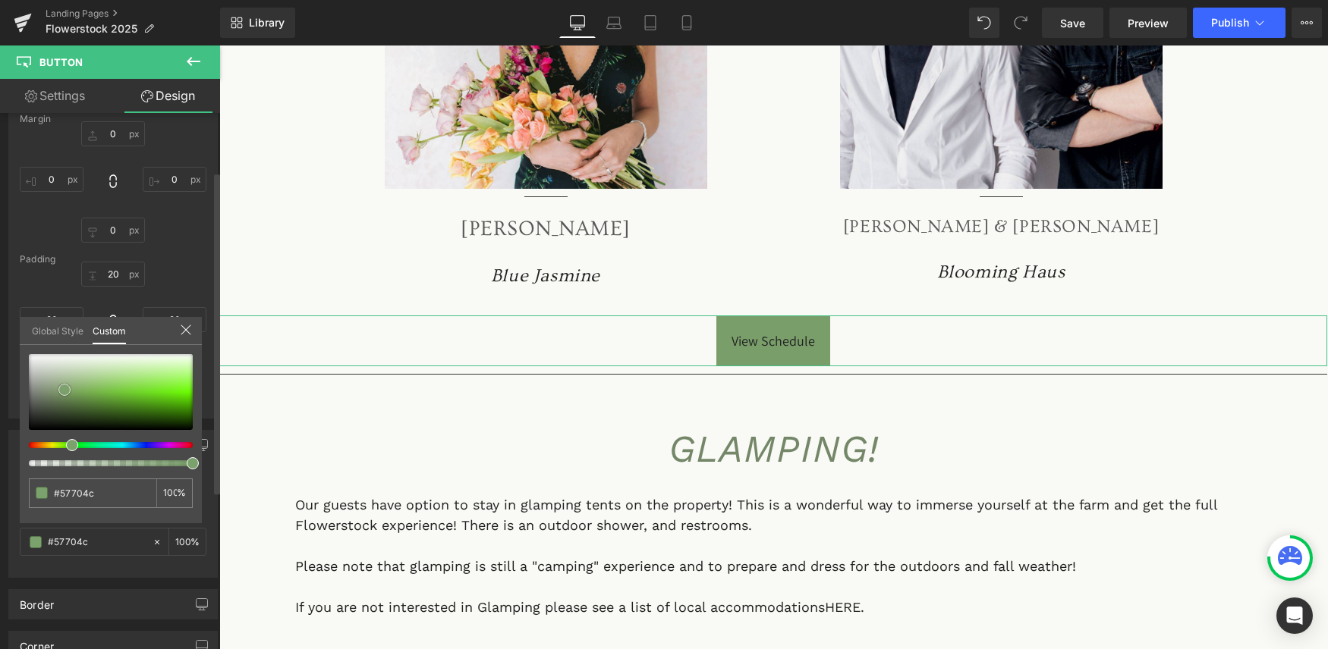
type input "#799e6a"
type input "#8baf7d"
type input "#90b482"
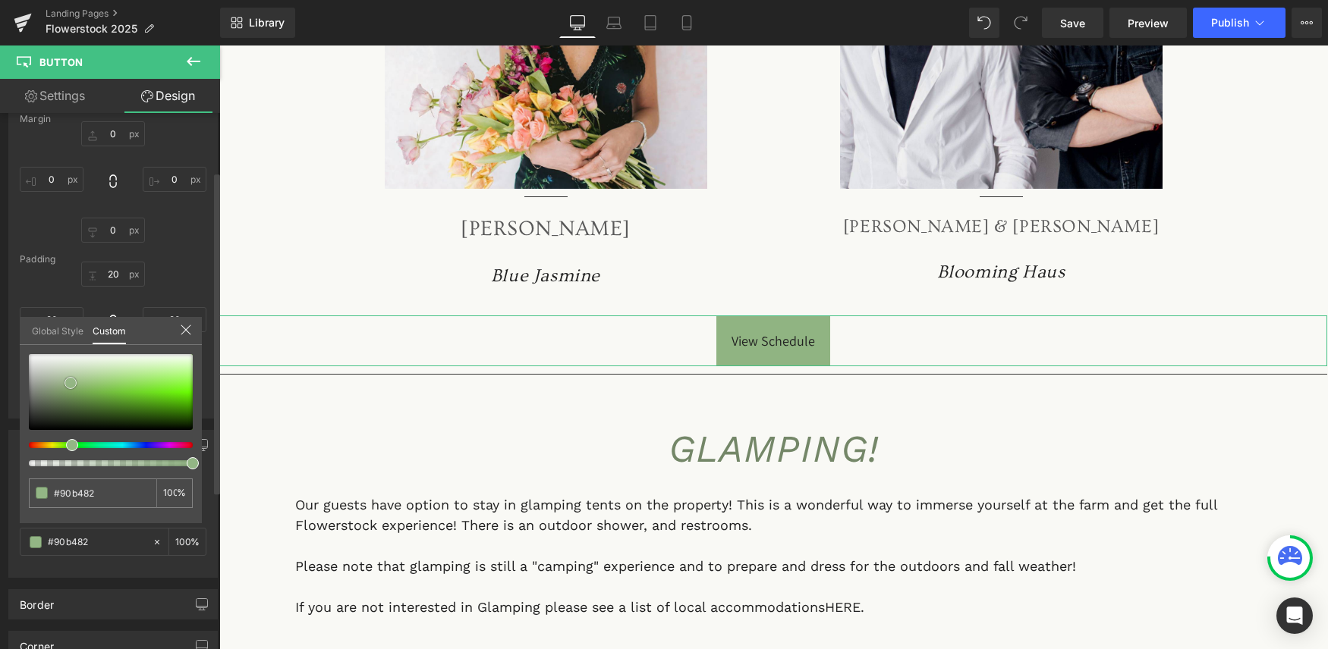
type input "#93b685"
type input "#96b889"
type input "#9cbc8f"
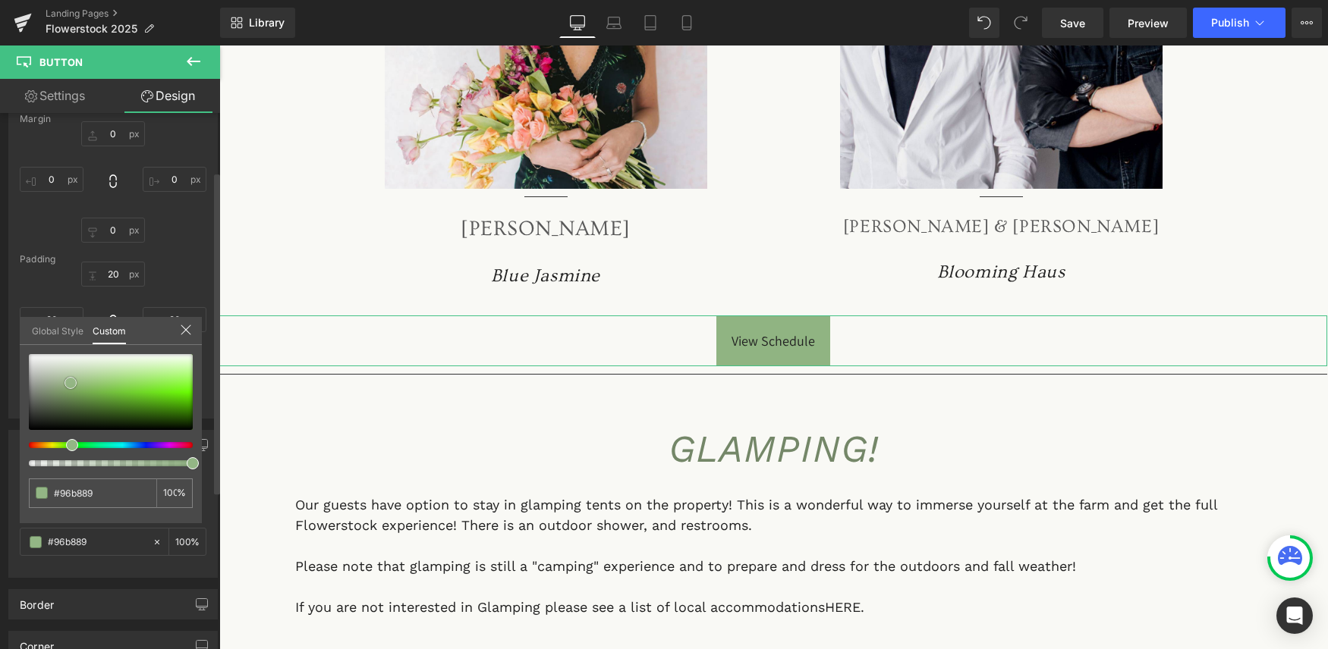
type input "#9cbc8f"
type input "#9ebd92"
type input "#a1bf95"
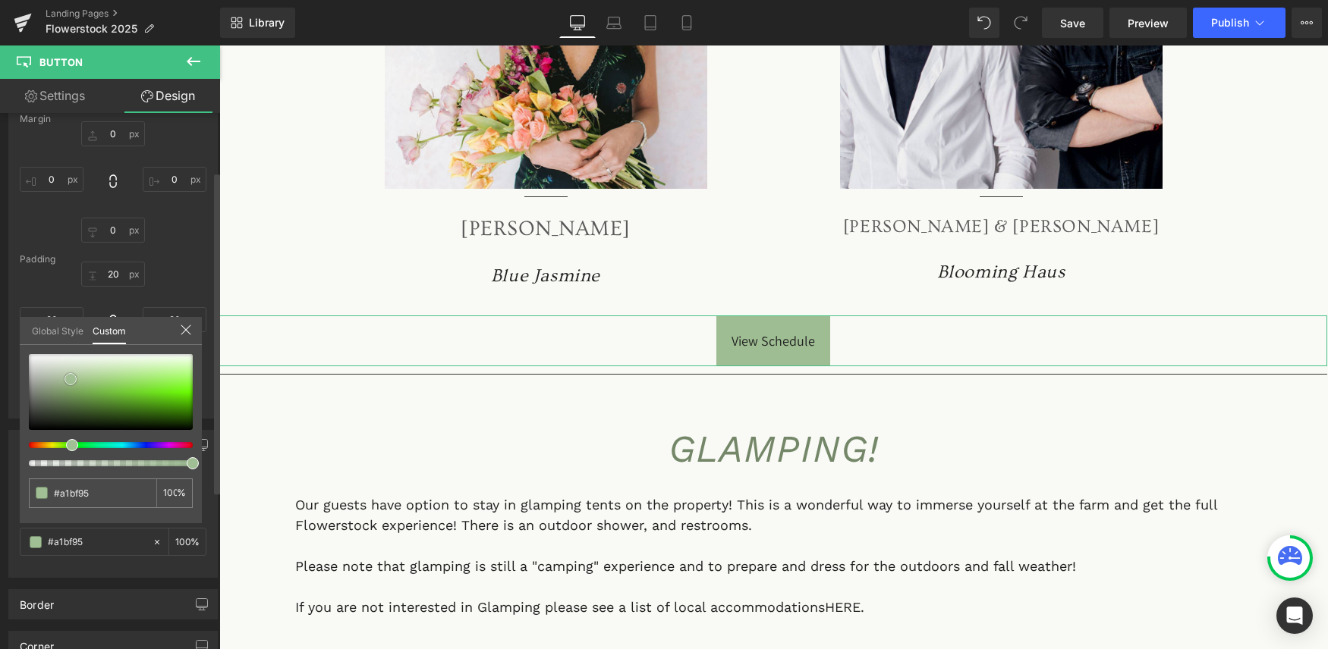
type input "#adc7a2"
type input "#b6cdac"
type input "#b8cfaf"
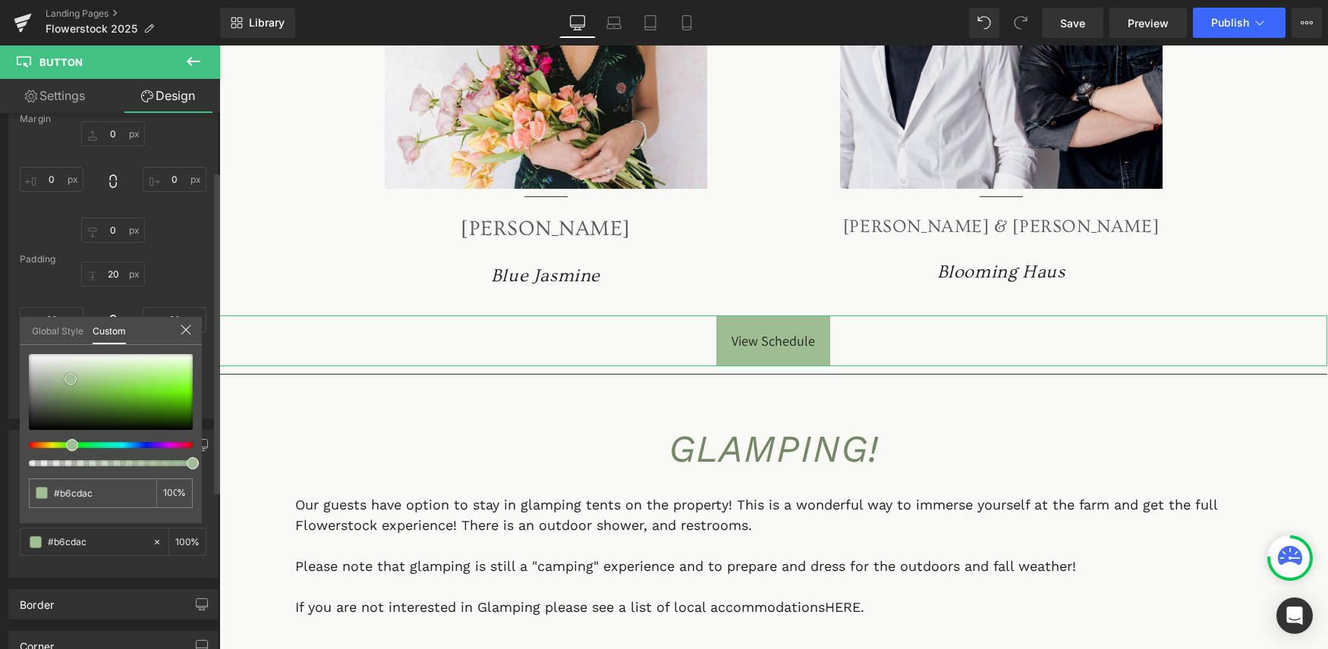
type input "#b8cfaf"
type input "#bbd1b2"
drag, startPoint x: 29, startPoint y: 427, endPoint x: 70, endPoint y: 370, distance: 70.1
click at [70, 370] on span at bounding box center [70, 373] width 12 height 12
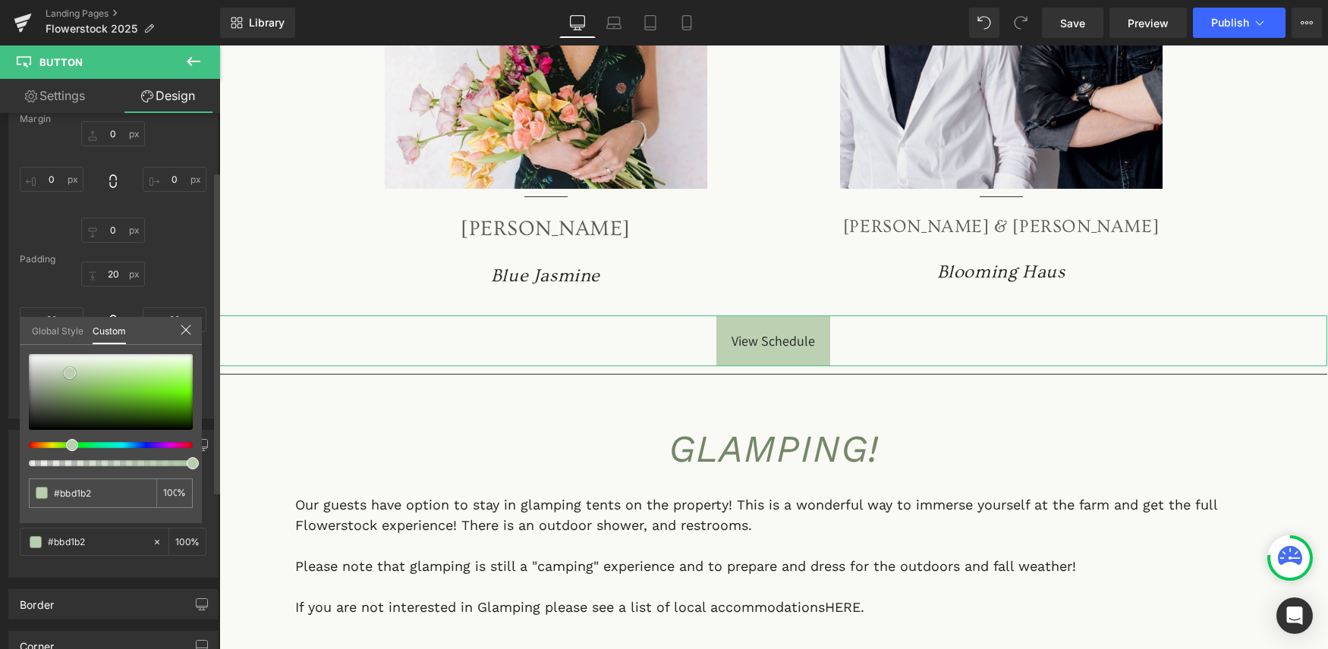
type input "#b8cfaf"
type input "#b8ceaf"
type input "#b5ccac"
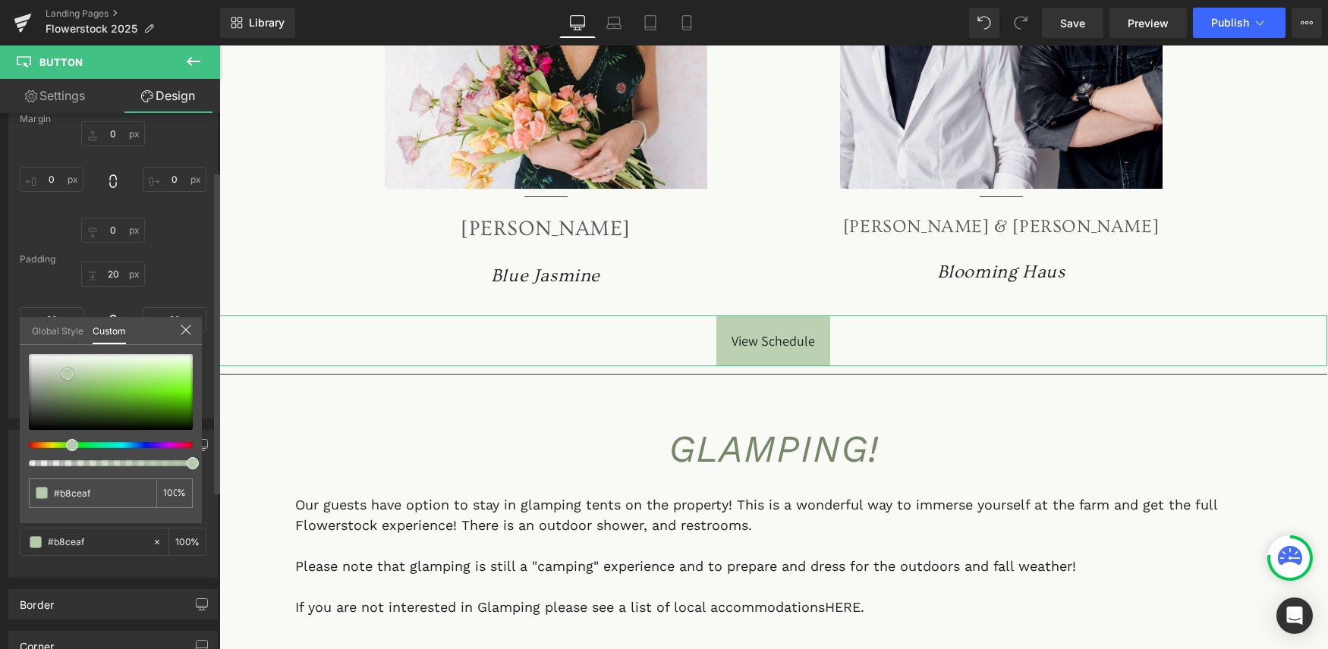
type input "#b5ccac"
click at [68, 371] on span at bounding box center [67, 374] width 12 height 12
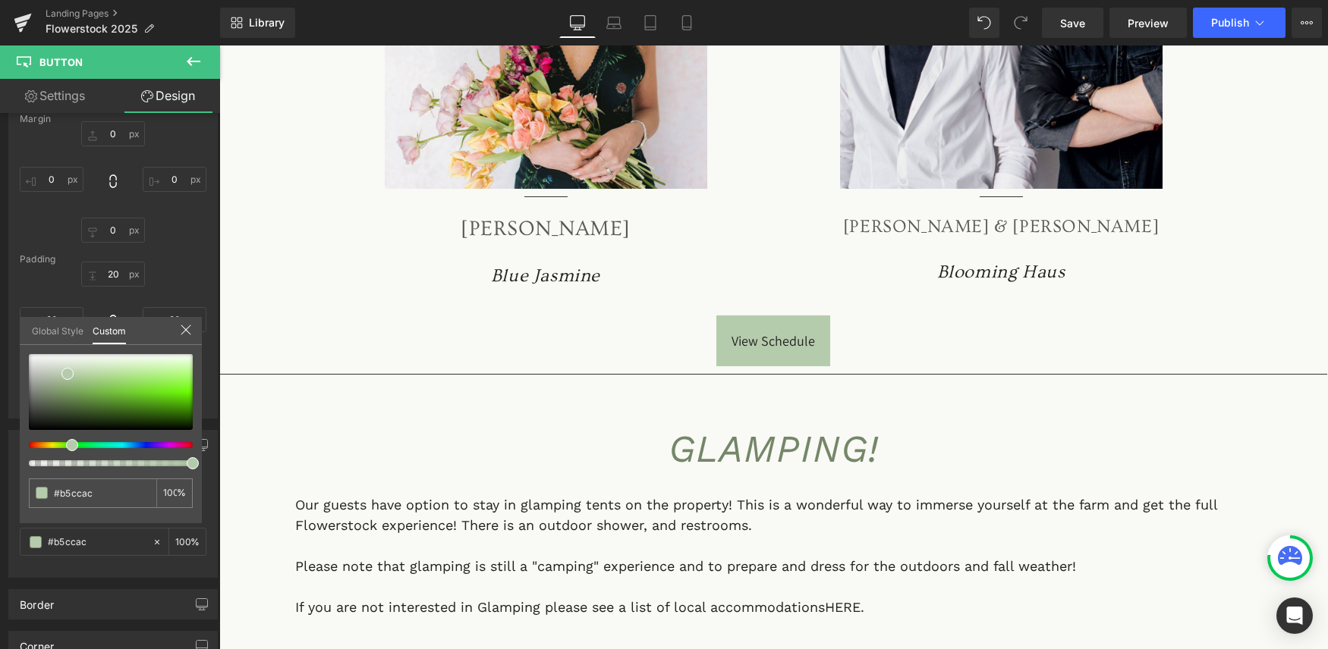
click at [187, 64] on icon at bounding box center [193, 61] width 18 height 18
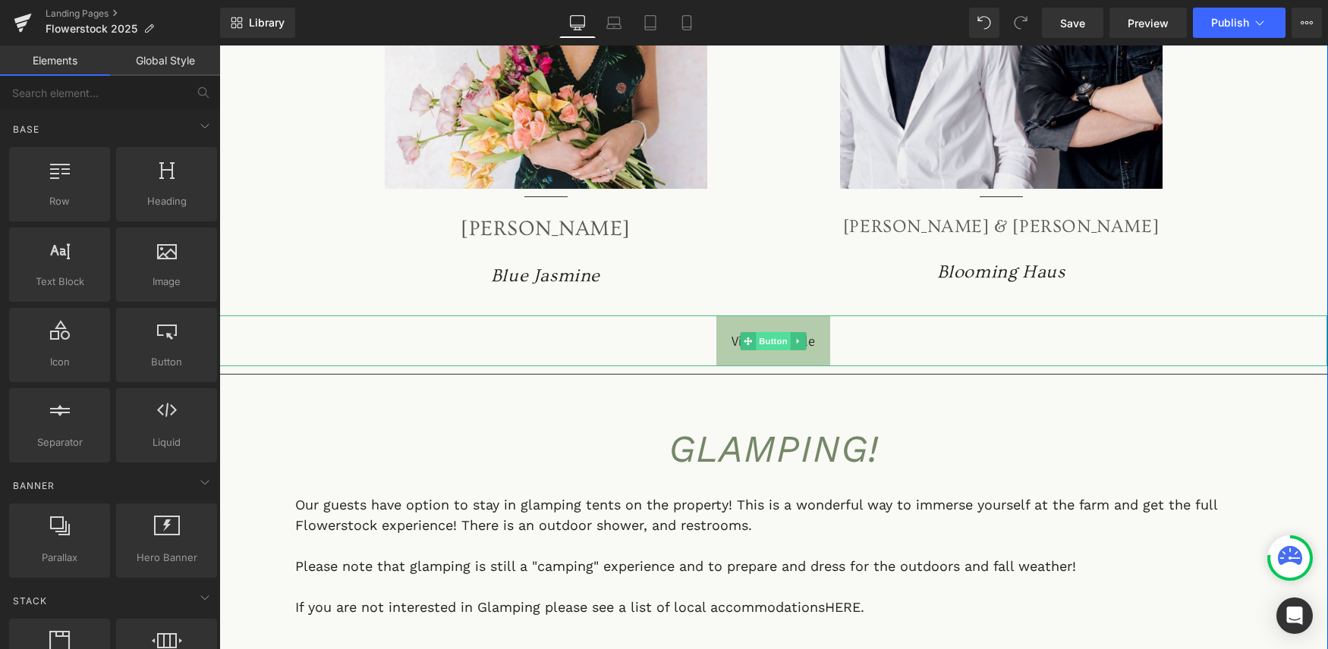
click at [775, 332] on span "Button" at bounding box center [773, 341] width 35 height 18
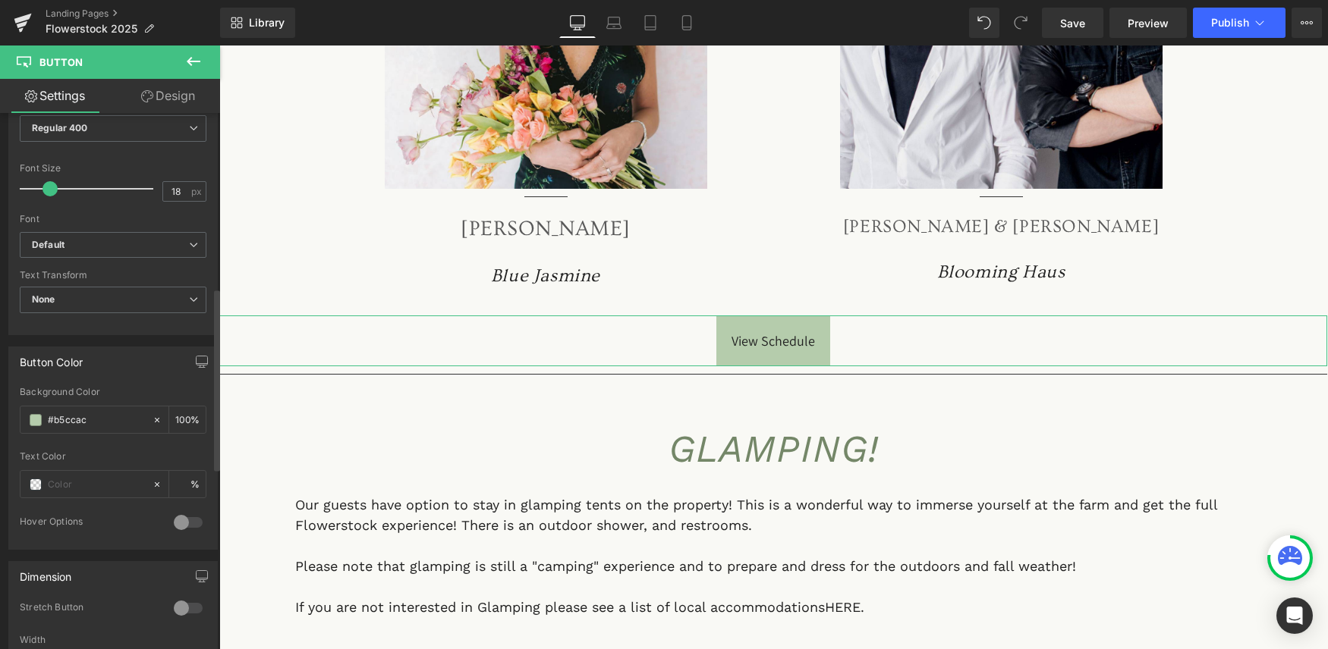
scroll to position [511, 0]
click at [80, 237] on b "Default" at bounding box center [110, 243] width 157 height 13
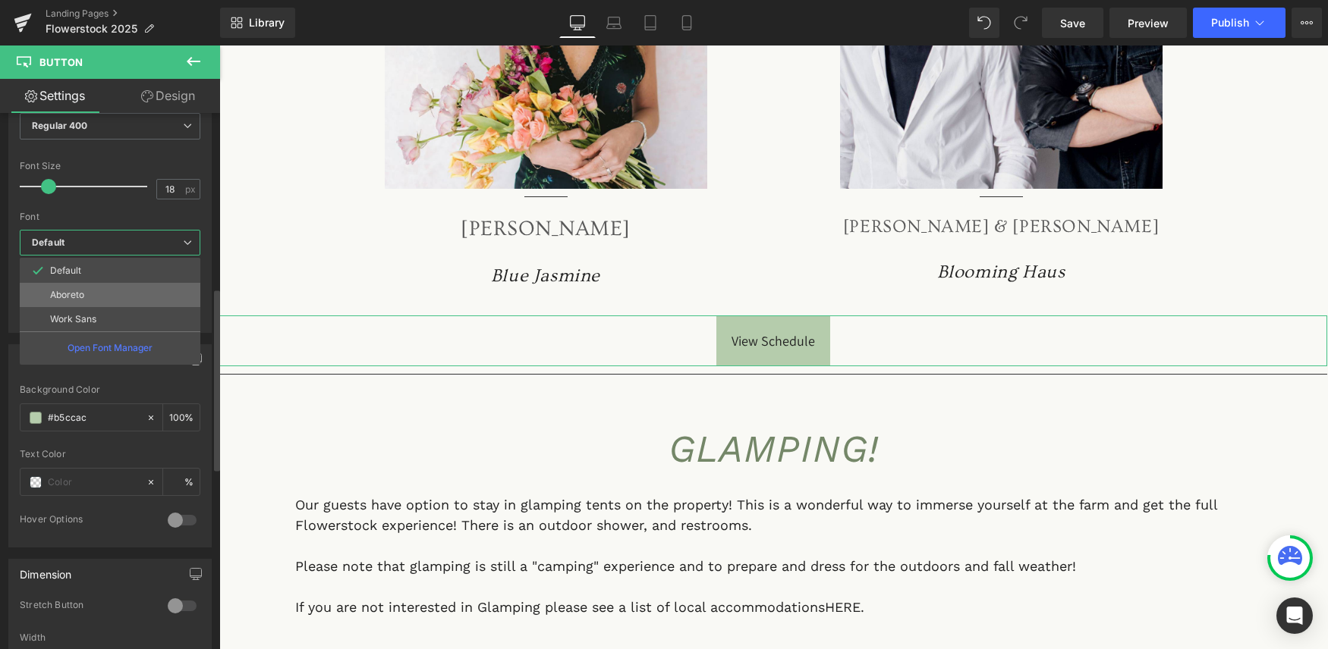
click at [71, 290] on p "Aboreto" at bounding box center [67, 295] width 34 height 11
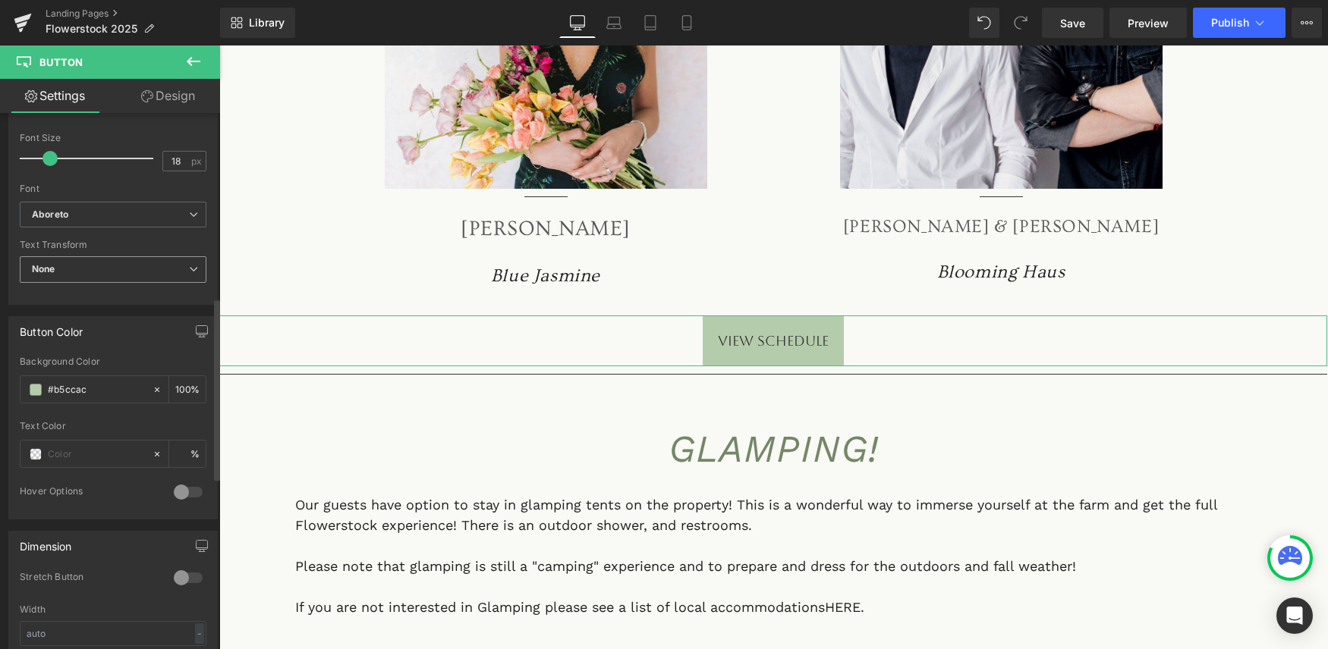
scroll to position [541, 0]
click at [38, 446] on span at bounding box center [36, 452] width 12 height 12
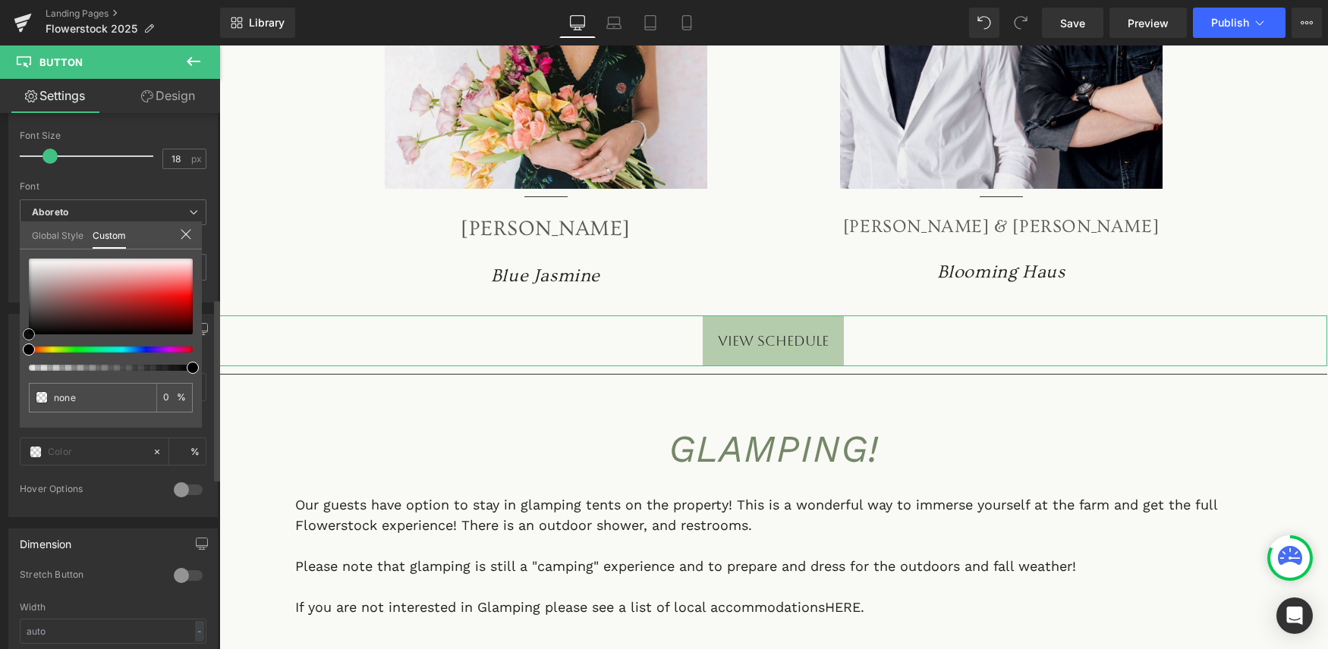
type input "#070707"
type input "100"
type input "#070707"
type input "100"
type input "#f4f4f4"
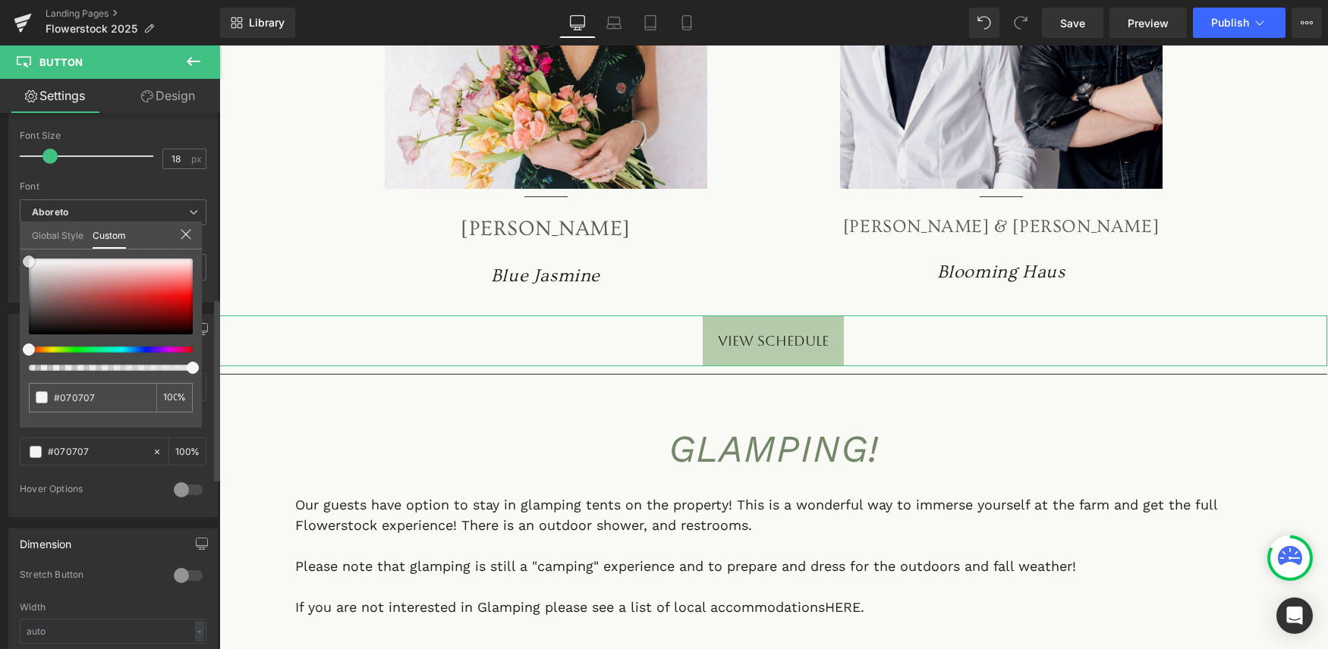
type input "#f4f4f4"
drag, startPoint x: 24, startPoint y: 335, endPoint x: 25, endPoint y: 250, distance: 84.2
click at [25, 250] on div "#f4f4f4 100 %" at bounding box center [111, 259] width 182 height 18
type input "#ffffff"
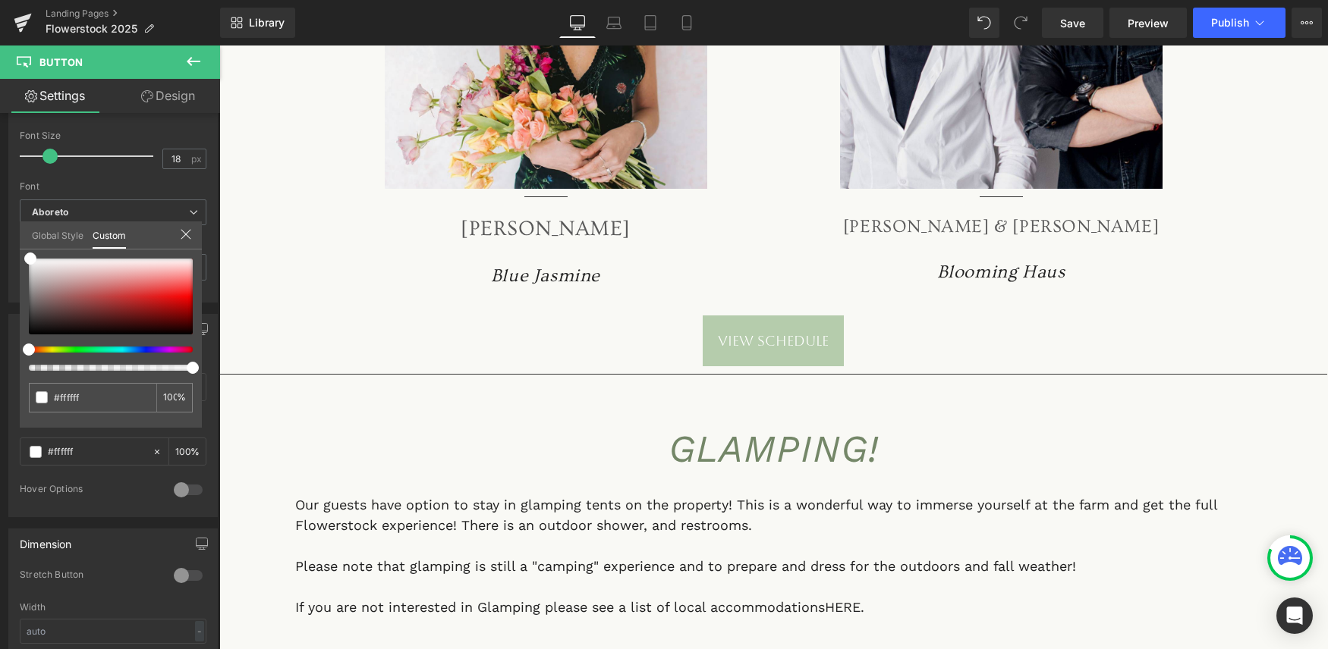
click at [191, 59] on icon at bounding box center [193, 61] width 18 height 18
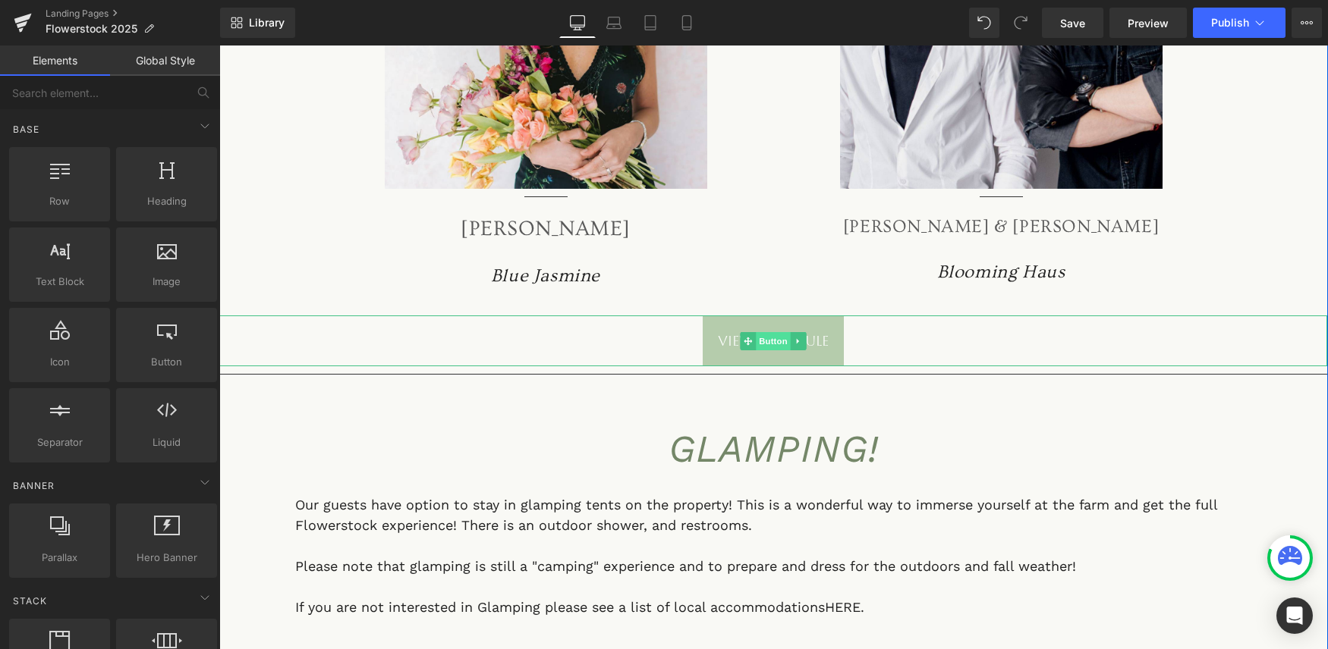
click at [782, 332] on span "Button" at bounding box center [773, 341] width 35 height 18
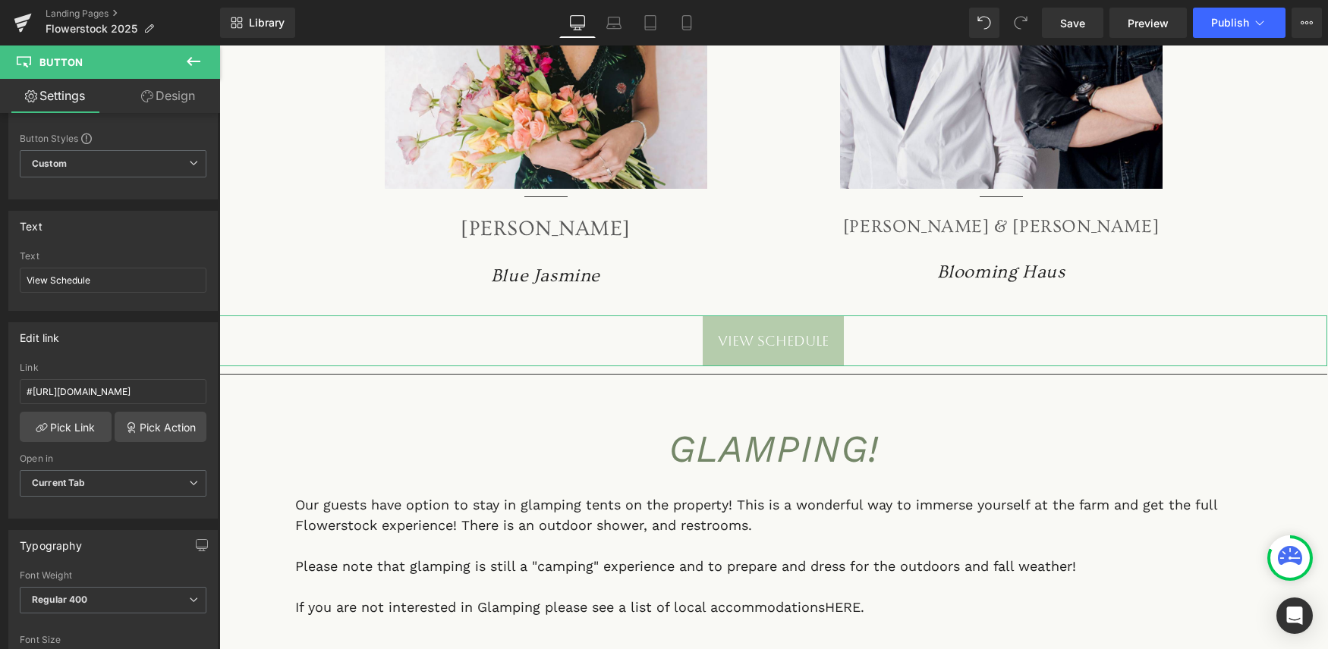
scroll to position [0, 0]
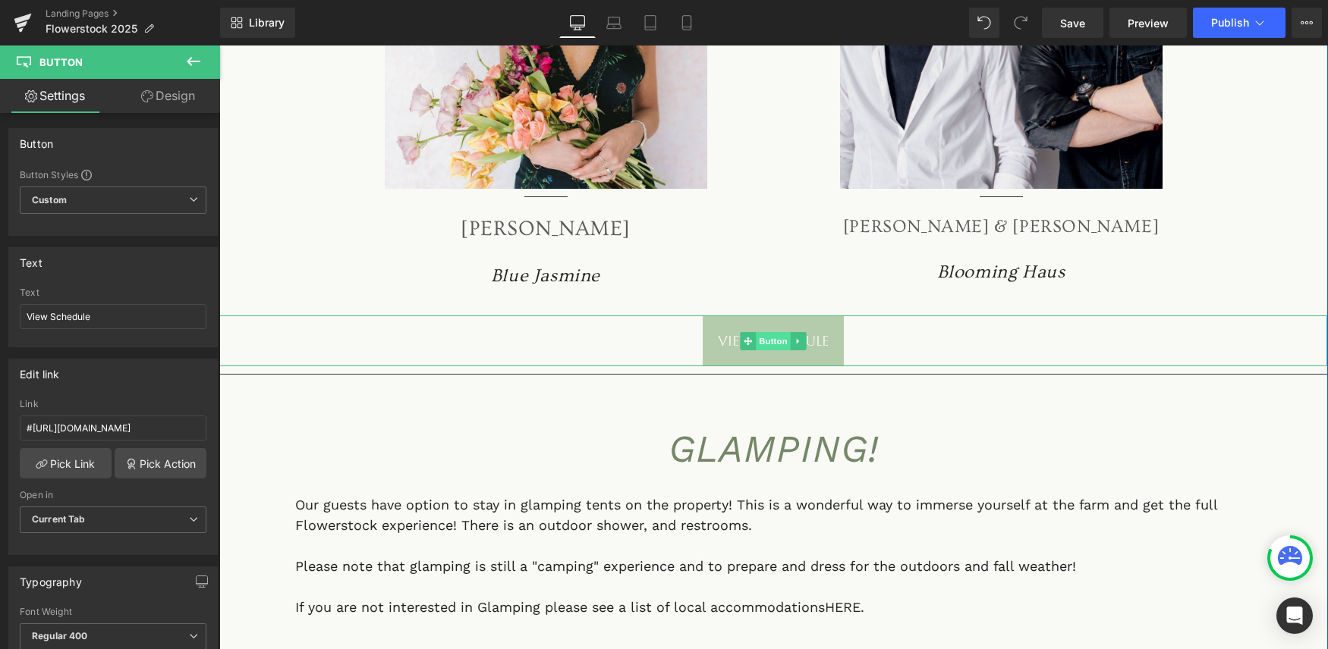
click at [772, 332] on span "Button" at bounding box center [773, 341] width 35 height 18
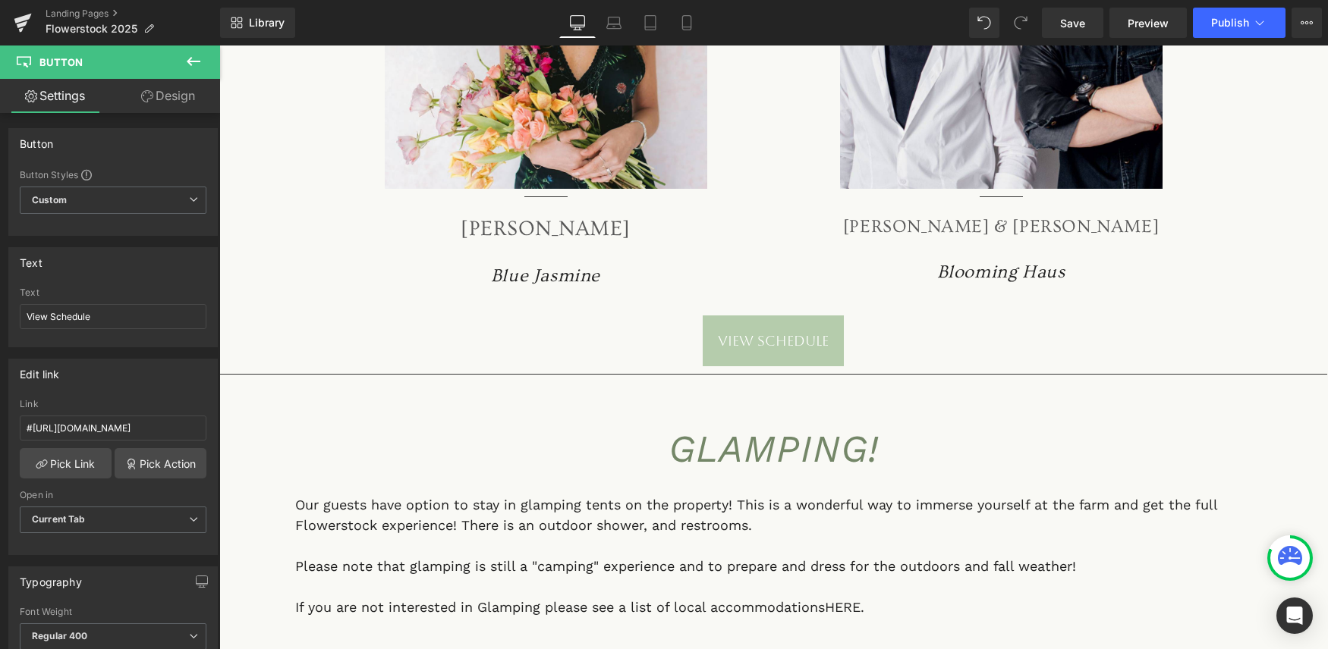
click at [193, 55] on icon at bounding box center [193, 61] width 18 height 18
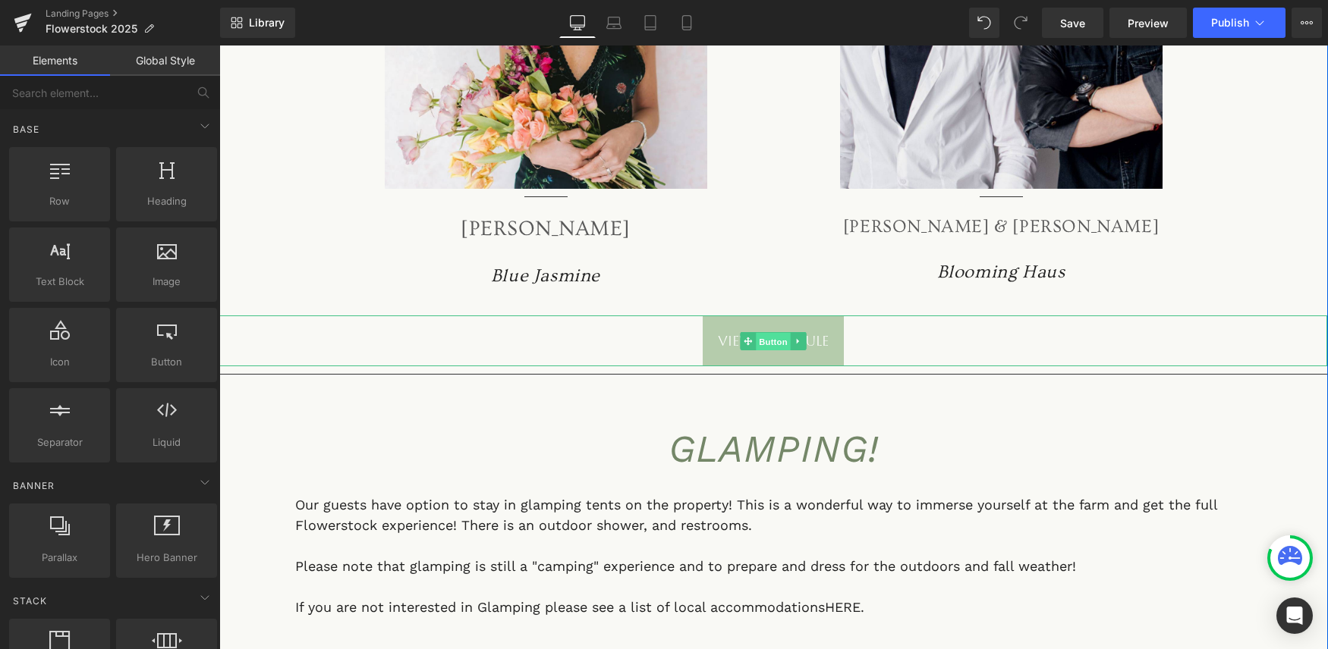
click at [771, 332] on span "Button" at bounding box center [773, 341] width 35 height 18
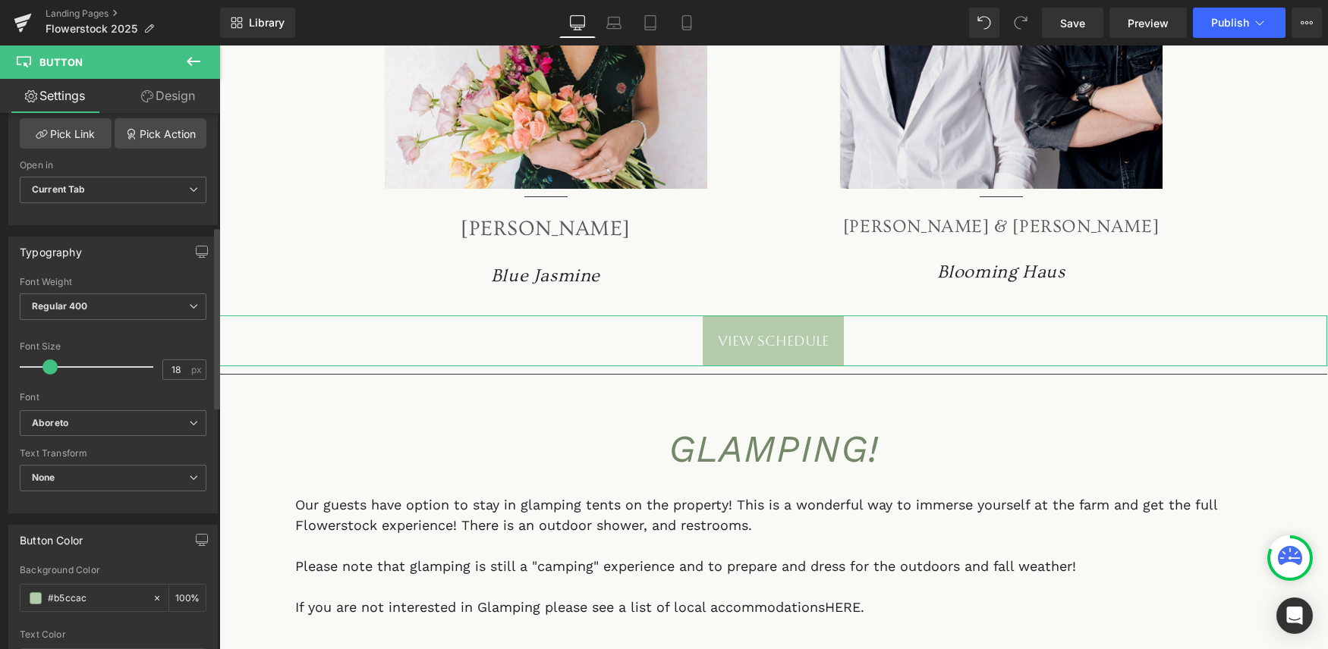
scroll to position [331, 0]
drag, startPoint x: 46, startPoint y: 362, endPoint x: 60, endPoint y: 364, distance: 13.8
click at [60, 364] on span at bounding box center [65, 366] width 15 height 15
type input "29"
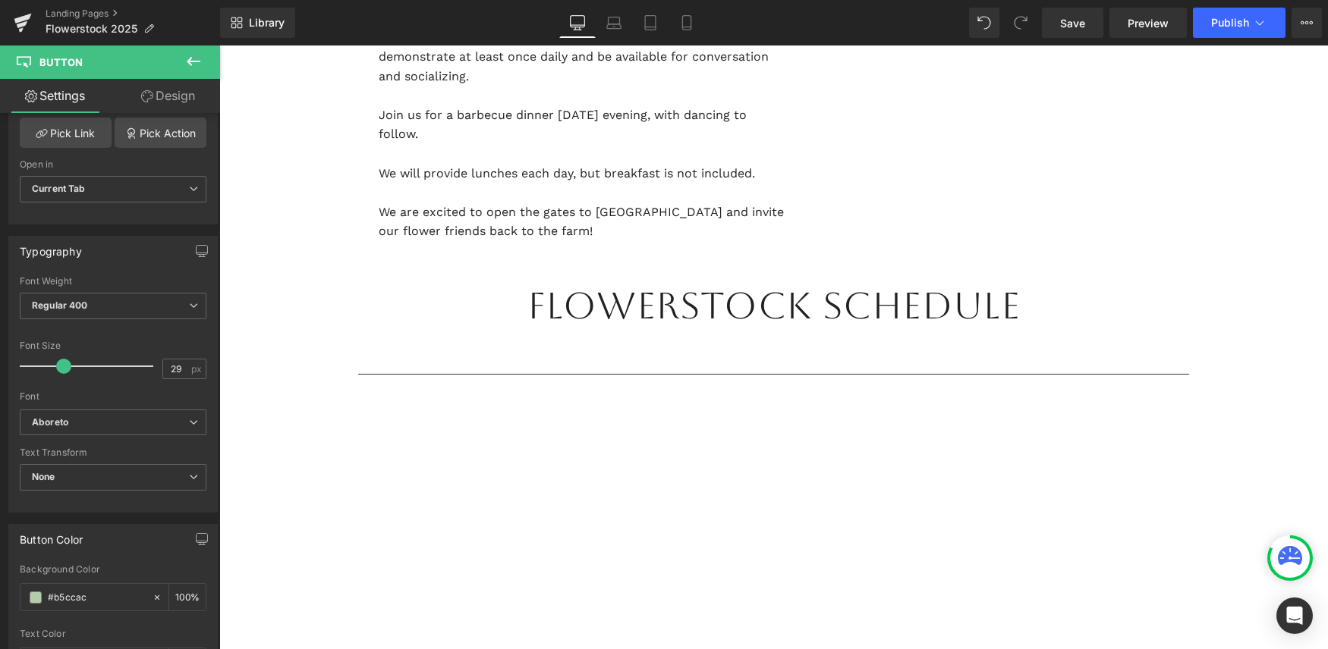
scroll to position [1316, 0]
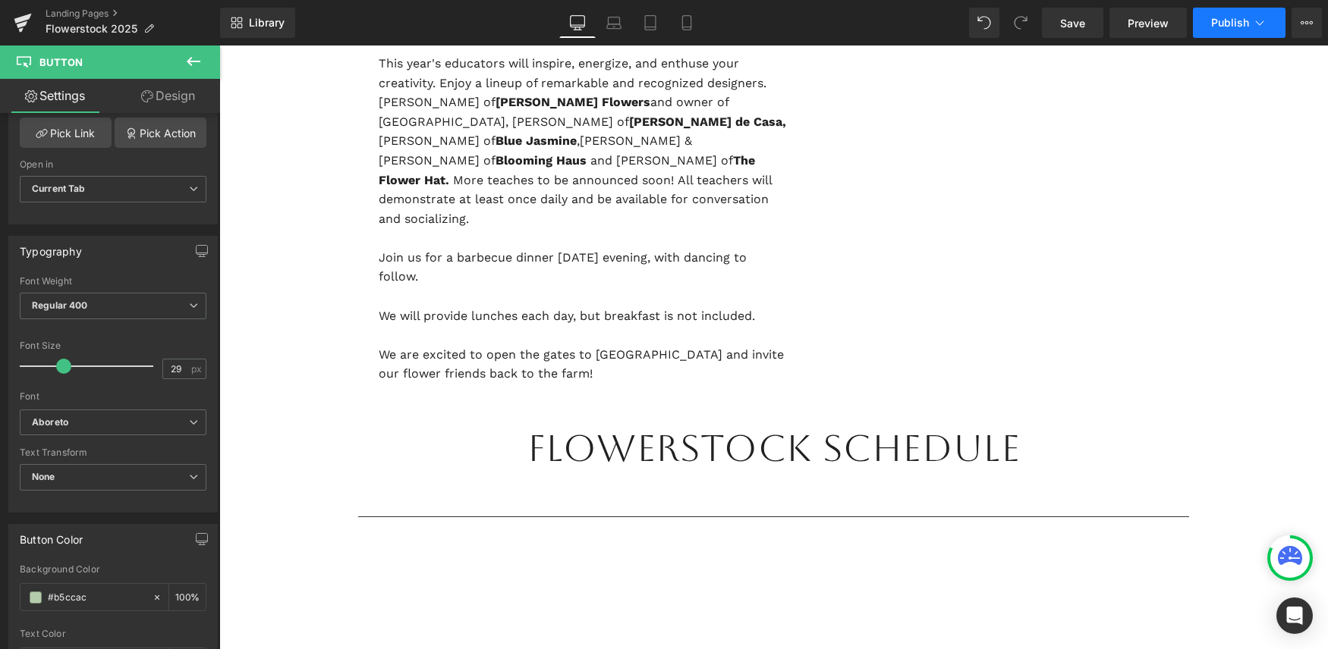
click at [1221, 29] on button "Publish" at bounding box center [1239, 23] width 93 height 30
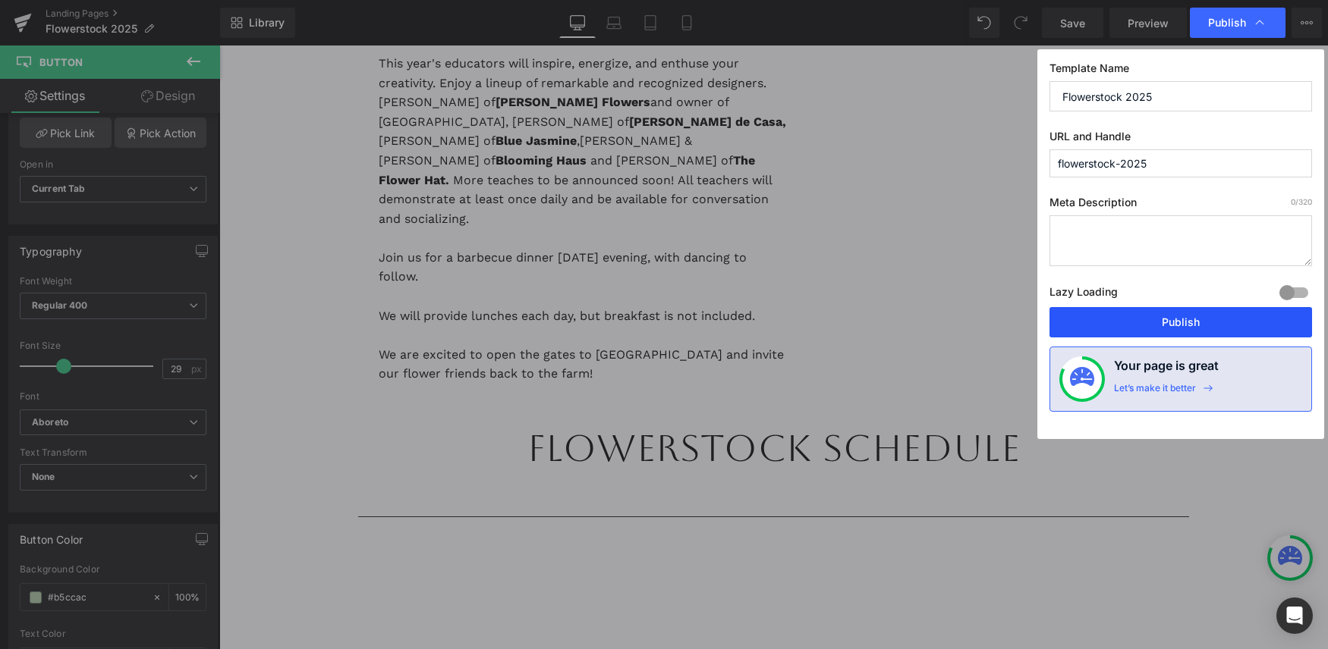
drag, startPoint x: 1157, startPoint y: 317, endPoint x: 798, endPoint y: 0, distance: 478.9
click at [1157, 317] on button "Publish" at bounding box center [1180, 322] width 262 height 30
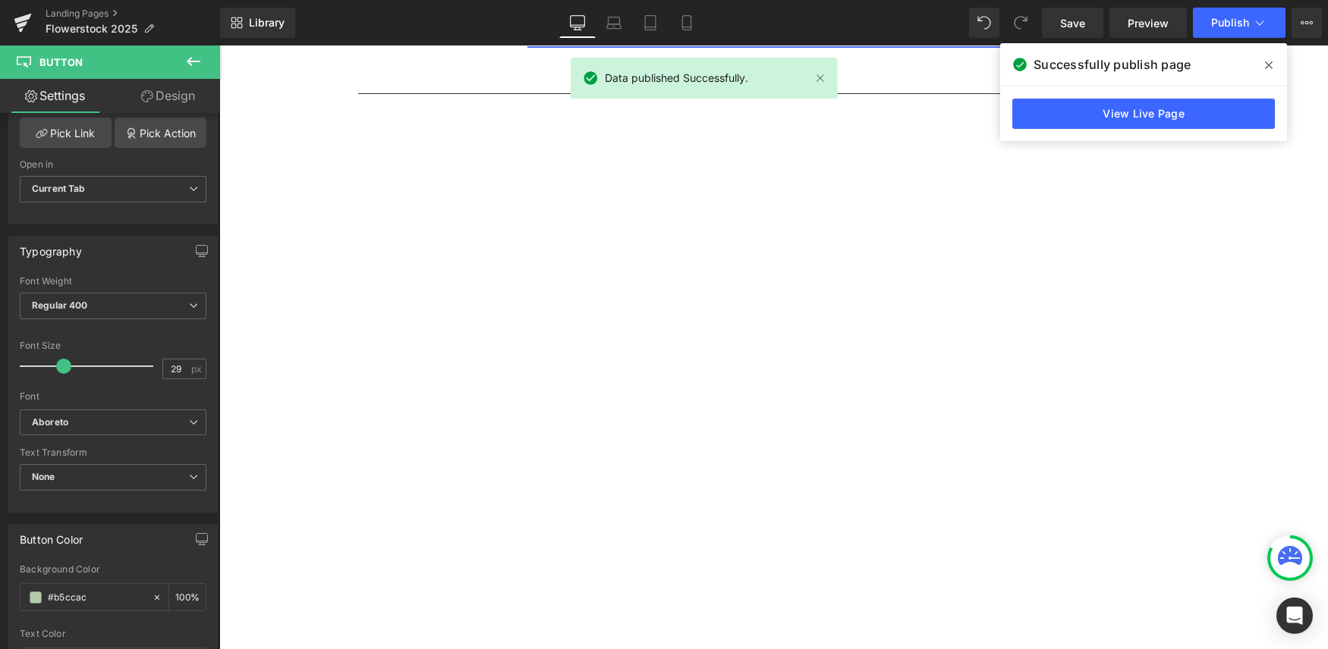
scroll to position [2123, 0]
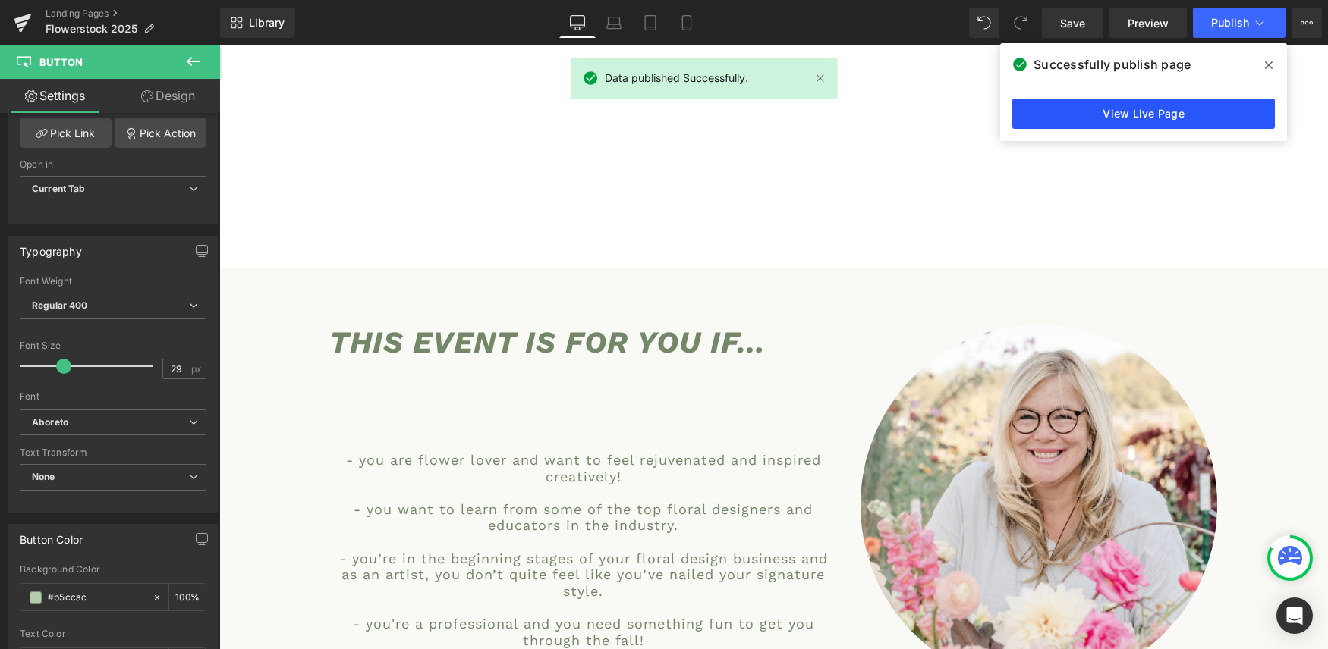
click at [1151, 113] on link "View Live Page" at bounding box center [1143, 114] width 262 height 30
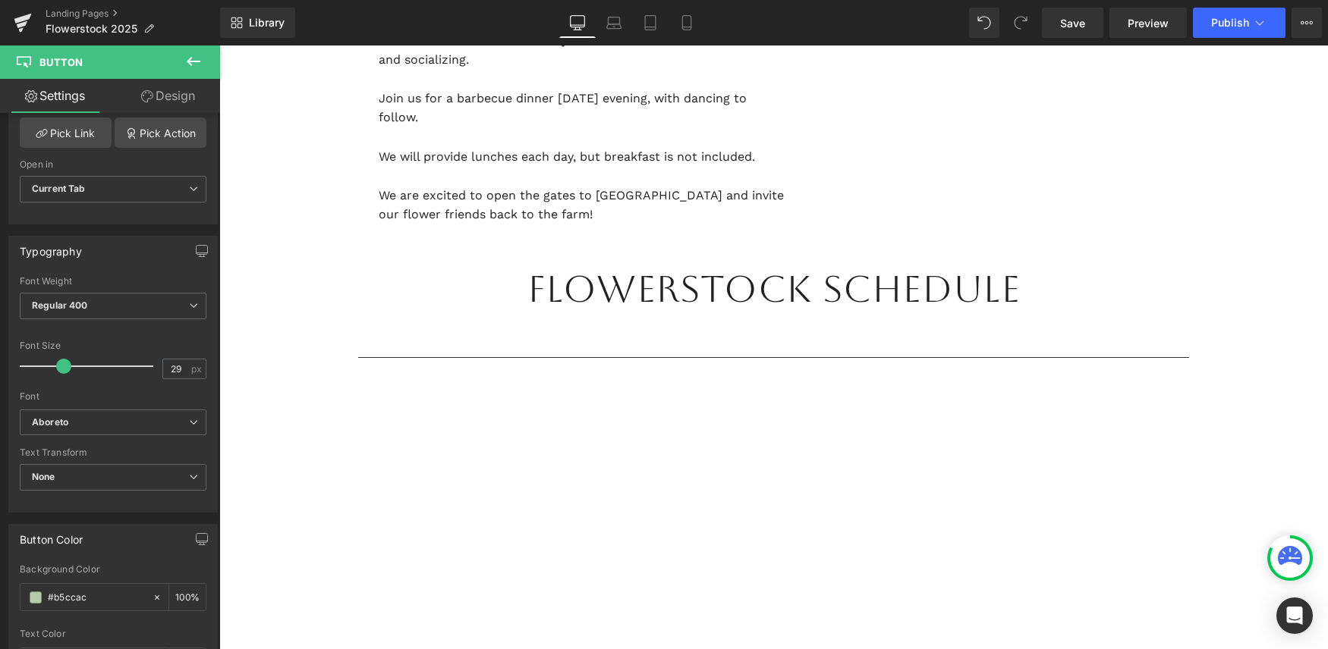
scroll to position [1140, 0]
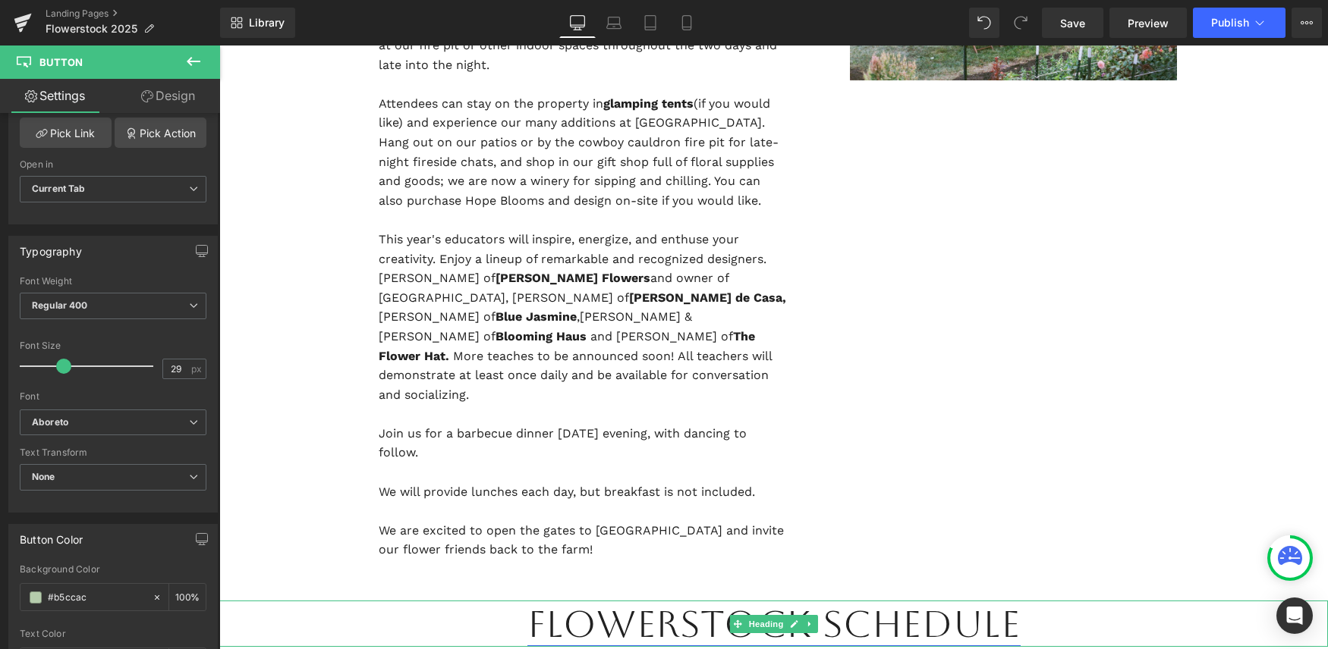
click at [673, 602] on link "Flowerstock Schedule" at bounding box center [773, 623] width 493 height 43
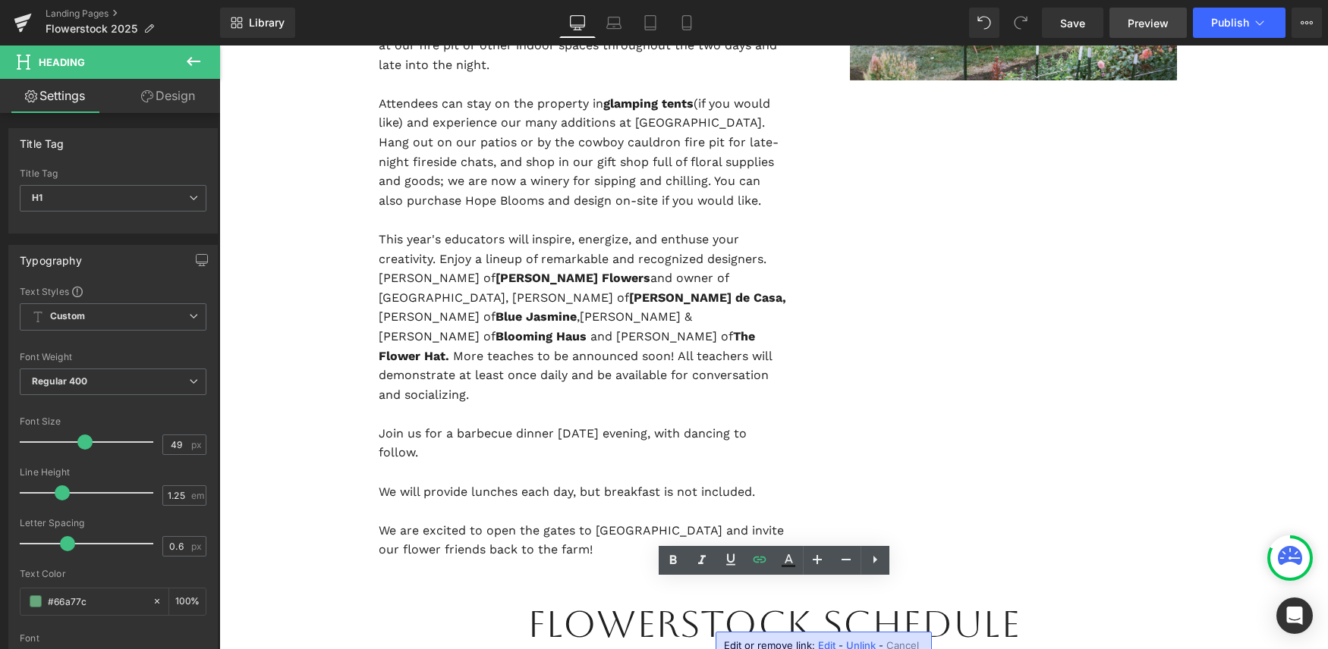
click at [1124, 20] on link "Preview" at bounding box center [1147, 23] width 77 height 30
